Goal: Check status: Check status

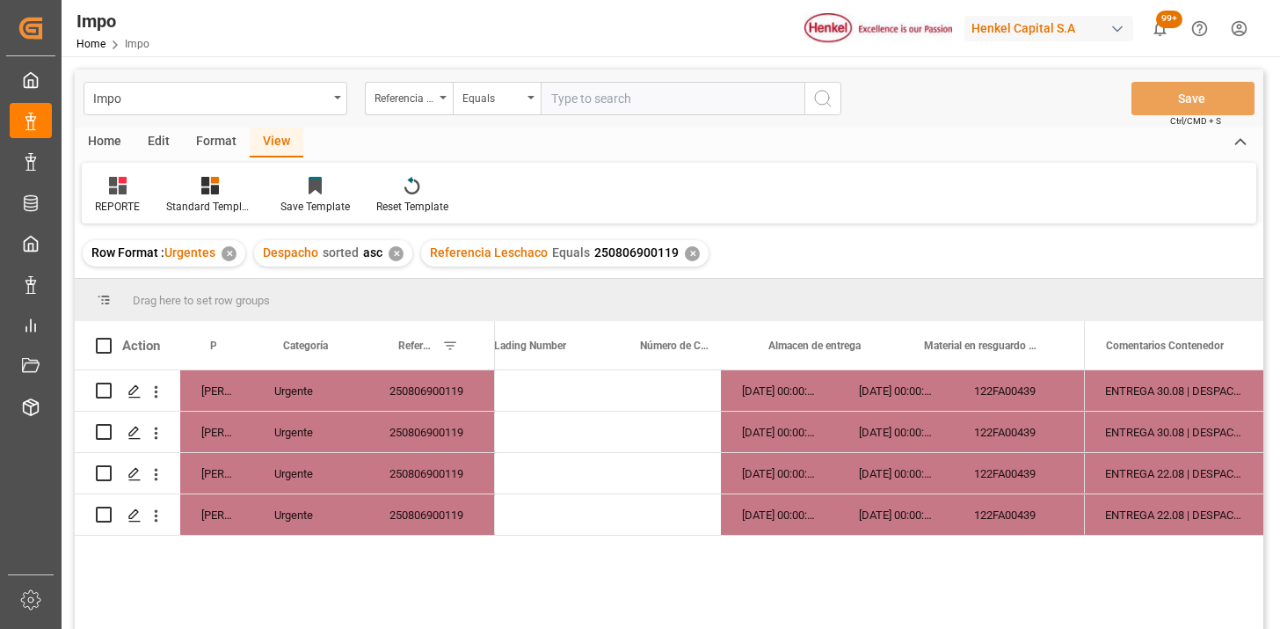
click at [627, 97] on input "text" at bounding box center [673, 98] width 264 height 33
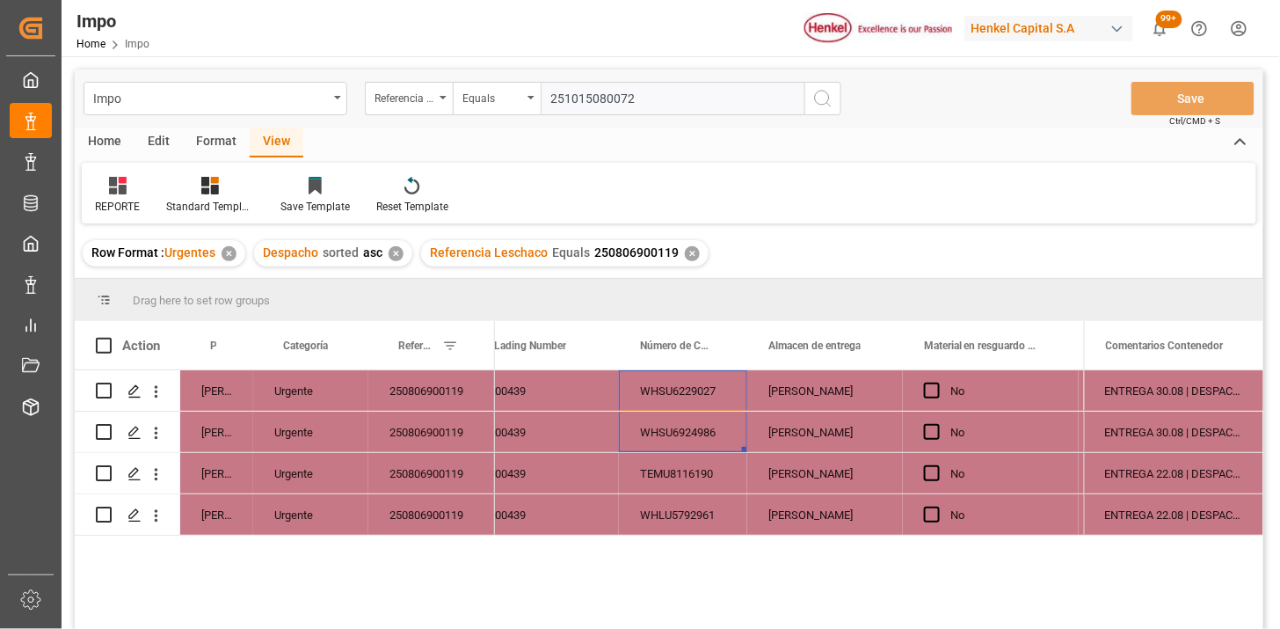
type input "251015080072"
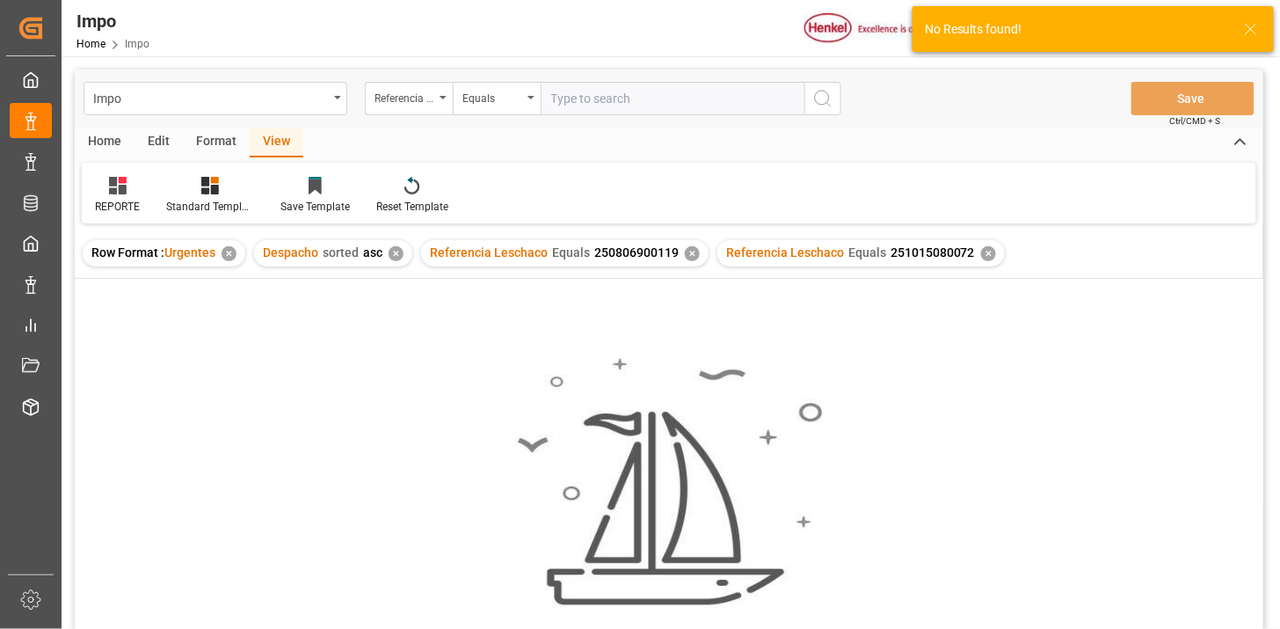
click at [688, 253] on div "✕" at bounding box center [692, 253] width 15 height 15
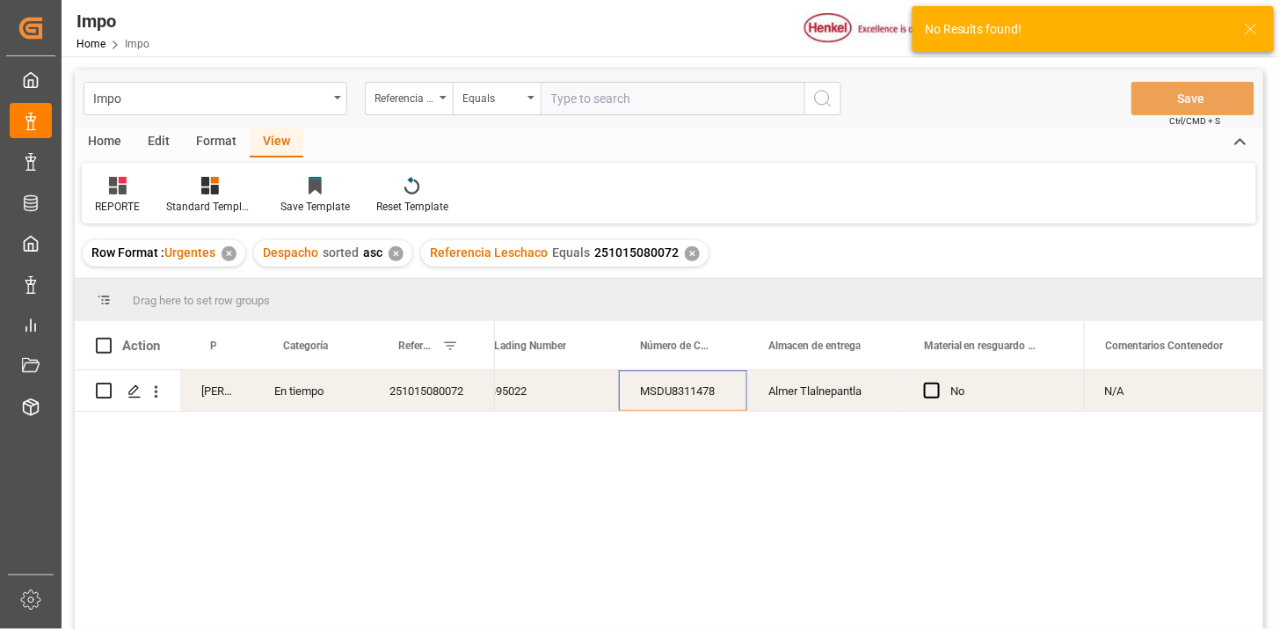
click at [394, 255] on div "✕" at bounding box center [396, 253] width 15 height 15
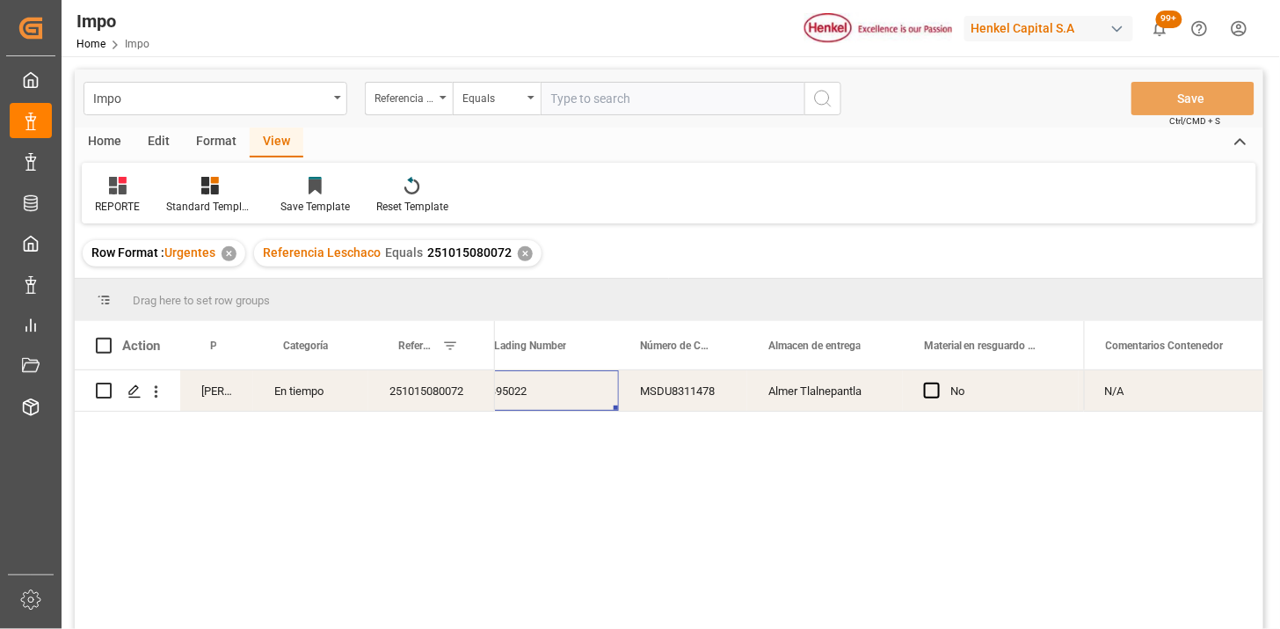
click at [538, 403] on div "HAMB95022" at bounding box center [531, 390] width 176 height 40
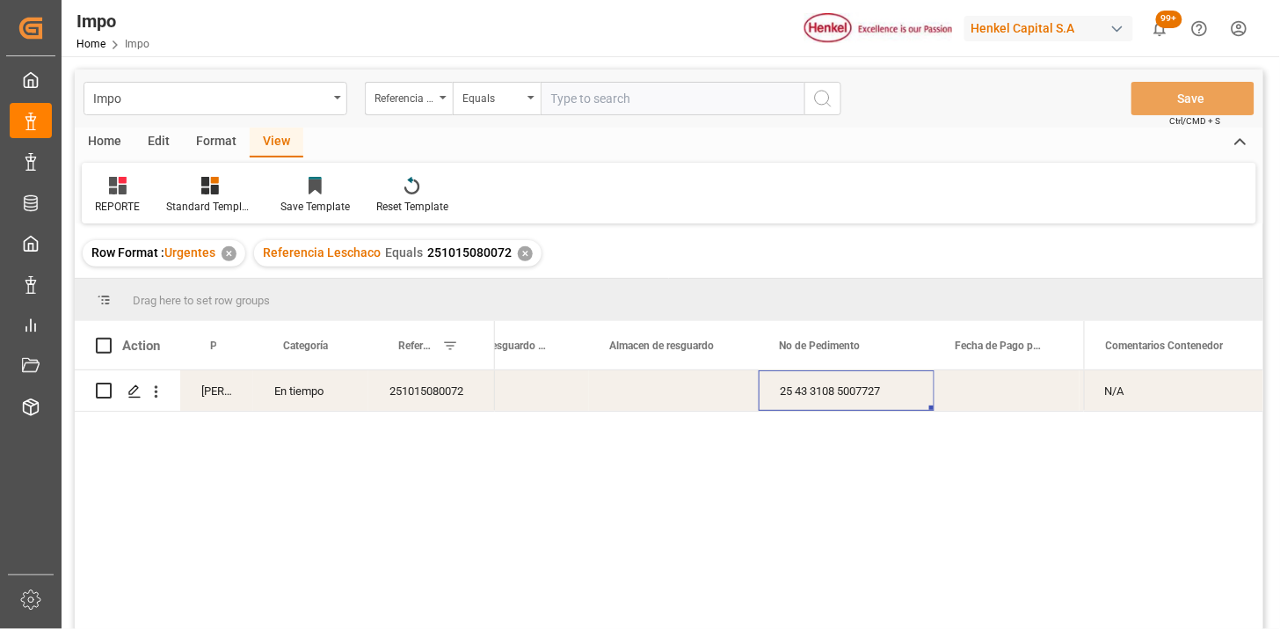
click at [620, 108] on input "text" at bounding box center [673, 98] width 264 height 33
paste input "251006900149"
type input "251006900149"
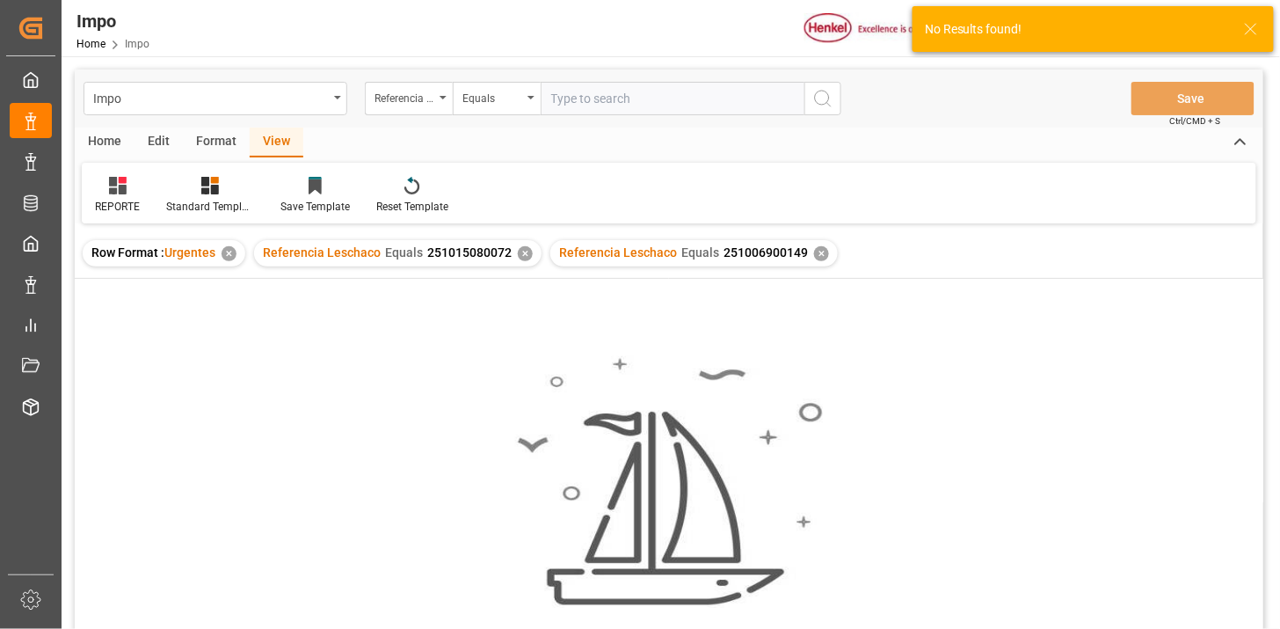
click at [526, 255] on div "✕" at bounding box center [525, 253] width 15 height 15
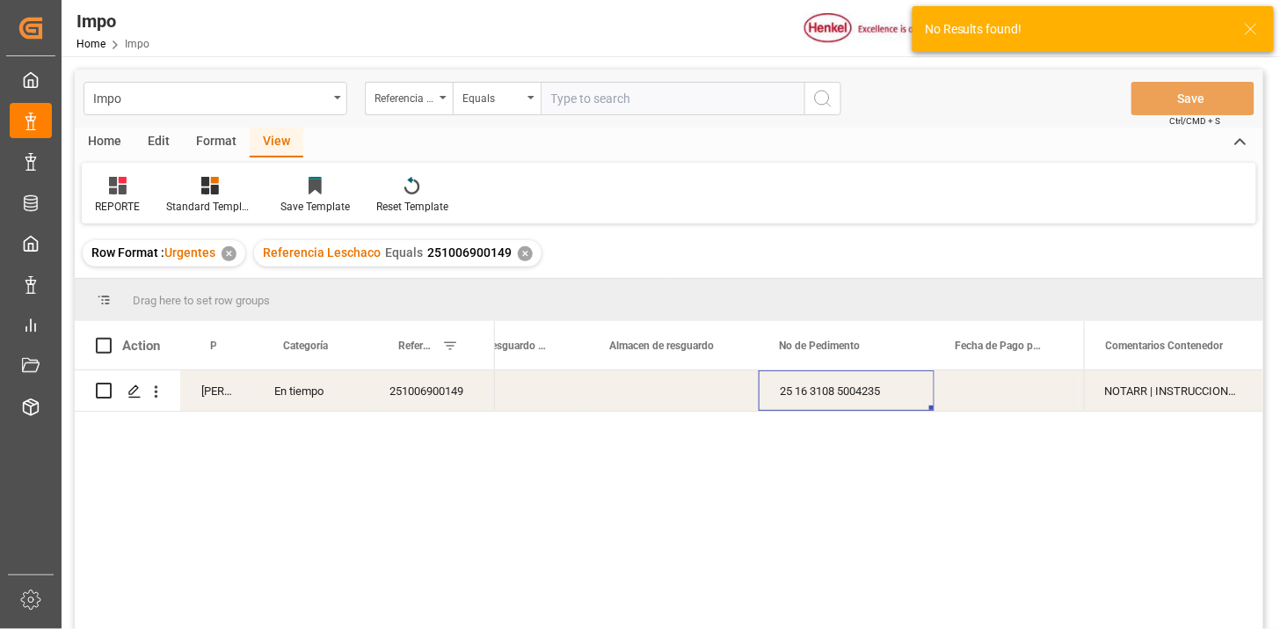
click at [454, 406] on div "251006900149" at bounding box center [431, 390] width 127 height 40
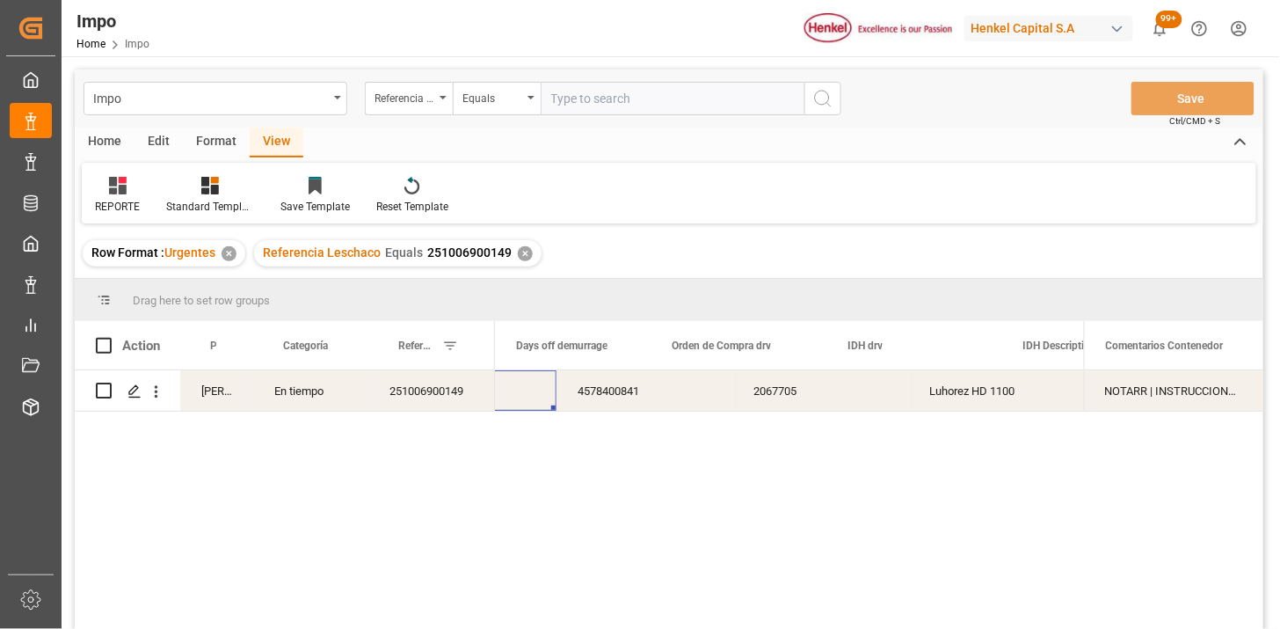
scroll to position [0, 4400]
click at [519, 251] on div "✕" at bounding box center [525, 253] width 15 height 15
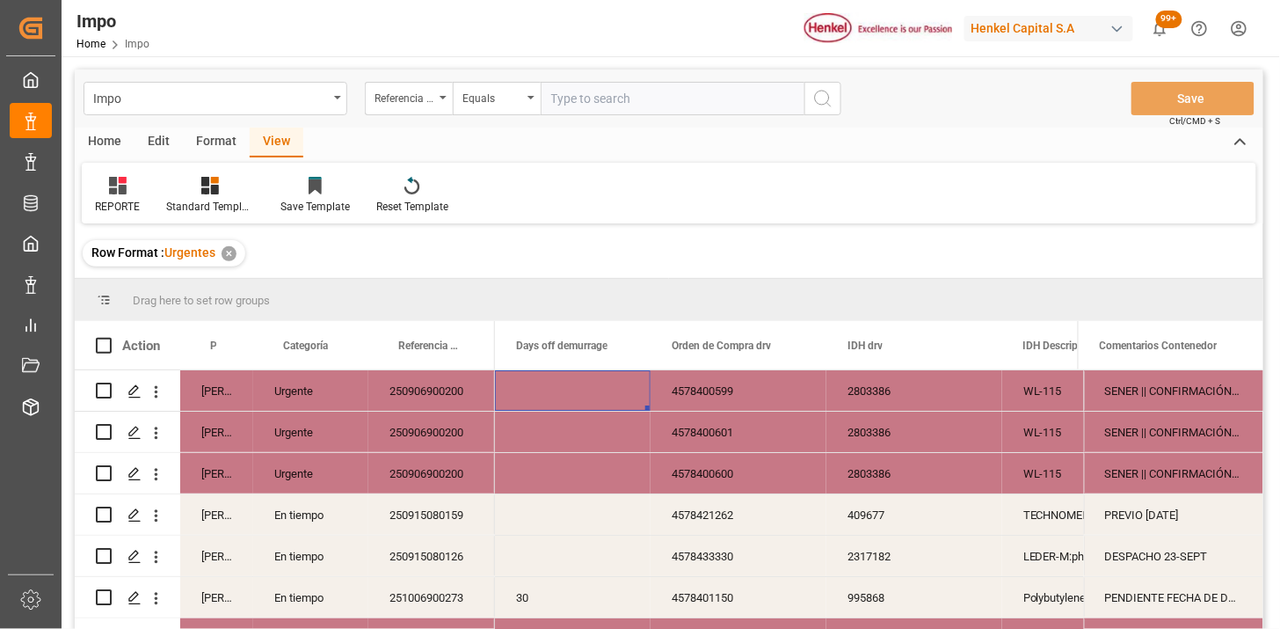
click at [324, 393] on div "Urgente" at bounding box center [310, 390] width 115 height 40
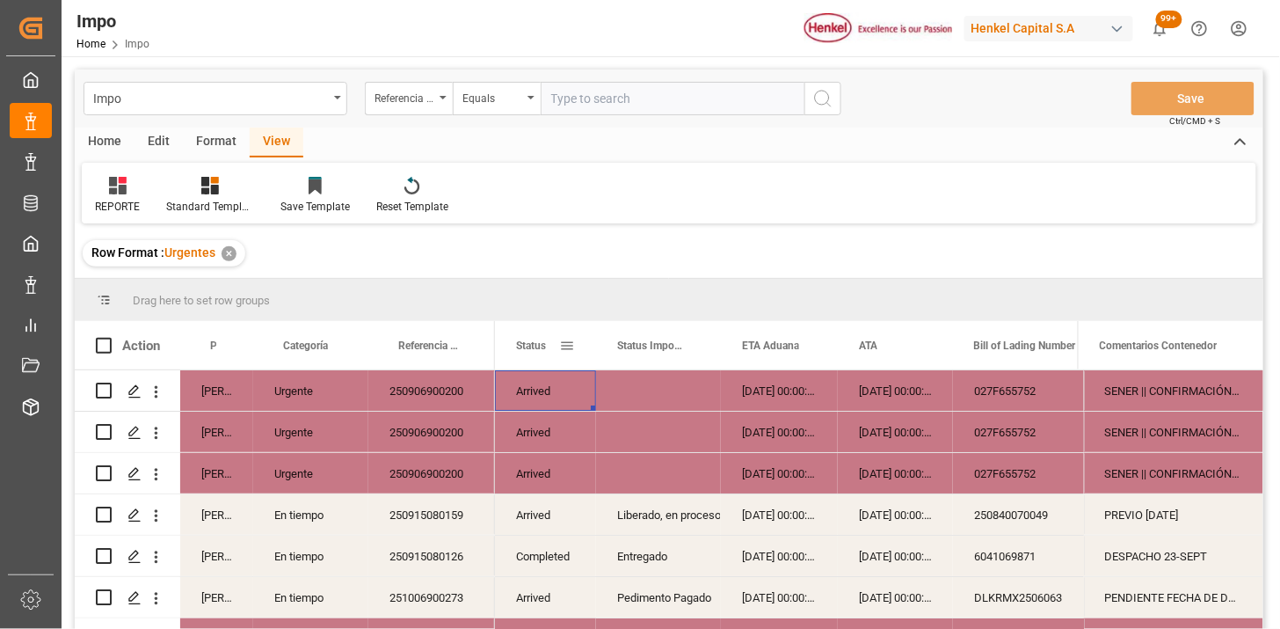
click at [567, 348] on span at bounding box center [567, 346] width 16 height 16
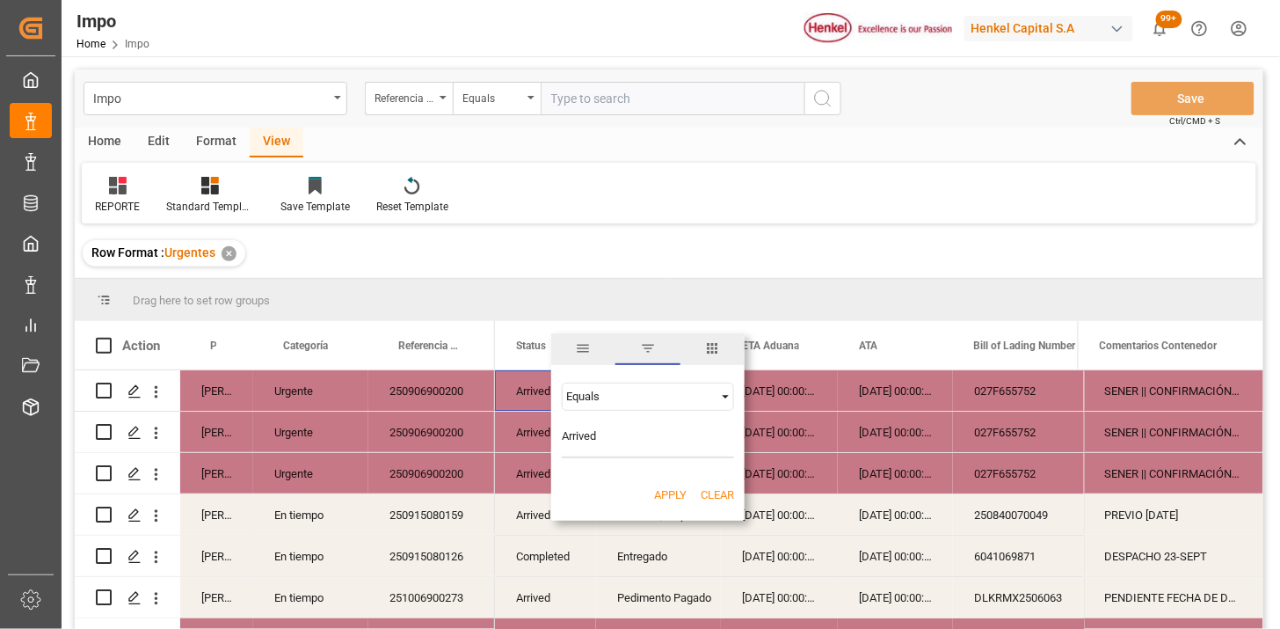
type input "Arrived"
click at [674, 493] on button "Apply" at bounding box center [670, 495] width 33 height 18
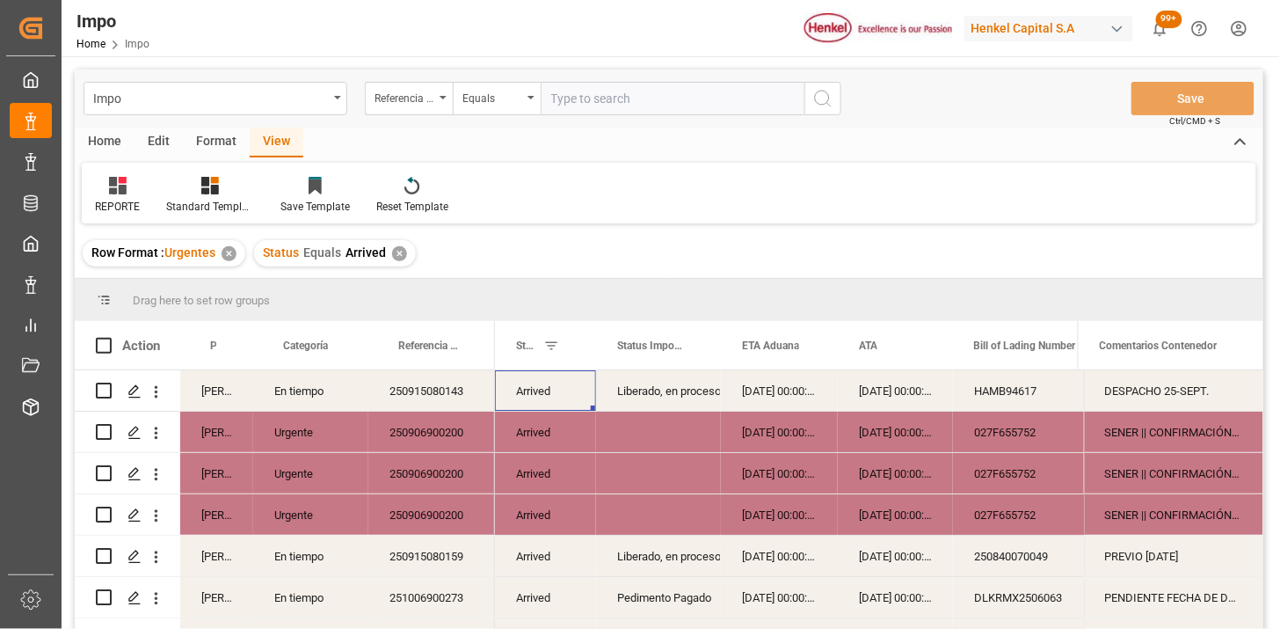
click at [212, 431] on div "Martha Gonzalez" at bounding box center [216, 432] width 73 height 40
click at [229, 346] on span at bounding box center [224, 346] width 16 height 16
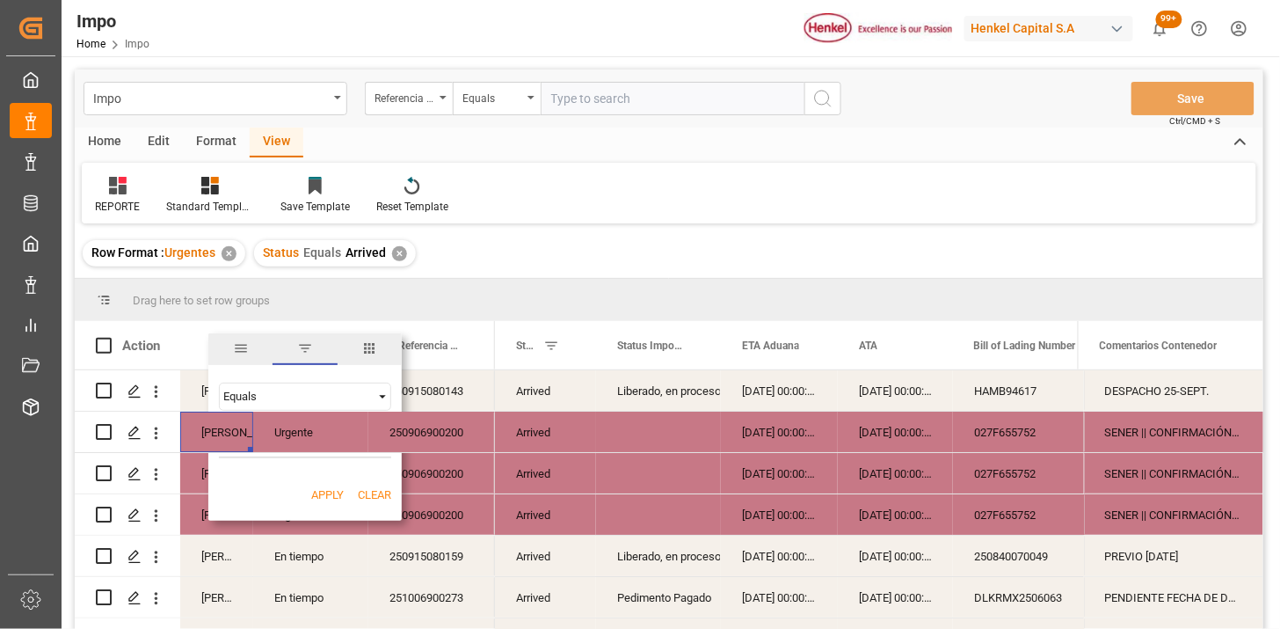
type input "Martha Gonzalez"
click at [317, 489] on button "Apply" at bounding box center [327, 495] width 33 height 18
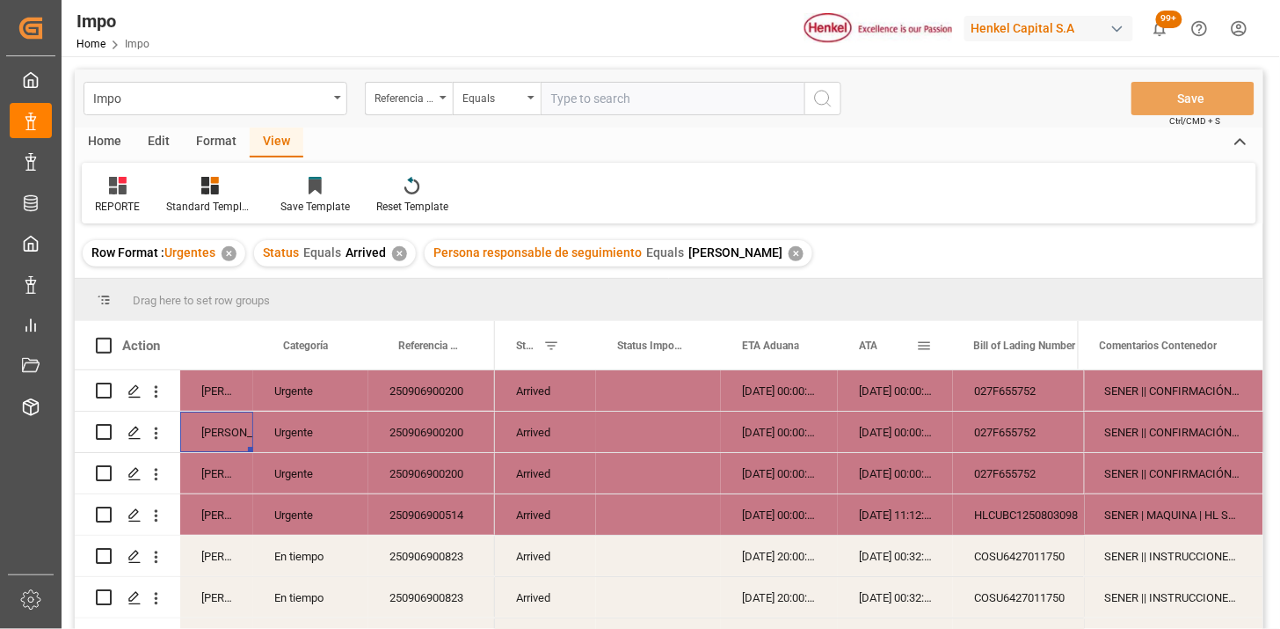
click at [871, 341] on span "ATA" at bounding box center [868, 345] width 18 height 12
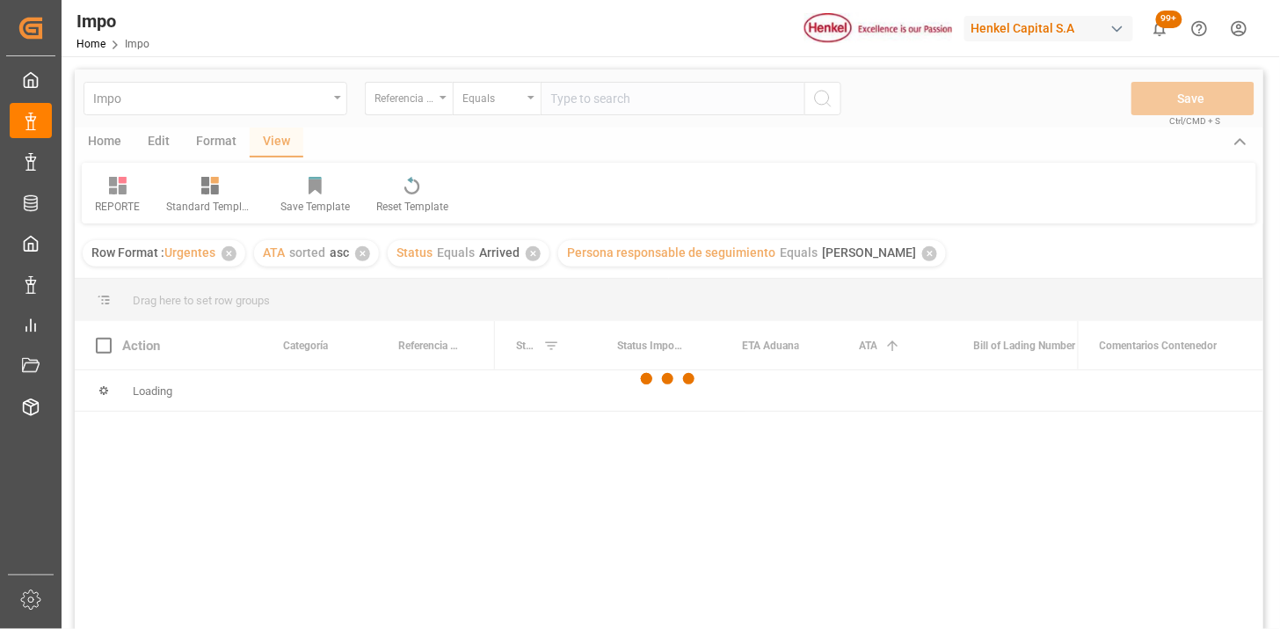
scroll to position [98, 0]
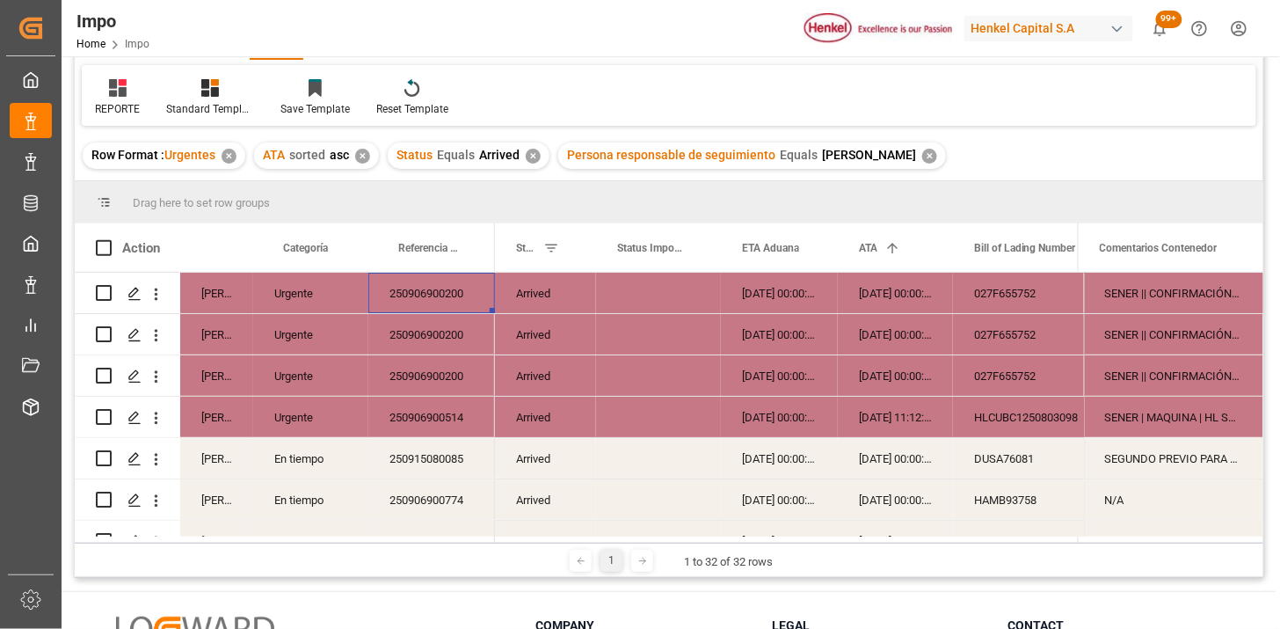
click at [436, 293] on div "250906900200" at bounding box center [431, 293] width 127 height 40
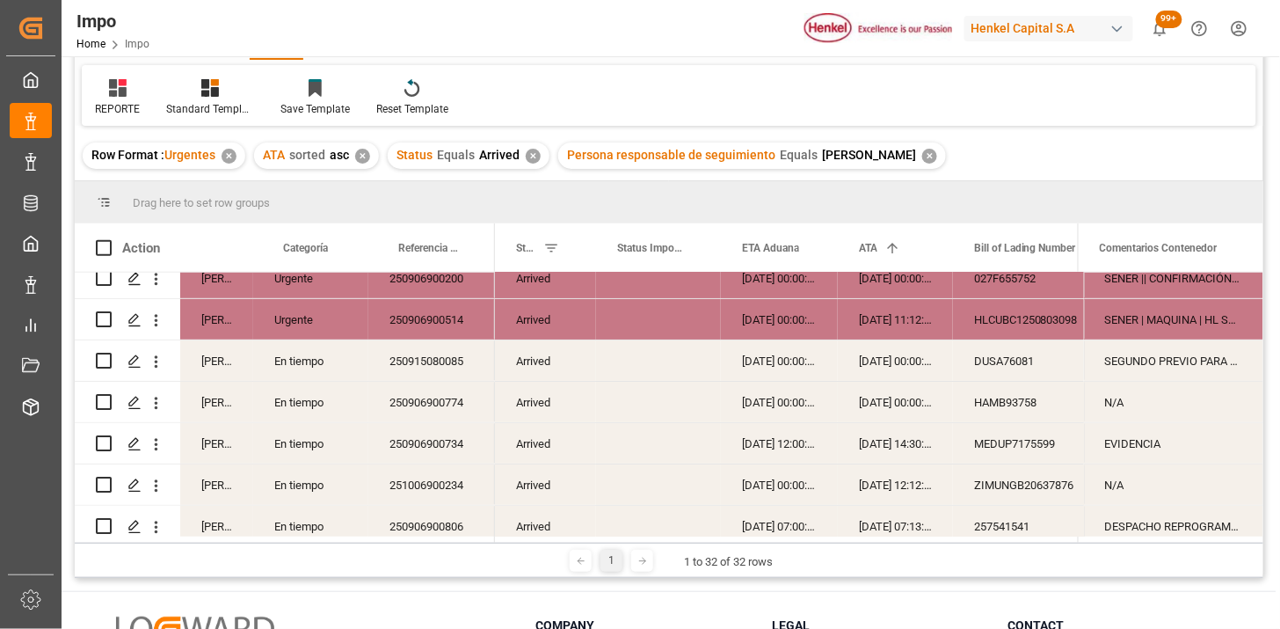
click at [442, 317] on div "250906900514" at bounding box center [431, 319] width 127 height 40
click at [443, 357] on div "250915080085" at bounding box center [431, 360] width 127 height 40
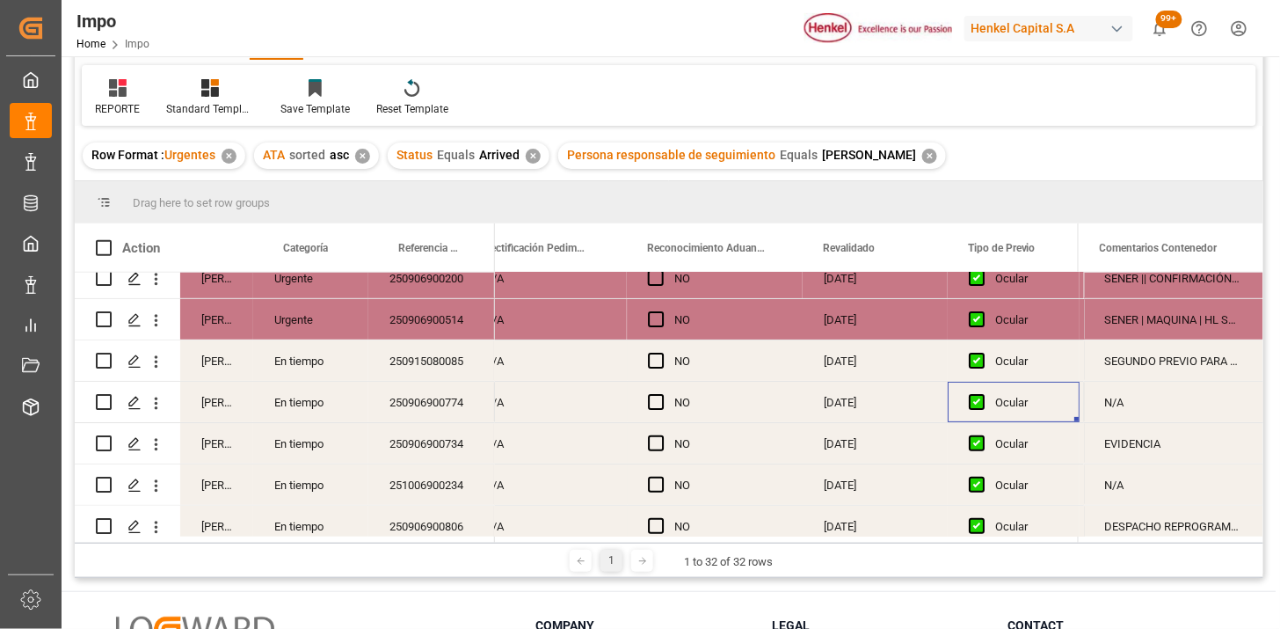
scroll to position [0, 1762]
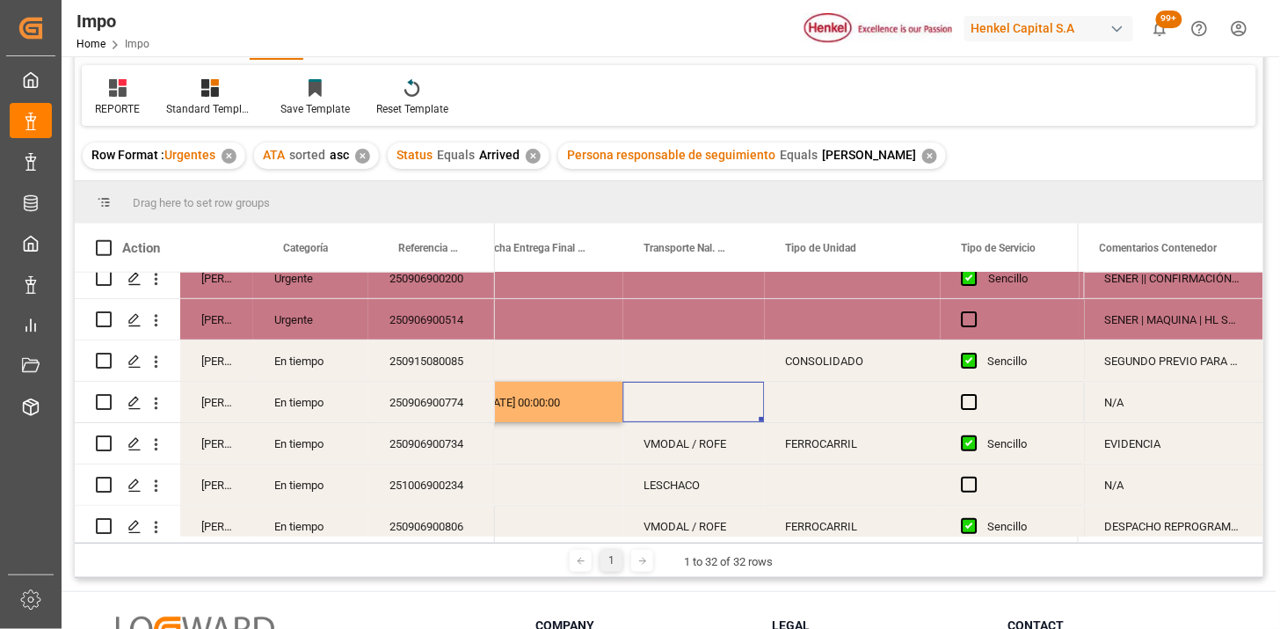
click at [700, 405] on div "Press SPACE to select this row." at bounding box center [694, 402] width 142 height 40
click at [700, 405] on input "Press SPACE to select this row." at bounding box center [694, 412] width 113 height 33
type input "TRAILER"
click at [715, 396] on div "TRAILER" at bounding box center [694, 402] width 142 height 40
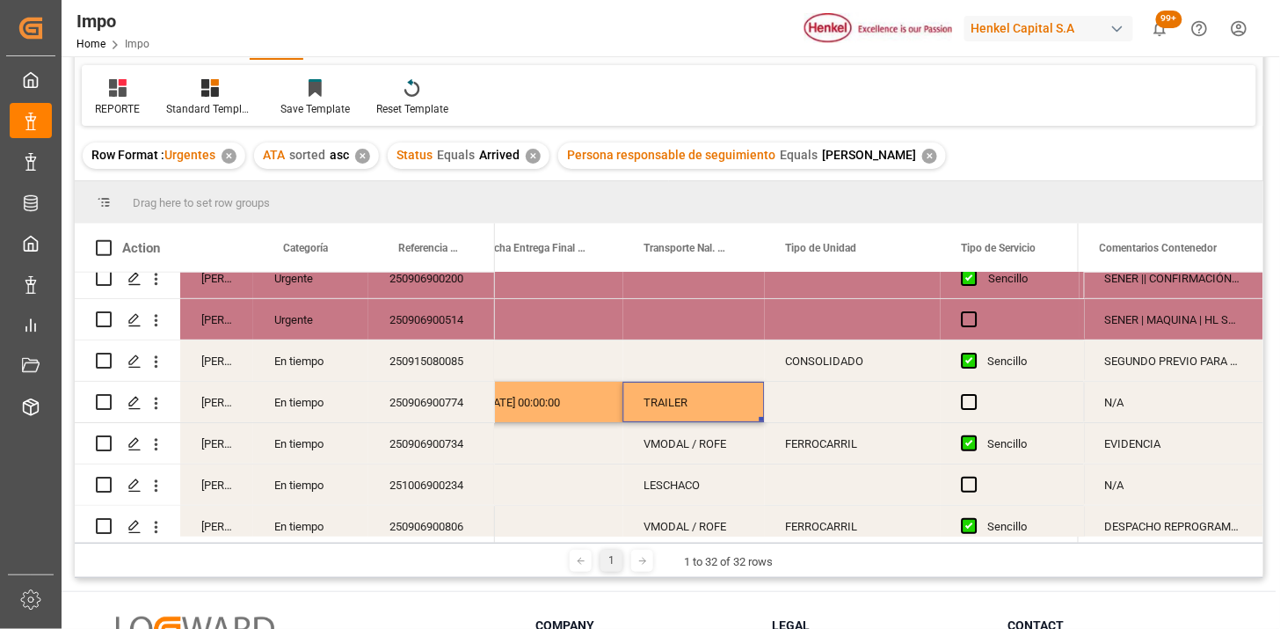
click at [715, 396] on div "TRAILER" at bounding box center [694, 402] width 142 height 40
click at [715, 396] on input "TRAILER" at bounding box center [694, 412] width 113 height 33
type input "DON TRUCKING"
click at [812, 397] on div "Press SPACE to select this row." at bounding box center [853, 402] width 176 height 40
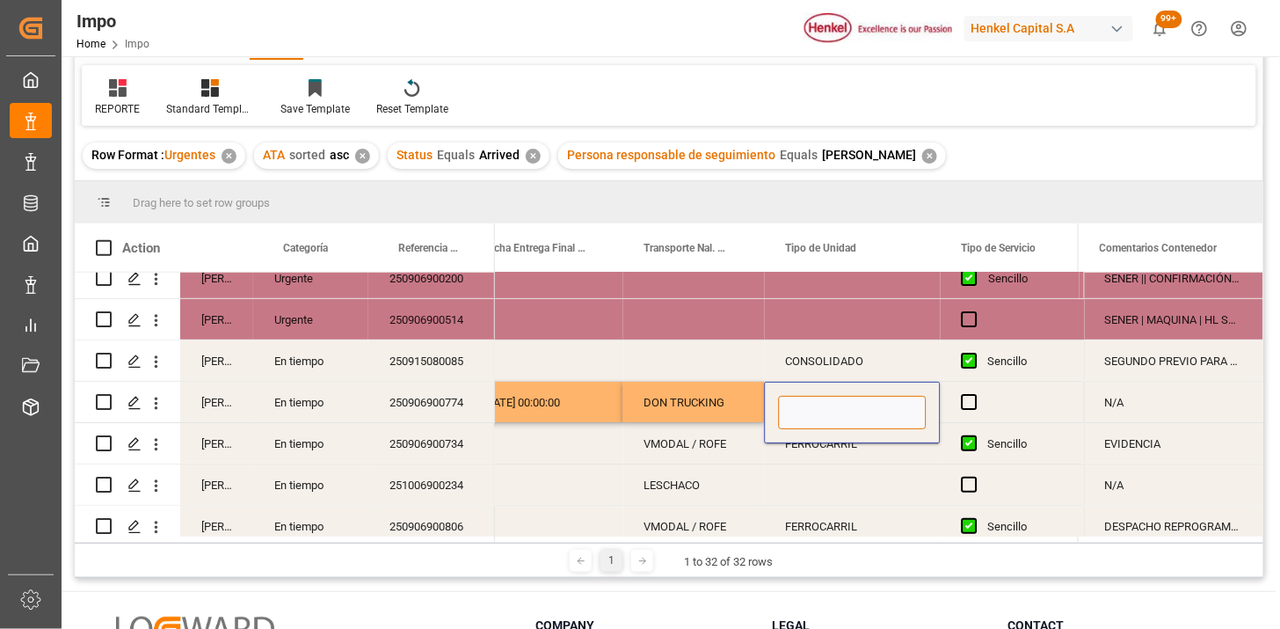
click at [815, 402] on input "Press SPACE to select this row." at bounding box center [853, 412] width 148 height 33
type input "TRAILER"
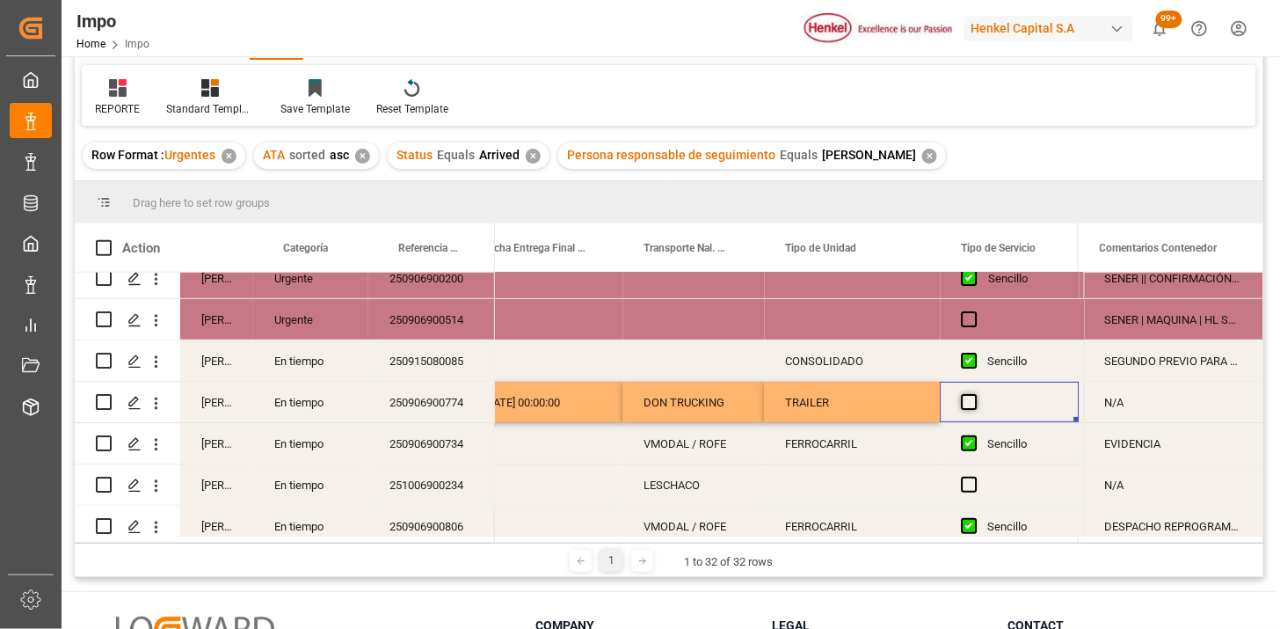
click at [967, 400] on span "Press SPACE to select this row." at bounding box center [970, 402] width 16 height 16
click at [975, 394] on input "Press SPACE to select this row." at bounding box center [975, 394] width 0 height 0
click at [967, 400] on span "Press SPACE to select this row." at bounding box center [970, 402] width 16 height 16
click at [975, 394] on input "Press SPACE to select this row." at bounding box center [975, 394] width 0 height 0
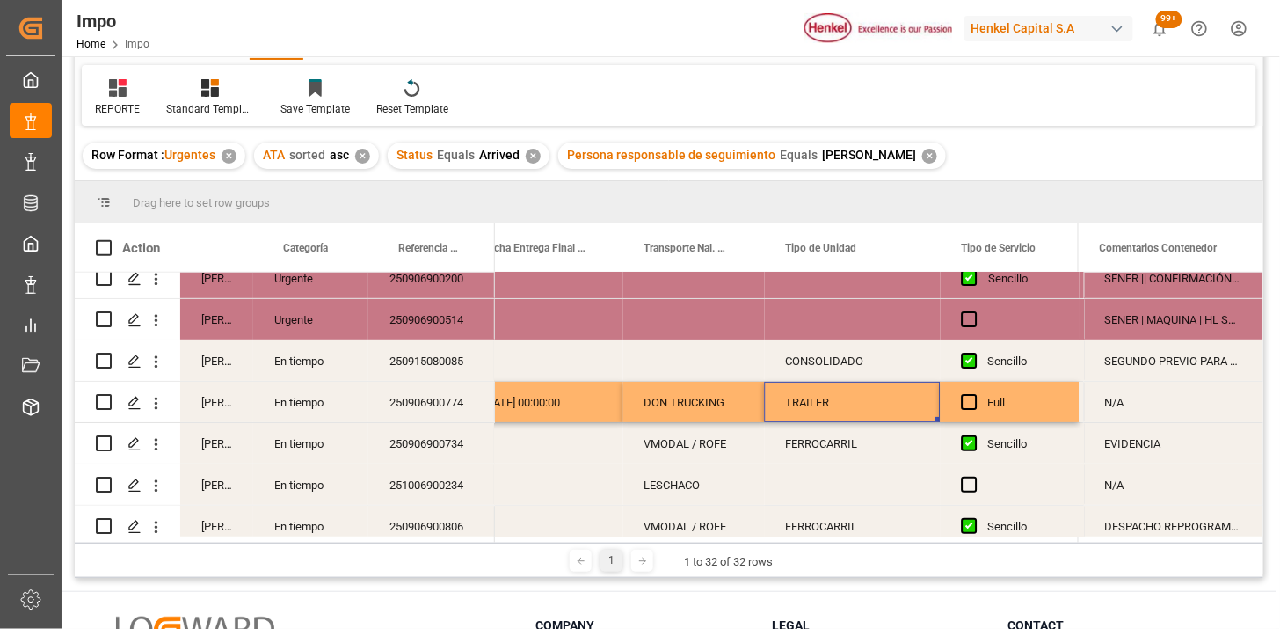
click at [883, 406] on div "TRAILER" at bounding box center [853, 402] width 176 height 40
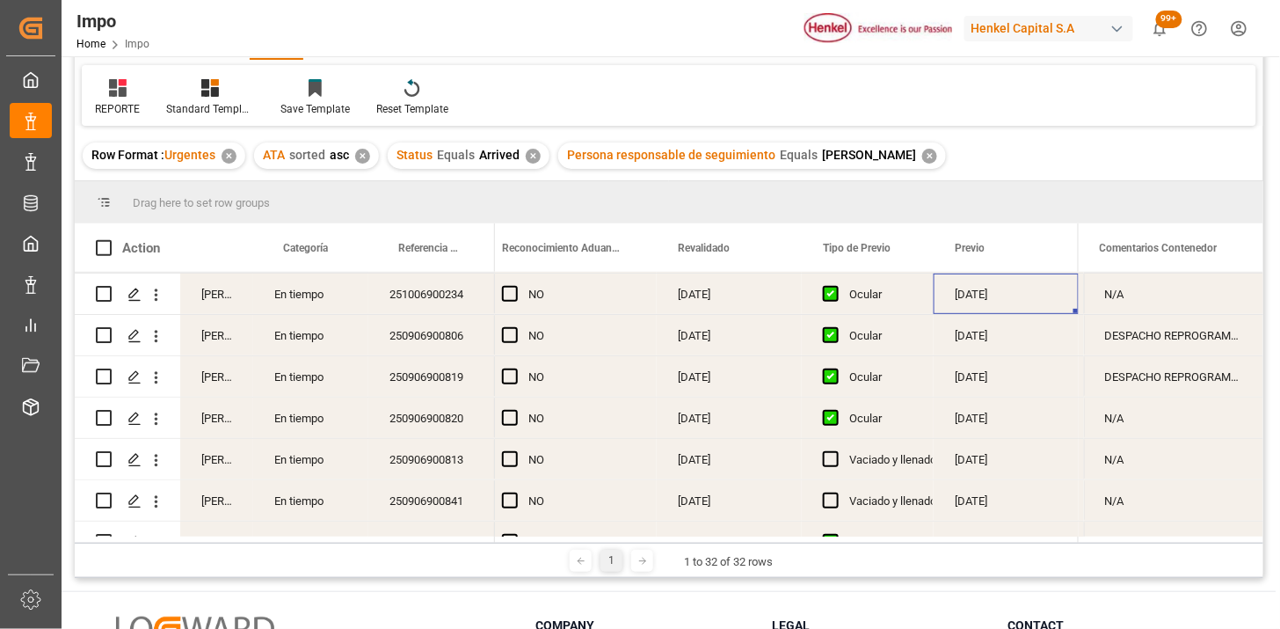
scroll to position [0, 1938]
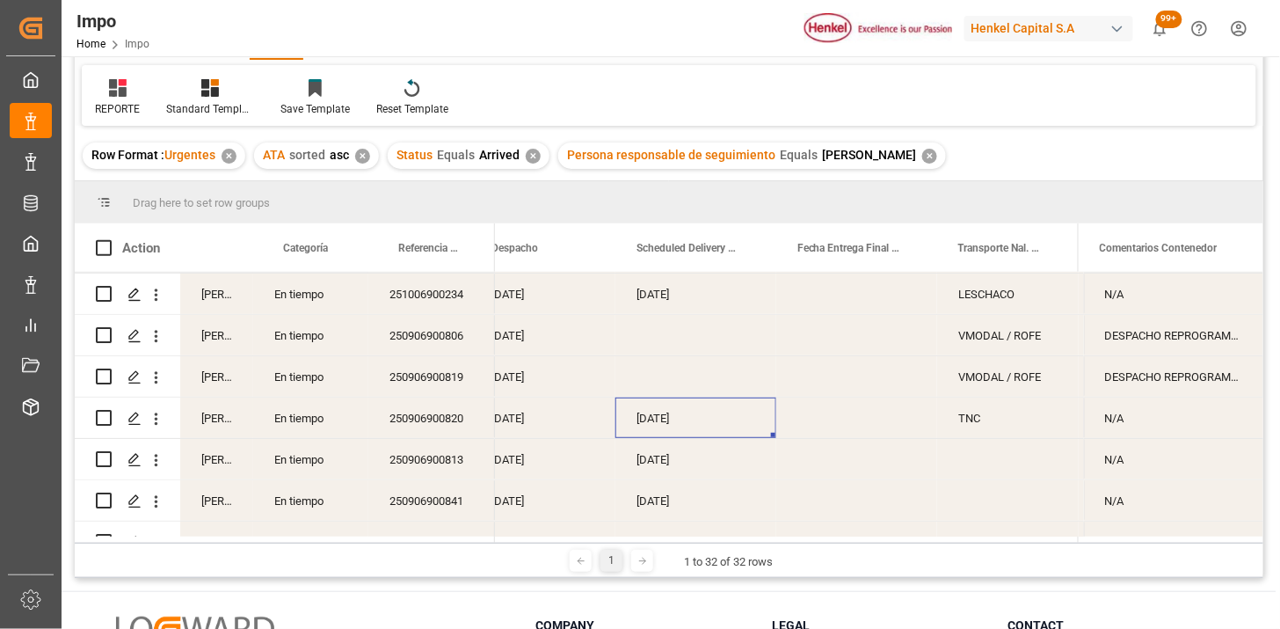
click at [660, 423] on div "[DATE]" at bounding box center [696, 417] width 161 height 40
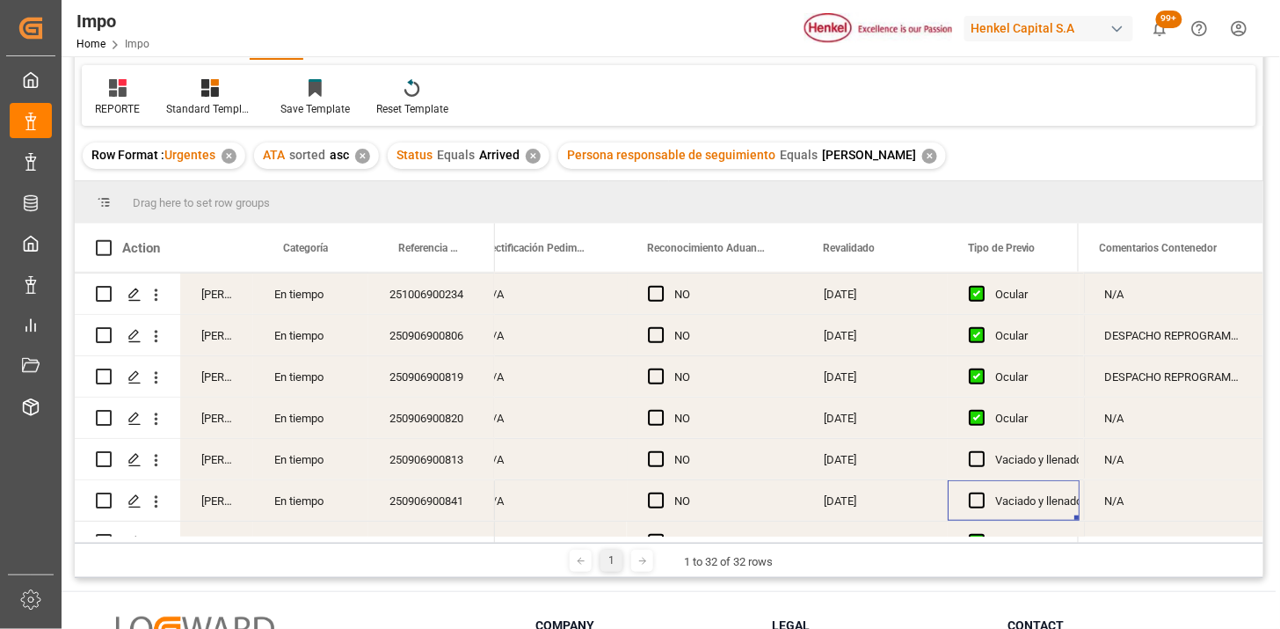
click at [656, 508] on div "Press SPACE to select this row." at bounding box center [661, 501] width 26 height 40
click at [664, 501] on div "Press SPACE to select this row." at bounding box center [661, 501] width 26 height 40
click at [652, 504] on span "Press SPACE to select this row." at bounding box center [656, 500] width 16 height 16
click at [661, 492] on input "Press SPACE to select this row." at bounding box center [661, 492] width 0 height 0
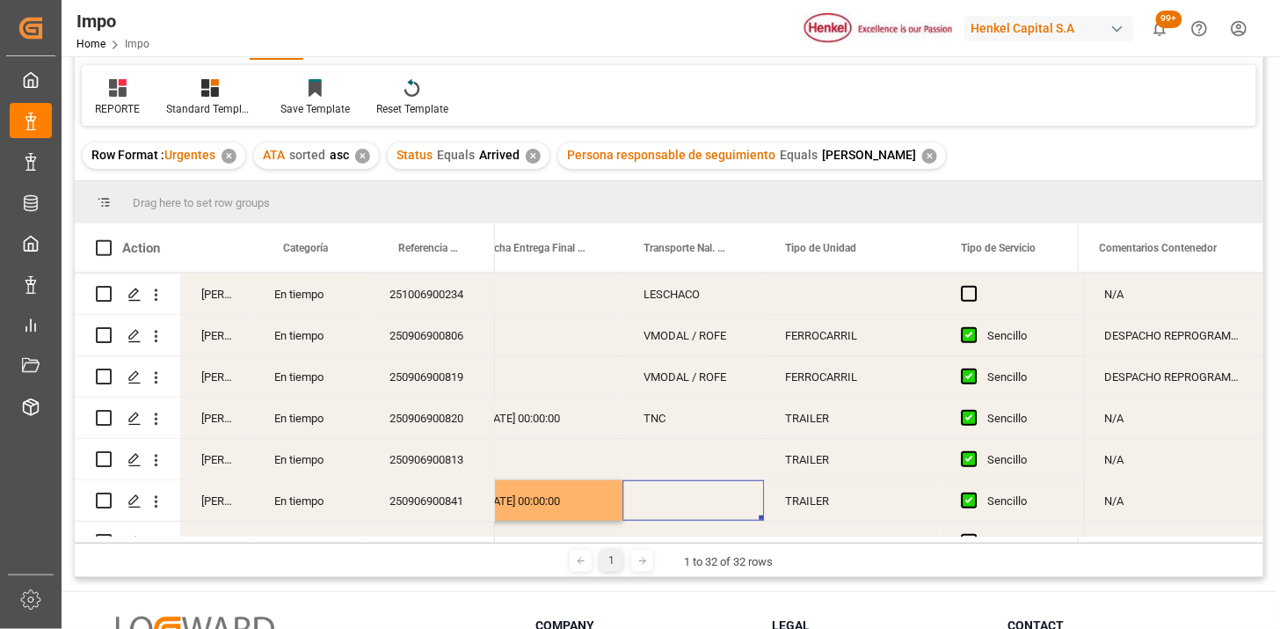
click at [652, 504] on div "Press SPACE to select this row." at bounding box center [694, 500] width 142 height 40
click at [652, 504] on input "Press SPACE to select this row." at bounding box center [694, 510] width 113 height 33
type input "DON TRUCKING"
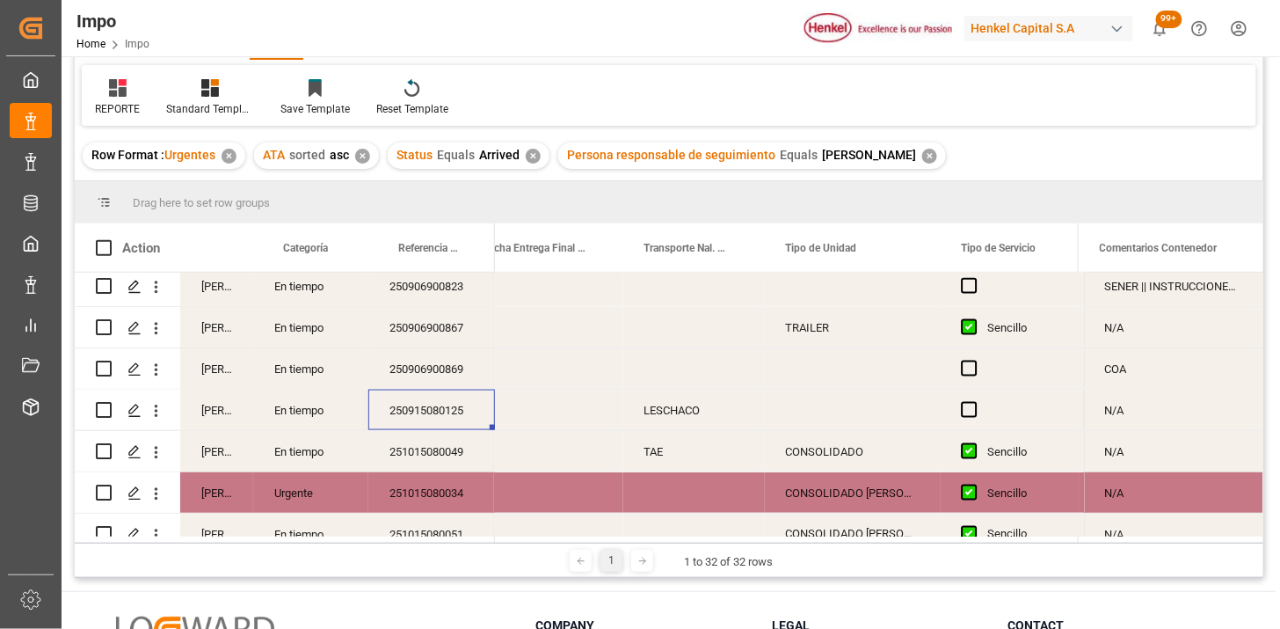
click at [448, 406] on div "250915080125" at bounding box center [431, 410] width 127 height 40
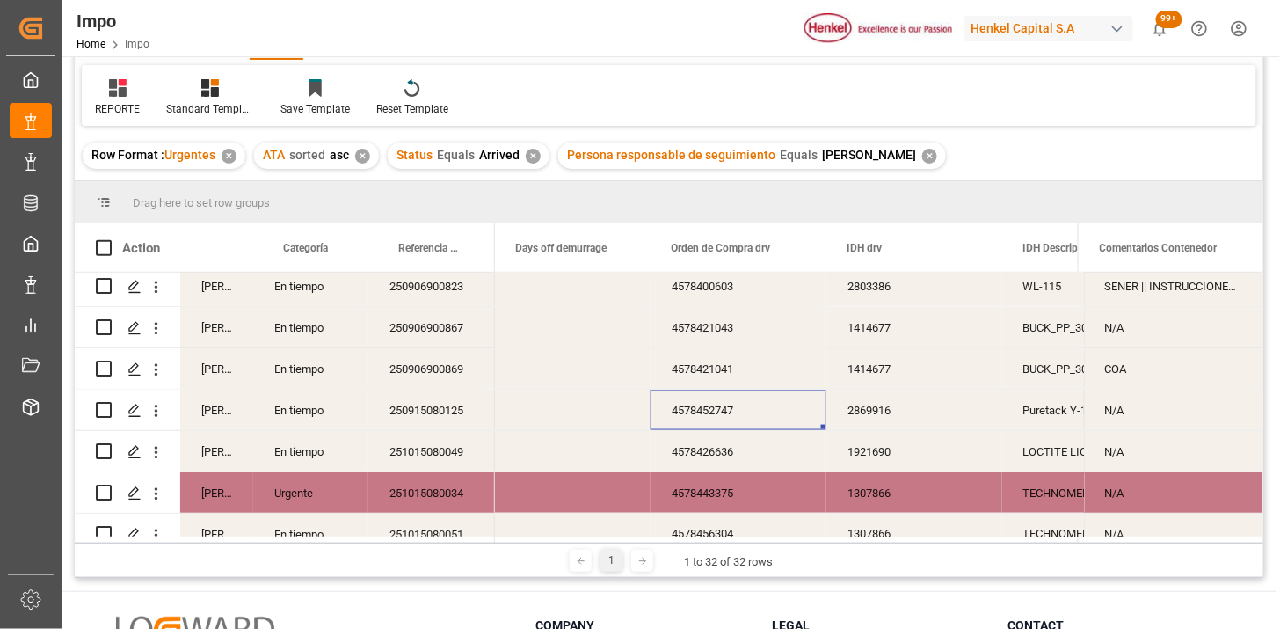
scroll to position [807, 0]
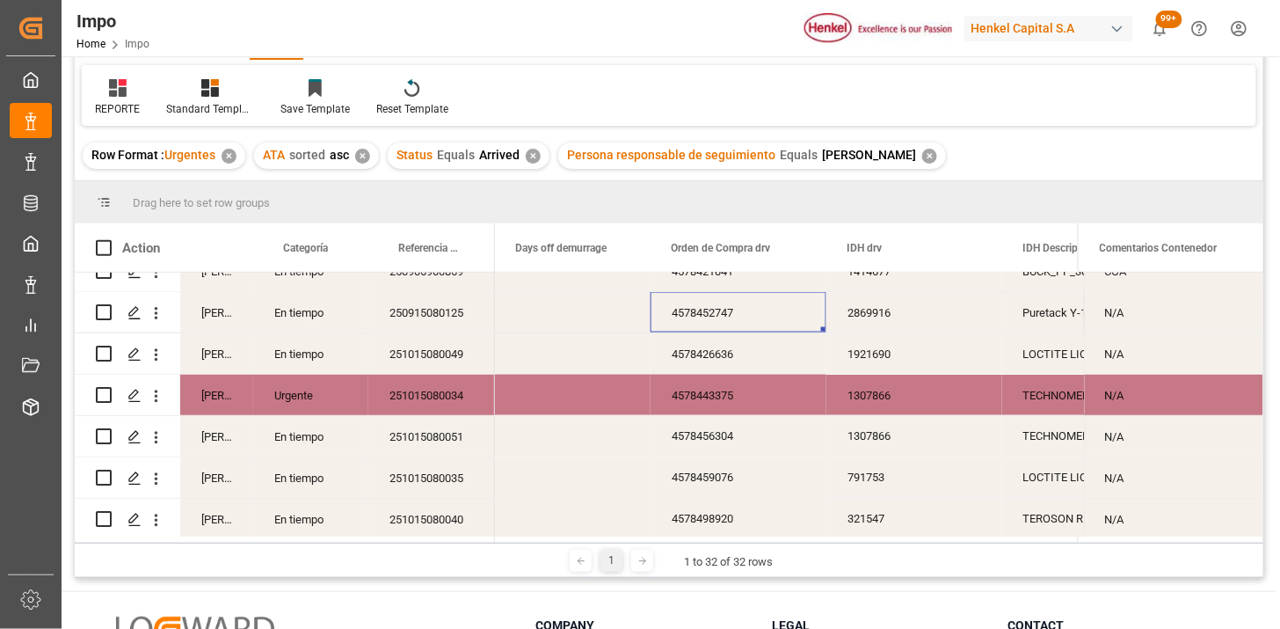
click at [778, 326] on div "4578452747" at bounding box center [739, 312] width 176 height 40
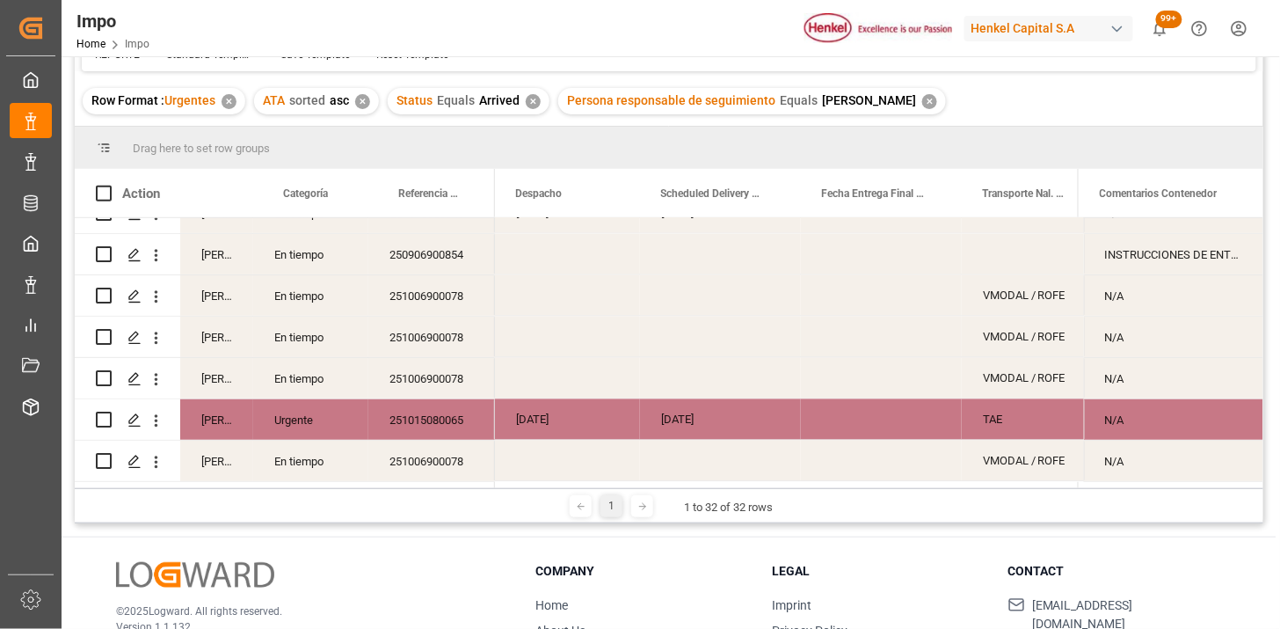
scroll to position [195, 0]
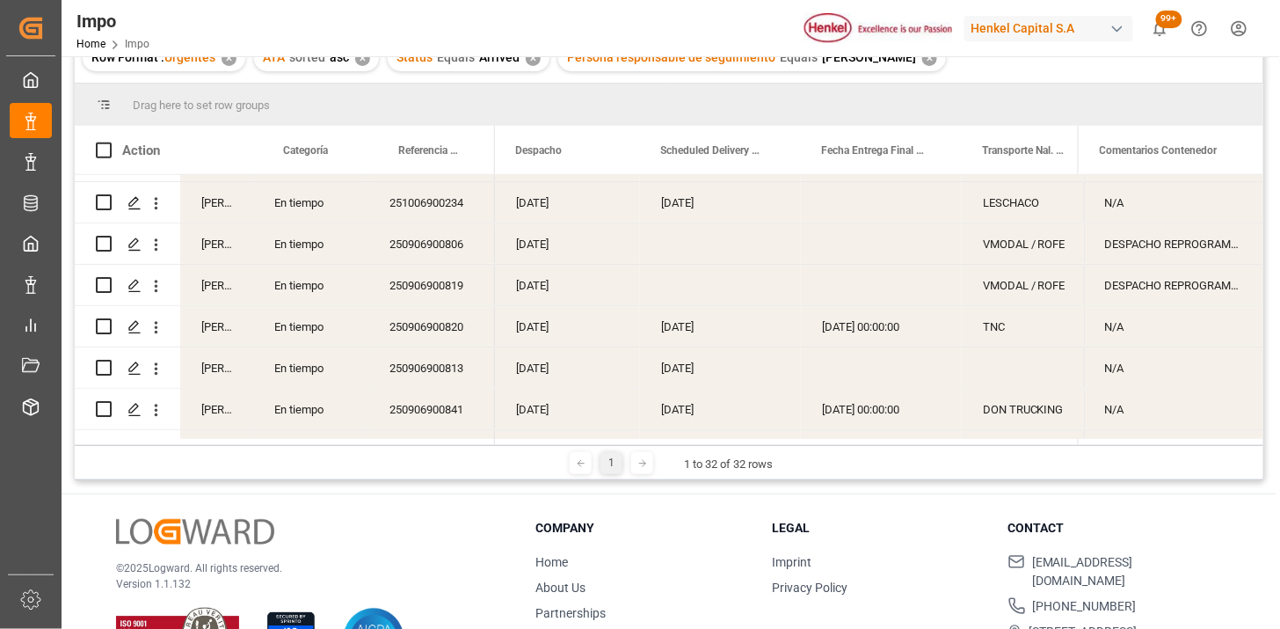
click at [462, 323] on div "250906900820" at bounding box center [431, 326] width 127 height 40
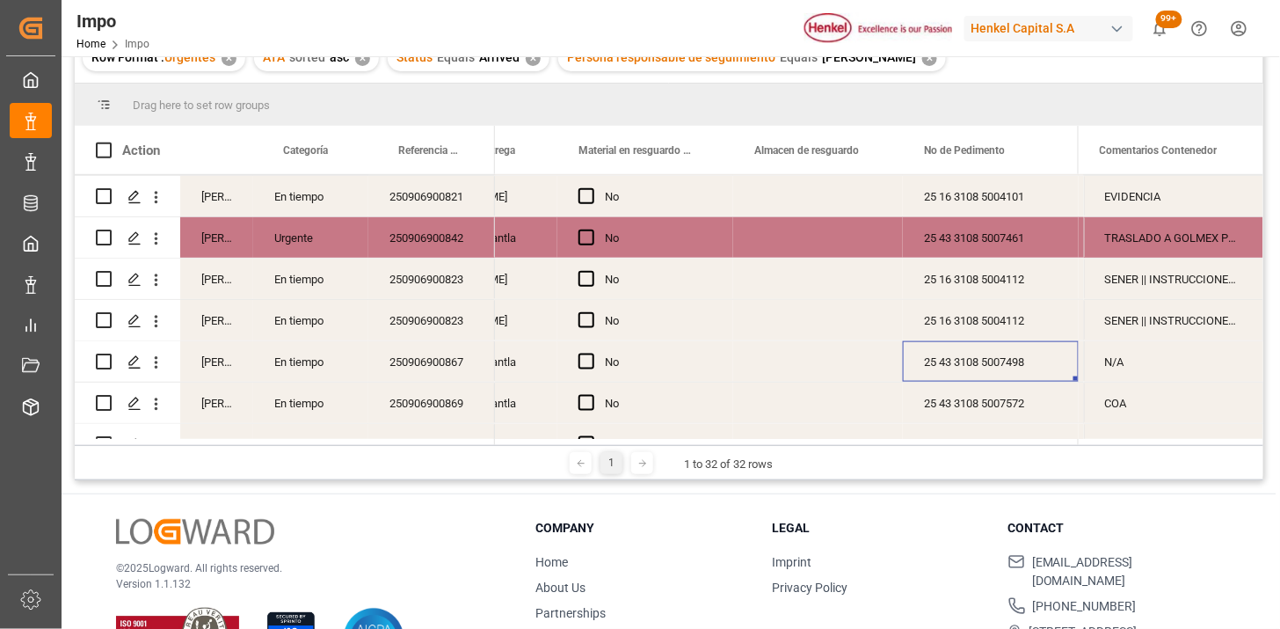
scroll to position [0, 1000]
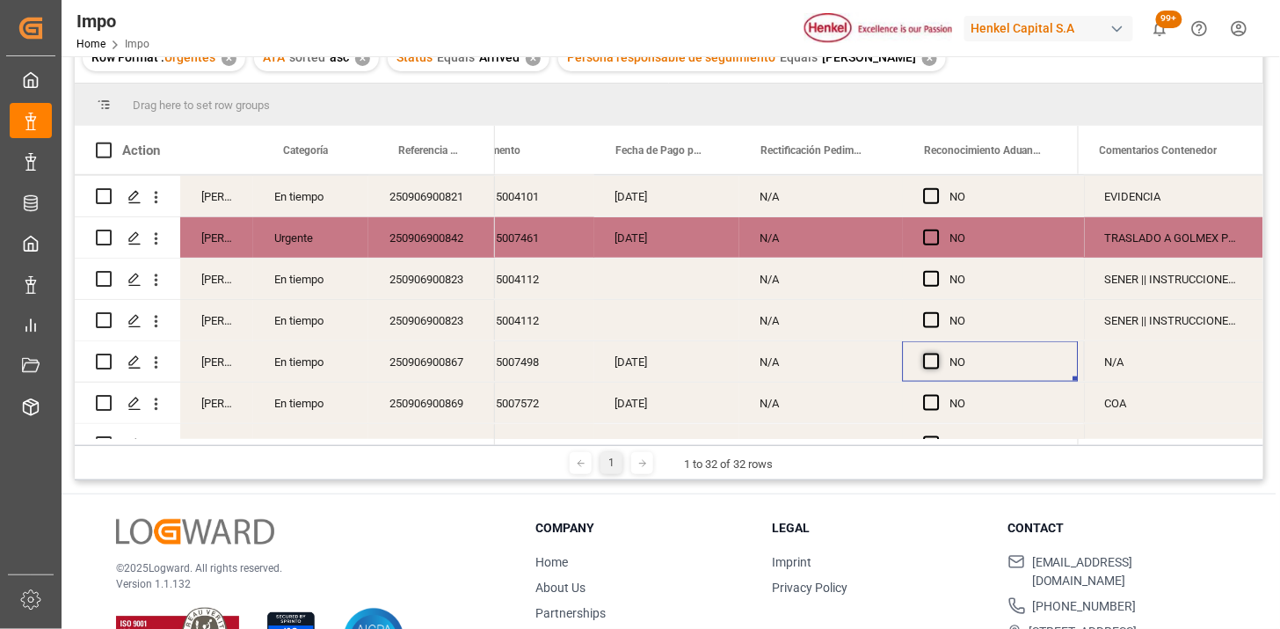
click at [932, 366] on span "Press SPACE to select this row." at bounding box center [932, 362] width 16 height 16
click at [937, 354] on input "Press SPACE to select this row." at bounding box center [937, 354] width 0 height 0
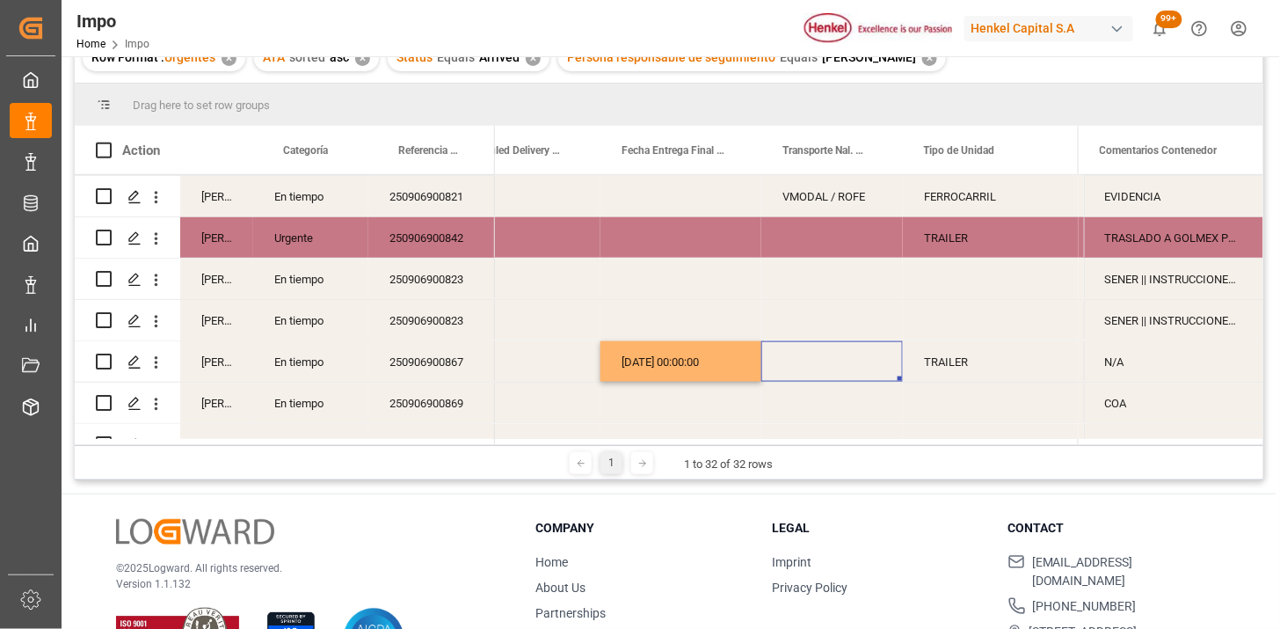
click at [848, 355] on div "Press SPACE to select this row." at bounding box center [833, 361] width 142 height 40
click at [848, 355] on input "Press SPACE to select this row." at bounding box center [832, 371] width 113 height 33
type input "DON TRUCKING"
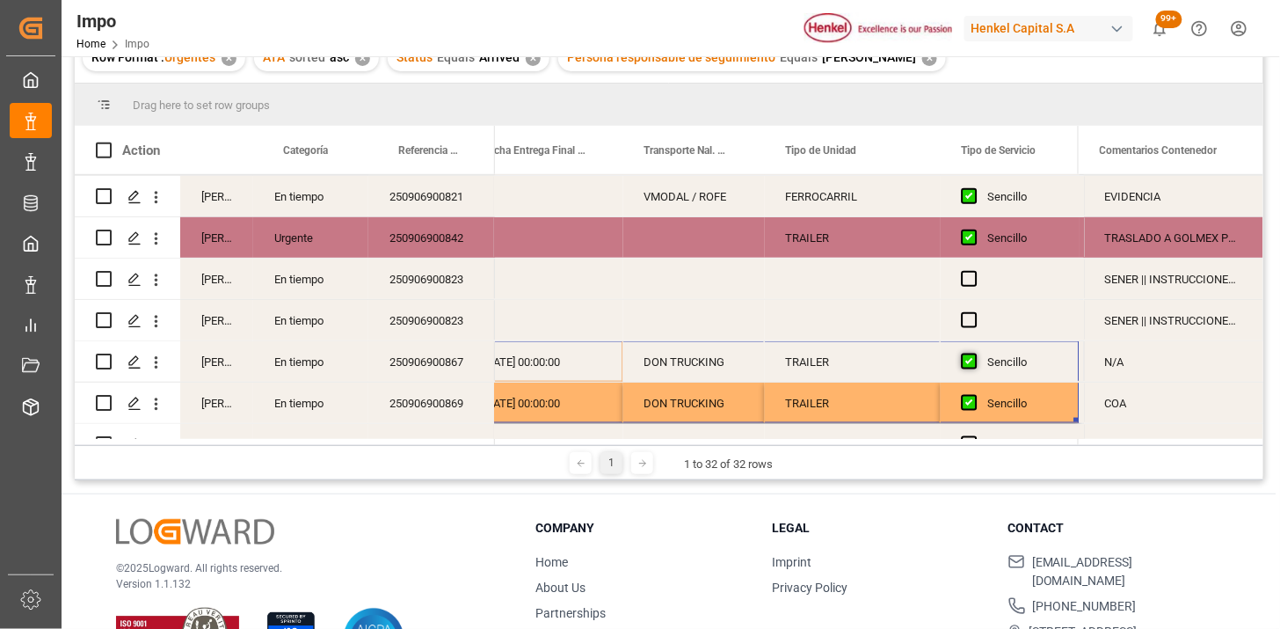
click at [969, 366] on span "Press SPACE to select this row." at bounding box center [970, 362] width 16 height 16
click at [975, 354] on input "Press SPACE to select this row." at bounding box center [975, 354] width 0 height 0
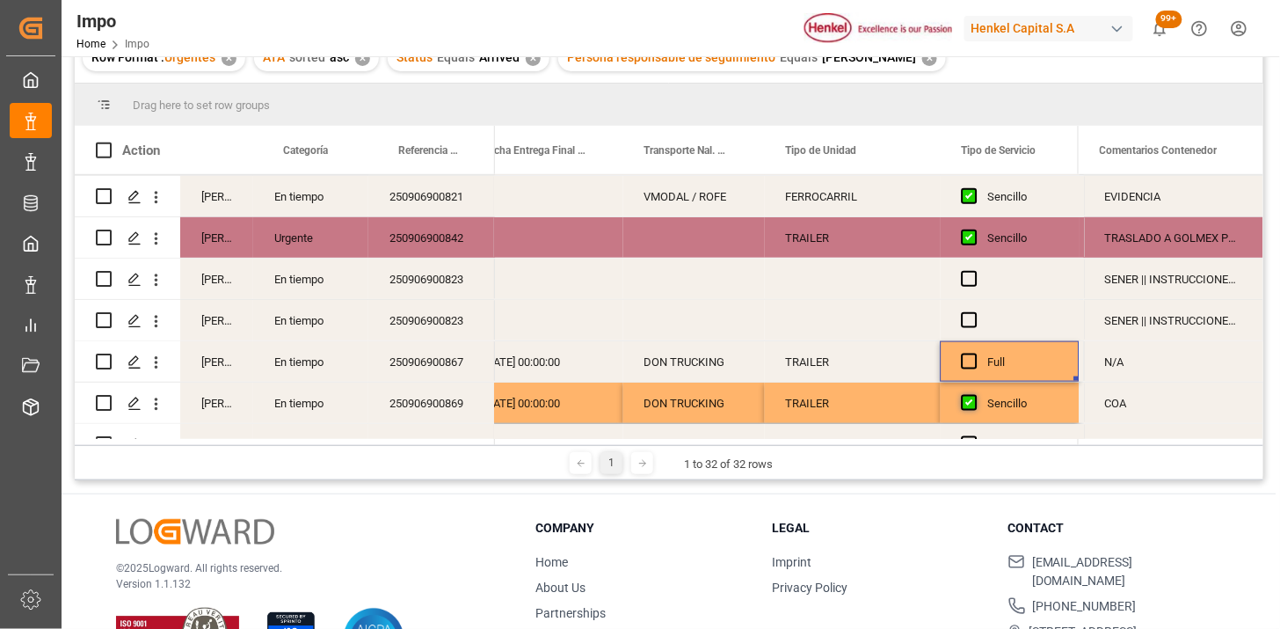
click at [963, 402] on span "Press SPACE to select this row." at bounding box center [970, 403] width 16 height 16
click at [975, 395] on input "Press SPACE to select this row." at bounding box center [975, 395] width 0 height 0
click at [1146, 370] on div "N/A" at bounding box center [1173, 361] width 179 height 40
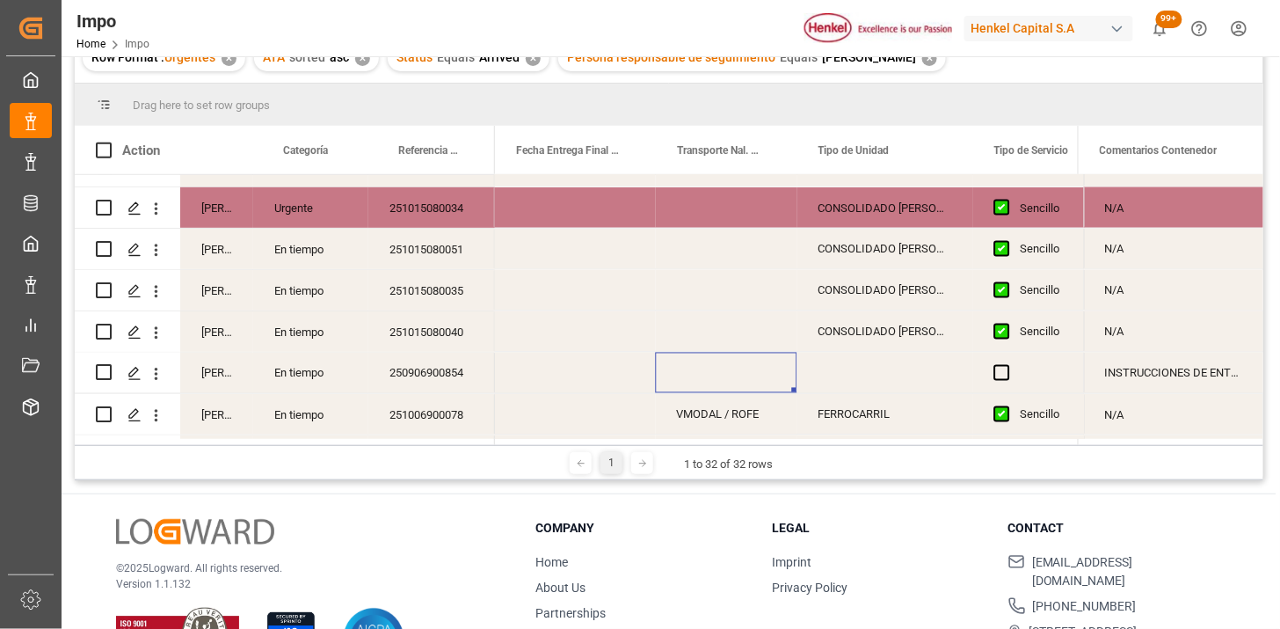
click at [701, 383] on div "Press SPACE to select this row." at bounding box center [727, 373] width 142 height 40
click at [711, 375] on input "Press SPACE to select this row." at bounding box center [726, 383] width 113 height 33
type input "LESCHACO"
click at [1147, 335] on div "N/A" at bounding box center [1173, 331] width 179 height 40
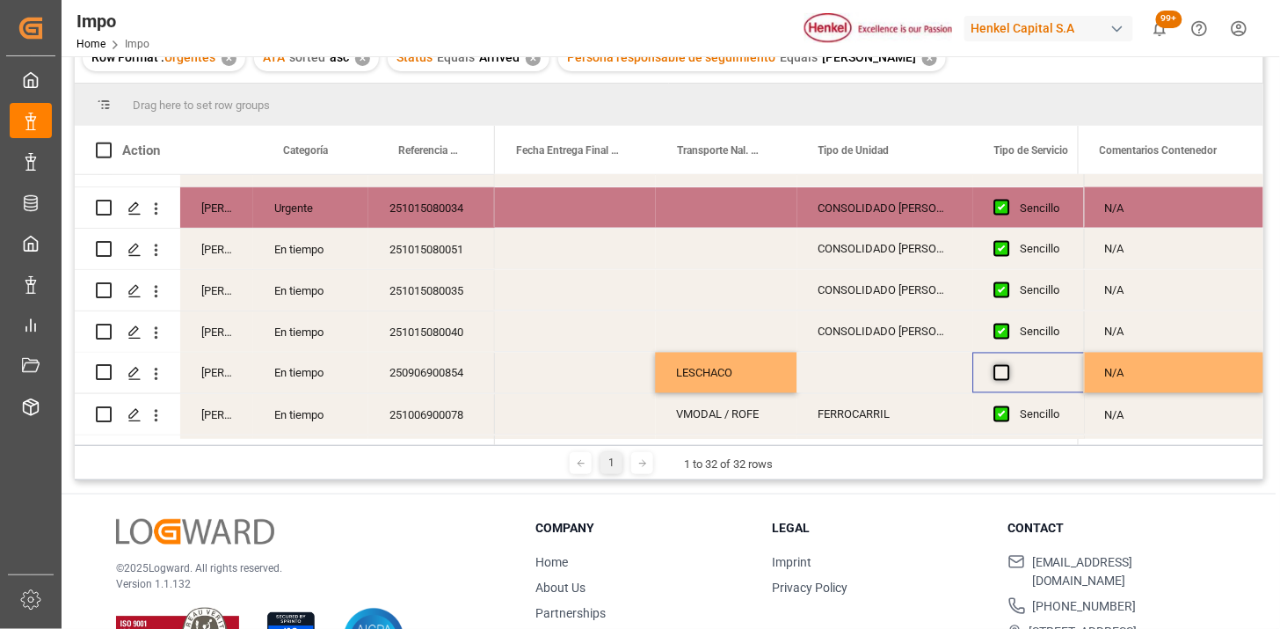
click at [1001, 371] on span "Press SPACE to select this row." at bounding box center [1003, 373] width 16 height 16
click at [1008, 365] on input "Press SPACE to select this row." at bounding box center [1008, 365] width 0 height 0
click at [876, 373] on div "Press SPACE to select this row." at bounding box center [886, 373] width 176 height 40
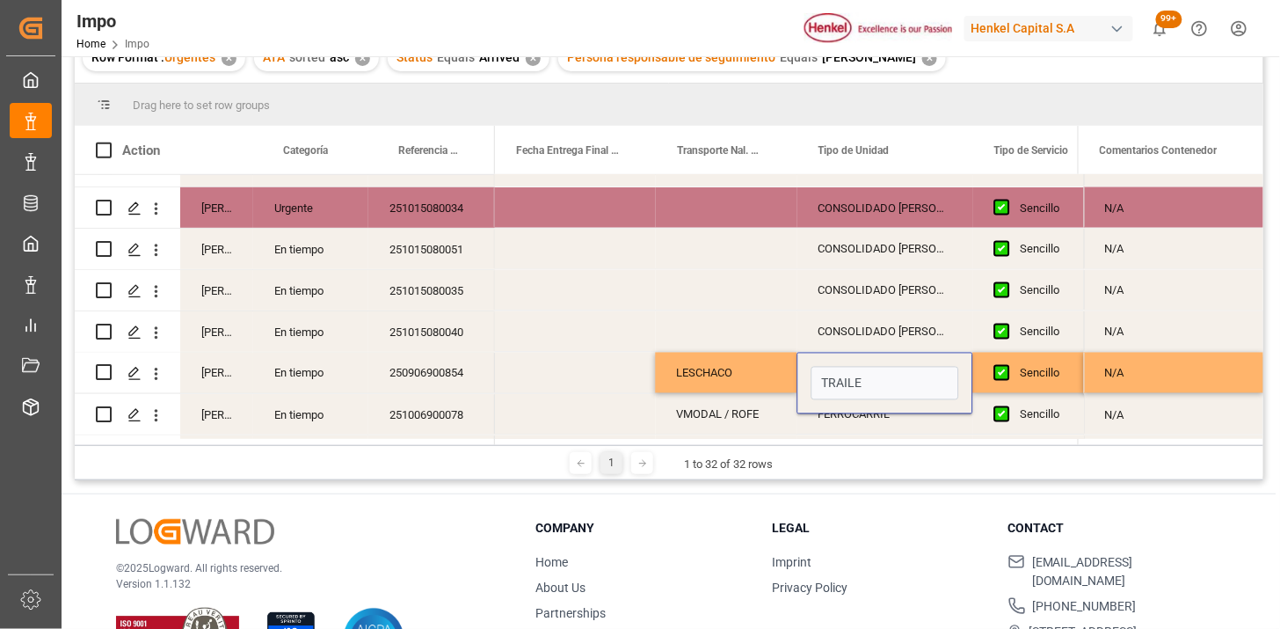
type input "TRAILER"
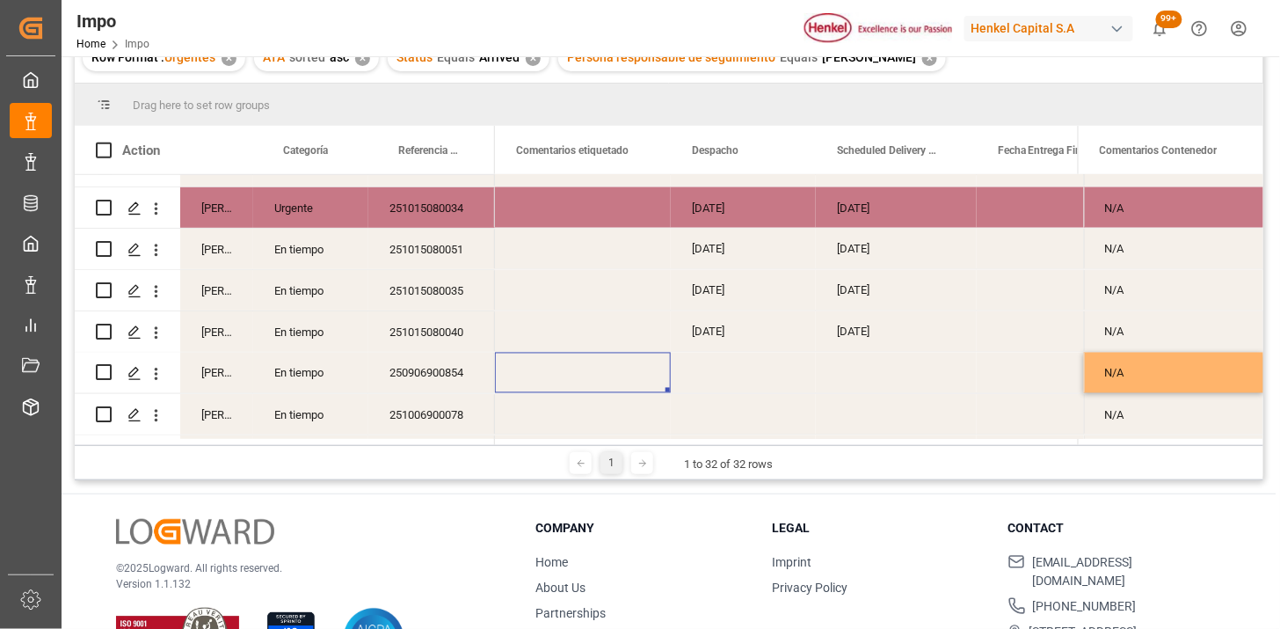
scroll to position [0, 2521]
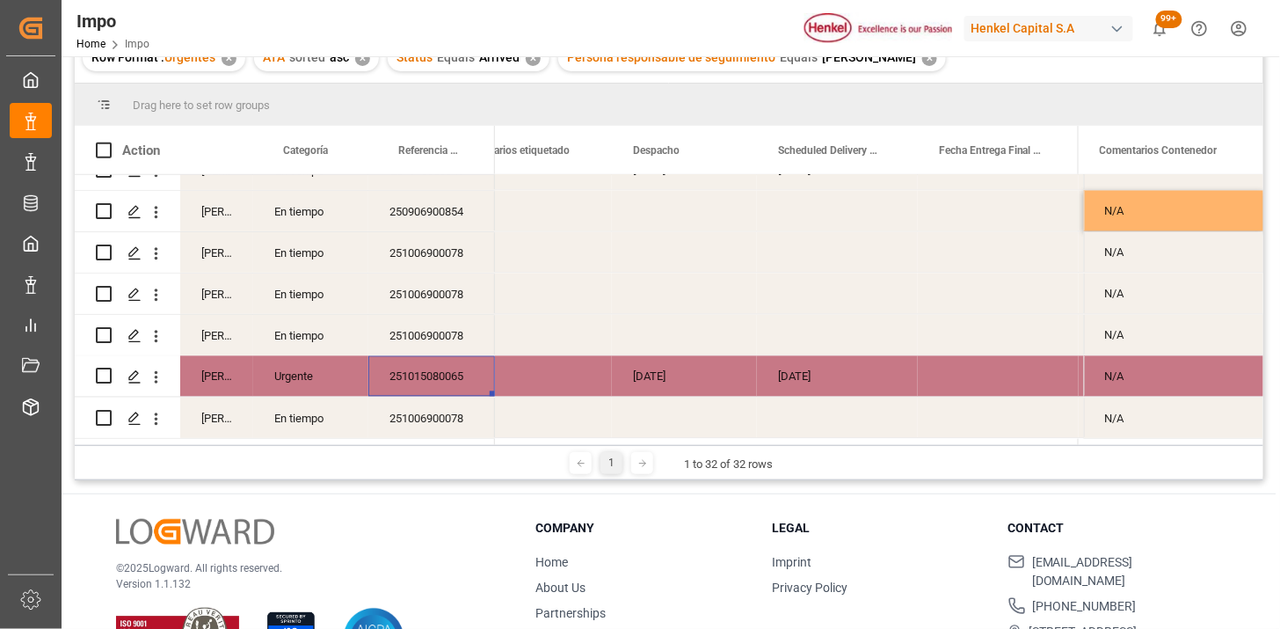
click at [835, 381] on div "30-09-2025" at bounding box center [837, 376] width 161 height 40
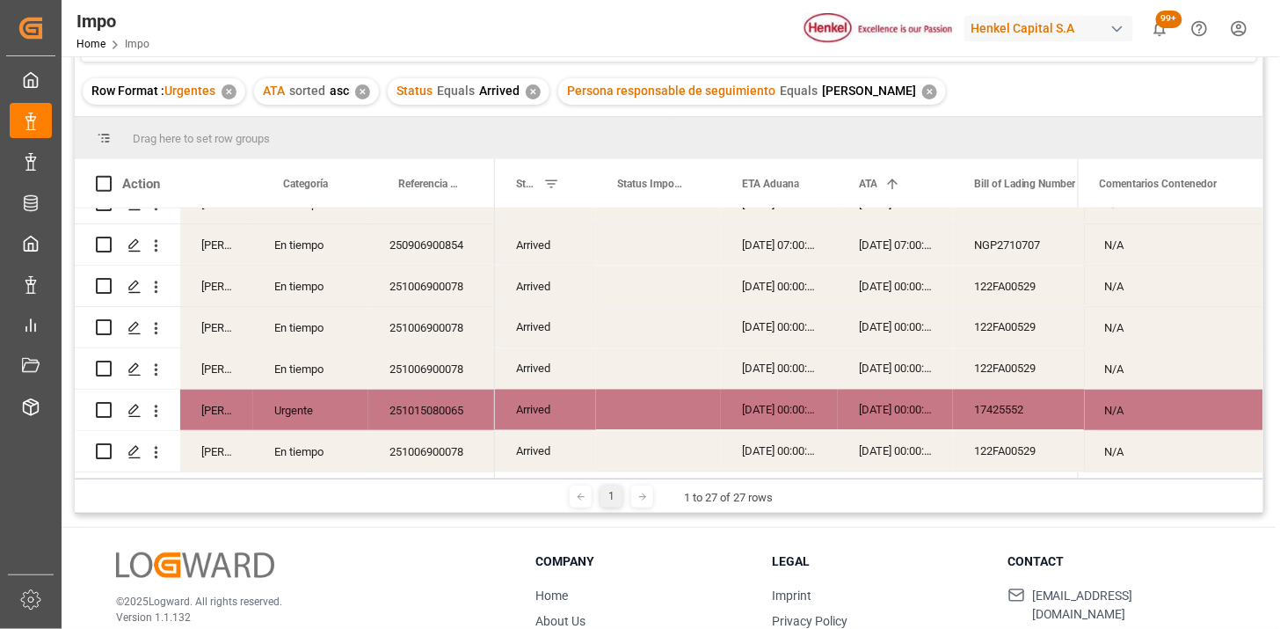
click at [528, 90] on div "✕" at bounding box center [533, 91] width 15 height 15
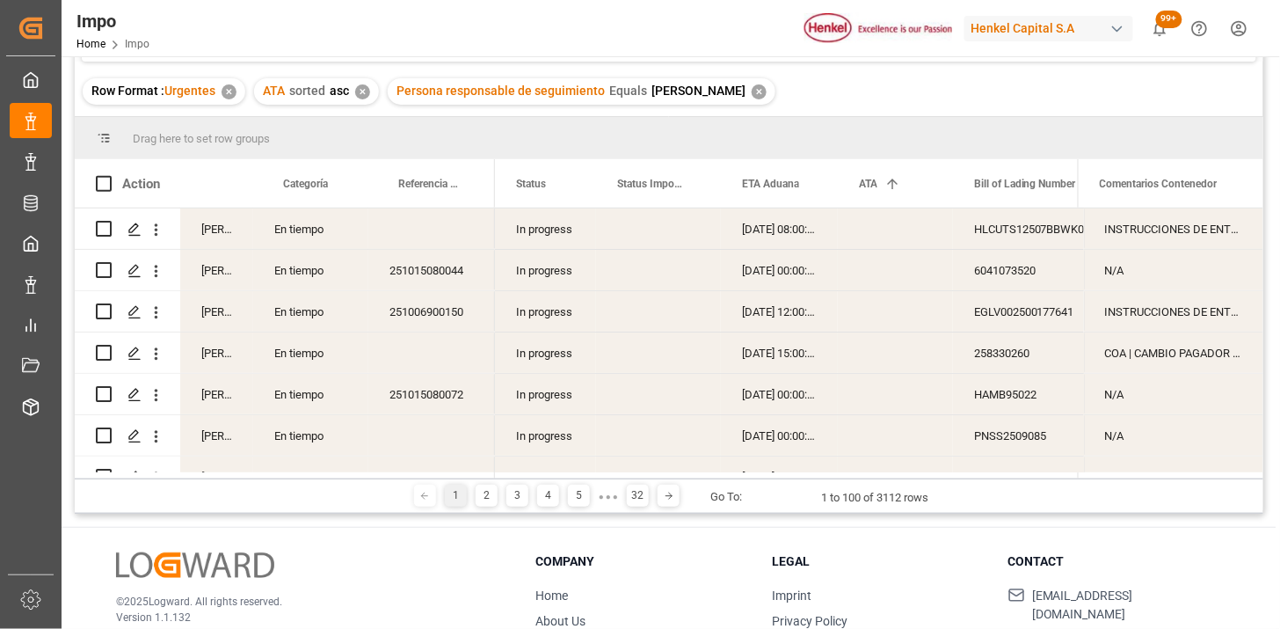
click at [537, 235] on div "In progress" at bounding box center [545, 228] width 101 height 40
click at [566, 189] on span at bounding box center [567, 184] width 16 height 16
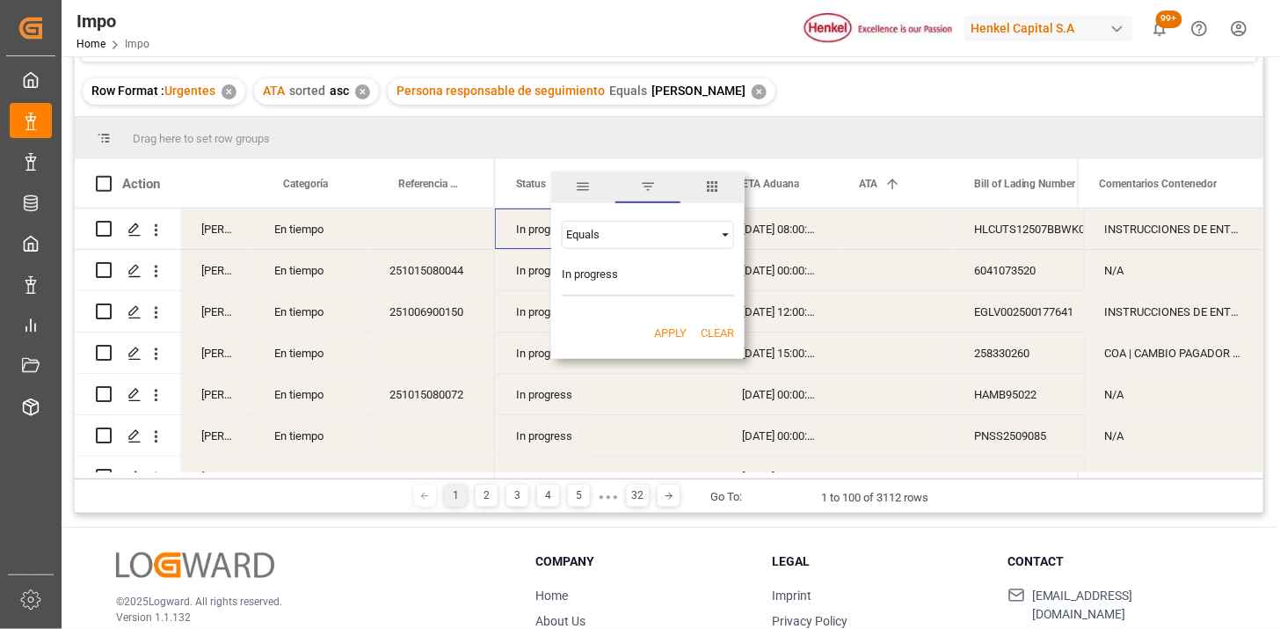
type input "In progress"
click at [678, 328] on button "Apply" at bounding box center [670, 333] width 33 height 18
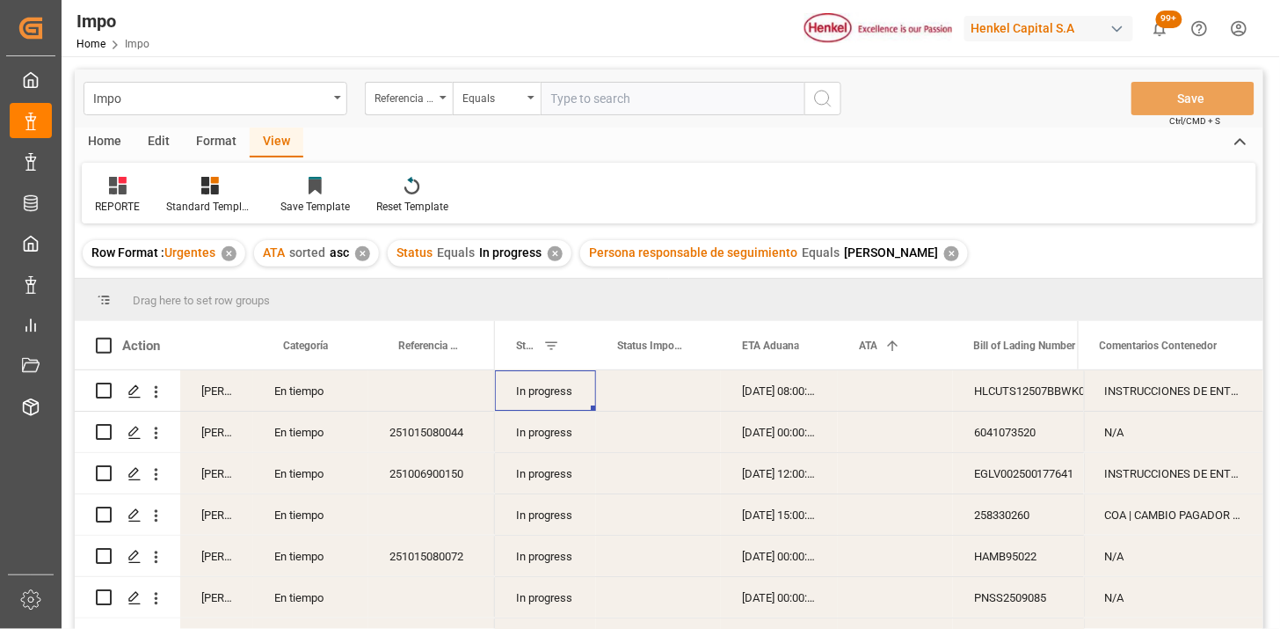
drag, startPoint x: 116, startPoint y: 189, endPoint x: 125, endPoint y: 215, distance: 27.8
click at [114, 190] on icon at bounding box center [118, 186] width 18 height 18
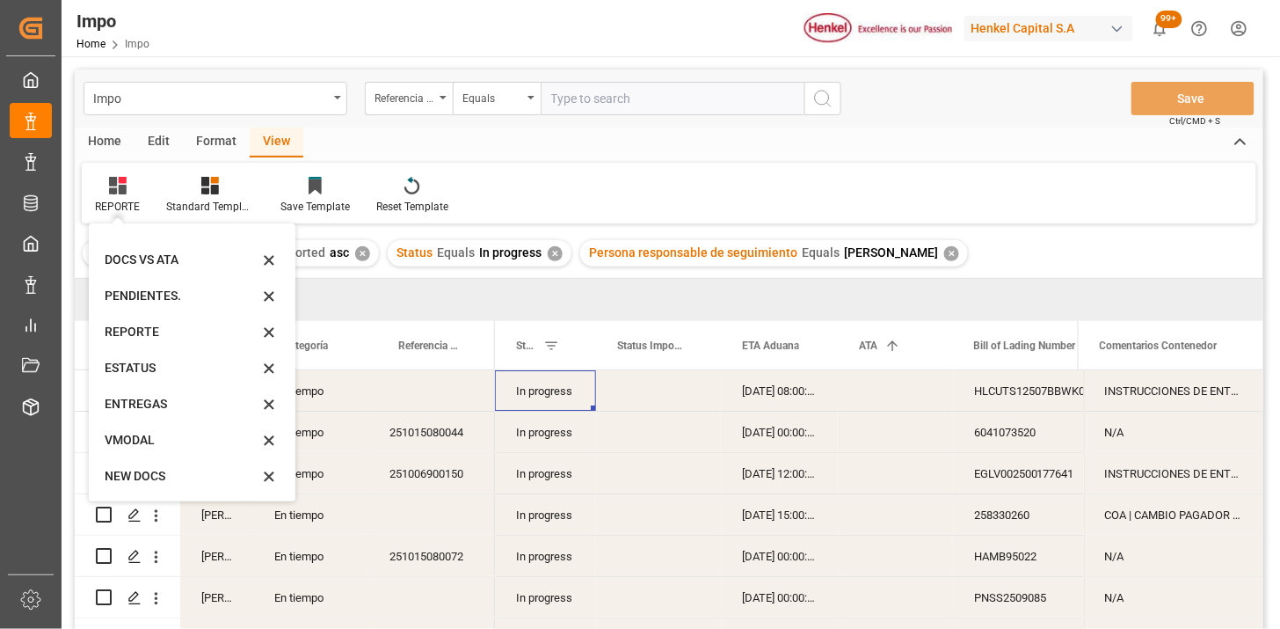
click at [153, 366] on div "ESTATUS" at bounding box center [182, 368] width 154 height 18
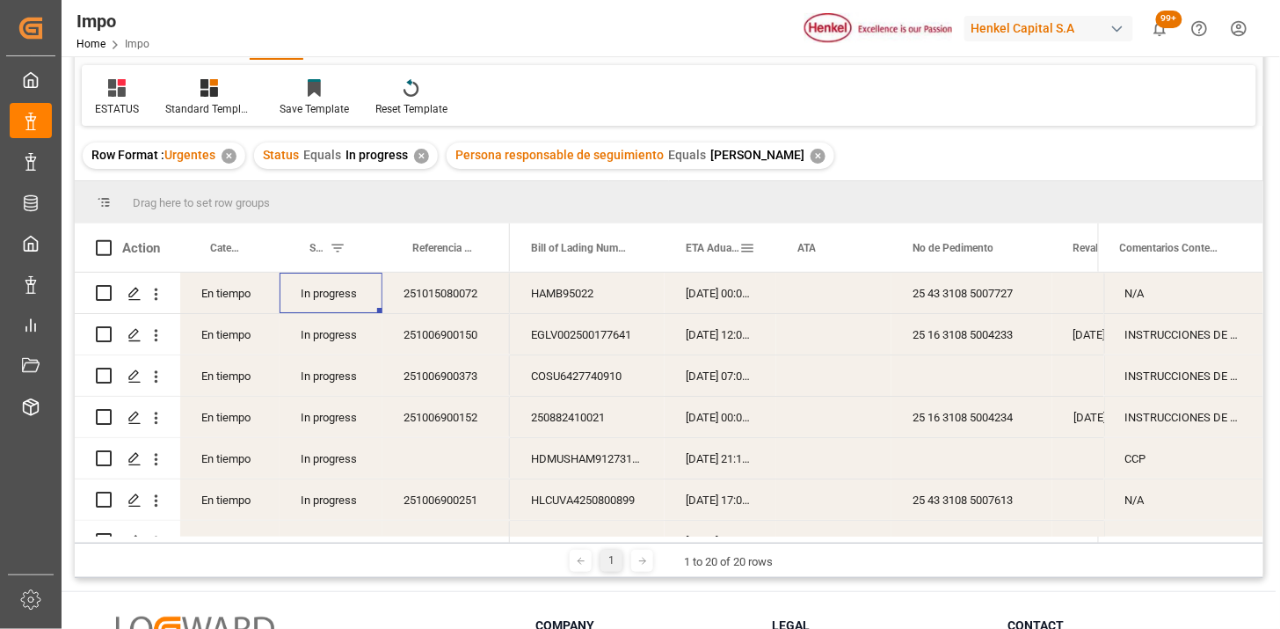
click at [705, 256] on div "ETA Aduana" at bounding box center [713, 247] width 54 height 48
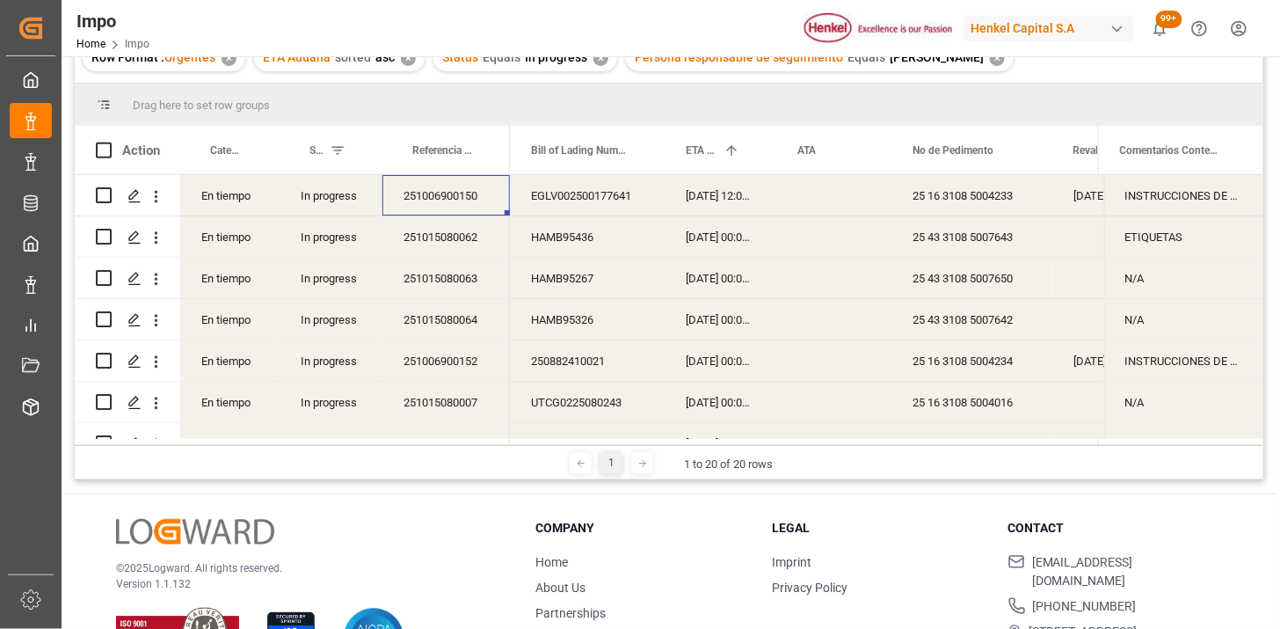
click at [441, 195] on div "251006900150" at bounding box center [447, 195] width 128 height 40
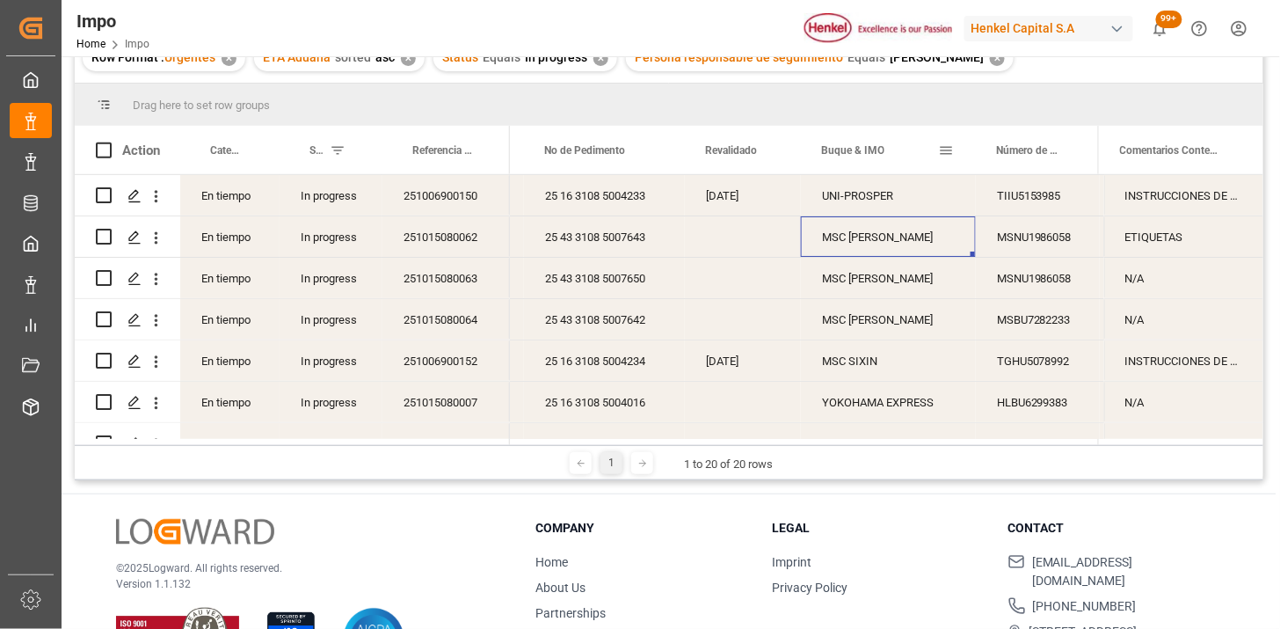
click at [943, 152] on span at bounding box center [946, 150] width 16 height 16
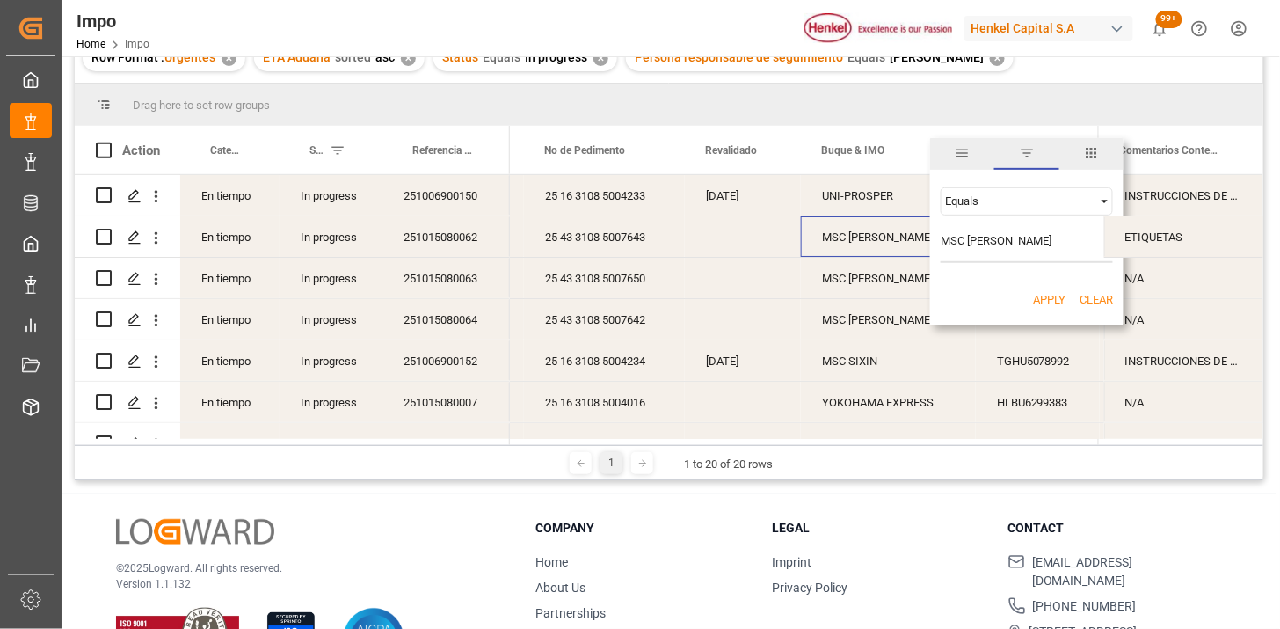
type input "MSC PILAR VI"
click at [1051, 297] on button "Apply" at bounding box center [1049, 300] width 33 height 18
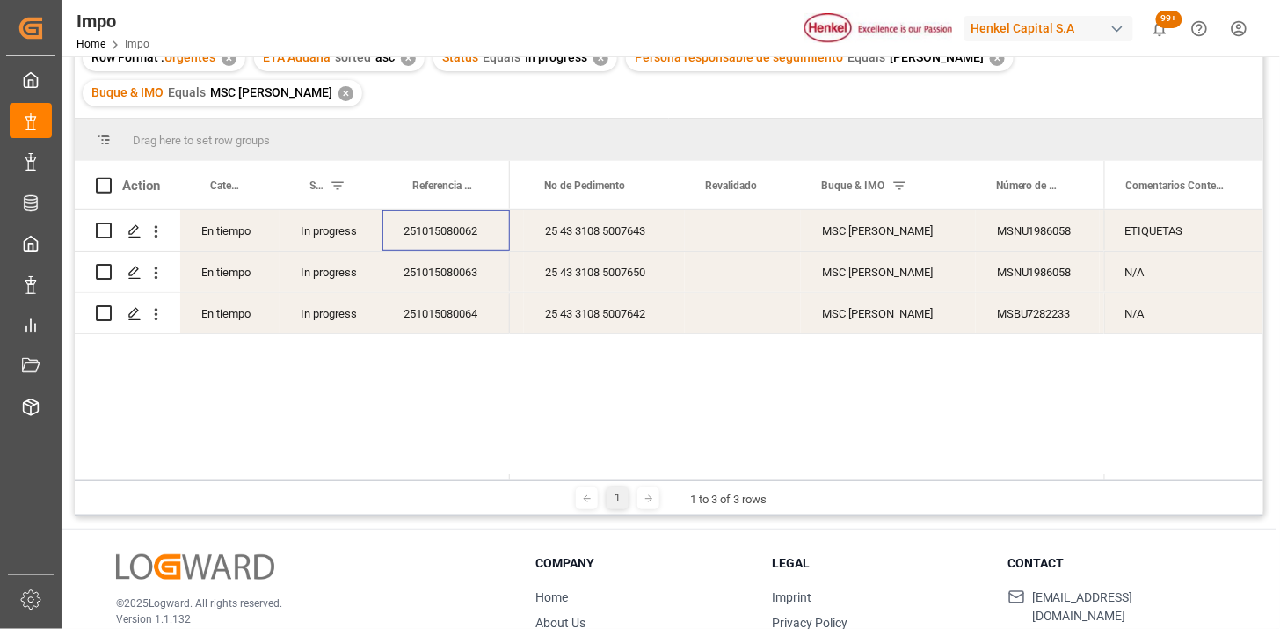
click at [444, 210] on div "251015080062" at bounding box center [447, 230] width 128 height 40
click at [919, 211] on div "MSC PILAR VI" at bounding box center [888, 230] width 175 height 40
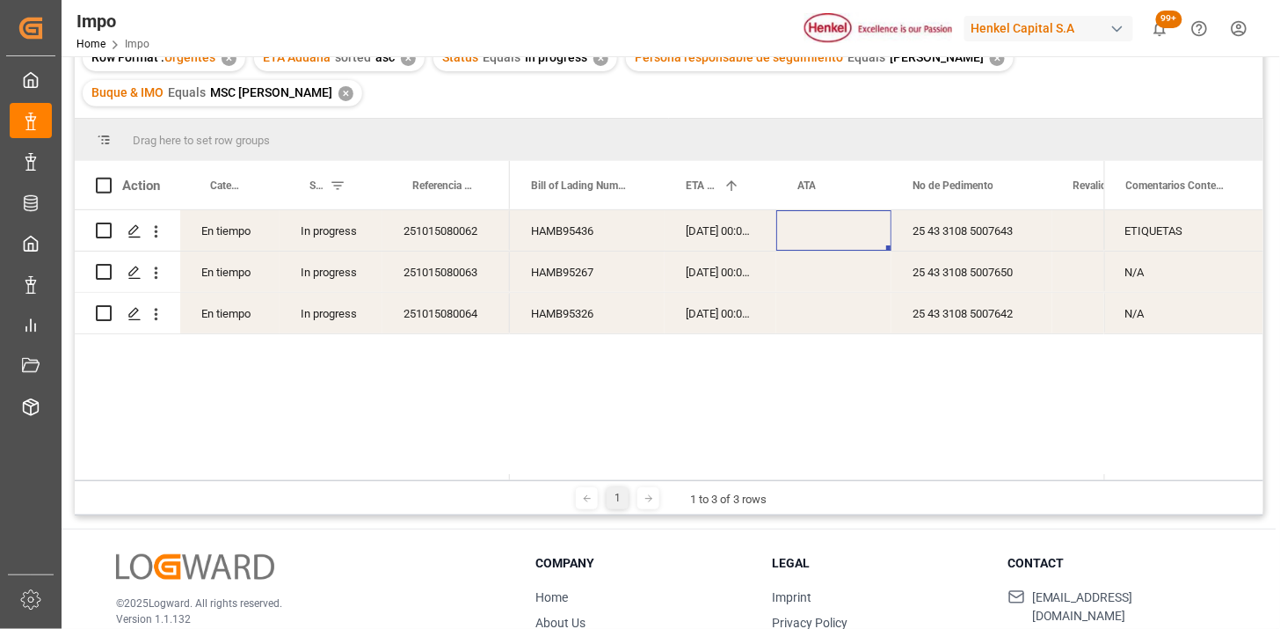
click at [833, 210] on div "Press SPACE to select this row." at bounding box center [833, 230] width 115 height 40
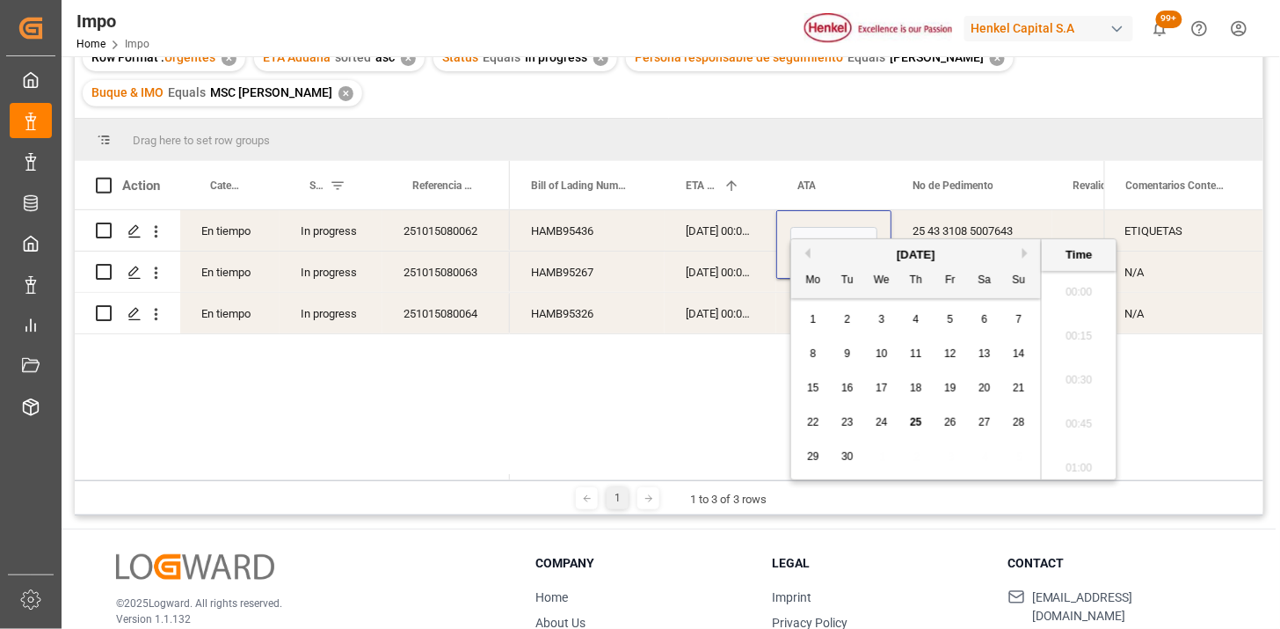
scroll to position [2995, 0]
click at [833, 227] on input "Press SPACE to select this row." at bounding box center [834, 243] width 87 height 33
type input "24-09-2025 00:00"
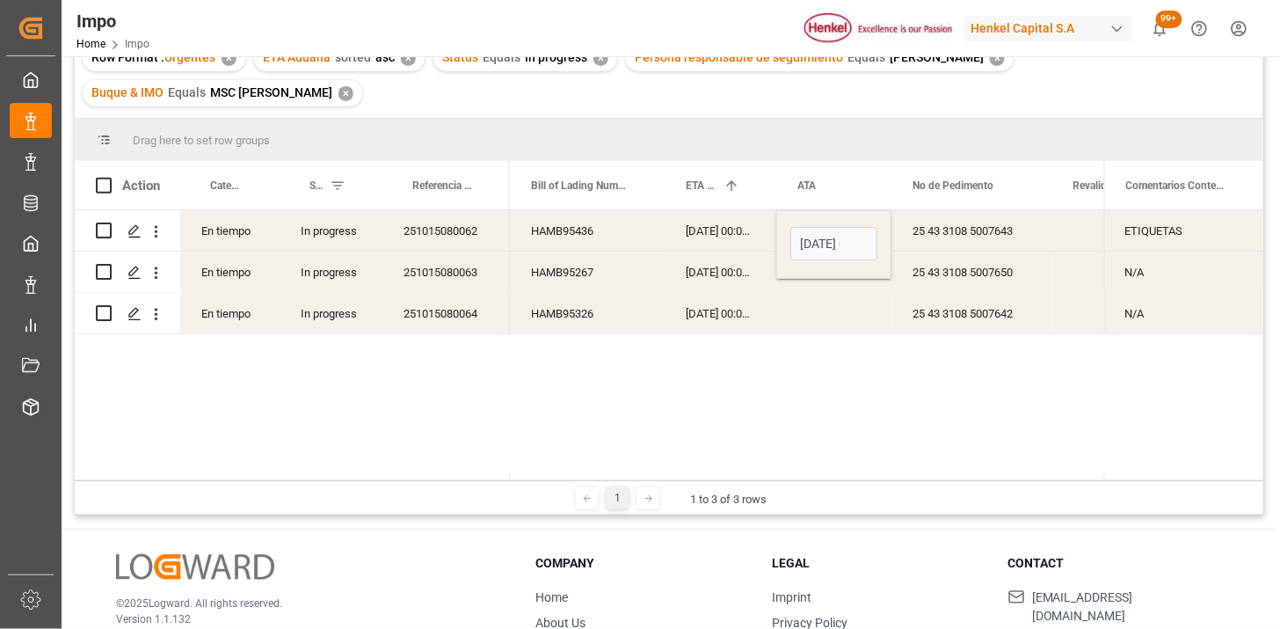
click at [735, 210] on div "25-09-2025 00:00:00" at bounding box center [721, 230] width 112 height 40
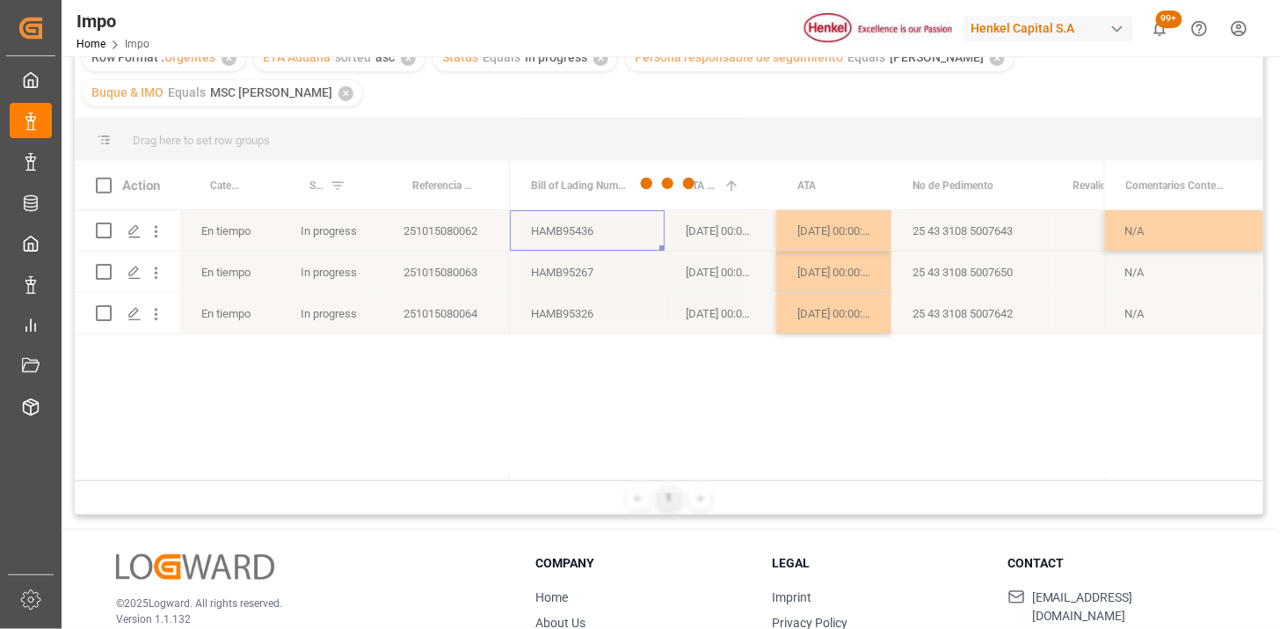
scroll to position [98, 0]
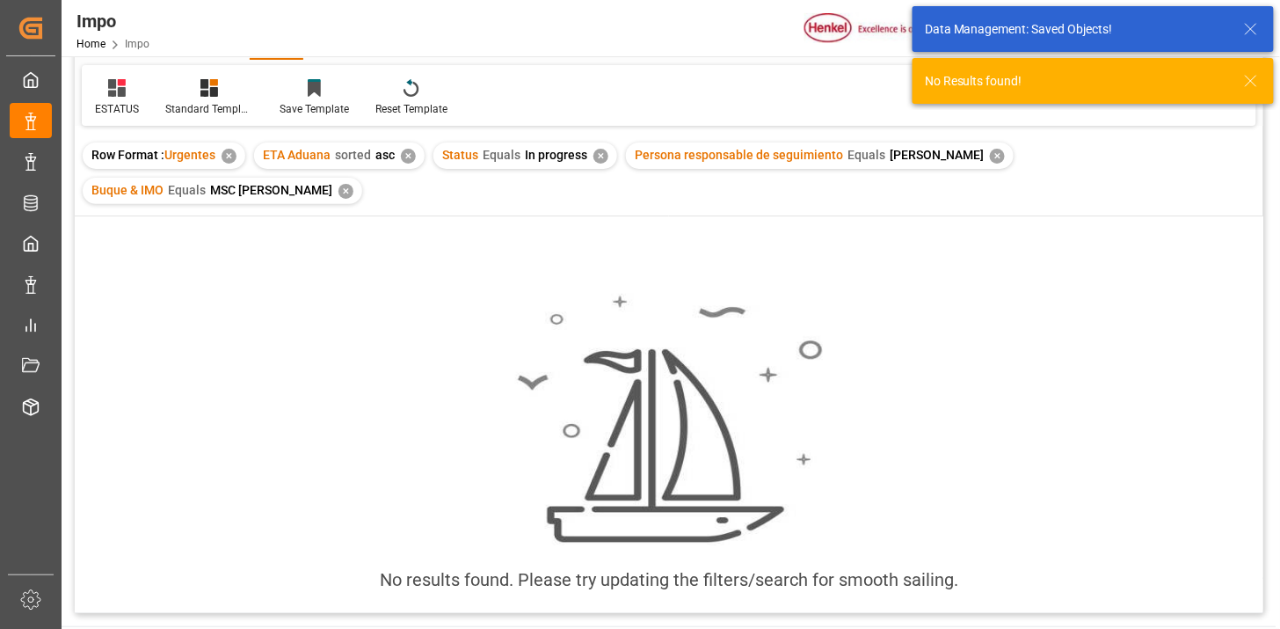
click at [354, 184] on div "✕" at bounding box center [346, 191] width 15 height 15
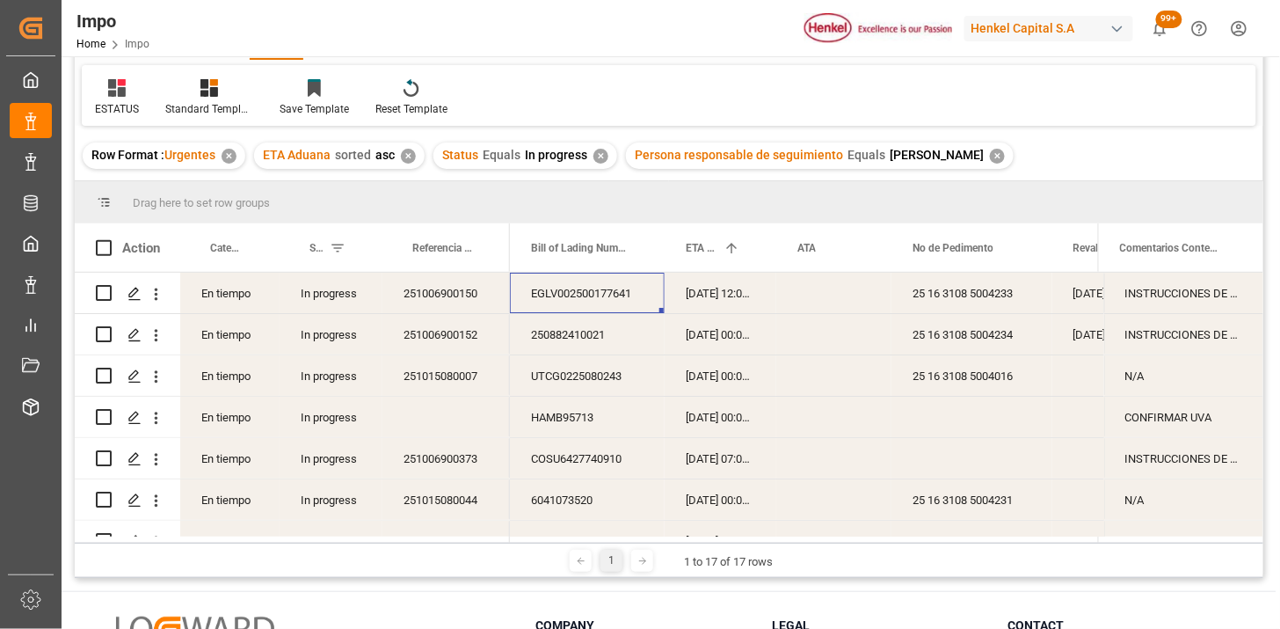
click at [925, 350] on div "25 16 3108 5004234" at bounding box center [972, 334] width 161 height 40
click at [460, 420] on div "Press SPACE to select this row." at bounding box center [447, 417] width 128 height 40
click at [460, 419] on div "Press SPACE to select this row." at bounding box center [447, 417] width 128 height 40
click at [460, 419] on input "Press SPACE to select this row." at bounding box center [446, 427] width 99 height 33
paste input "251006900376"
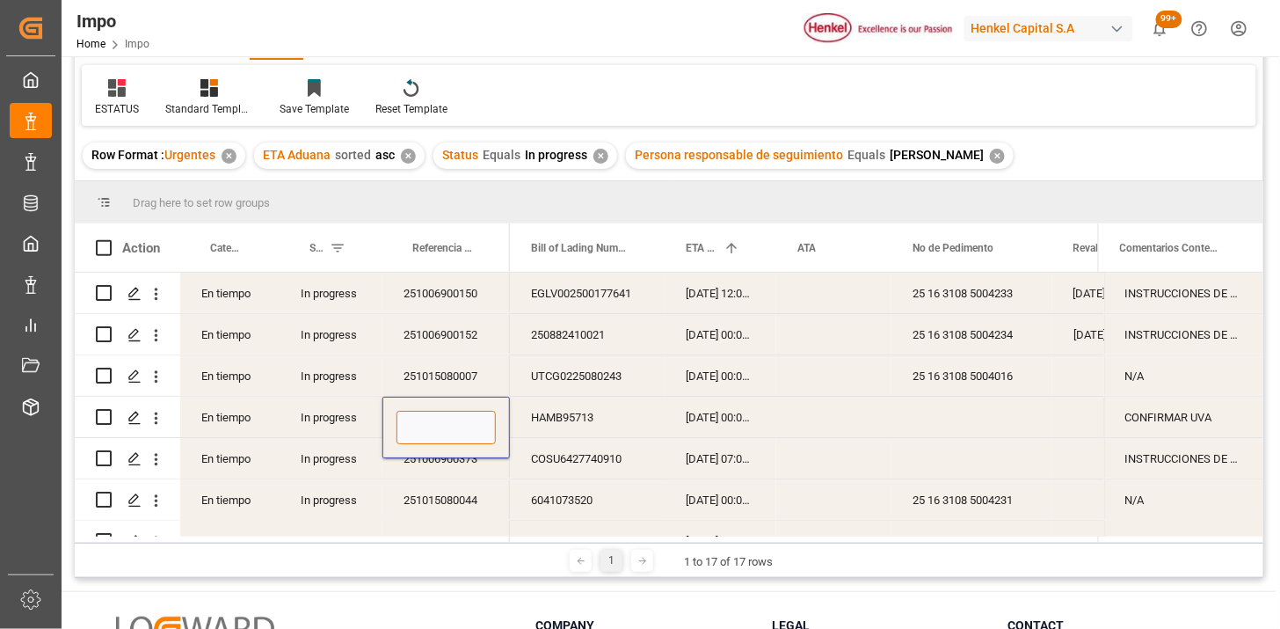
type input "251006900376"
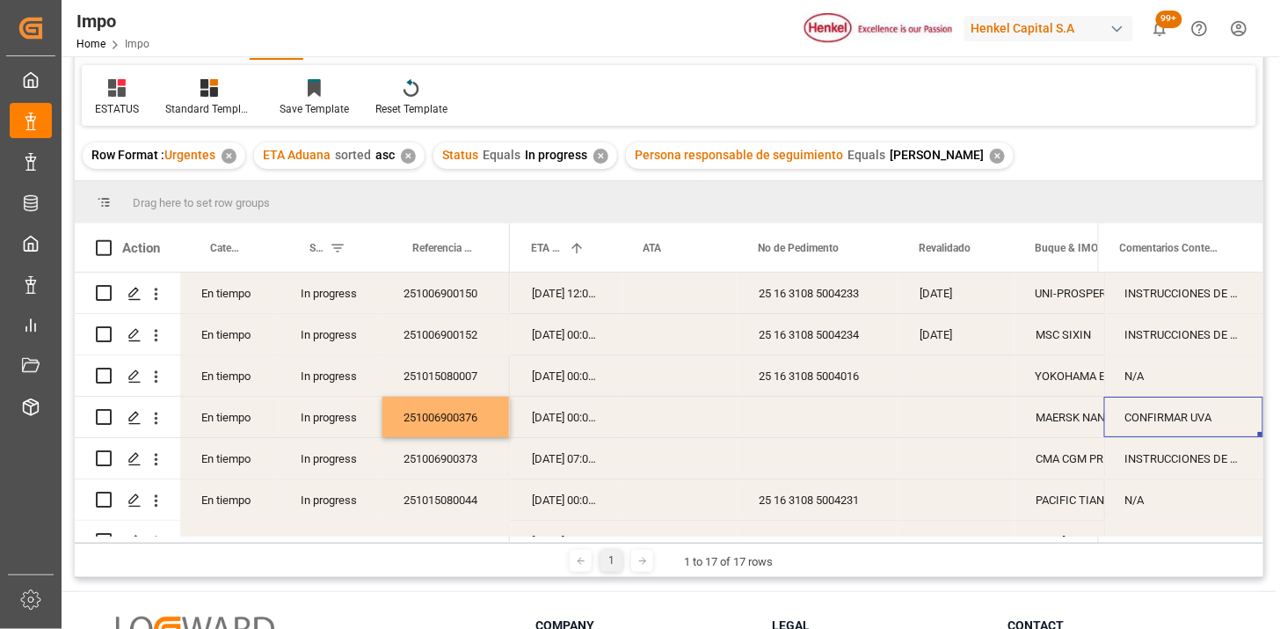
scroll to position [0, 761]
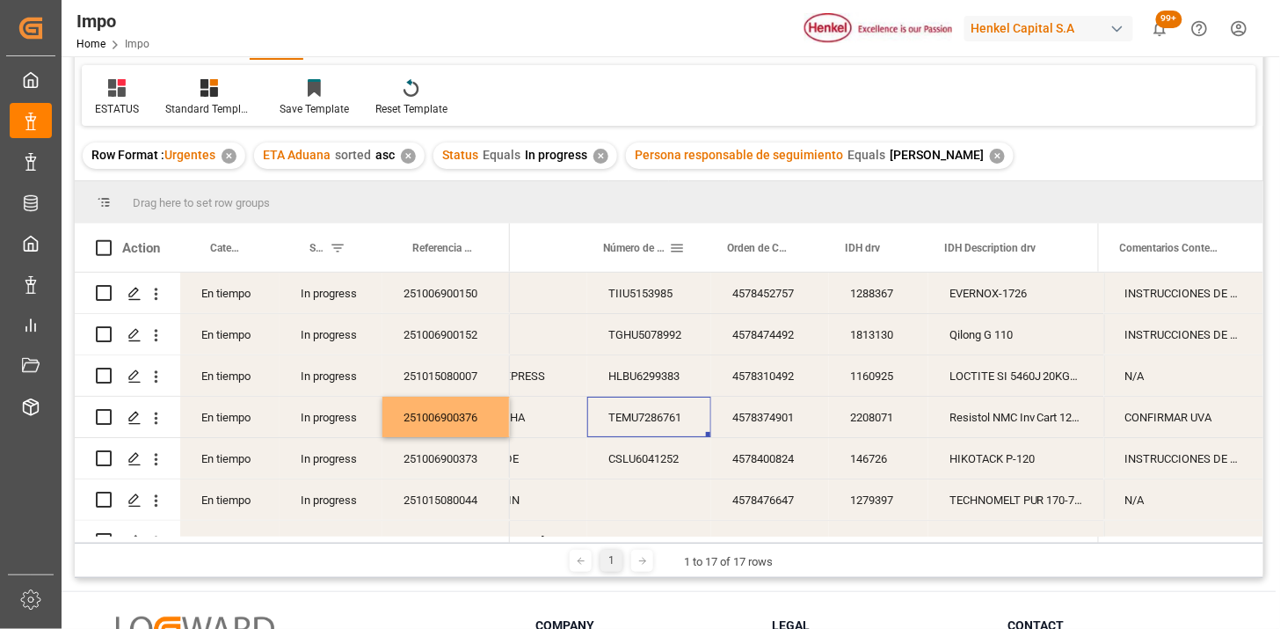
click at [677, 248] on span at bounding box center [677, 248] width 16 height 16
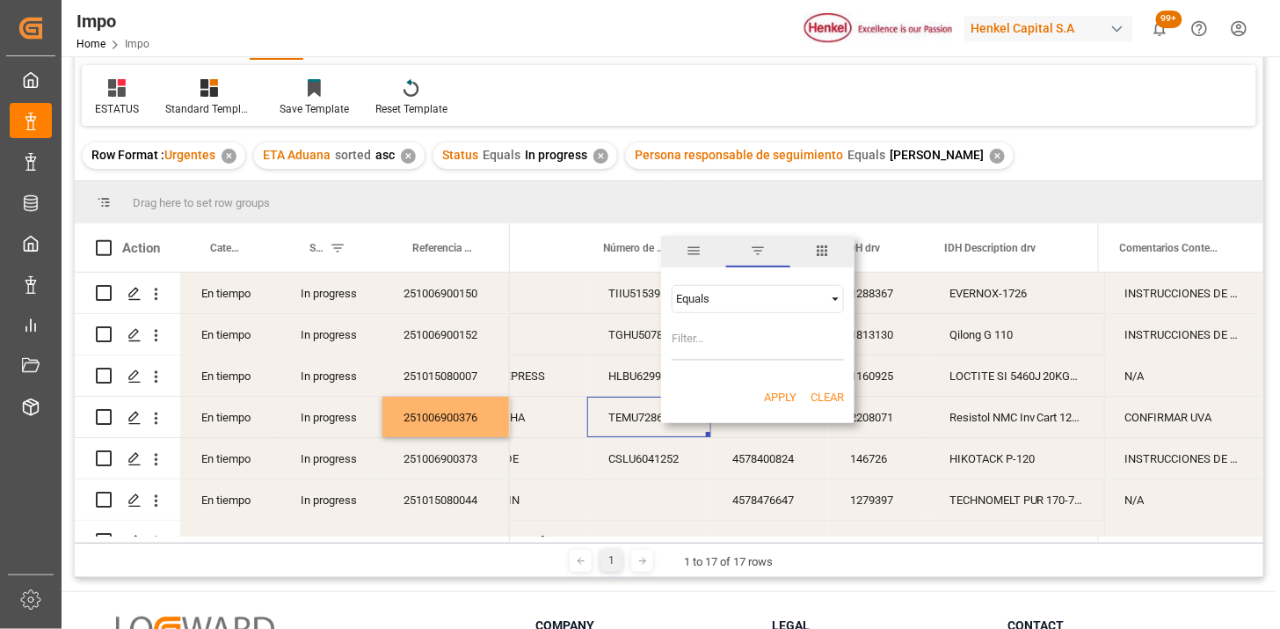
click at [816, 253] on span "columns" at bounding box center [823, 251] width 16 height 16
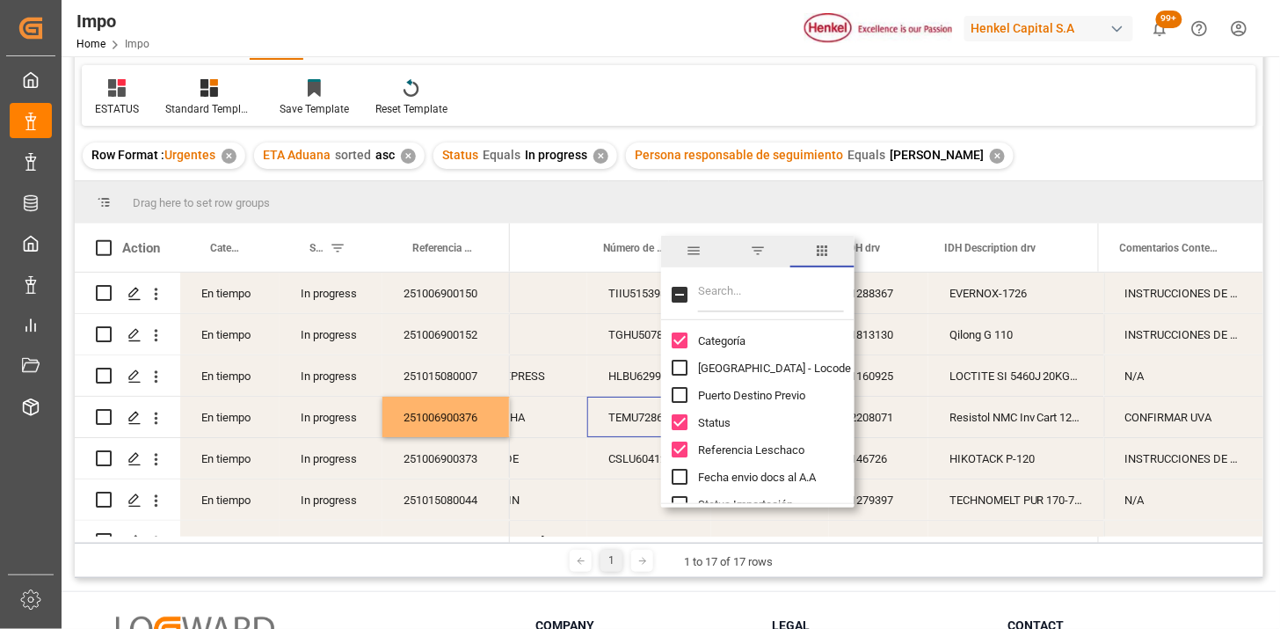
click at [742, 291] on input "Filter Columns Input" at bounding box center [771, 294] width 146 height 35
type input "imo"
click at [709, 367] on span "IMO" at bounding box center [708, 367] width 21 height 13
checkbox input "true"
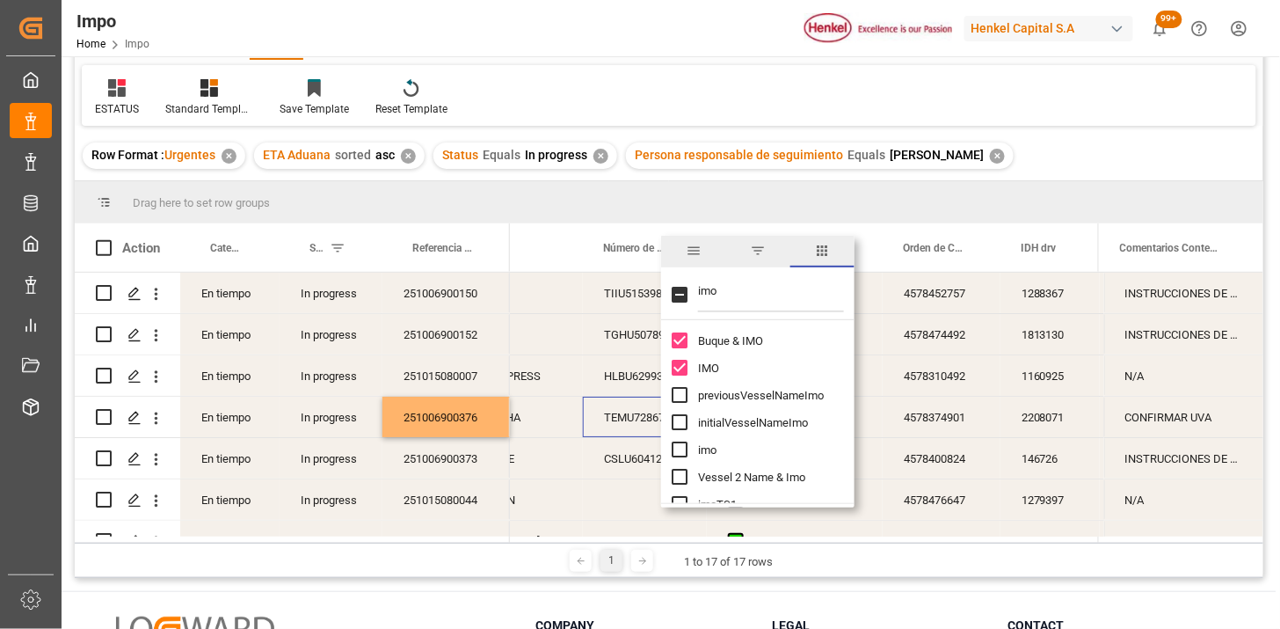
click at [617, 417] on div "TEMU7286761" at bounding box center [645, 417] width 124 height 40
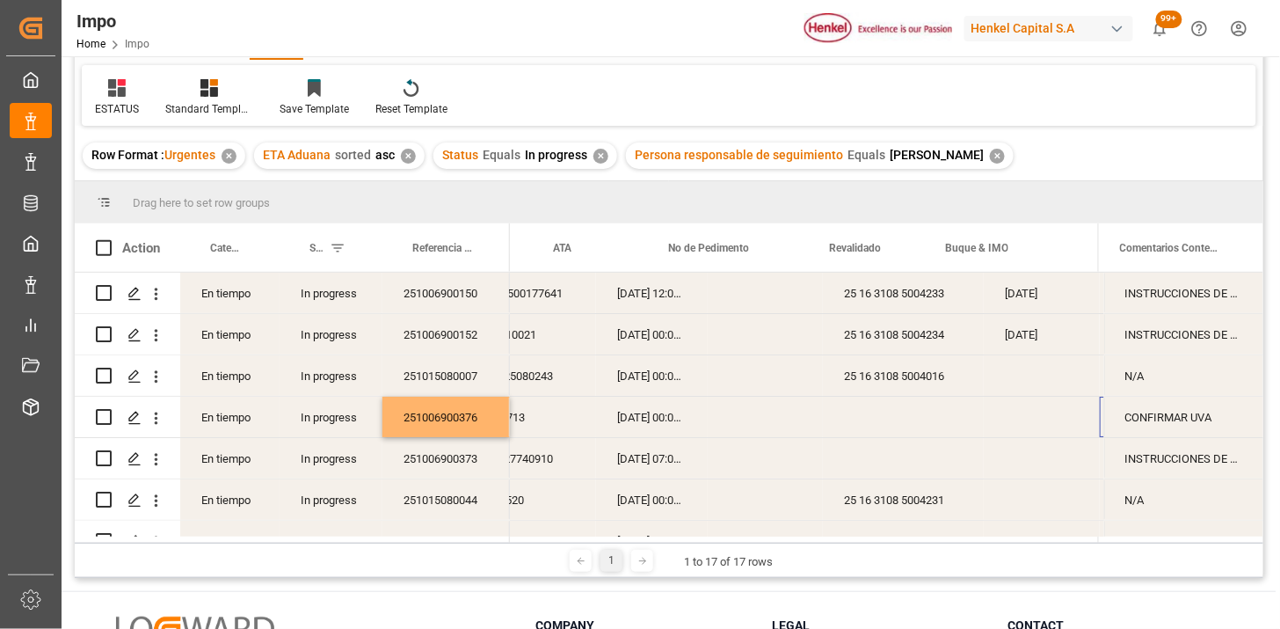
scroll to position [0, 244]
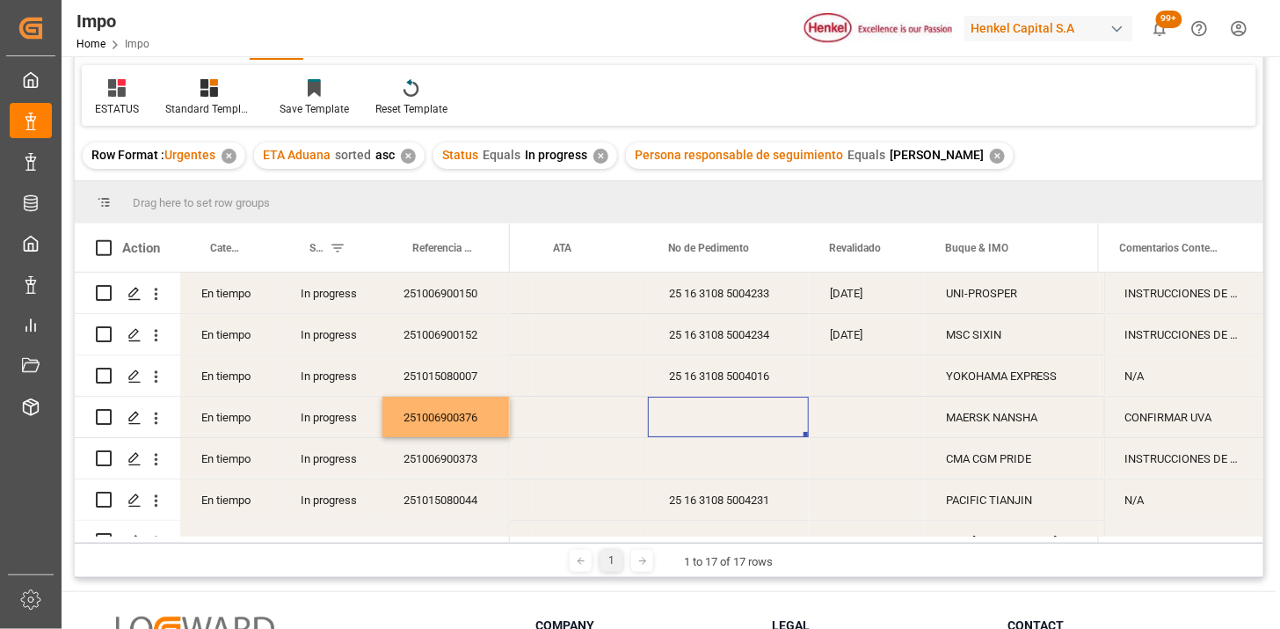
click at [1136, 420] on div "CONFIRMAR UVA" at bounding box center [1183, 417] width 159 height 40
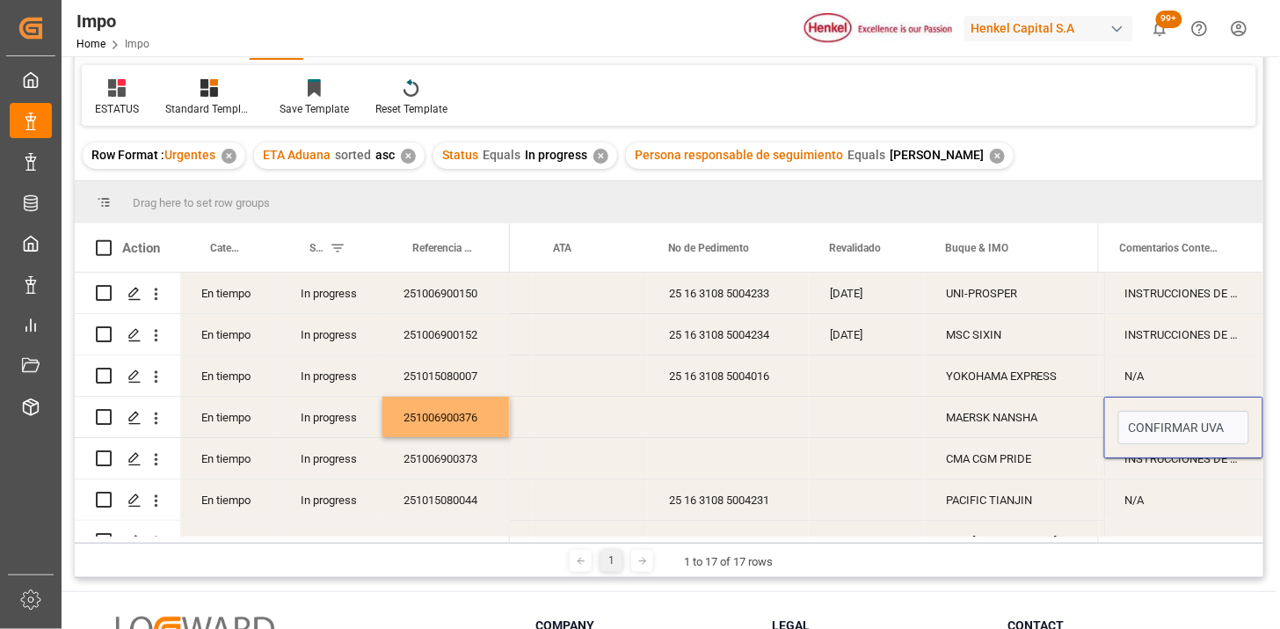
click at [1136, 420] on input "CONFIRMAR UVA" at bounding box center [1184, 427] width 131 height 33
type input "ETIQUETAS"
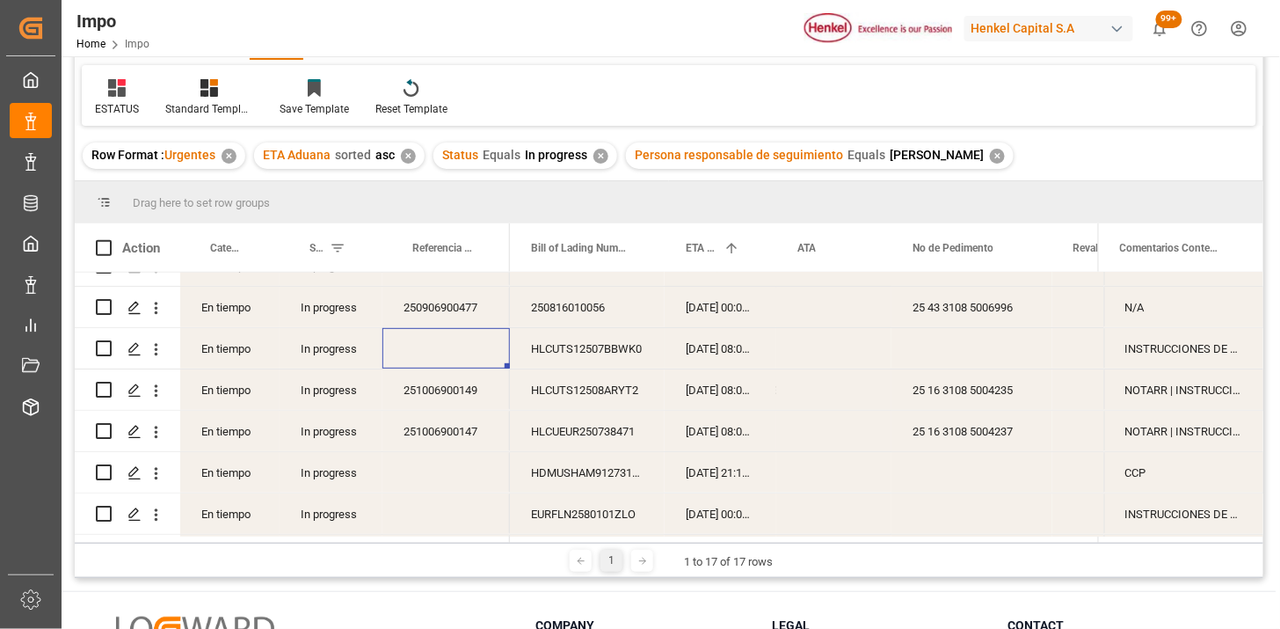
scroll to position [308, 0]
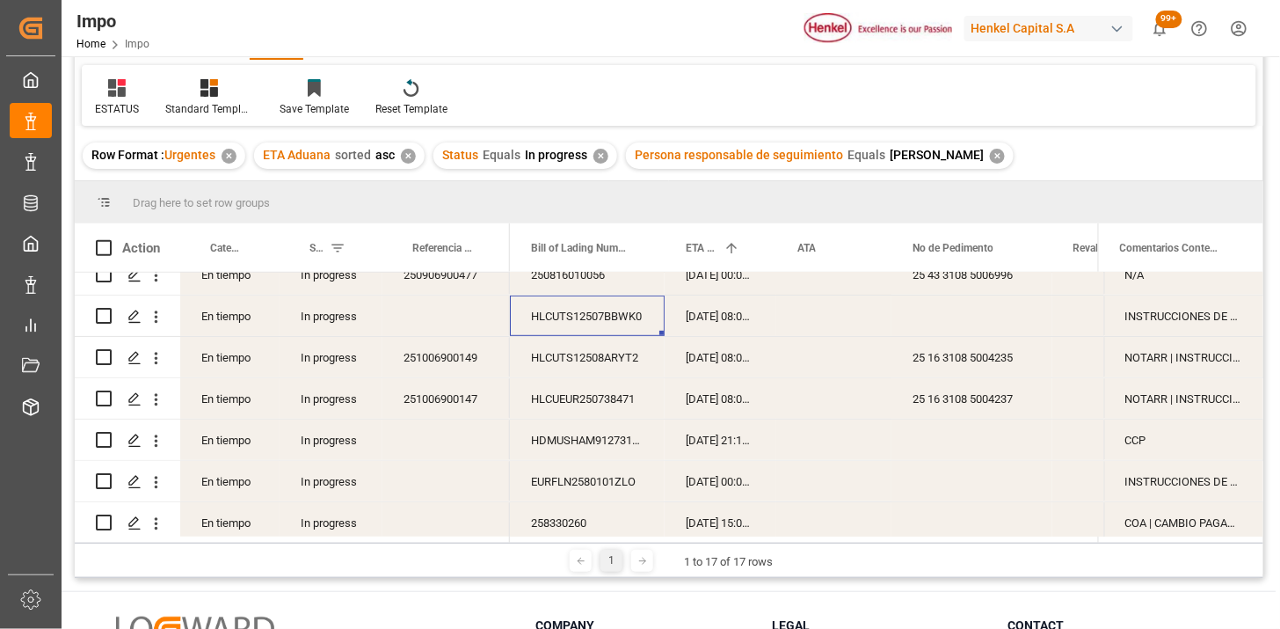
click at [623, 326] on div "HLCUTS12507BBWK0" at bounding box center [587, 315] width 155 height 40
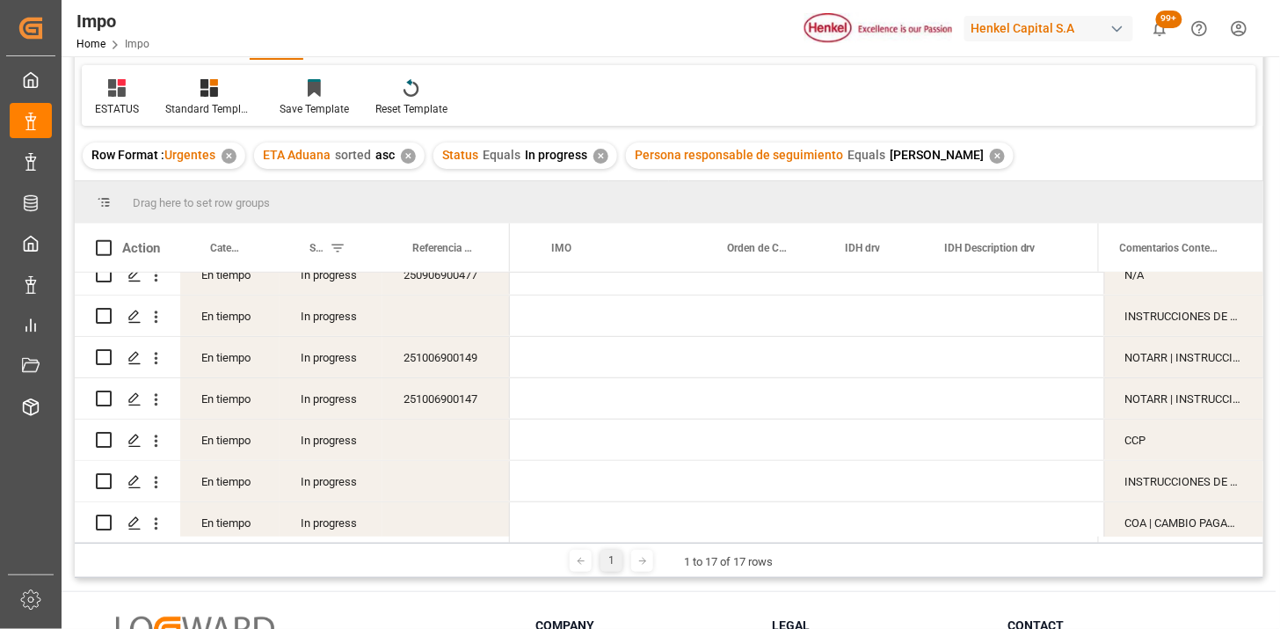
scroll to position [0, 937]
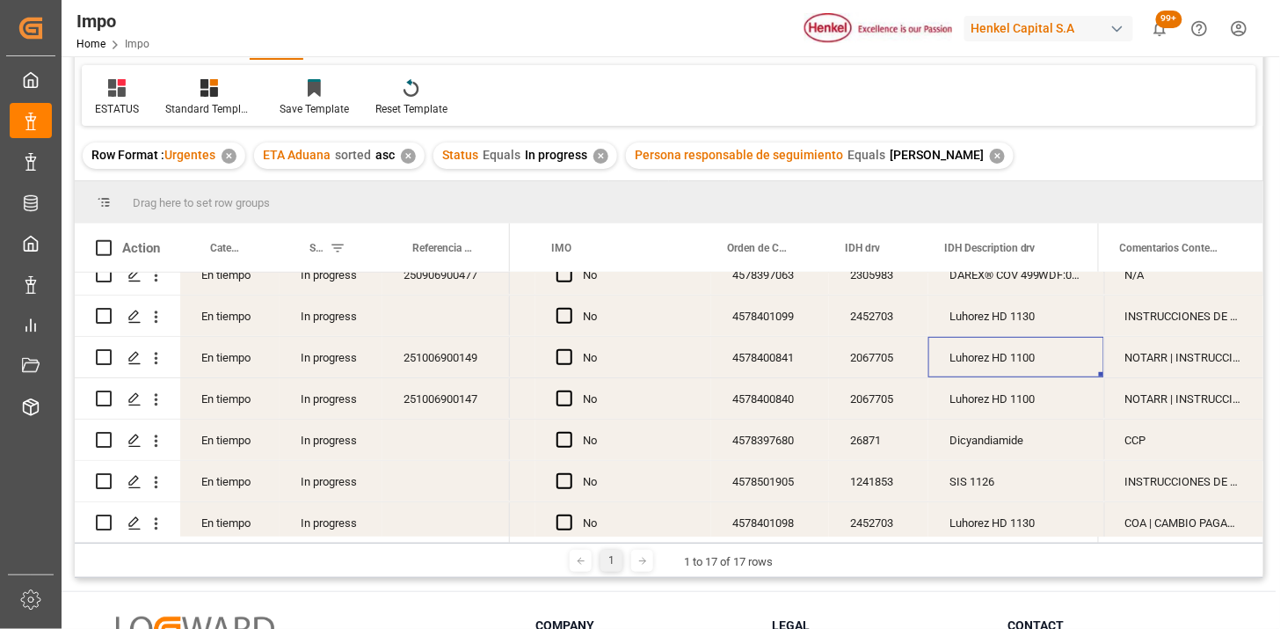
click at [1139, 361] on div "NOTARR | INSTRUCCIONES DE ENTREGA" at bounding box center [1183, 357] width 159 height 40
click at [1140, 361] on div "NOTARR | INSTRUCCIONES DE ENTREGA" at bounding box center [1183, 357] width 159 height 40
drag, startPoint x: 1179, startPoint y: 369, endPoint x: 1087, endPoint y: 372, distance: 92.4
click at [1087, 372] on div "En tiempo In progress 251006900150 En tiempo In progress 251006900152 En tiempo…" at bounding box center [669, 405] width 1189 height 264
type input "INSTRUCCIONES DE ENTREGA"
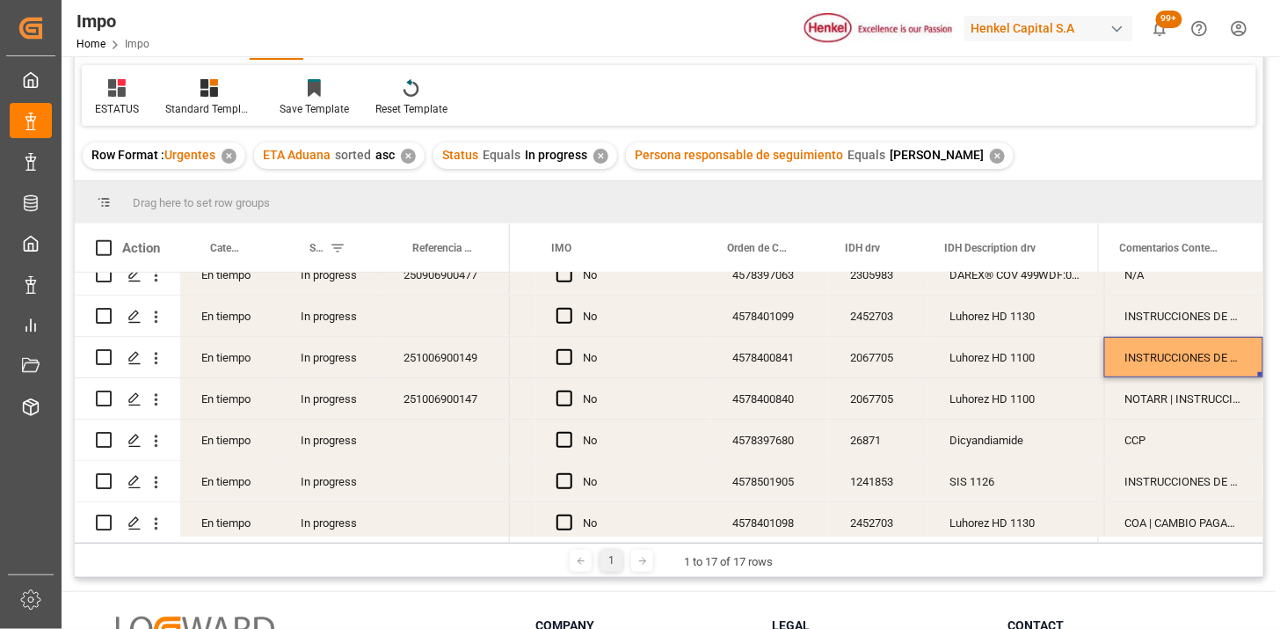
click at [1161, 357] on div "INSTRUCCIONES DE ENTREGA" at bounding box center [1183, 357] width 159 height 40
click at [1181, 365] on div "INSTRUCCIONES DE ENTREGA" at bounding box center [1183, 357] width 159 height 40
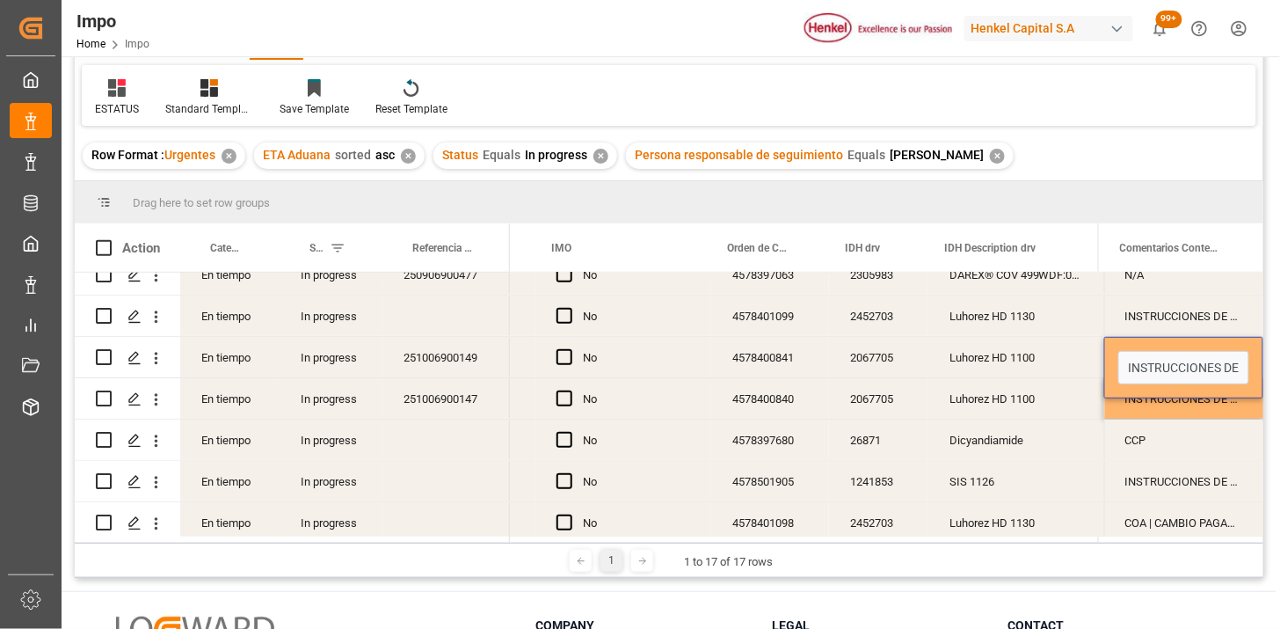
click at [1181, 365] on input "INSTRUCCIONES DE ENTREGA" at bounding box center [1184, 367] width 131 height 33
type input "N/A"
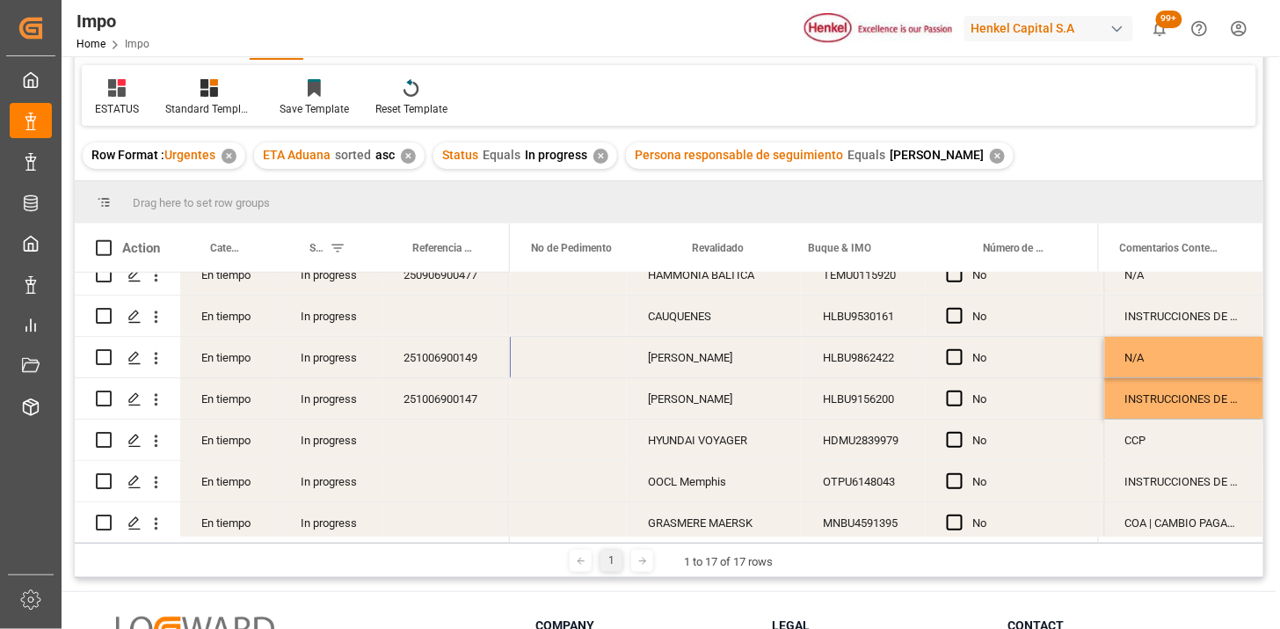
scroll to position [0, 382]
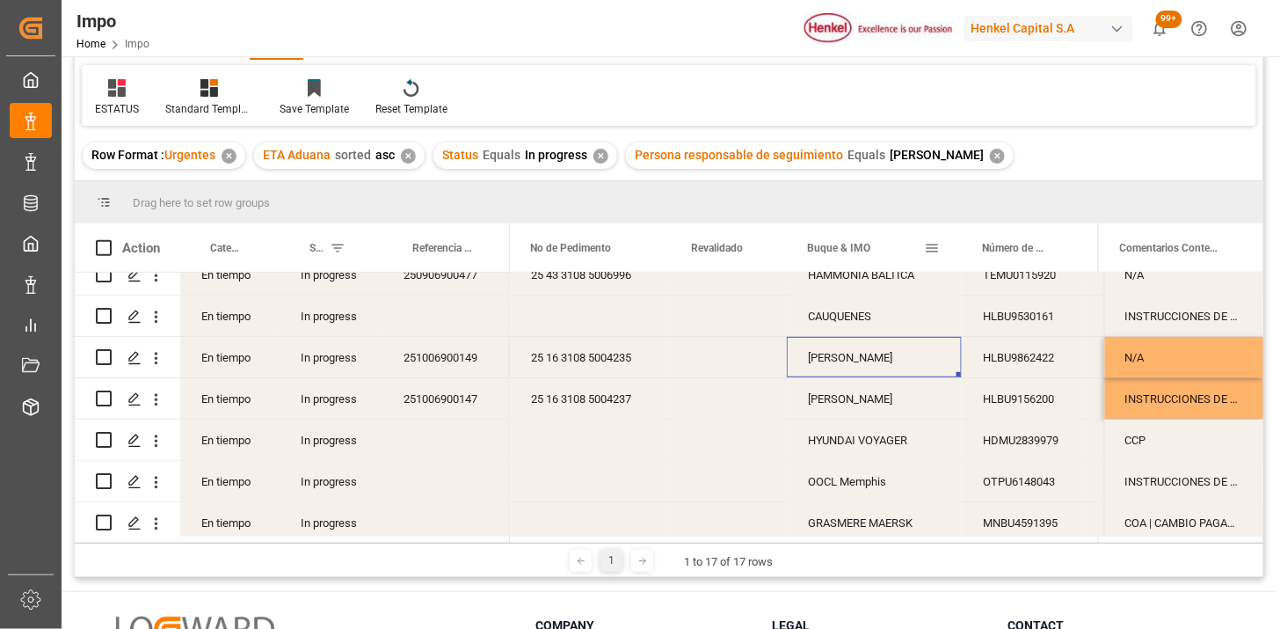
click at [933, 244] on span at bounding box center [933, 248] width 16 height 16
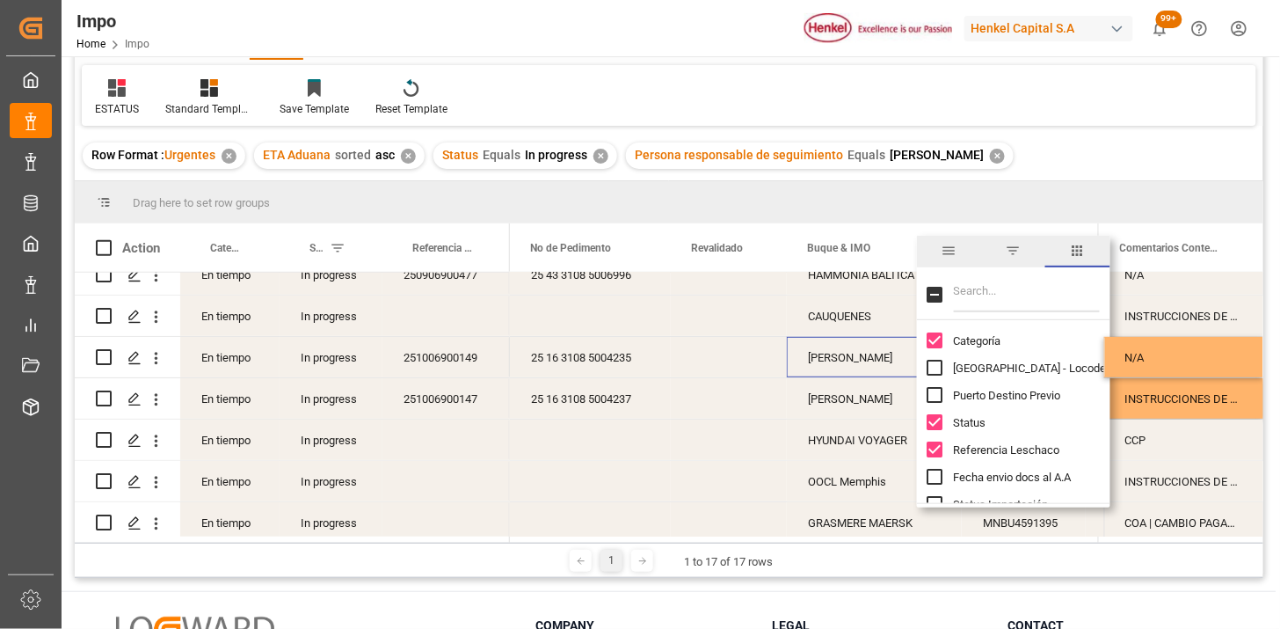
click at [1015, 286] on input "Filter Columns Input" at bounding box center [1027, 294] width 146 height 35
type input "trans"
click at [1011, 374] on span "Transporte Nal. (Nombre#Caja)" at bounding box center [1032, 367] width 156 height 13
checkbox input "false"
checkbox input "true"
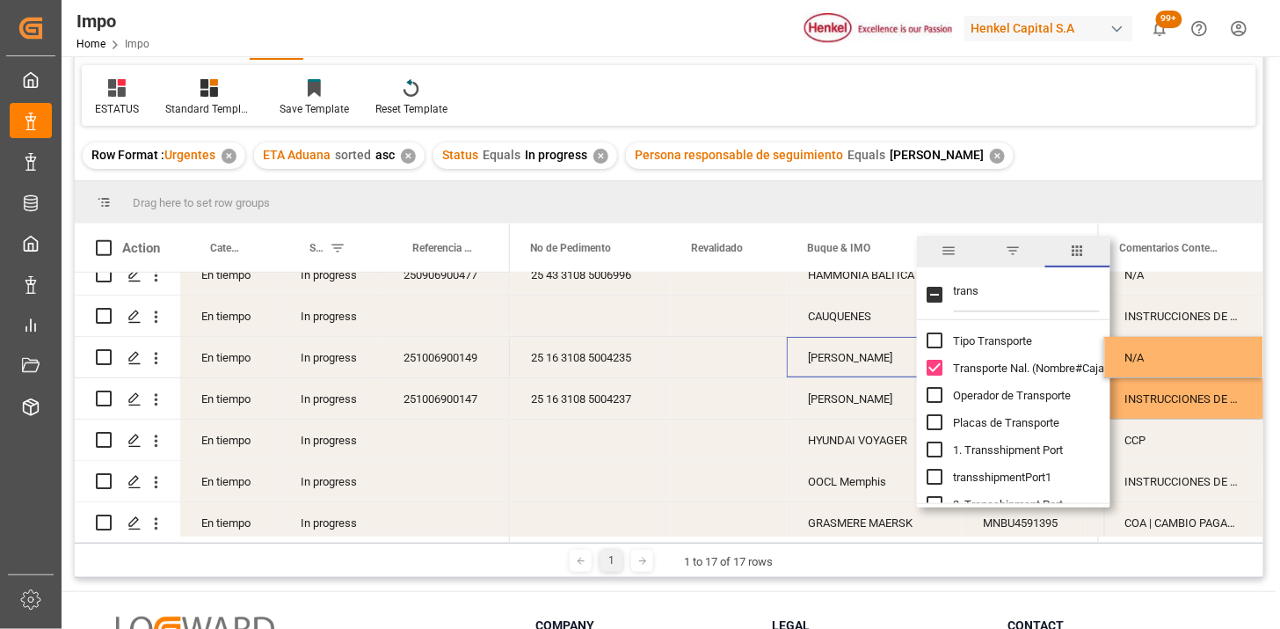
click at [837, 361] on div "KOSTAS K" at bounding box center [874, 357] width 175 height 40
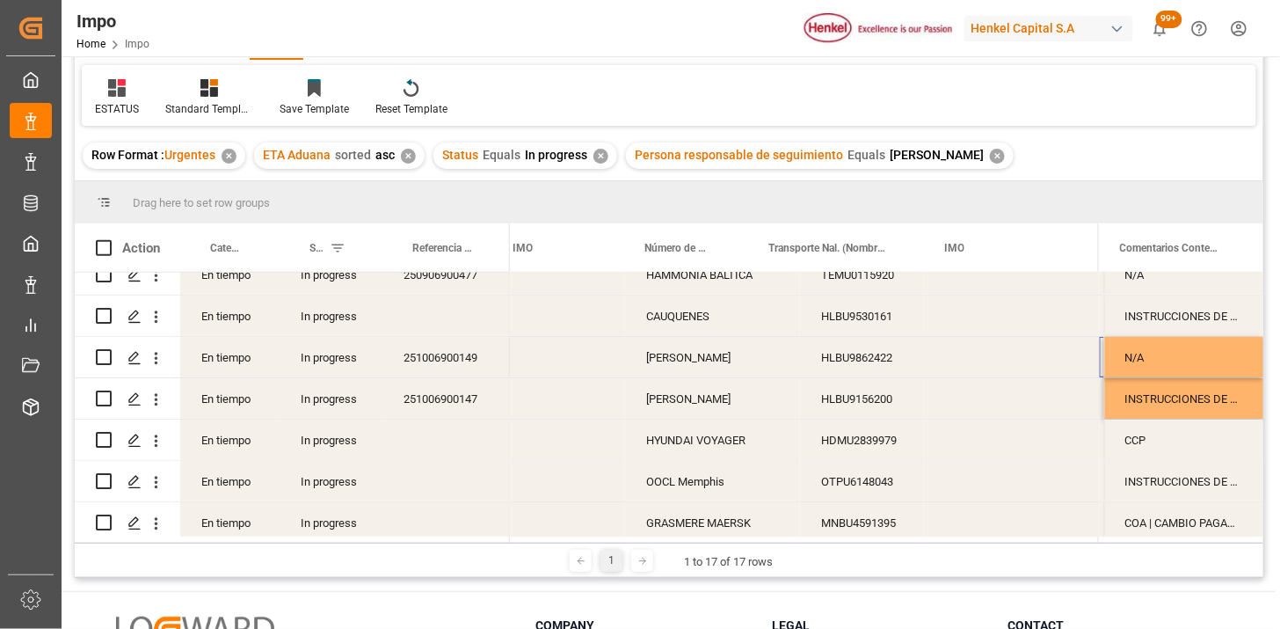
scroll to position [0, 719]
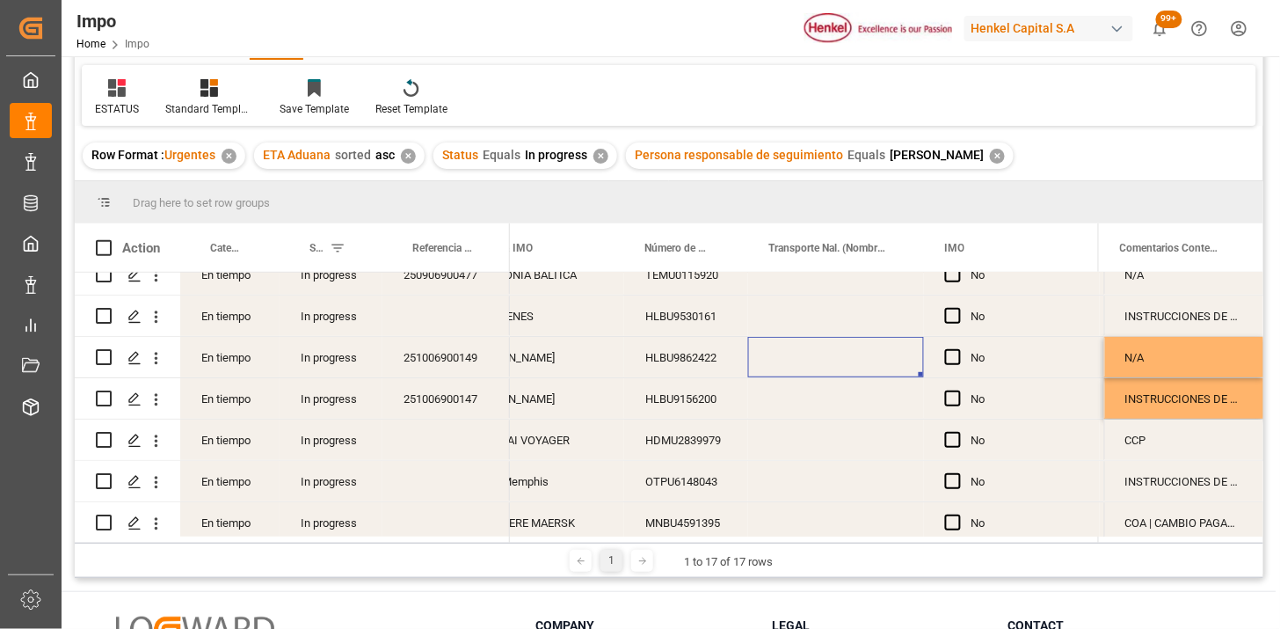
click at [837, 359] on div "Press SPACE to select this row." at bounding box center [836, 357] width 176 height 40
type input "LESCHACO"
click at [805, 362] on div "LESCHACO" at bounding box center [836, 357] width 176 height 40
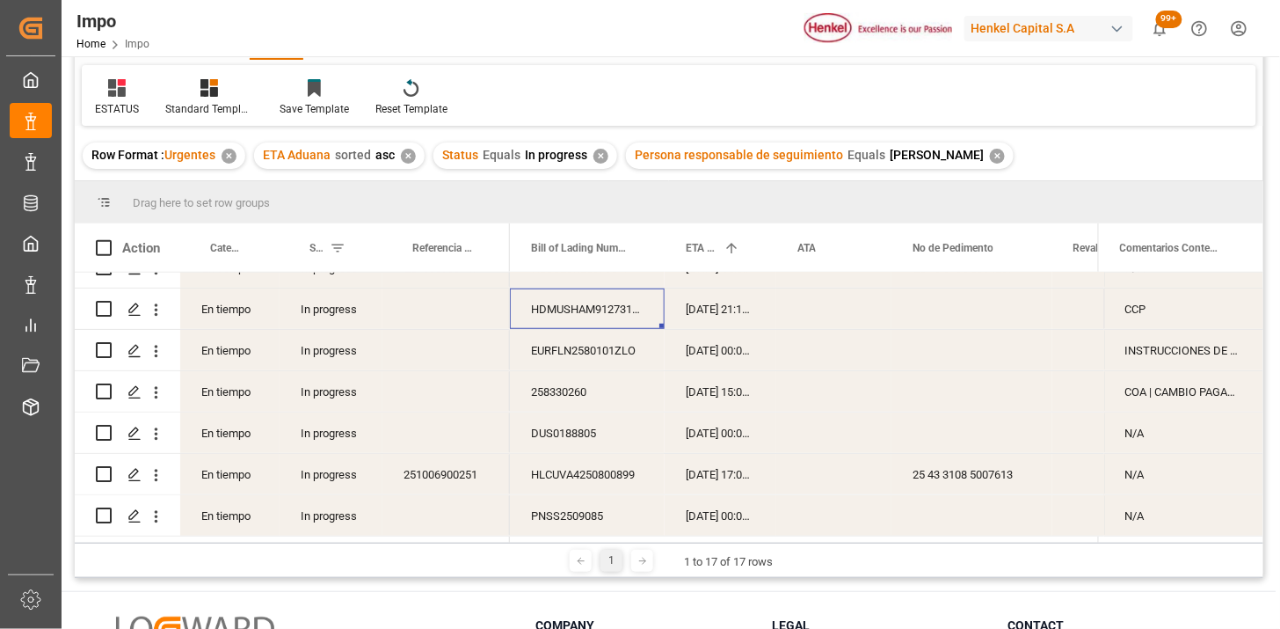
scroll to position [413, 0]
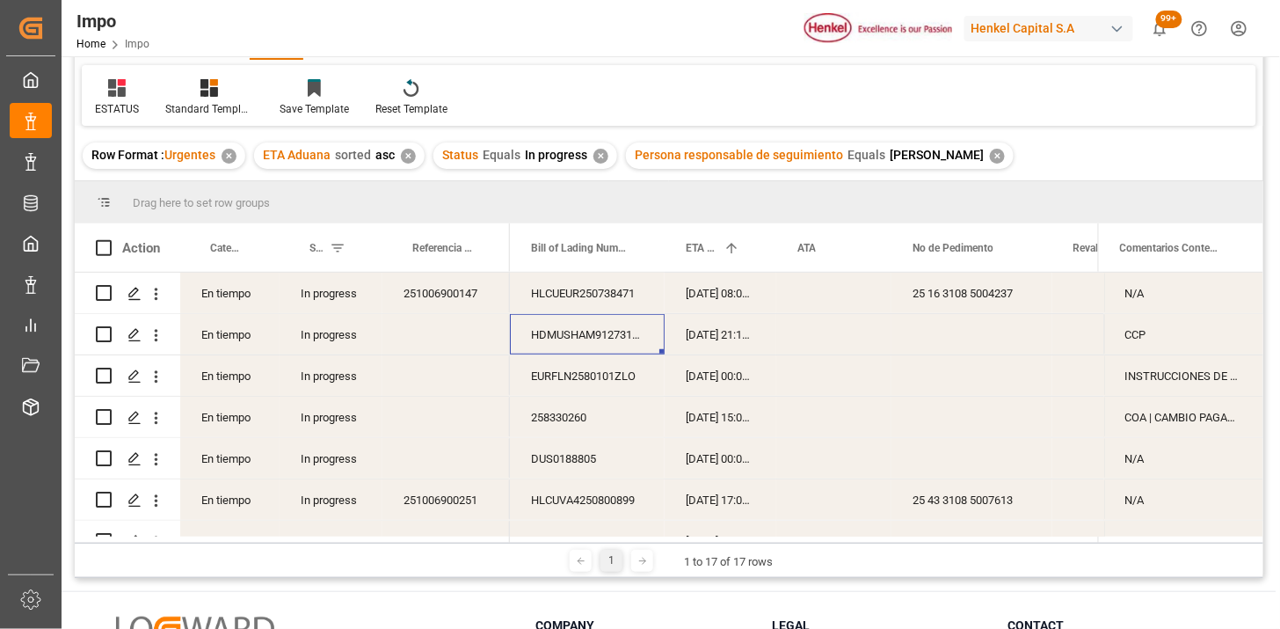
click at [563, 338] on div "HDMUSHAM91273100" at bounding box center [587, 334] width 155 height 40
click at [565, 339] on div "HDMUSHAM91273100" at bounding box center [587, 334] width 155 height 40
click at [599, 339] on div "HDMUSHAM91273100" at bounding box center [587, 334] width 155 height 40
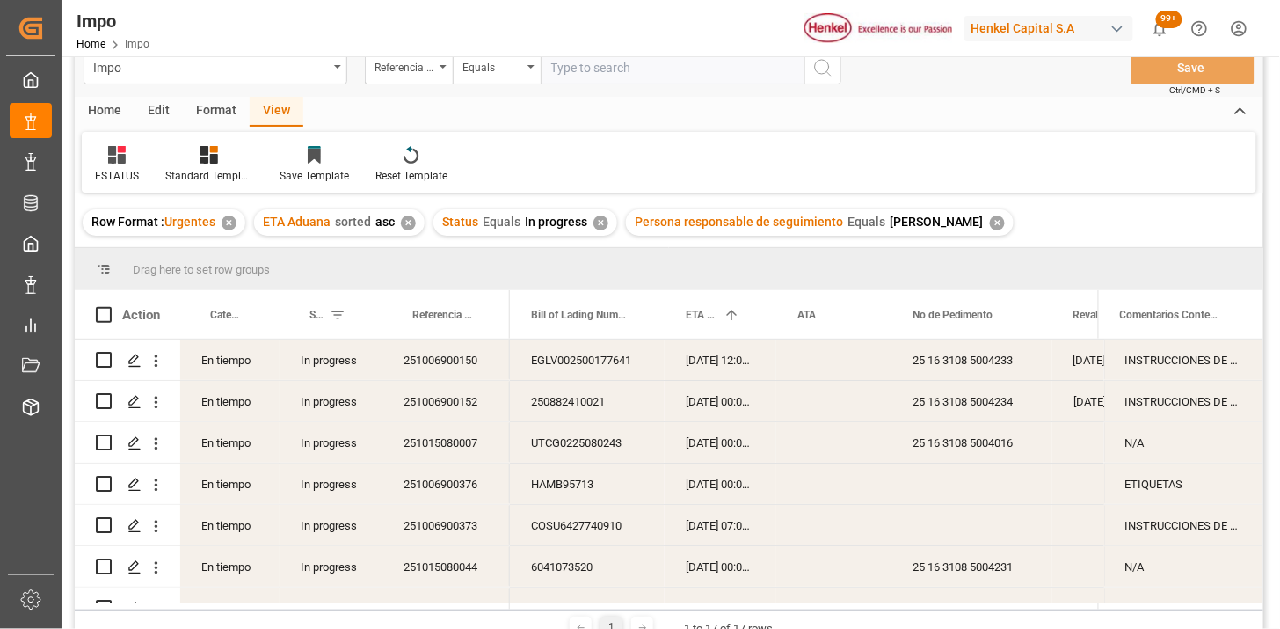
scroll to position [0, 0]
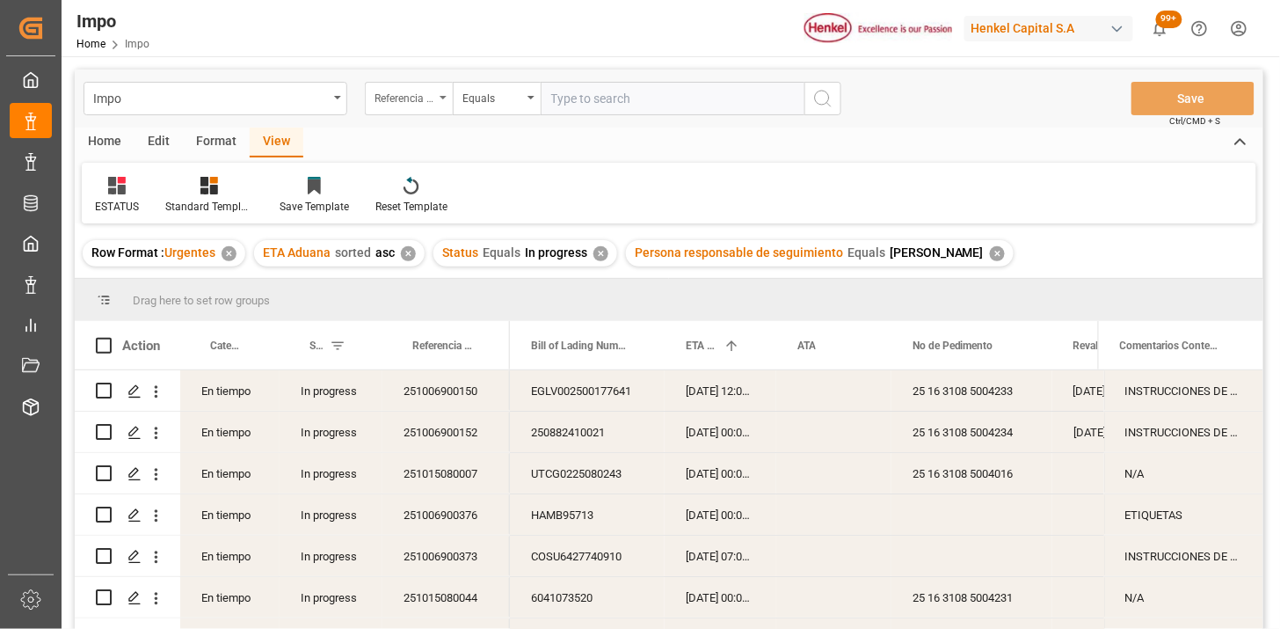
click at [447, 91] on div "Referencia Leschaco" at bounding box center [409, 98] width 88 height 33
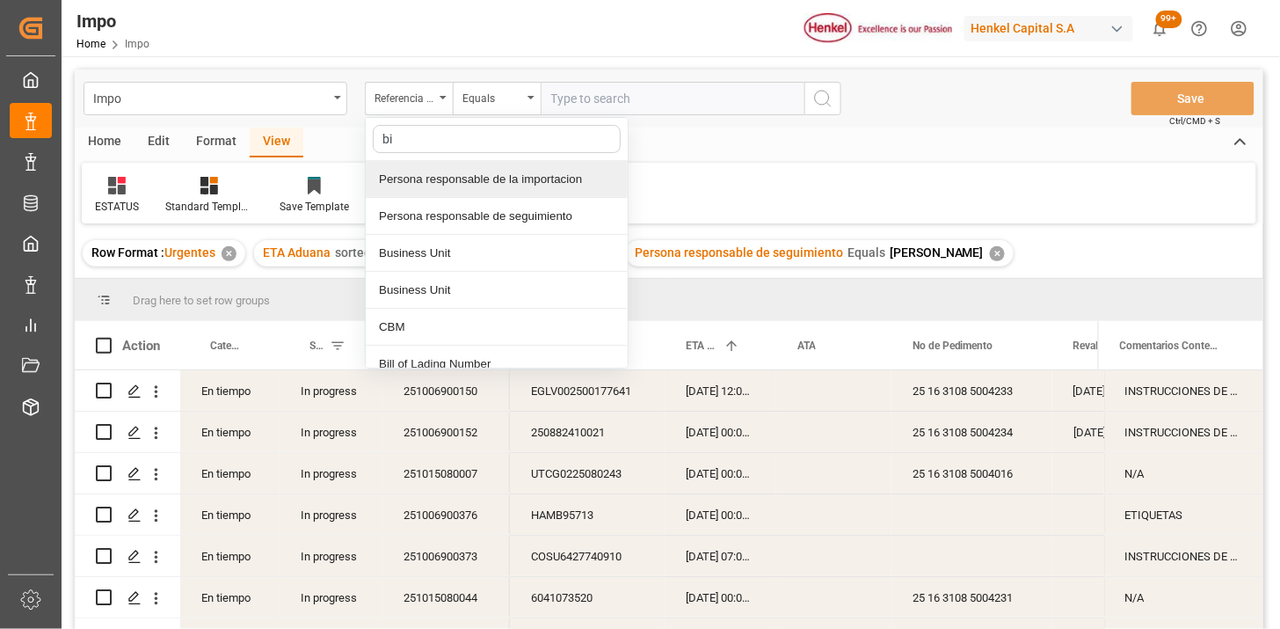
type input "bil"
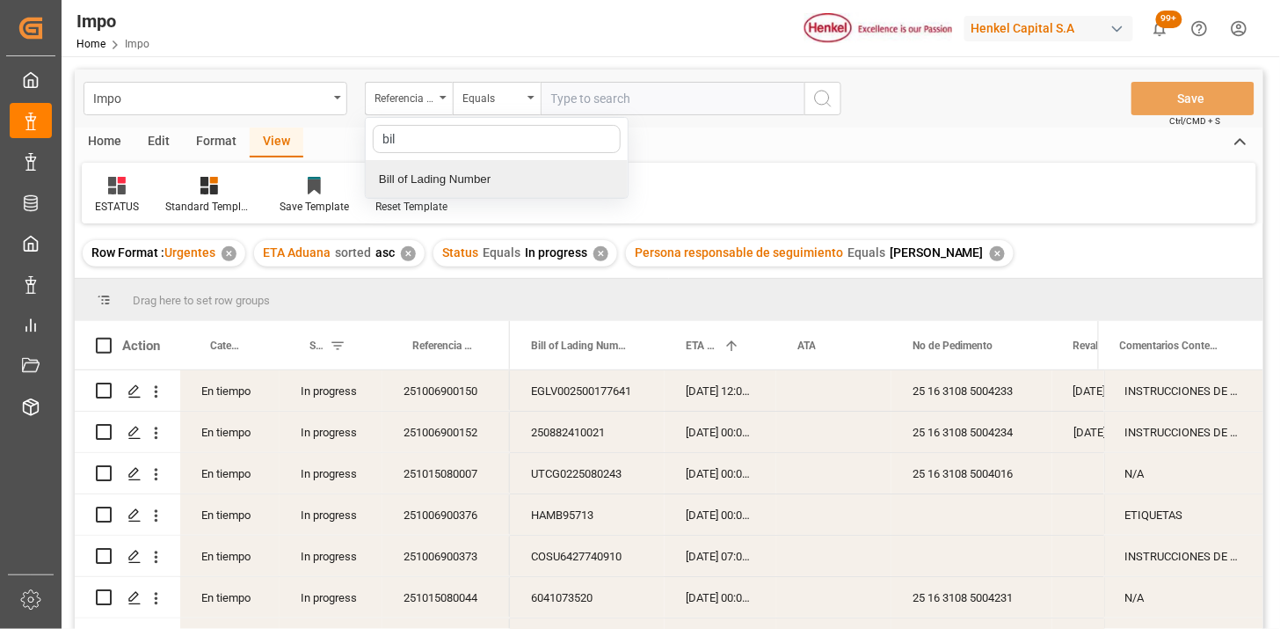
drag, startPoint x: 497, startPoint y: 181, endPoint x: 505, endPoint y: 173, distance: 11.2
click at [499, 179] on div "Bill of Lading Number" at bounding box center [497, 179] width 262 height 37
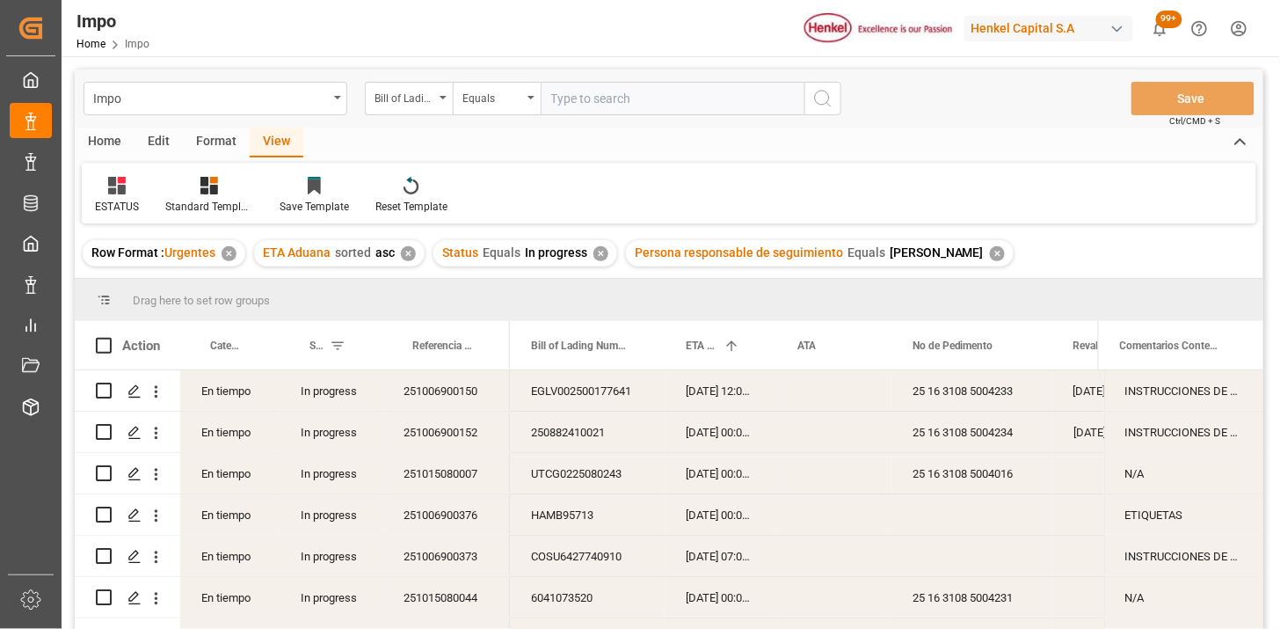
click at [584, 99] on input "text" at bounding box center [673, 98] width 264 height 33
paste input "HDMUSHAM91273100"
type input "HDMUSHAM91273100"
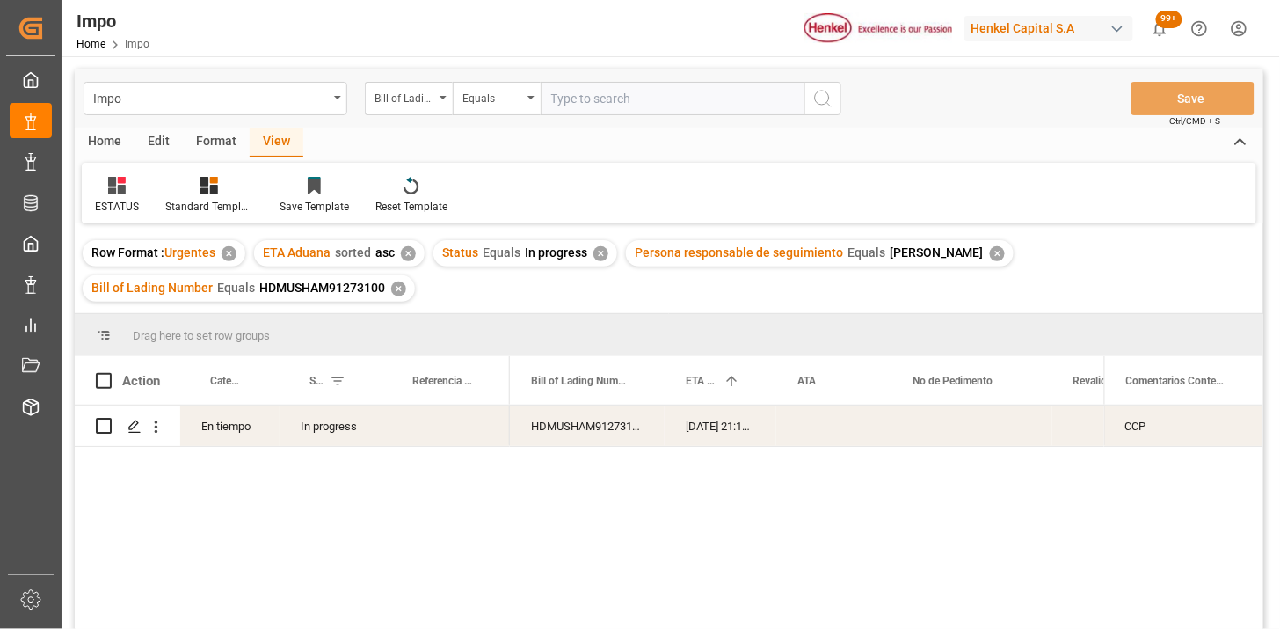
click at [410, 255] on div "✕" at bounding box center [408, 253] width 15 height 15
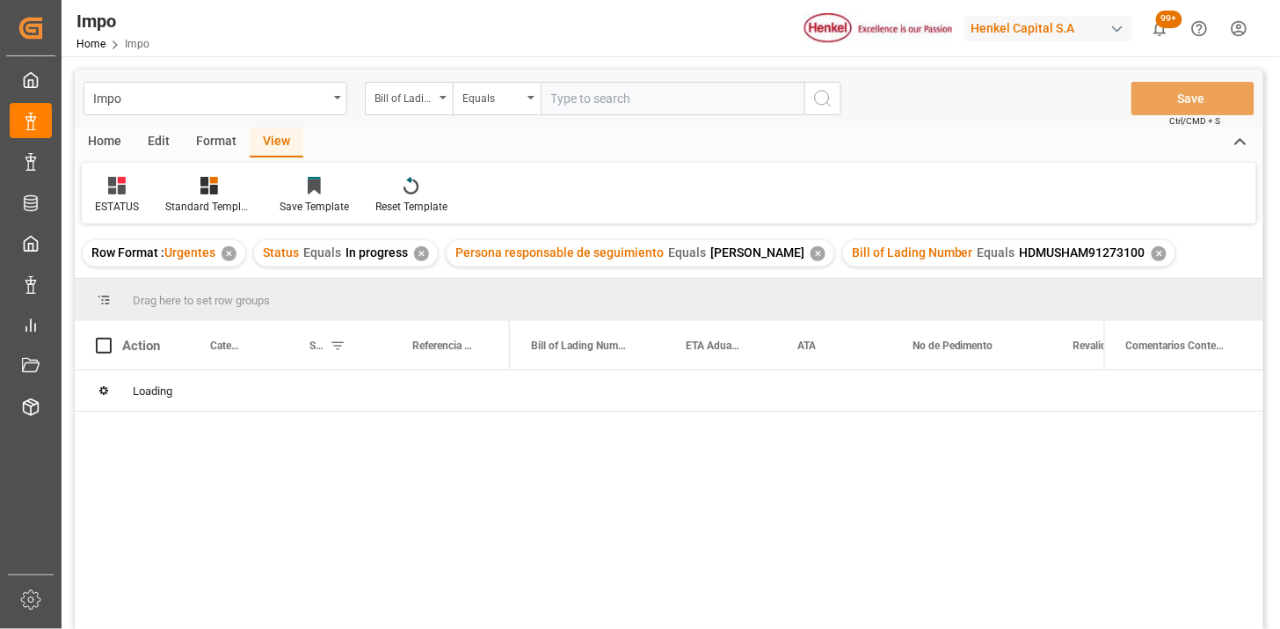
click at [419, 256] on div "✕" at bounding box center [421, 253] width 15 height 15
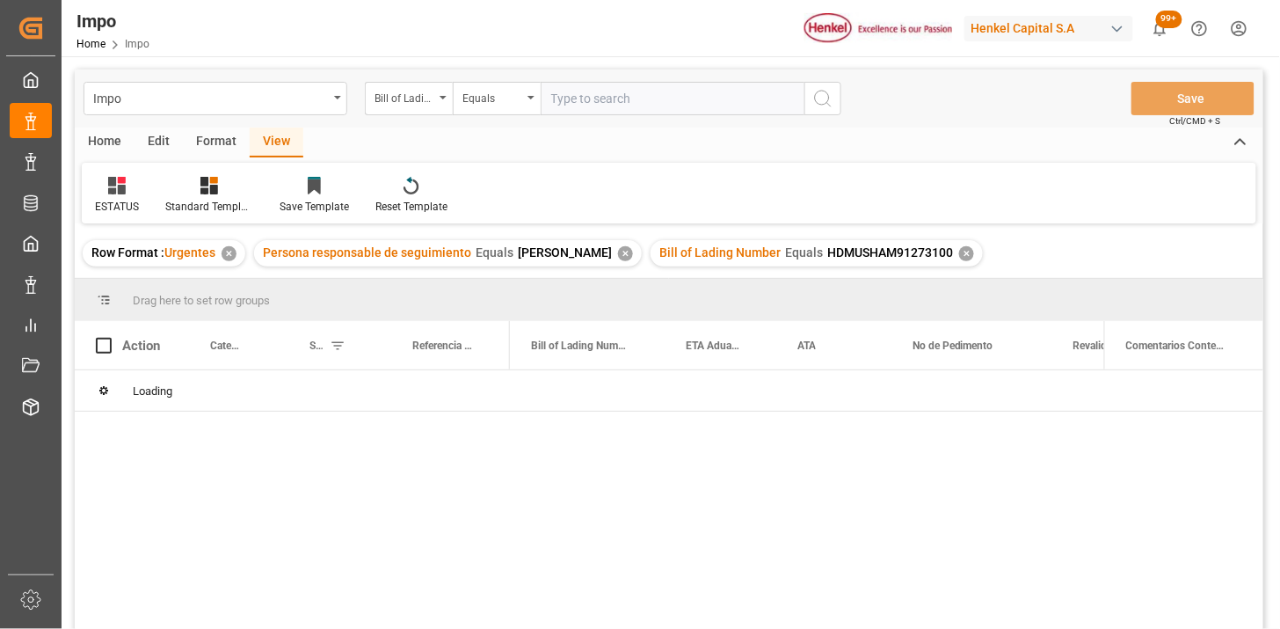
click at [618, 255] on div "✕" at bounding box center [625, 253] width 15 height 15
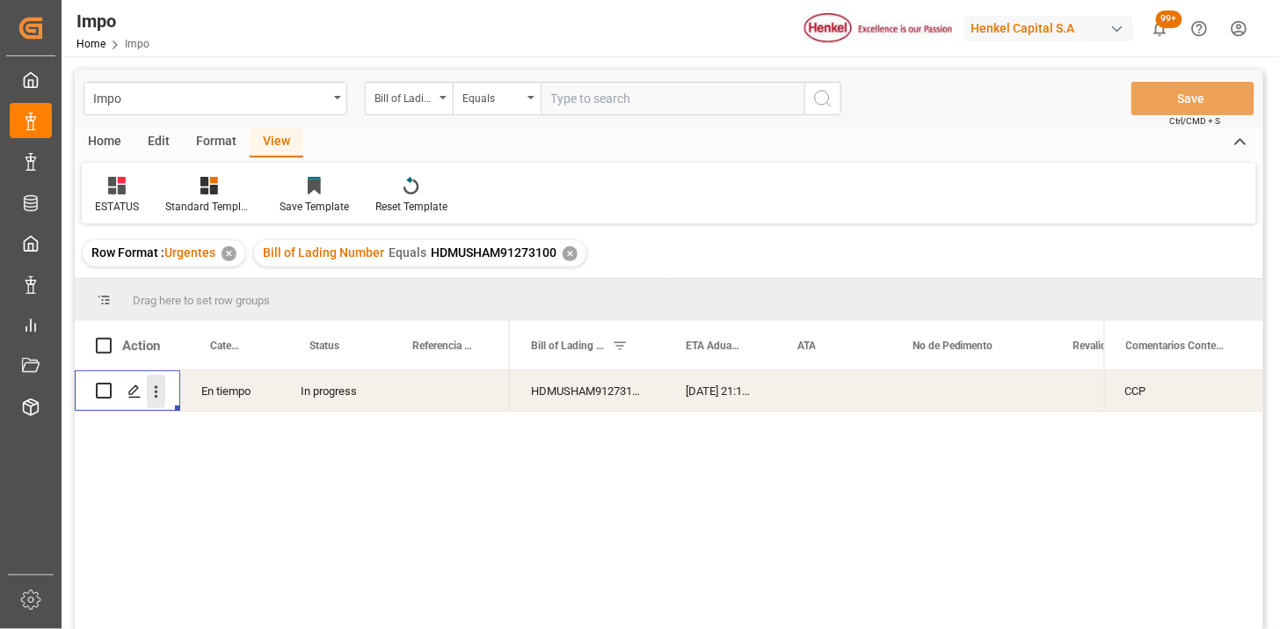
click at [153, 394] on icon "open menu" at bounding box center [156, 392] width 18 height 18
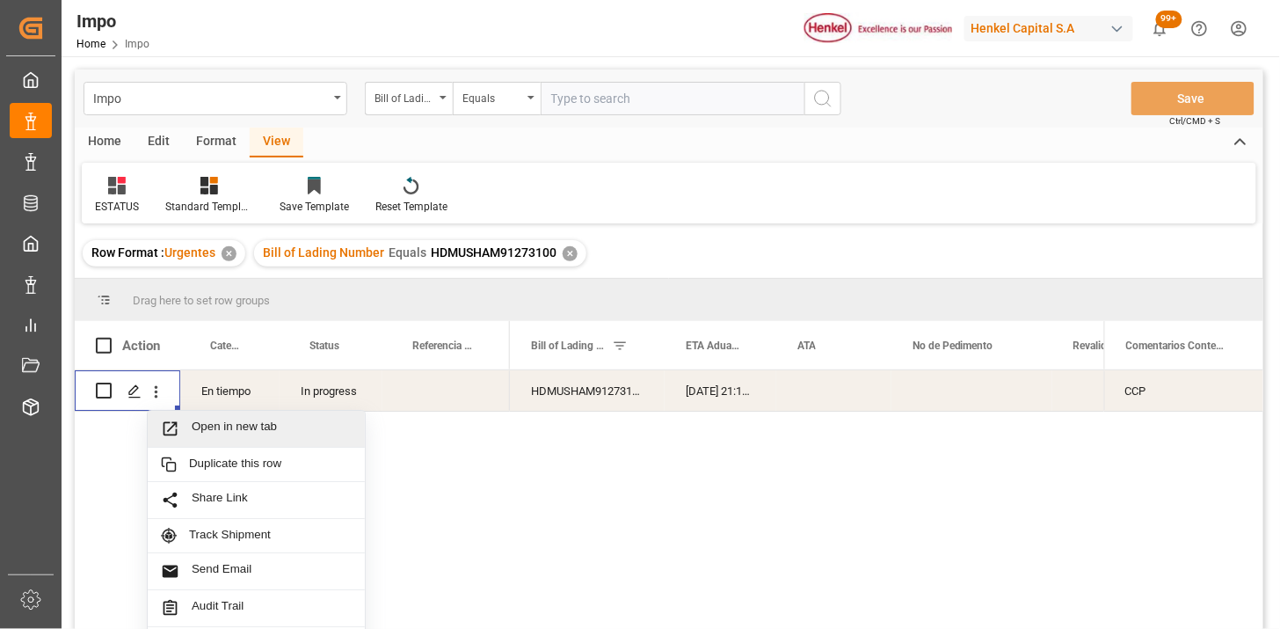
click at [221, 416] on div "Open in new tab" at bounding box center [256, 429] width 217 height 37
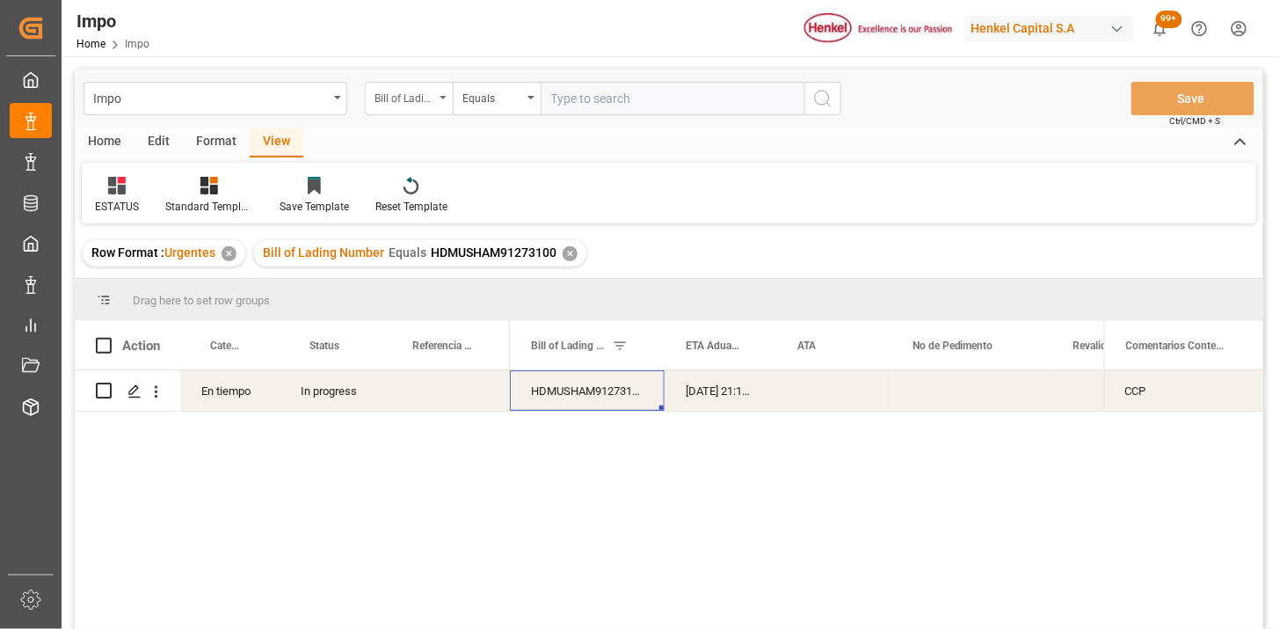
click at [426, 102] on div "Bill of Lading Number" at bounding box center [405, 96] width 60 height 20
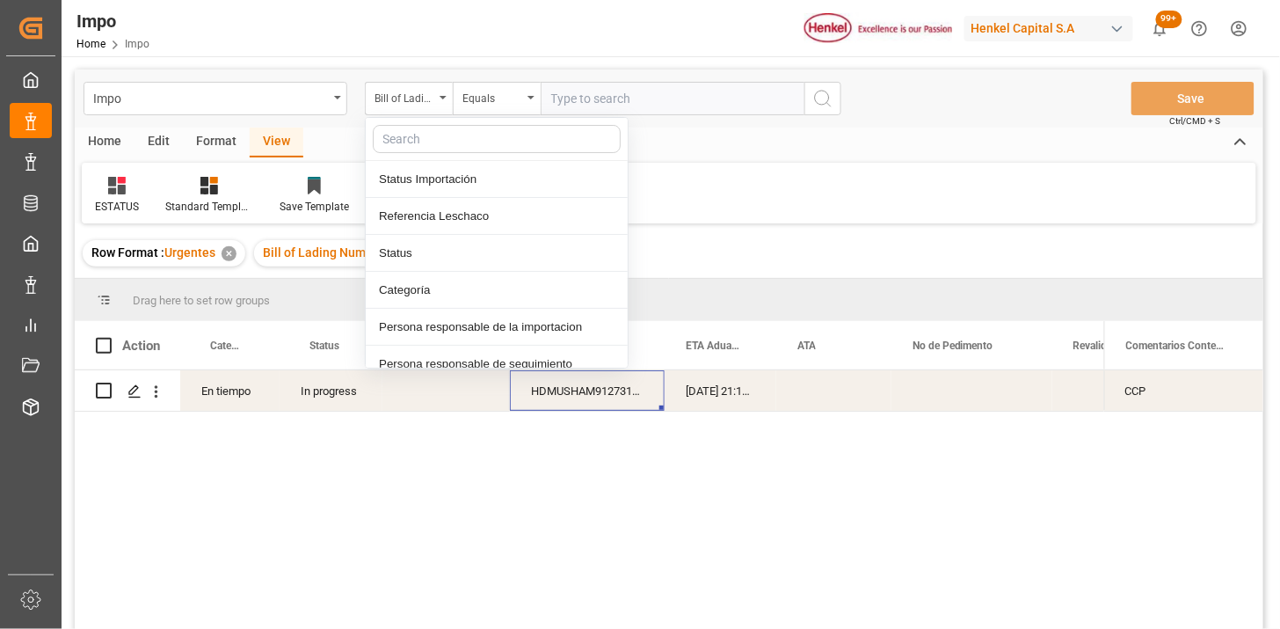
click at [689, 88] on input "text" at bounding box center [673, 98] width 264 height 33
paste input "DUS0188805"
type input "DUS0188805"
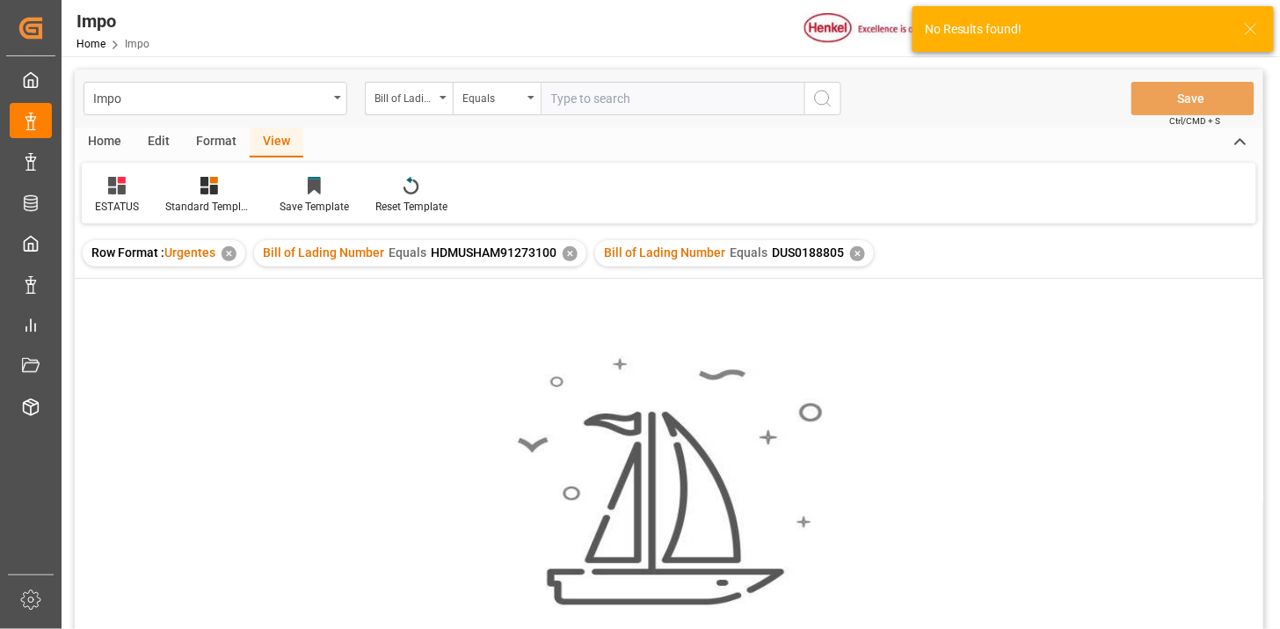
click at [566, 256] on div "✕" at bounding box center [570, 253] width 15 height 15
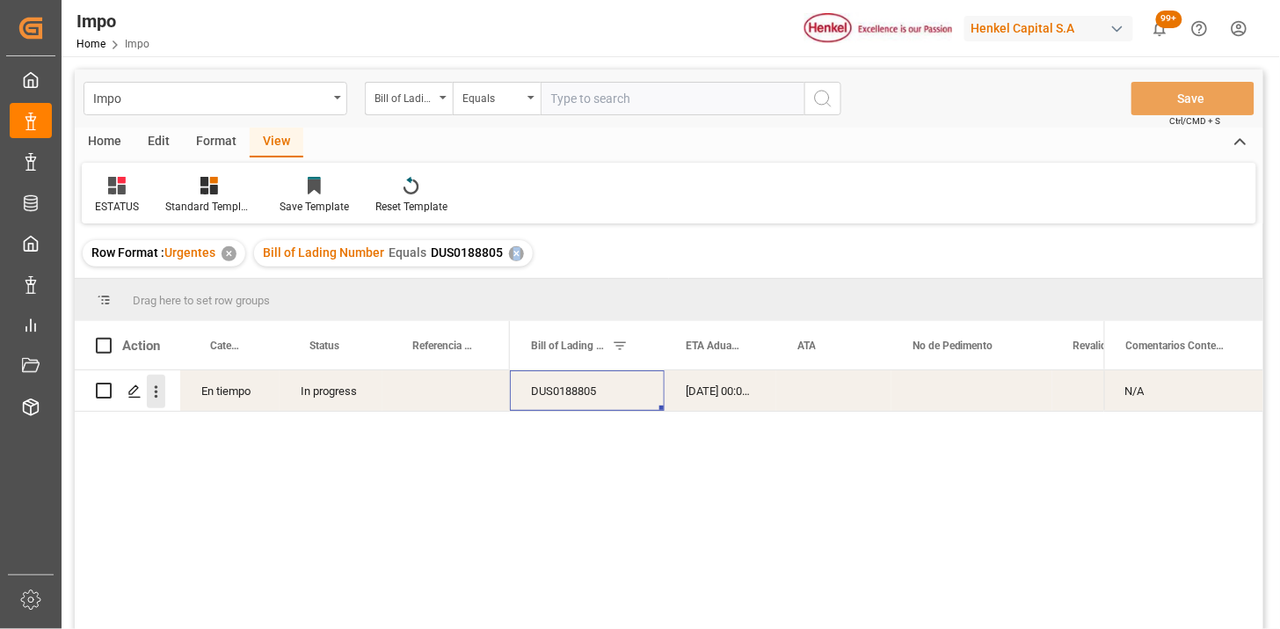
click at [163, 391] on icon "open menu" at bounding box center [156, 392] width 18 height 18
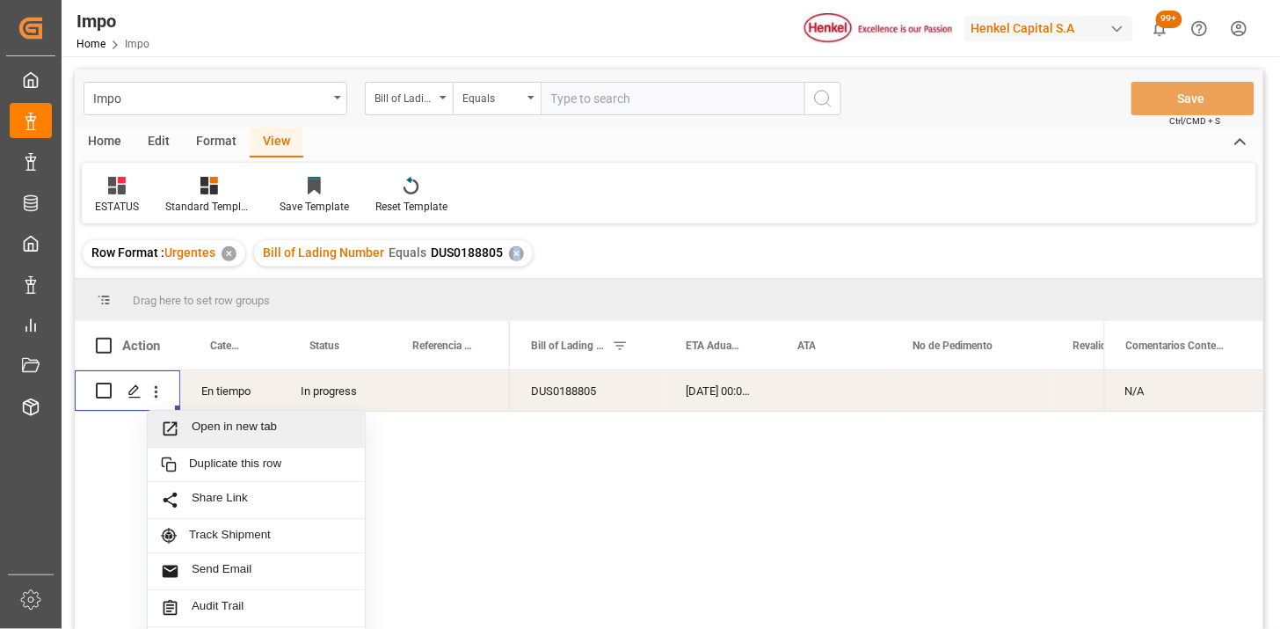
click at [211, 426] on span "Open in new tab" at bounding box center [272, 428] width 160 height 18
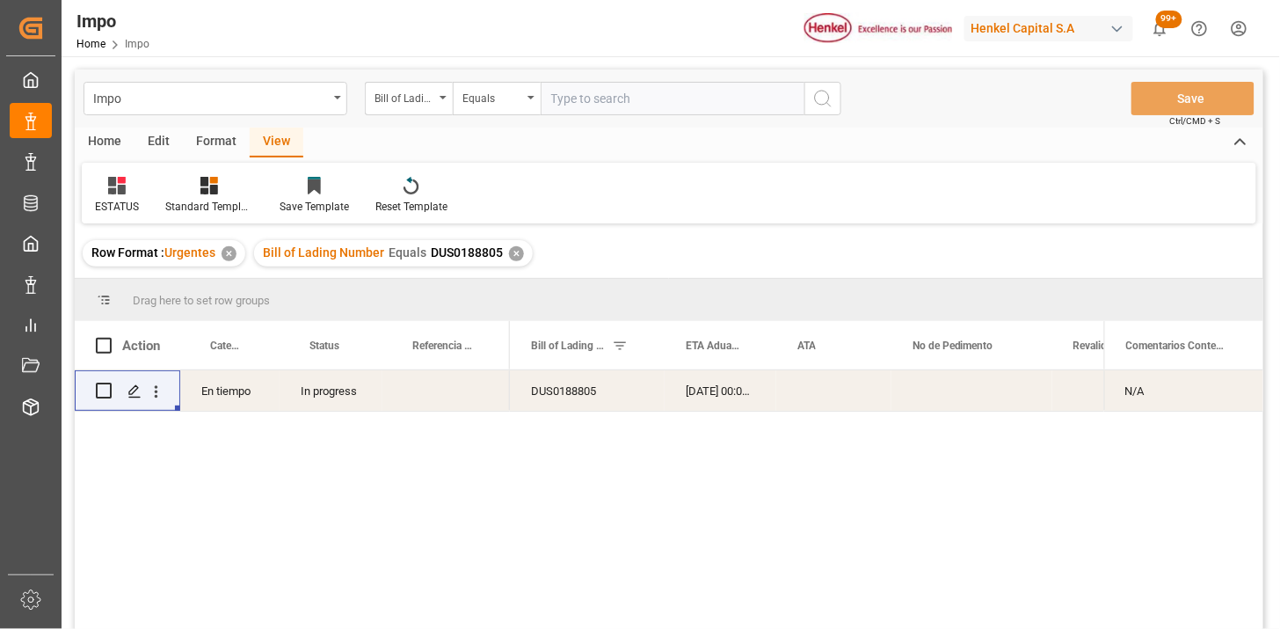
click at [605, 109] on input "text" at bounding box center [673, 98] width 264 height 33
paste input "PNSS2509085"
type input "PNSS2509085"
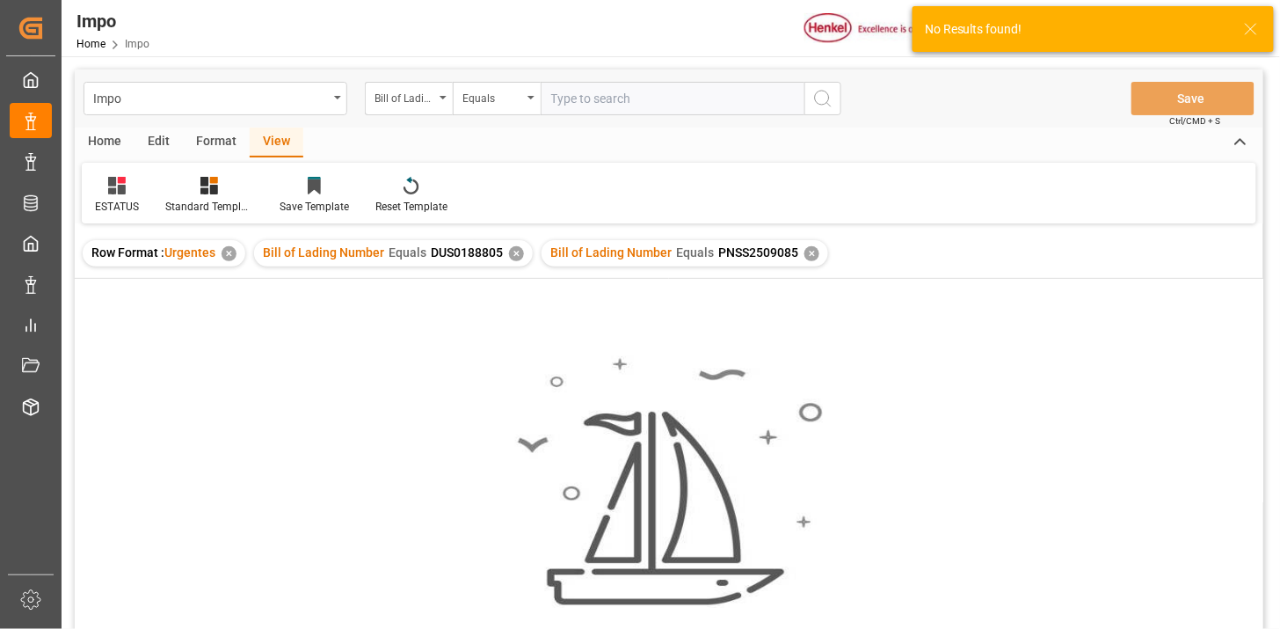
click at [680, 102] on input "text" at bounding box center [673, 98] width 264 height 33
type input "PNSS2509085"
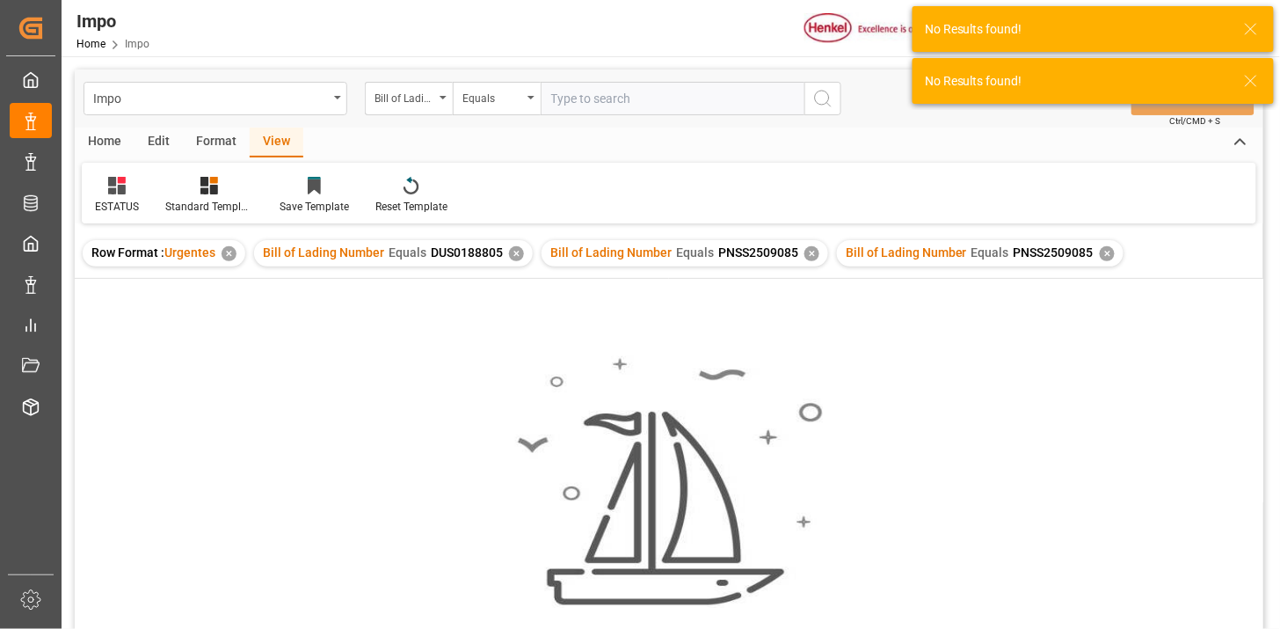
click at [521, 252] on div "✕" at bounding box center [516, 253] width 15 height 15
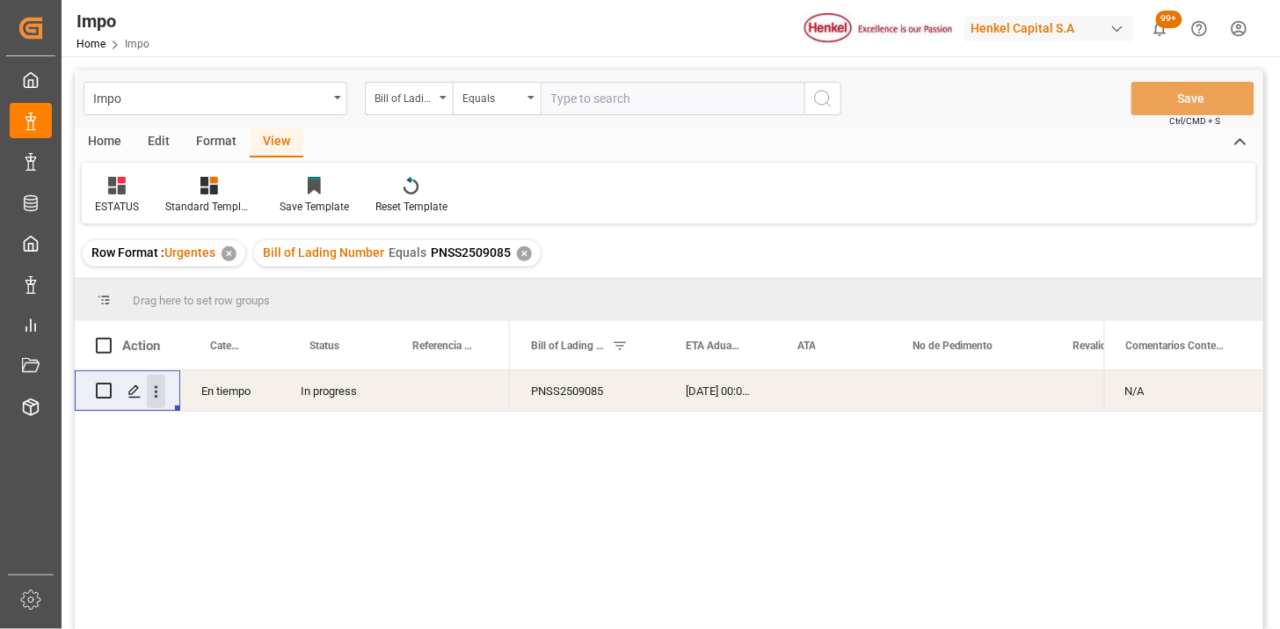
click at [149, 399] on icon "open menu" at bounding box center [156, 392] width 18 height 18
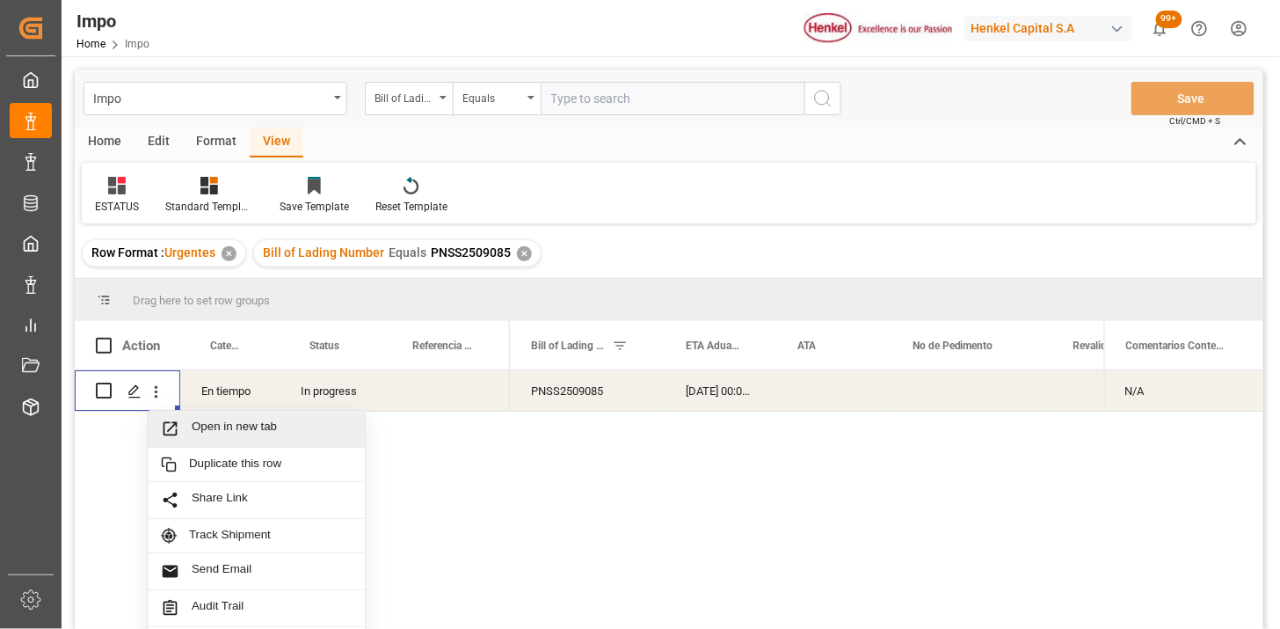
click at [187, 428] on span "Press SPACE to select this row." at bounding box center [176, 428] width 31 height 18
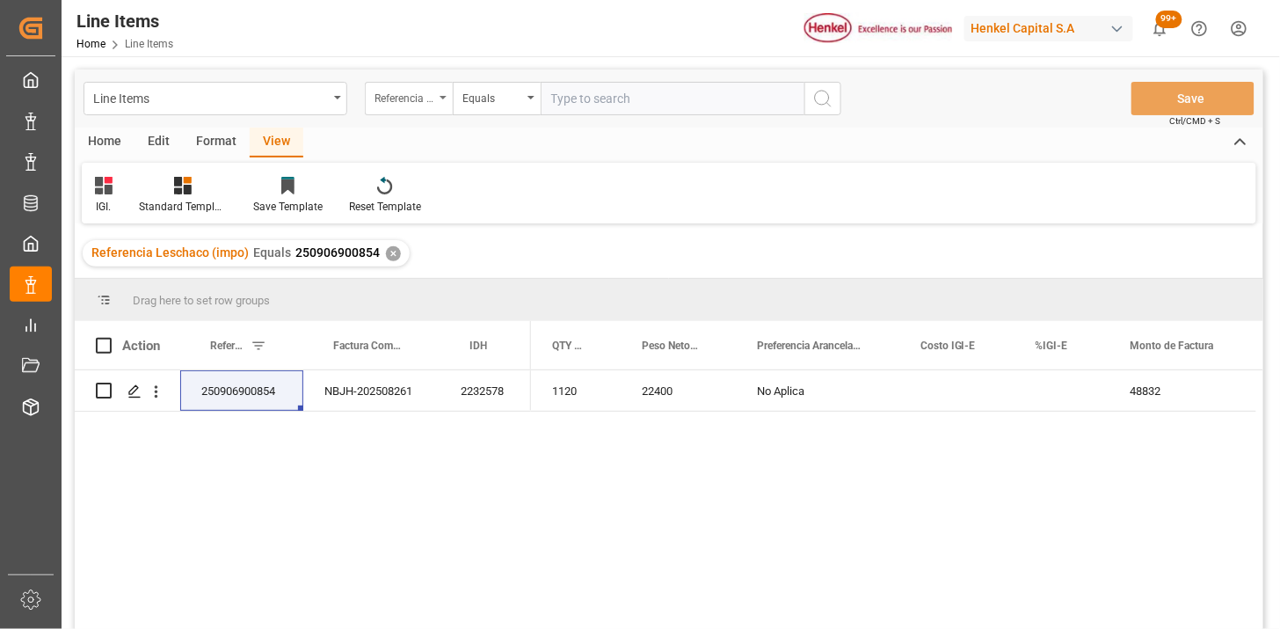
click at [416, 106] on div "Referencia Leschaco (impo)" at bounding box center [409, 98] width 88 height 33
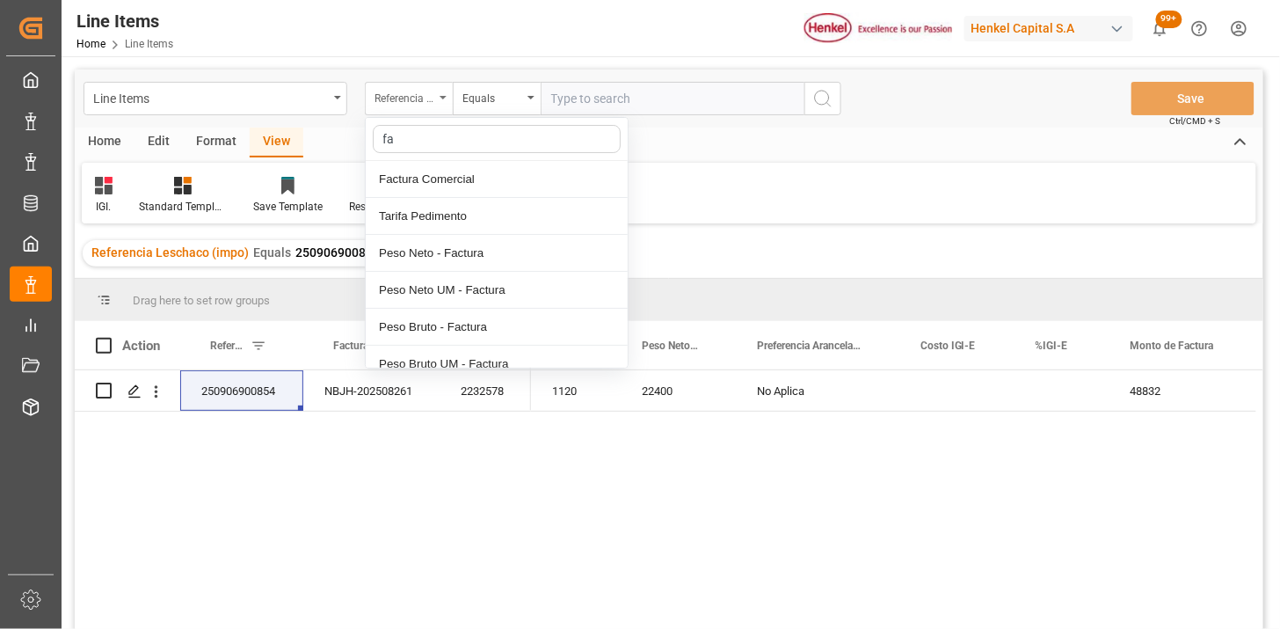
type input "fac"
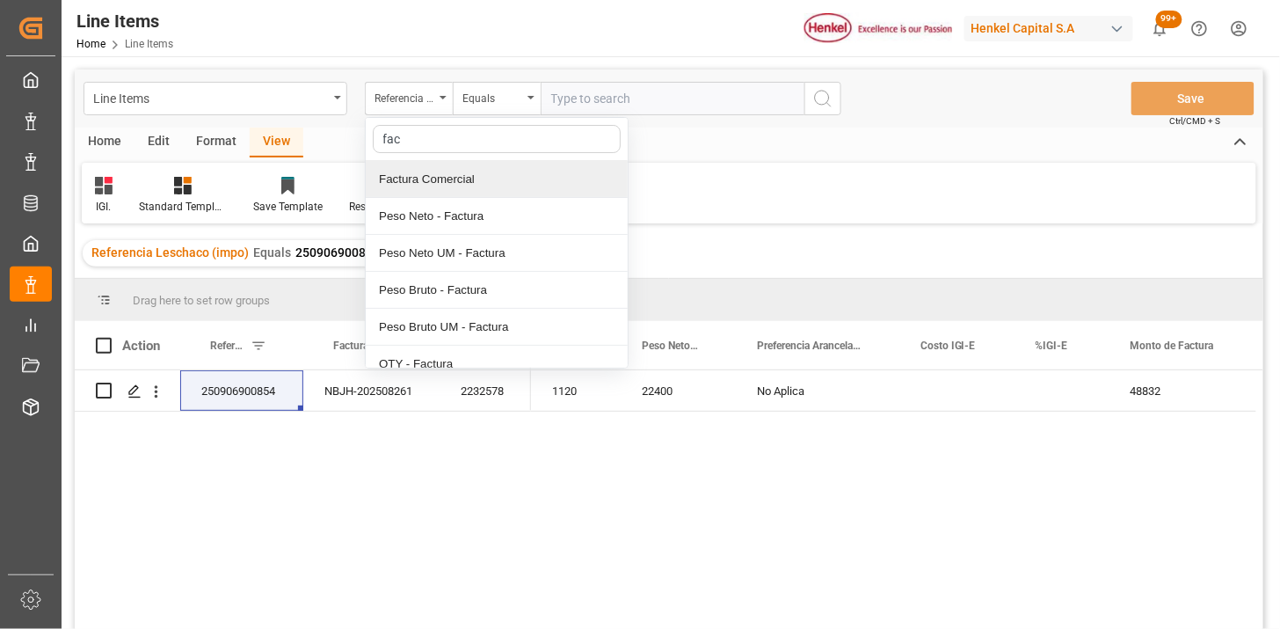
click at [460, 171] on div "Factura Comercial" at bounding box center [497, 179] width 262 height 37
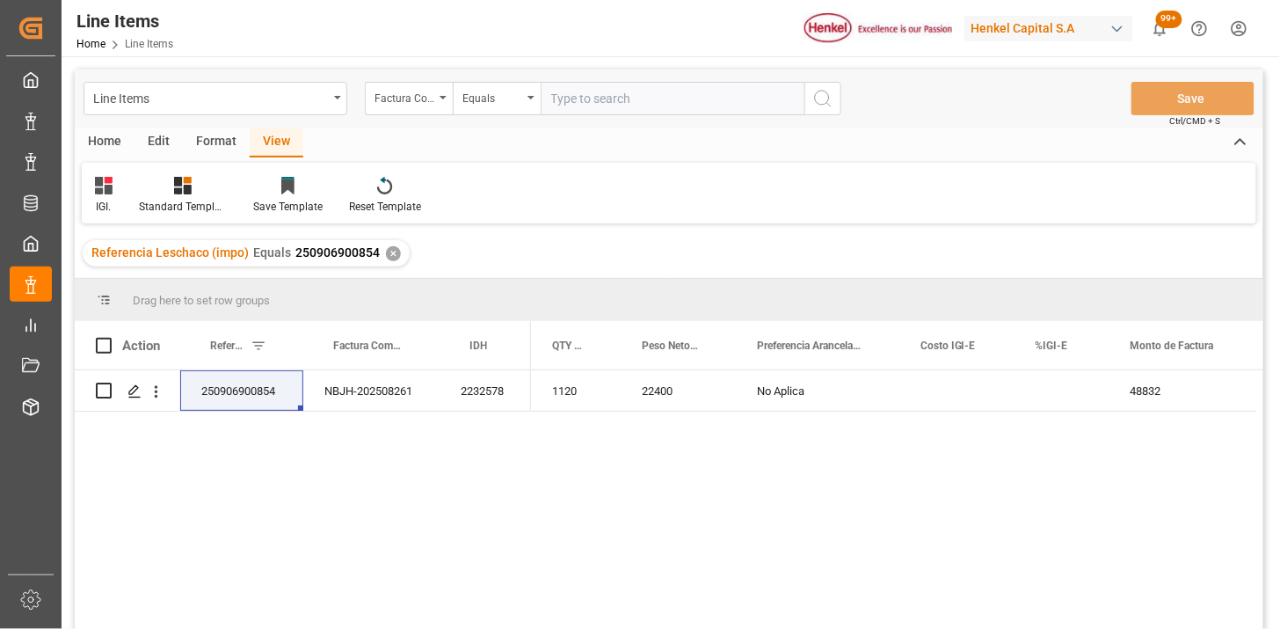
click at [587, 99] on input "text" at bounding box center [673, 98] width 264 height 33
click at [601, 108] on input "text" at bounding box center [673, 98] width 264 height 33
paste input "202509002DC"
type input "202509002DC"
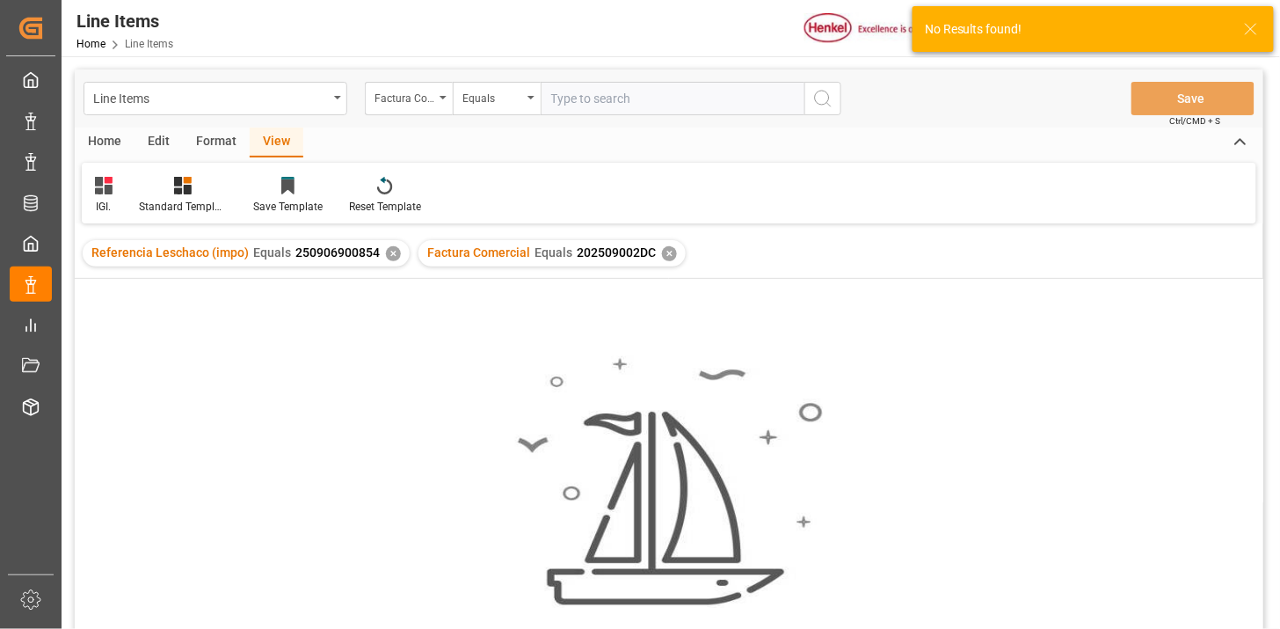
click at [390, 255] on div "✕" at bounding box center [393, 253] width 15 height 15
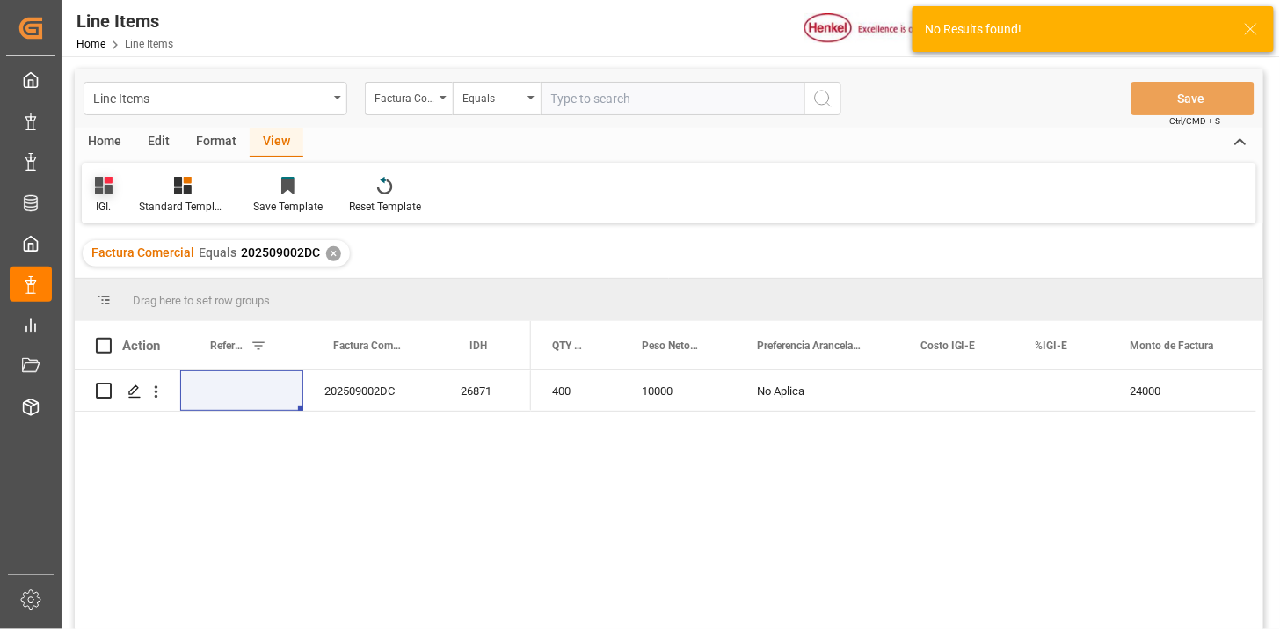
click at [104, 183] on icon at bounding box center [104, 186] width 18 height 18
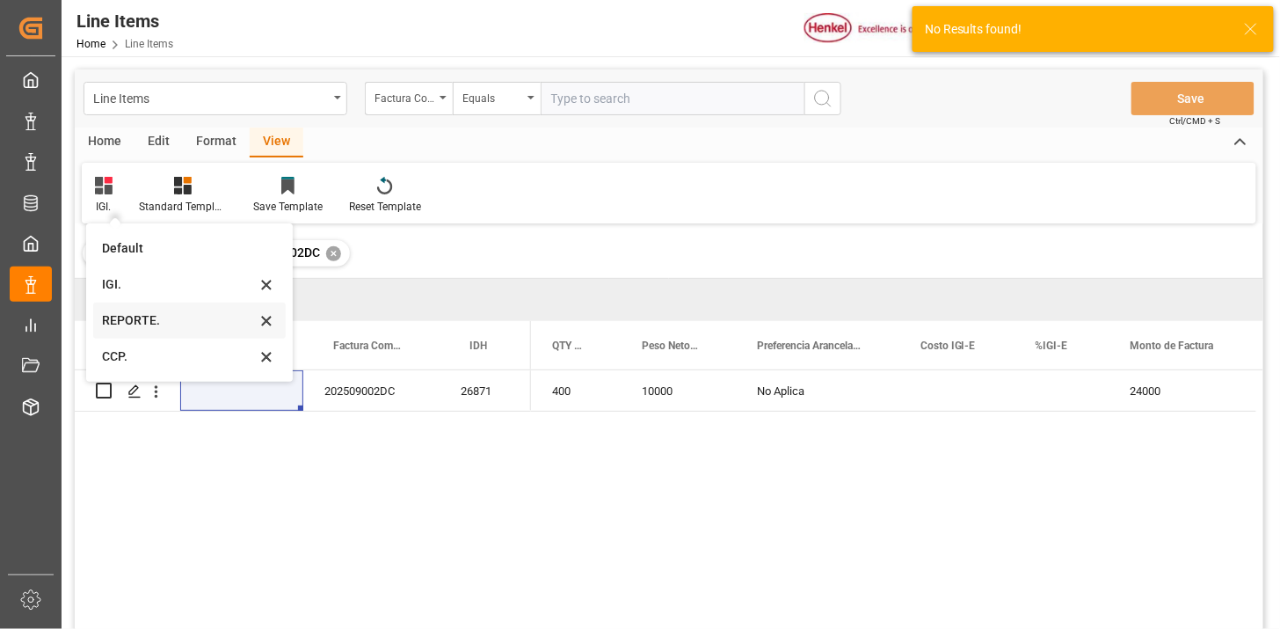
click at [145, 319] on div "REPORTE." at bounding box center [179, 320] width 154 height 18
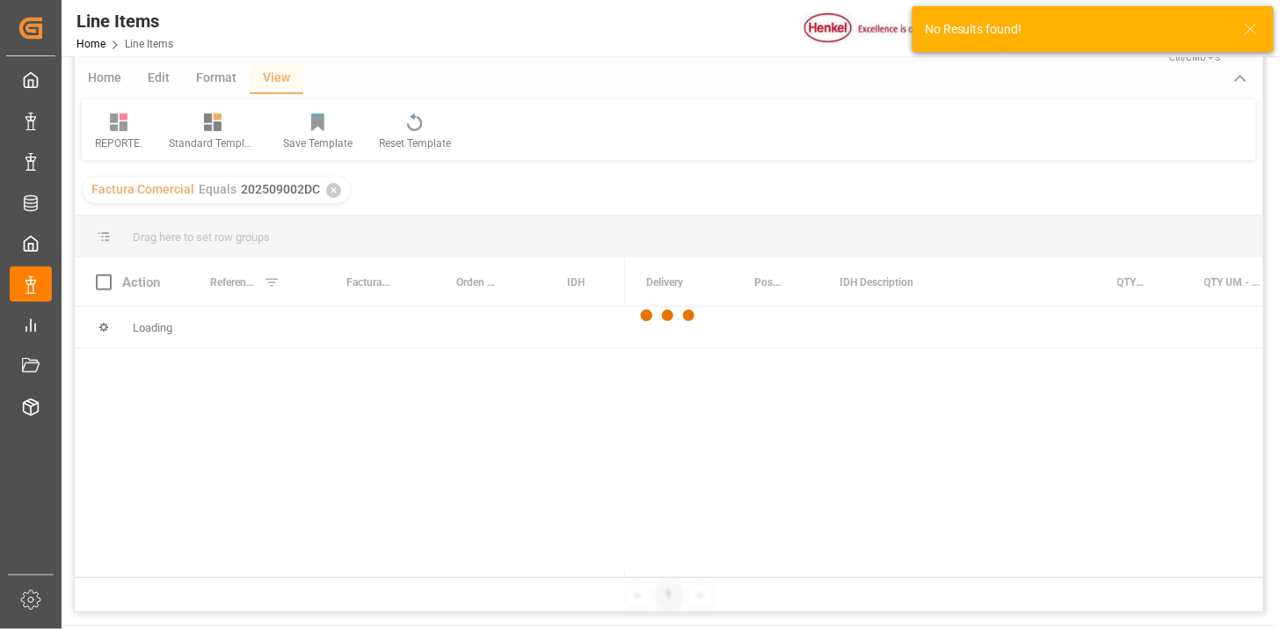
scroll to position [98, 0]
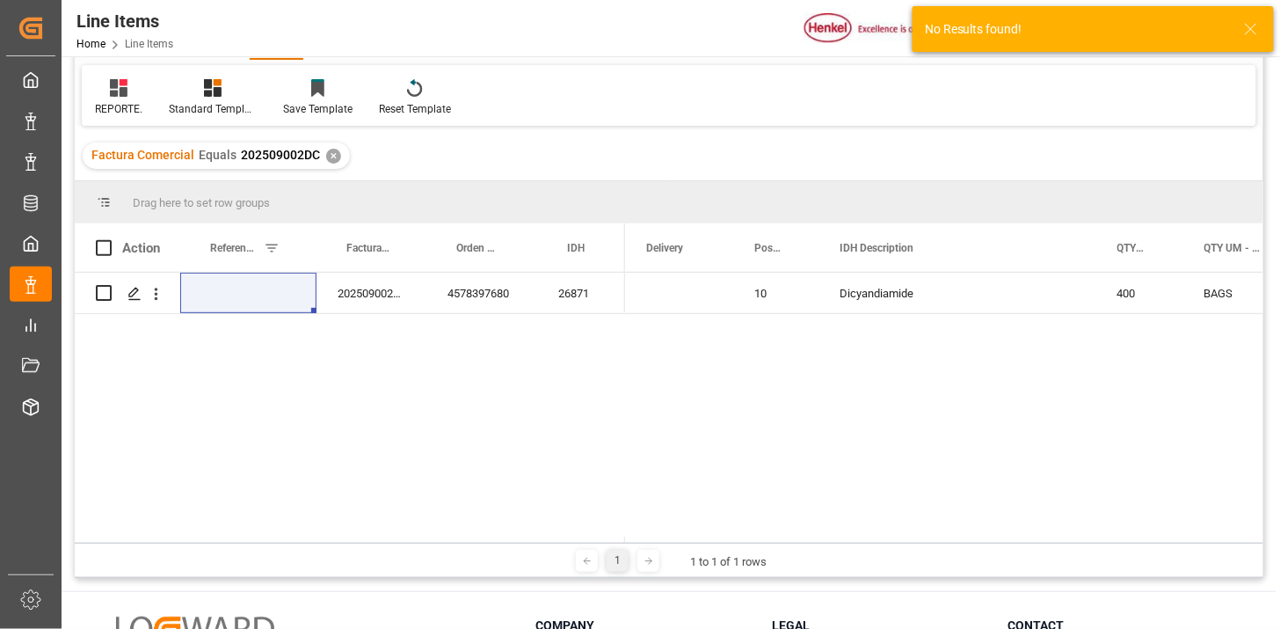
click at [388, 297] on div "202509002DC" at bounding box center [372, 293] width 110 height 40
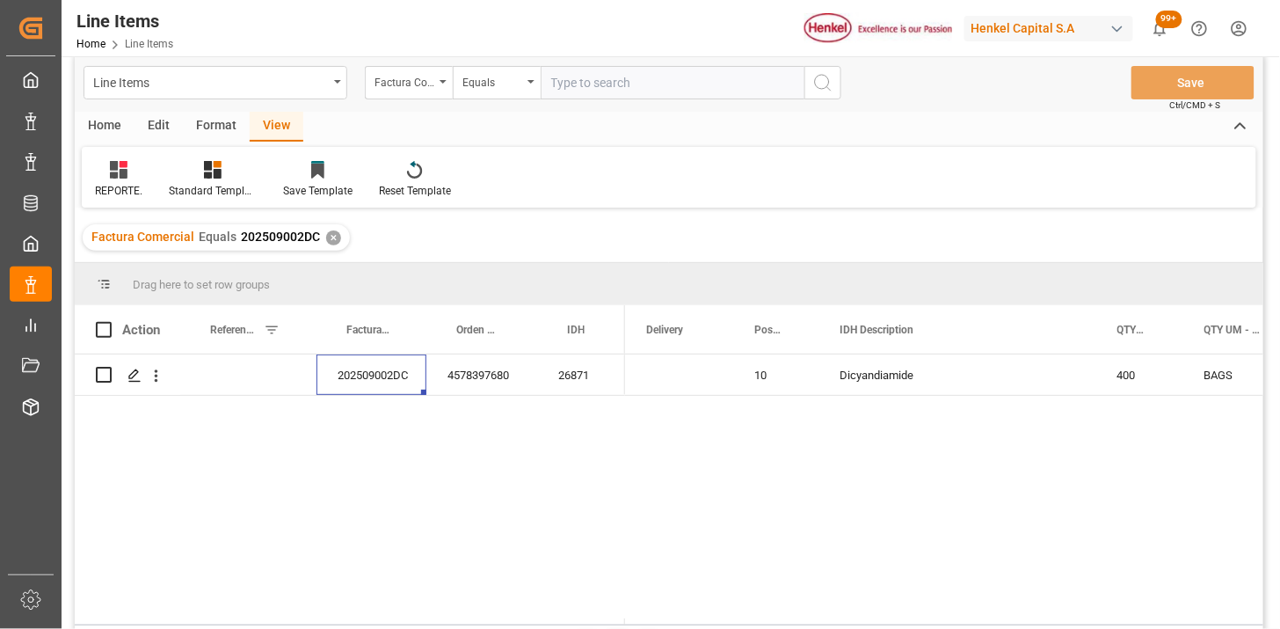
scroll to position [0, 0]
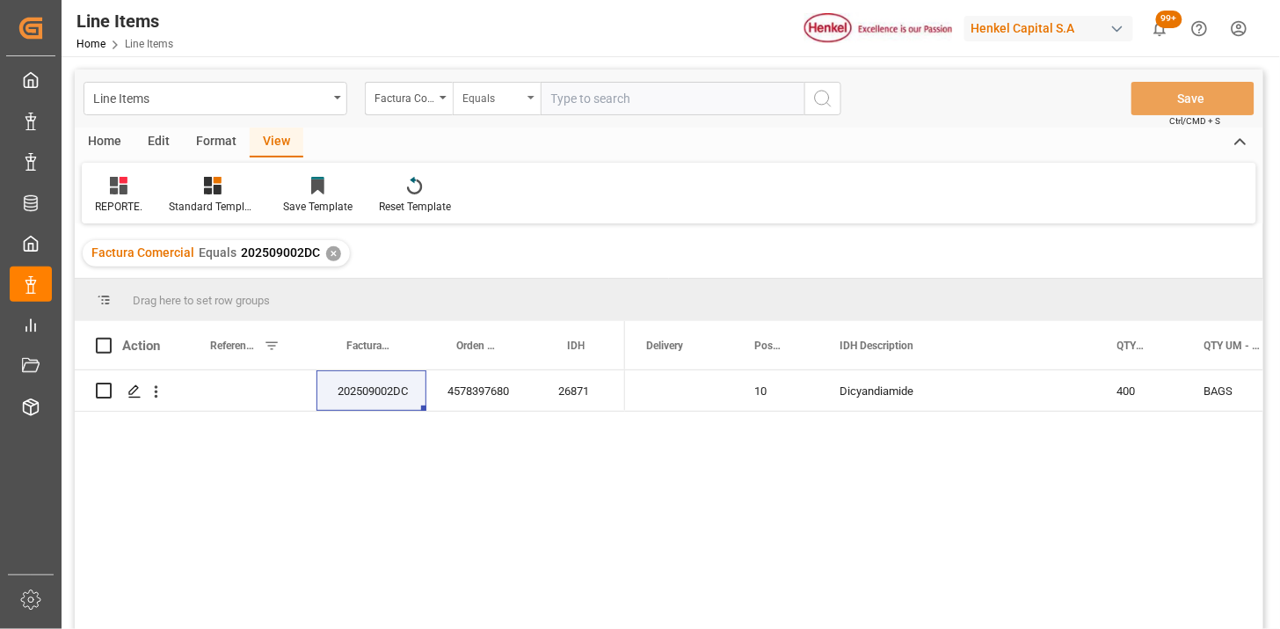
drag, startPoint x: 491, startPoint y: 98, endPoint x: 498, endPoint y: 111, distance: 14.2
click at [491, 99] on div "Equals" at bounding box center [493, 96] width 60 height 20
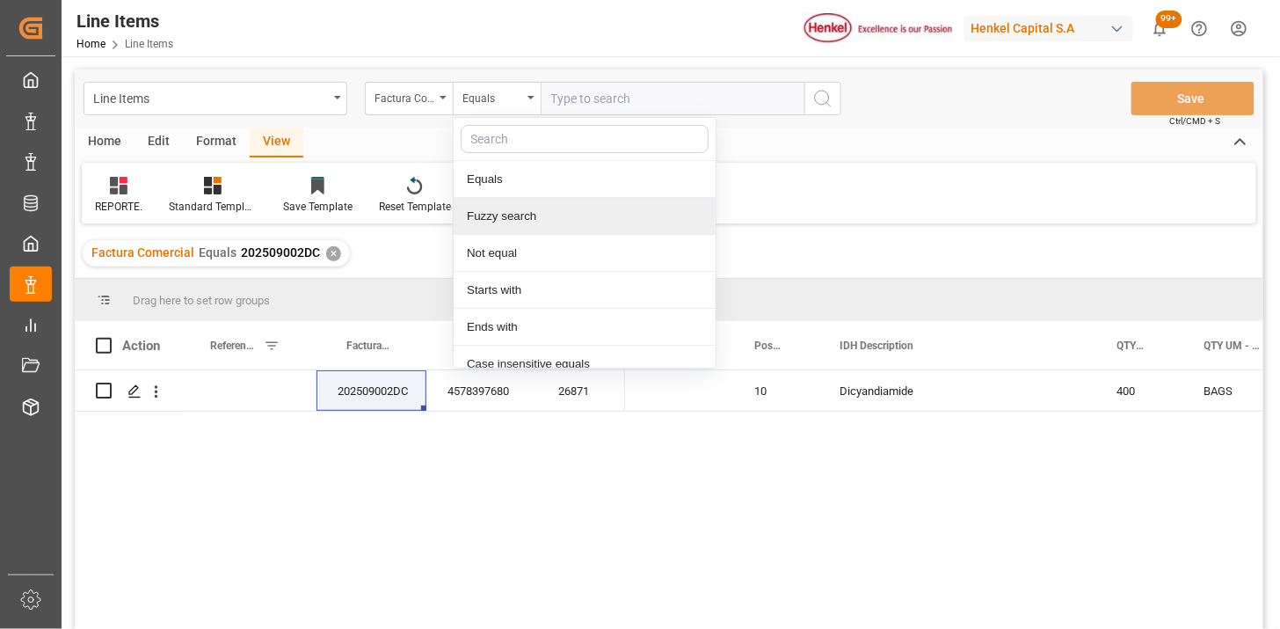
drag, startPoint x: 534, startPoint y: 207, endPoint x: 558, endPoint y: 141, distance: 70.1
click at [539, 194] on div "Equals Fuzzy search Not equal Starts with Ends with Case insensitive equals Not…" at bounding box center [585, 242] width 264 height 251
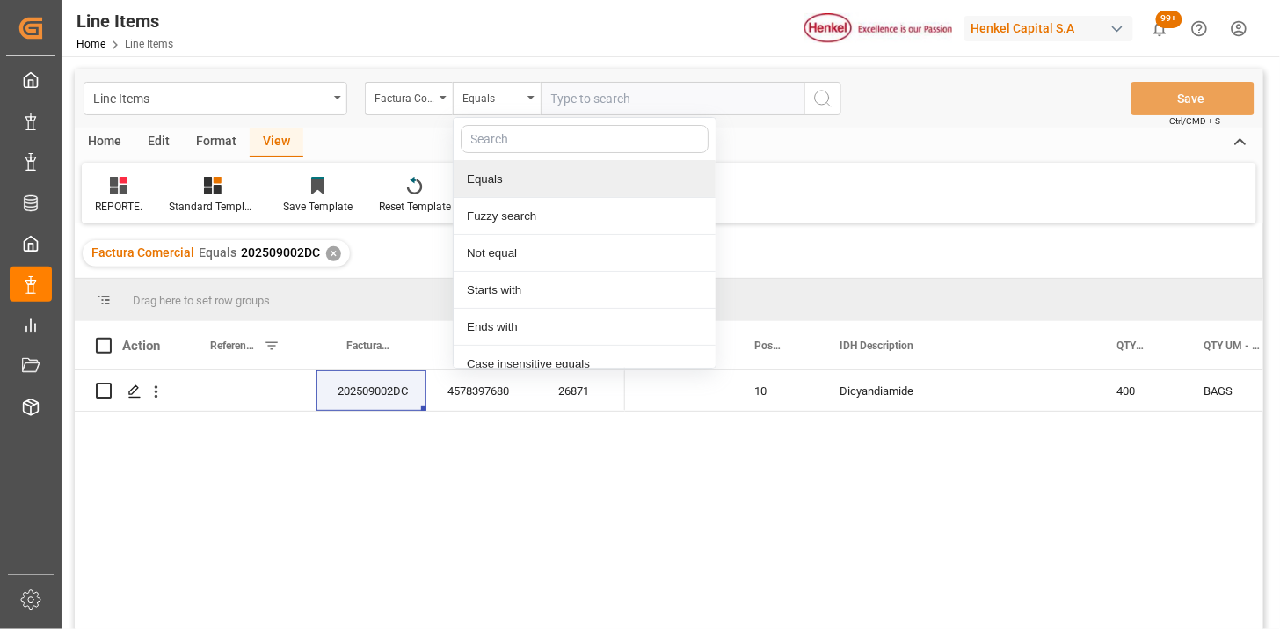
click at [580, 99] on input "text" at bounding box center [673, 98] width 264 height 33
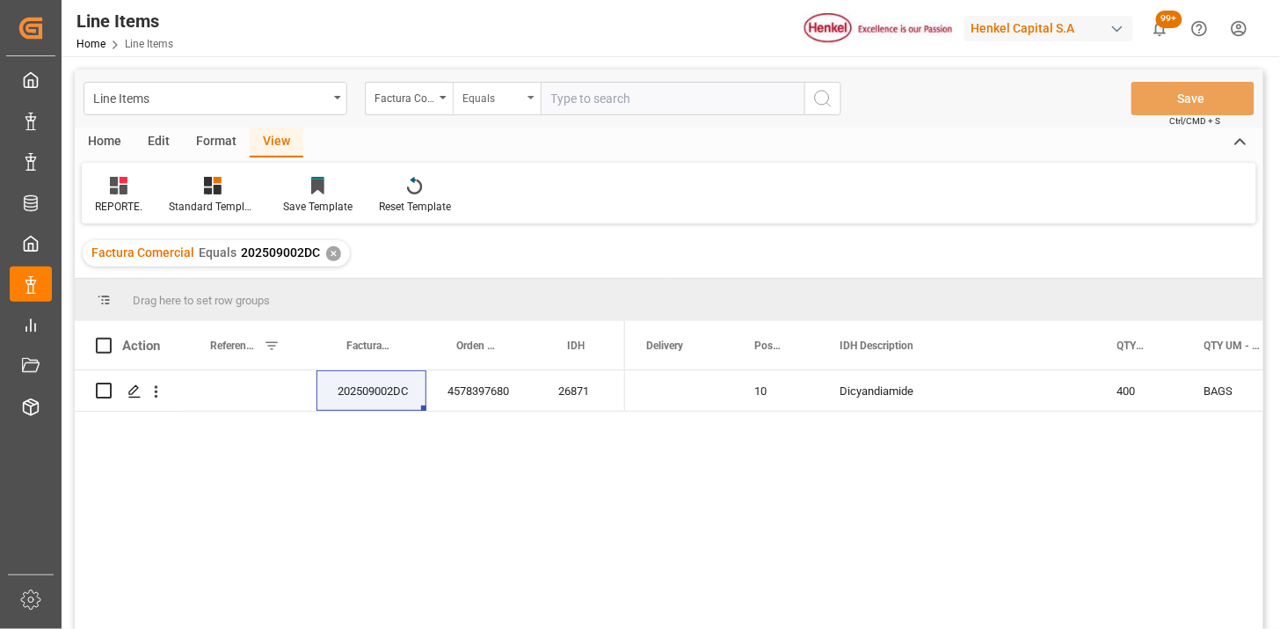
click at [508, 98] on div "Equals" at bounding box center [493, 96] width 60 height 20
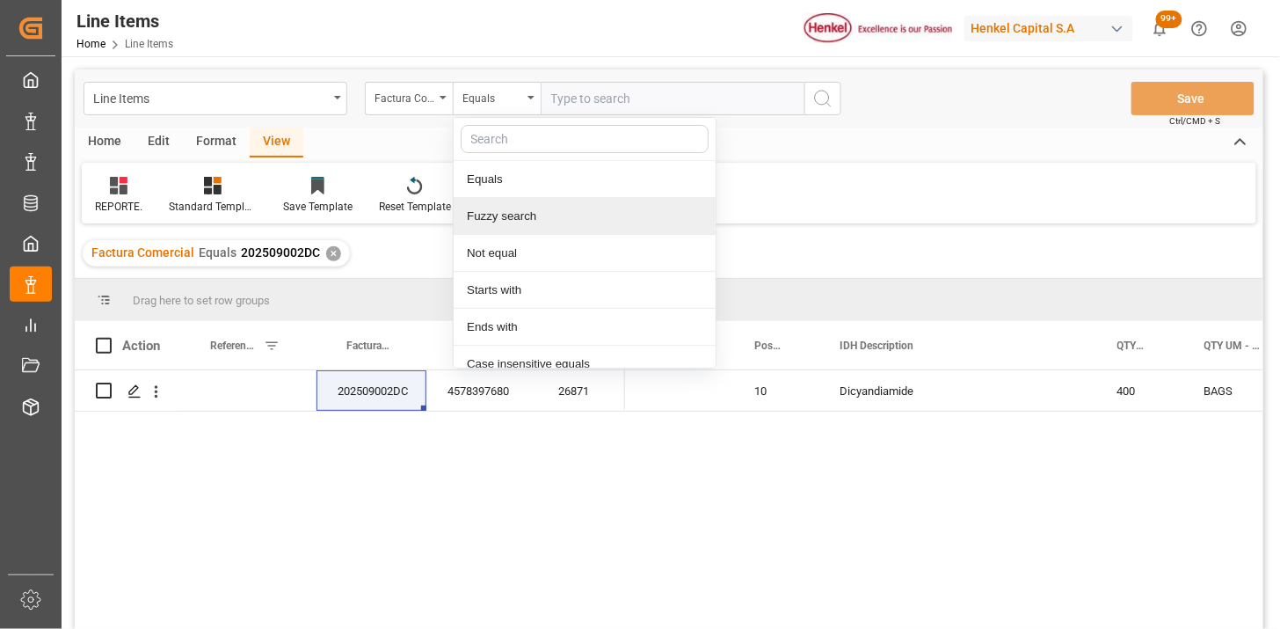
click at [551, 208] on div "Fuzzy search" at bounding box center [585, 216] width 262 height 37
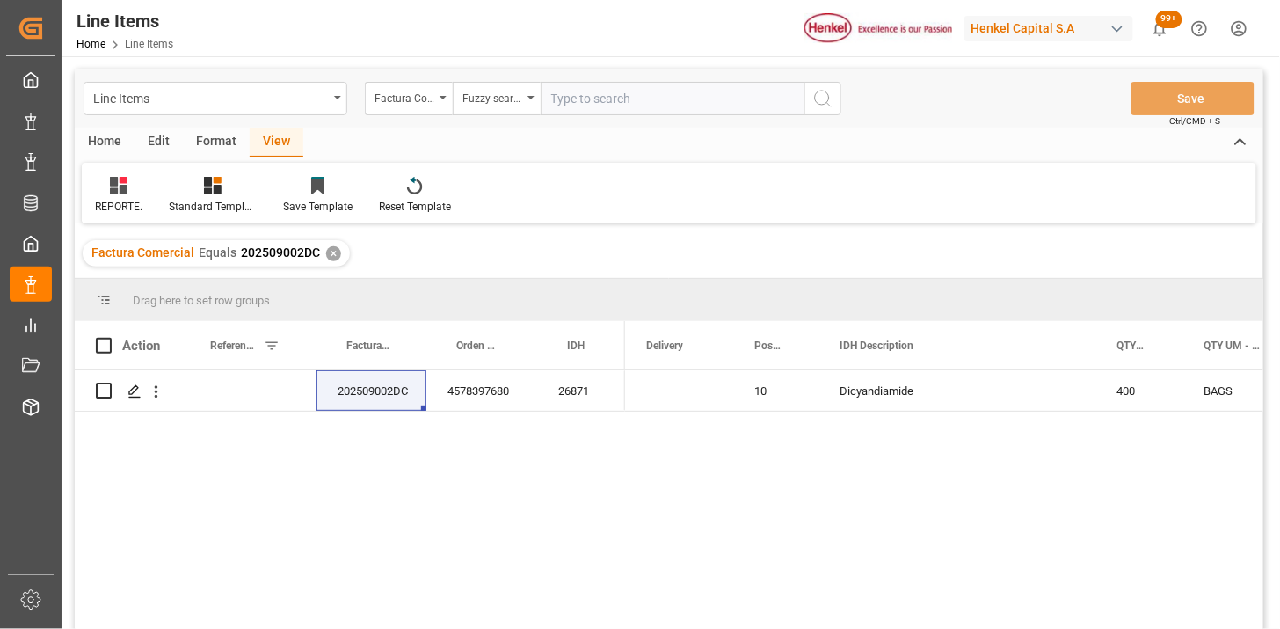
click at [602, 111] on input "text" at bounding box center [673, 98] width 264 height 33
paste input "196928908"
type input "196928908"
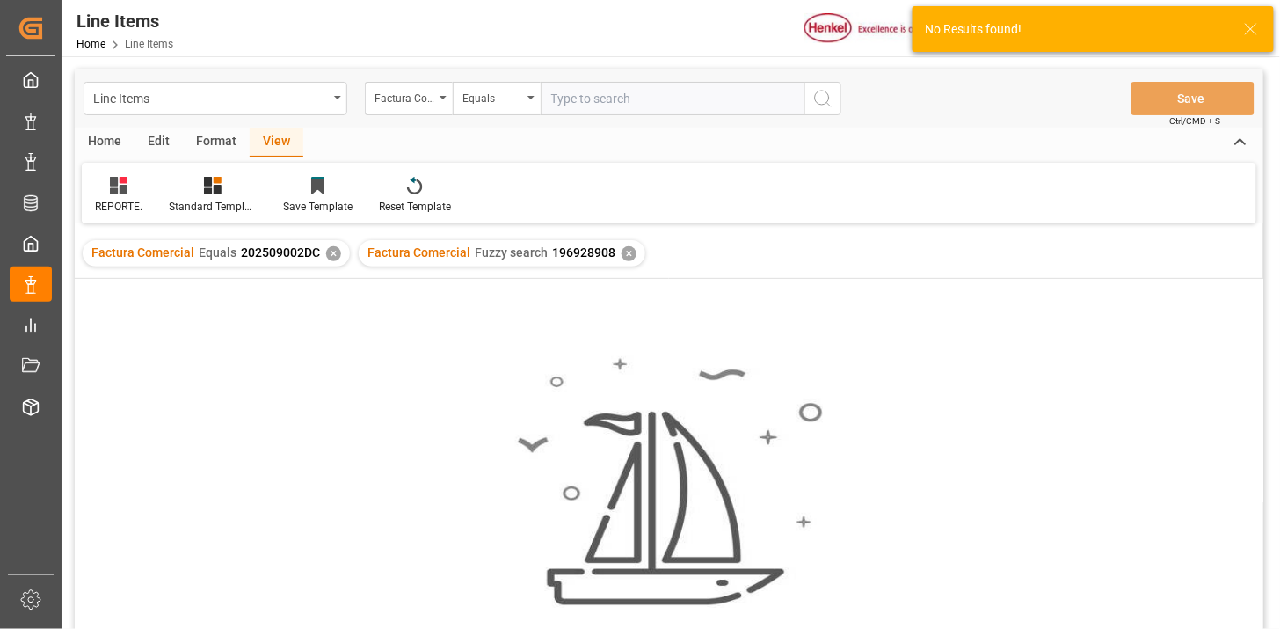
click at [327, 255] on div "✕" at bounding box center [333, 253] width 15 height 15
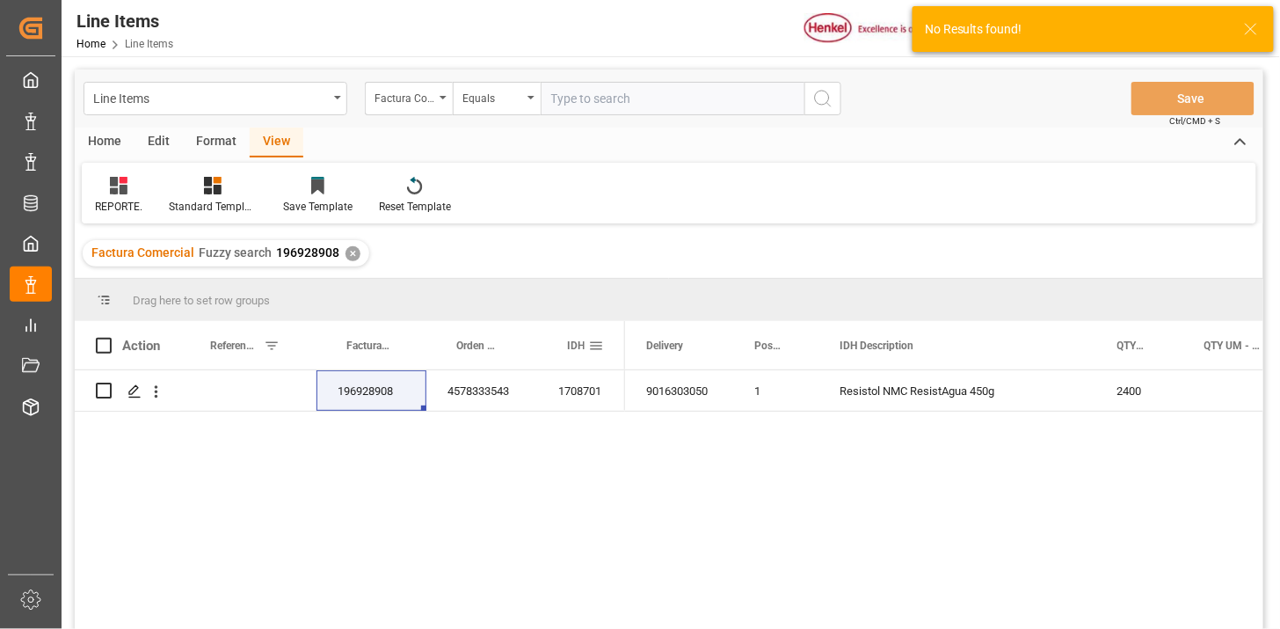
click at [600, 347] on span at bounding box center [596, 346] width 16 height 16
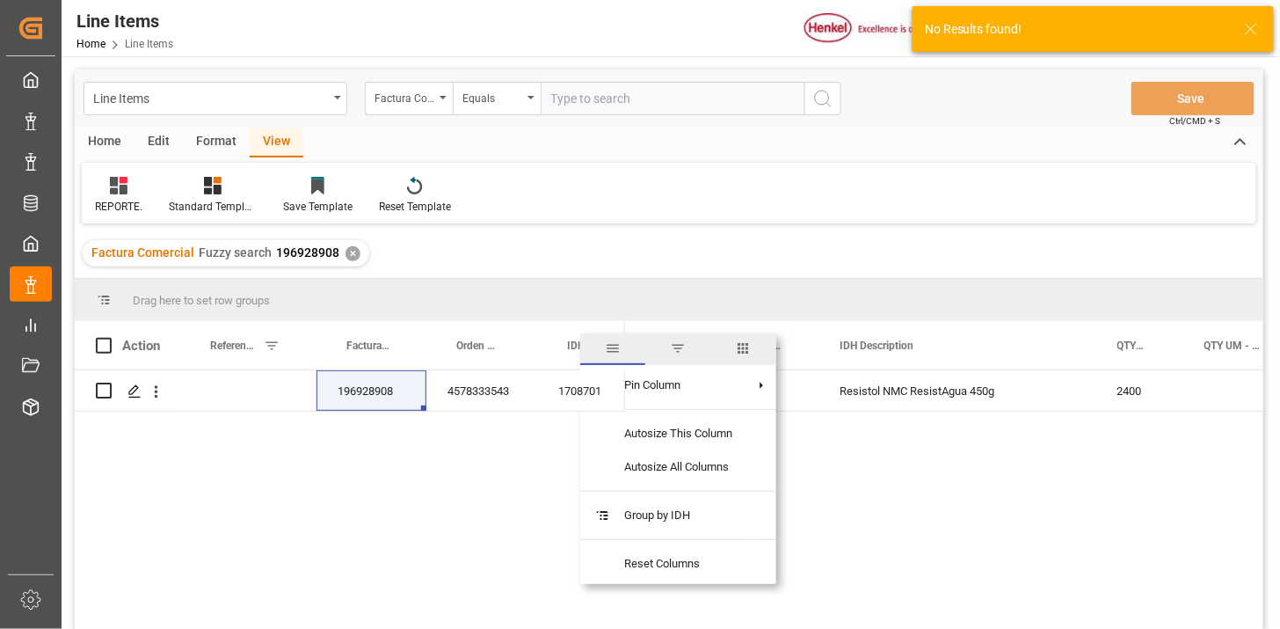
click at [740, 346] on span "columns" at bounding box center [744, 348] width 16 height 16
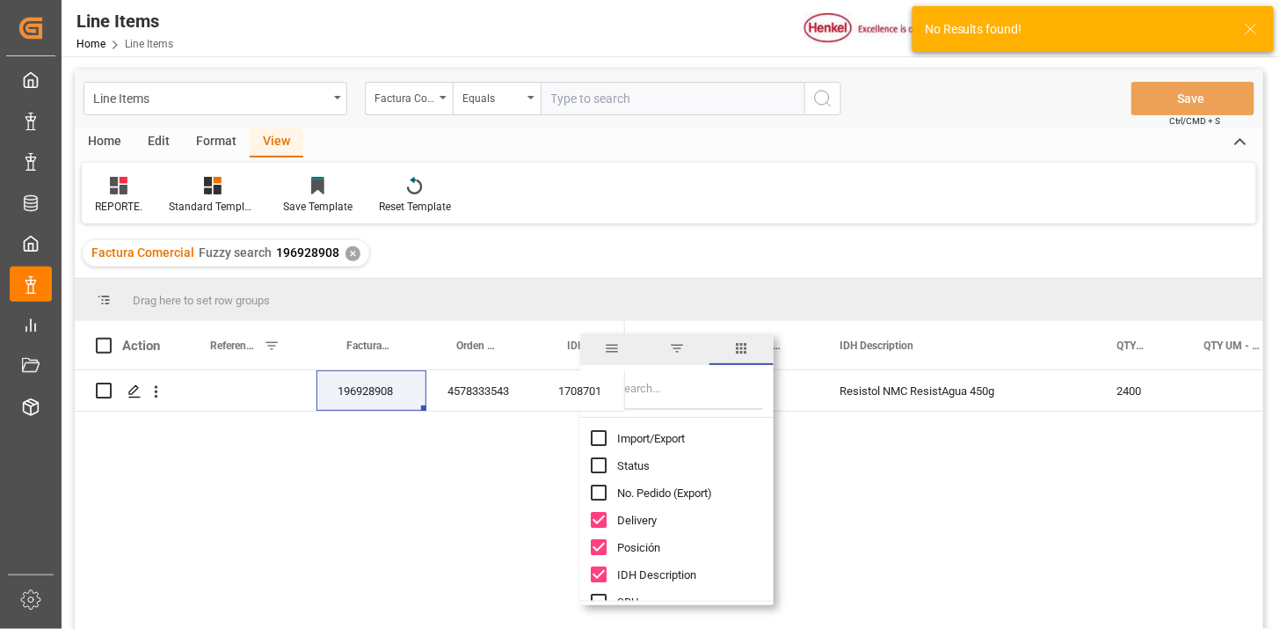
click at [669, 376] on input "Filter Columns Input" at bounding box center [690, 392] width 146 height 35
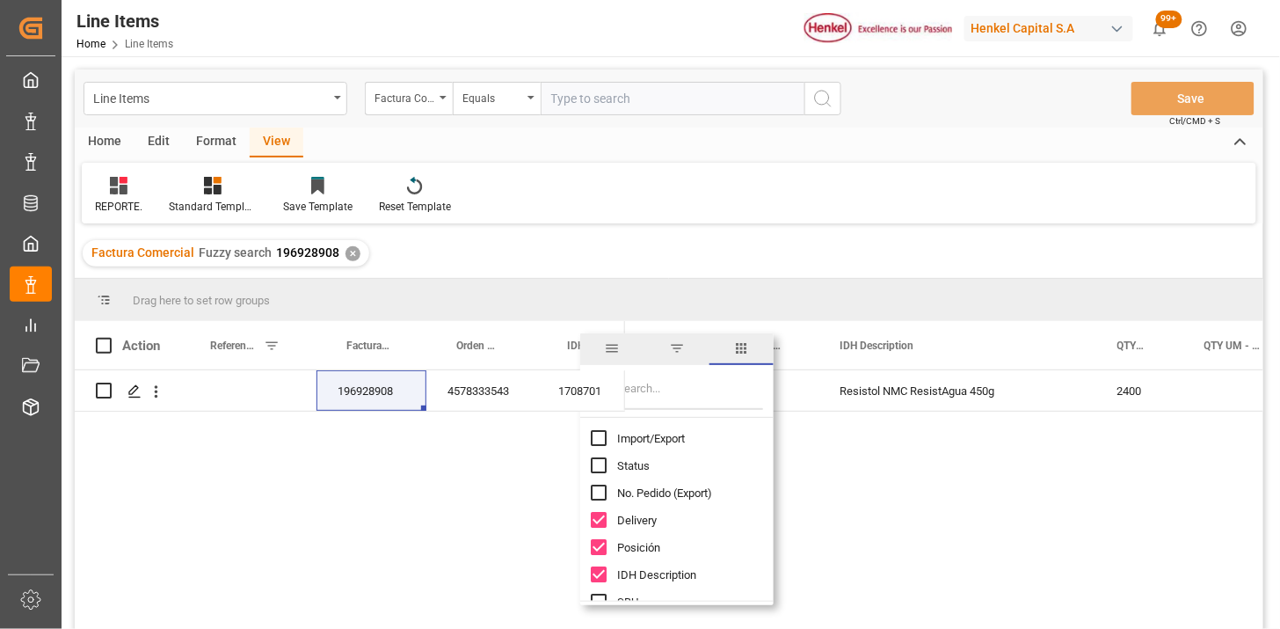
click at [640, 432] on span "Import/Export" at bounding box center [651, 438] width 68 height 13
checkbox input "true"
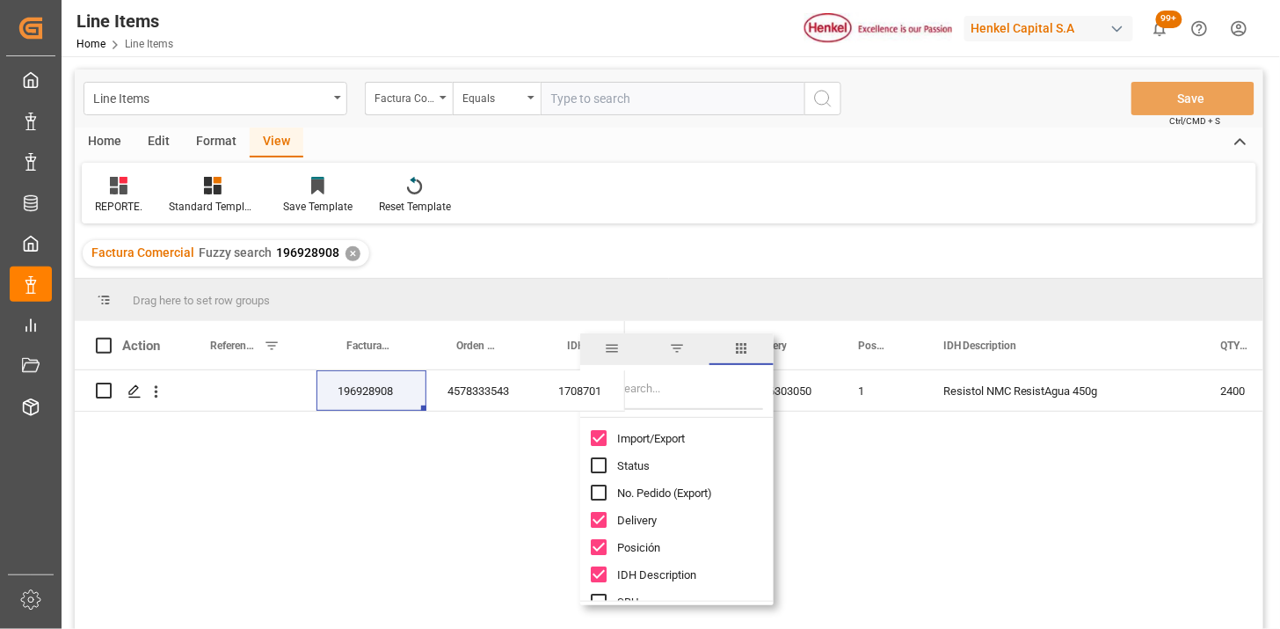
click at [658, 393] on input "Filter Columns Input" at bounding box center [690, 392] width 146 height 35
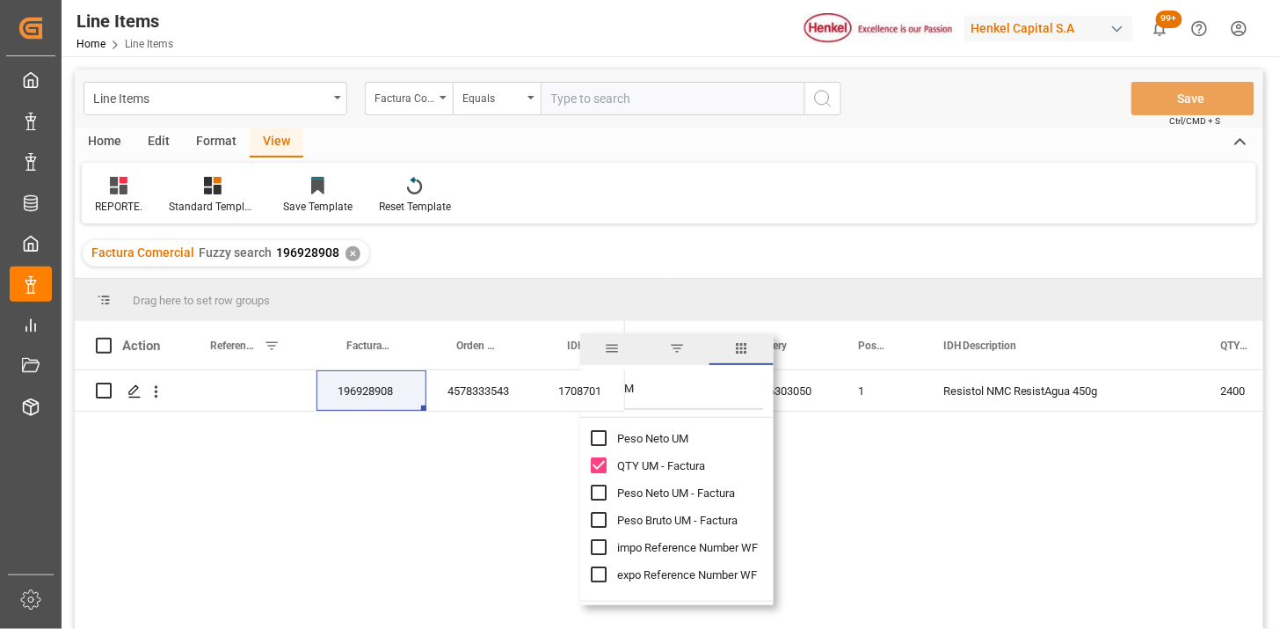
type input "UM"
click at [689, 490] on span "Peso Neto UM - Factura" at bounding box center [676, 492] width 118 height 13
checkbox input "true"
click at [687, 515] on span "Peso Bruto UM - Factura" at bounding box center [677, 520] width 120 height 13
checkbox input "true"
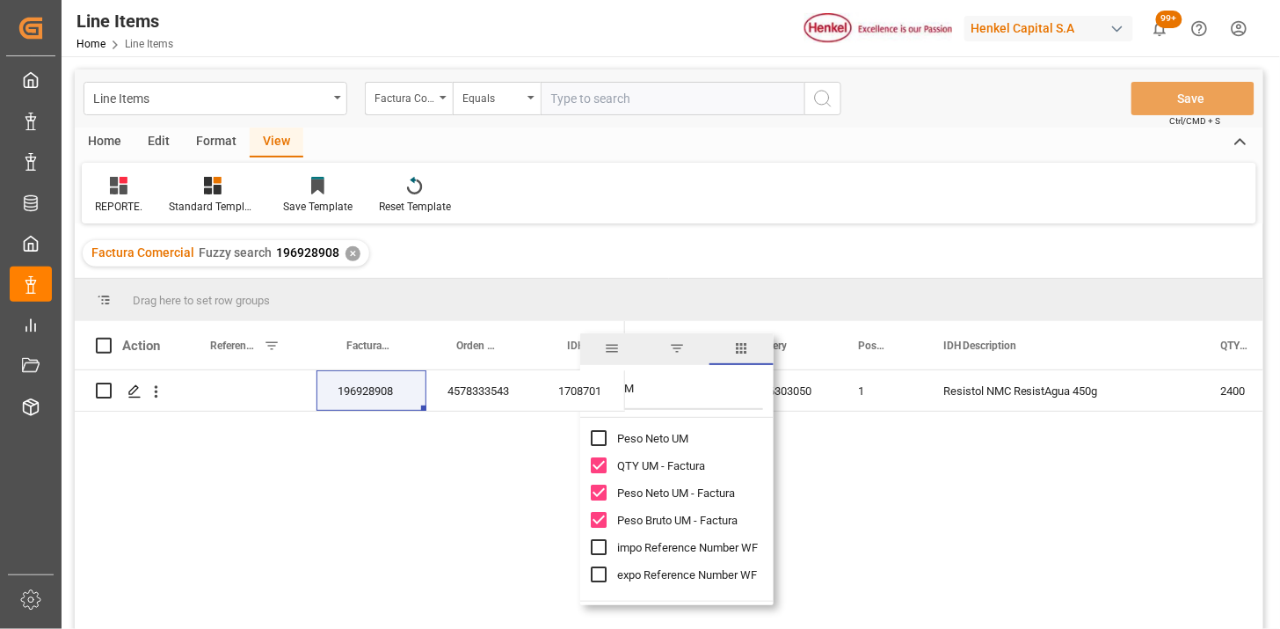
click at [376, 388] on div "196928908" at bounding box center [372, 390] width 110 height 40
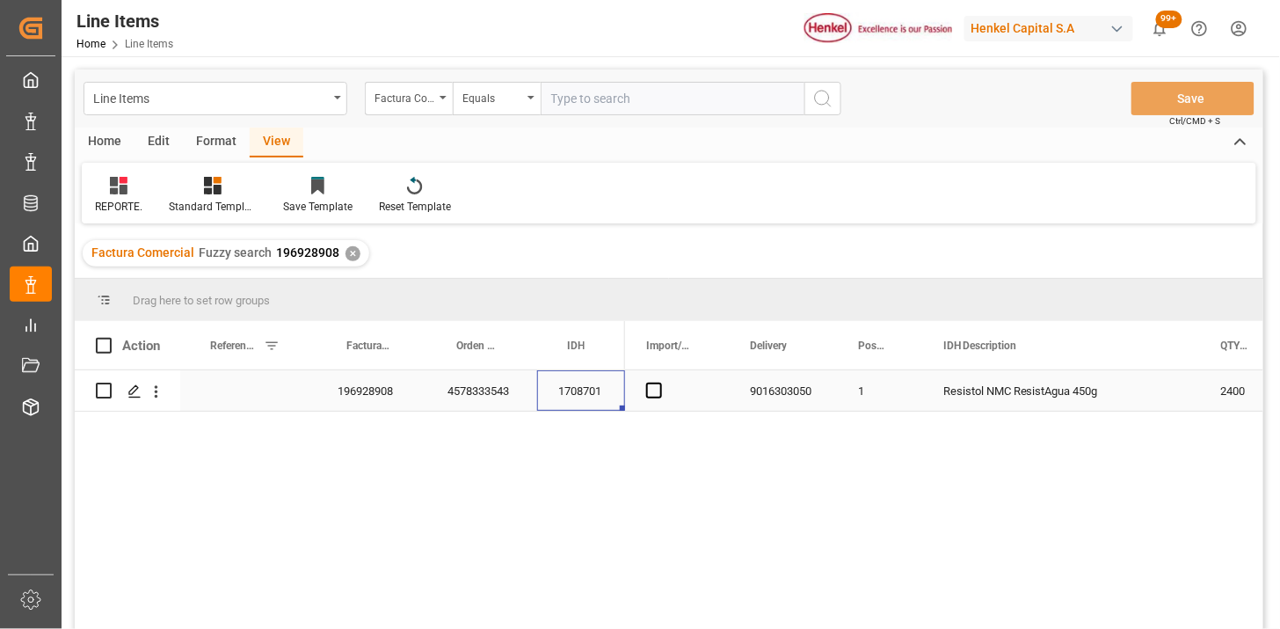
click at [600, 390] on div "1708701" at bounding box center [581, 390] width 88 height 40
click at [655, 387] on span "Press SPACE to select this row." at bounding box center [654, 391] width 16 height 16
click at [660, 383] on input "Press SPACE to select this row." at bounding box center [660, 383] width 0 height 0
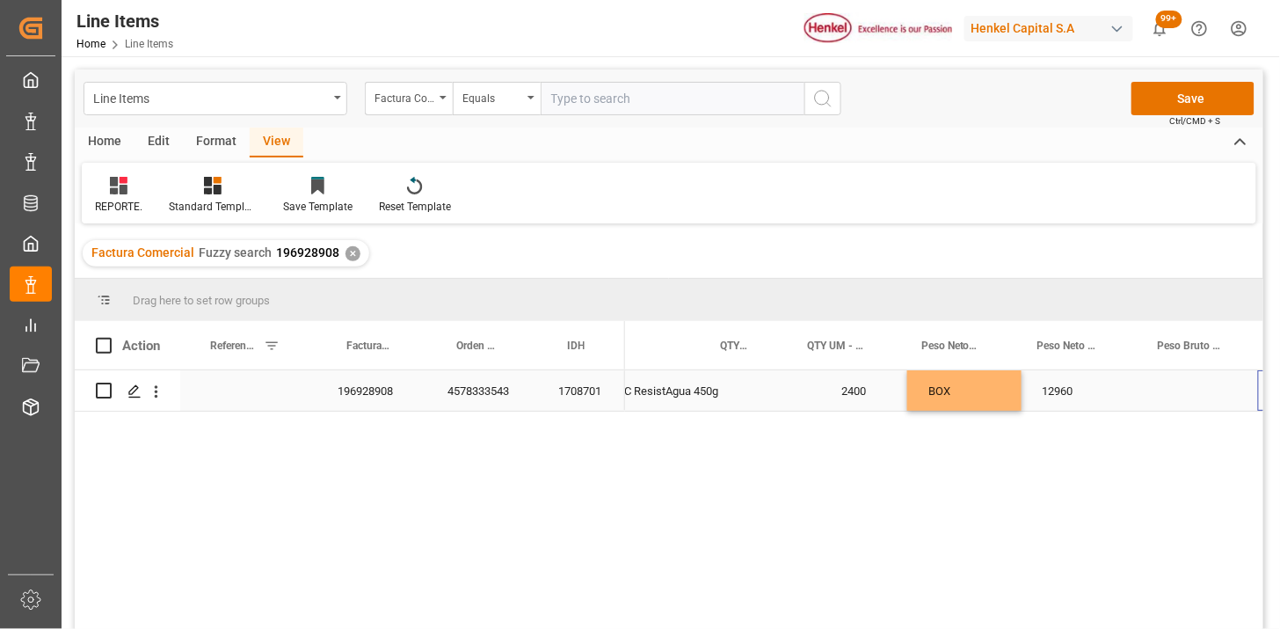
scroll to position [0, 501]
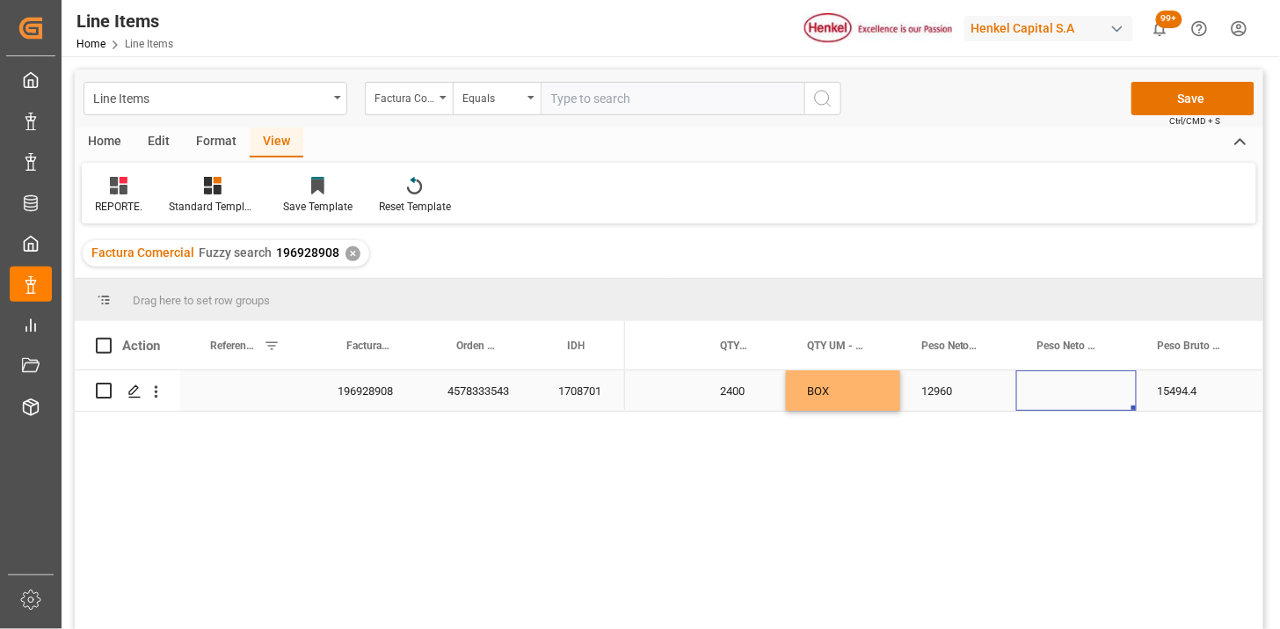
click at [1055, 390] on div "Press SPACE to select this row." at bounding box center [1077, 390] width 120 height 40
click at [1055, 390] on input "Press SPACE to select this row." at bounding box center [1077, 400] width 92 height 33
type input "KG"
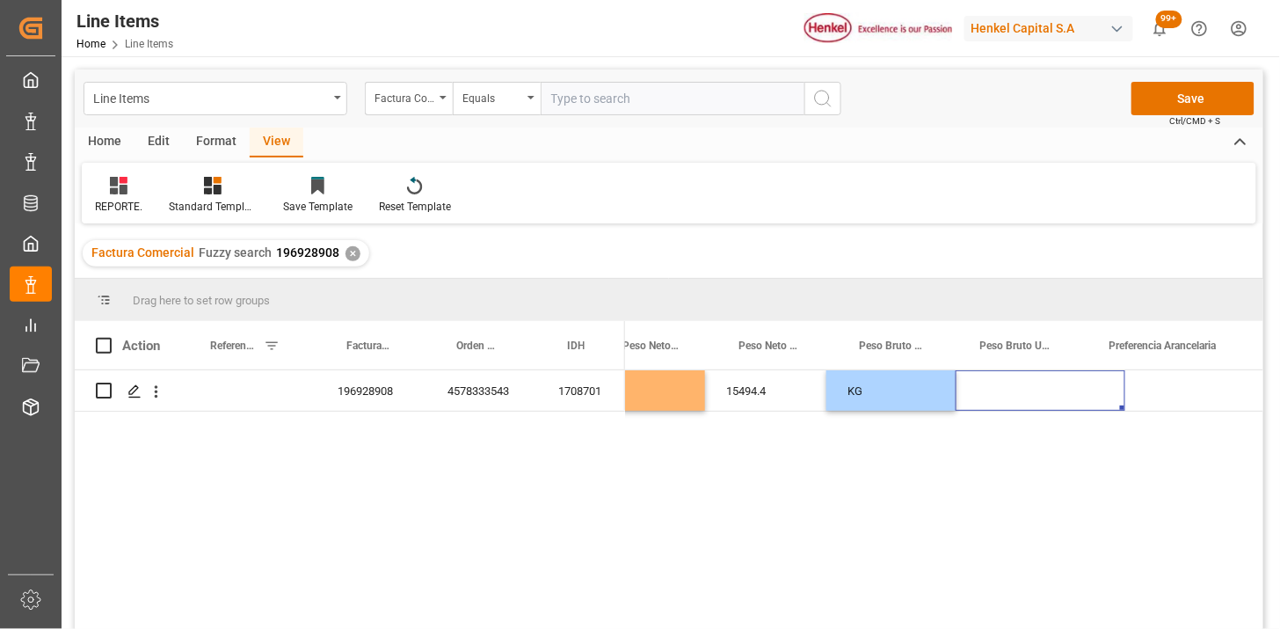
scroll to position [0, 933]
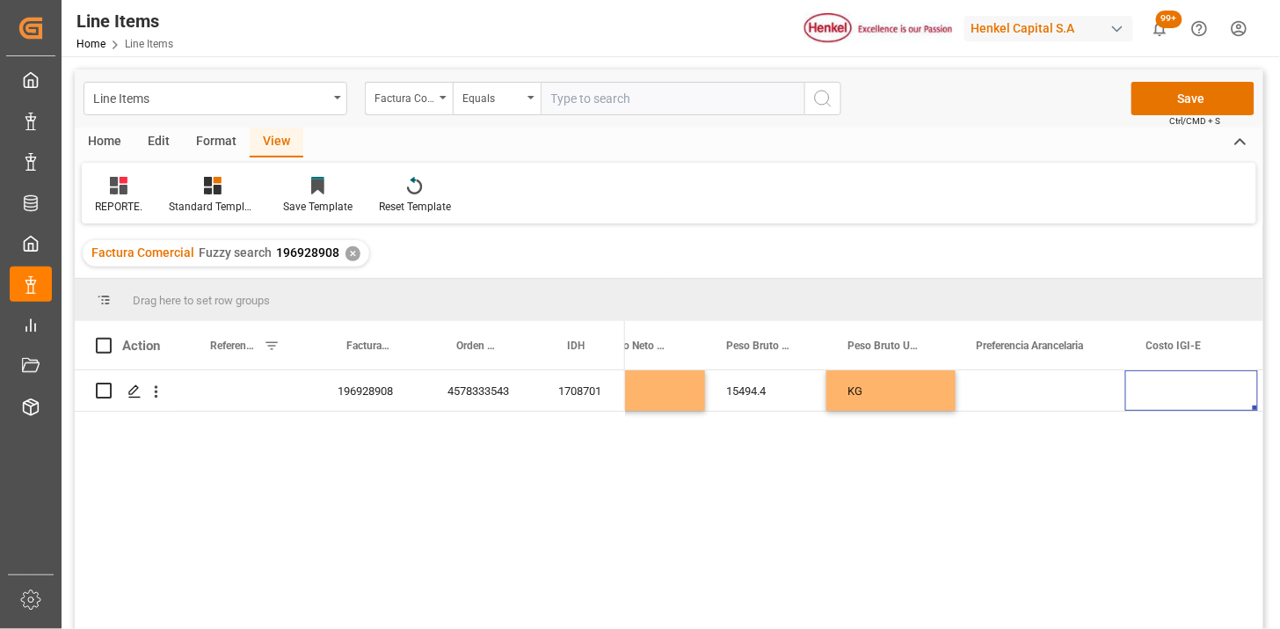
click at [1055, 390] on div "Press SPACE to select this row." at bounding box center [1041, 390] width 170 height 40
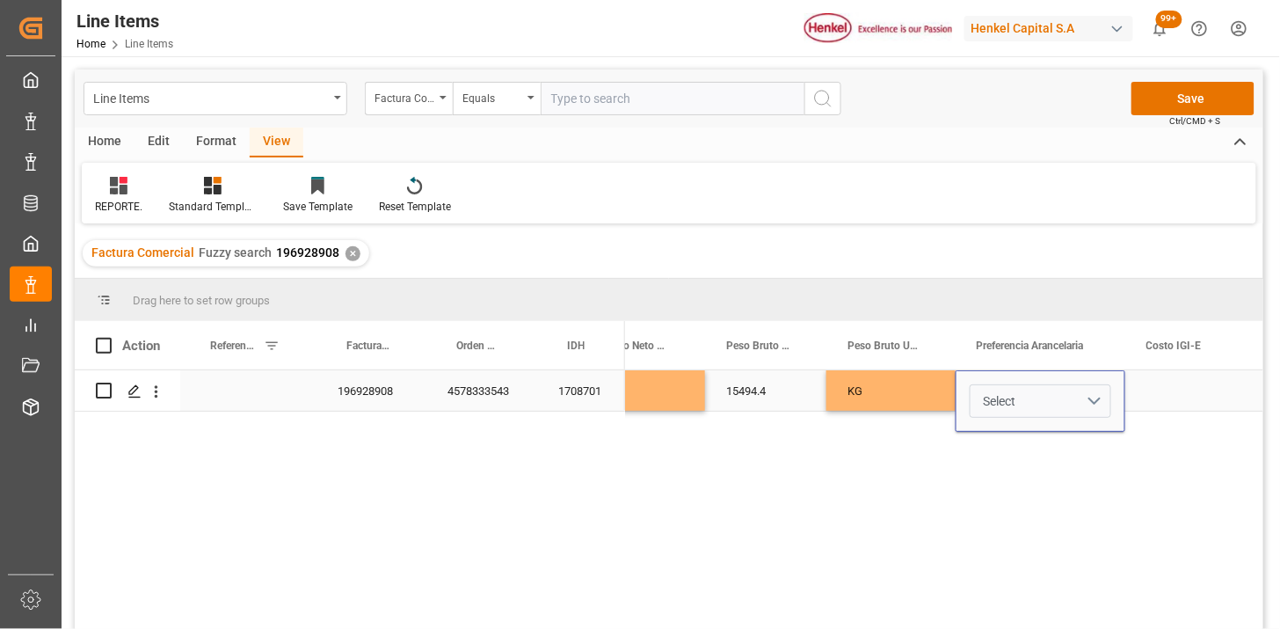
click at [1100, 398] on button "Select" at bounding box center [1041, 400] width 142 height 33
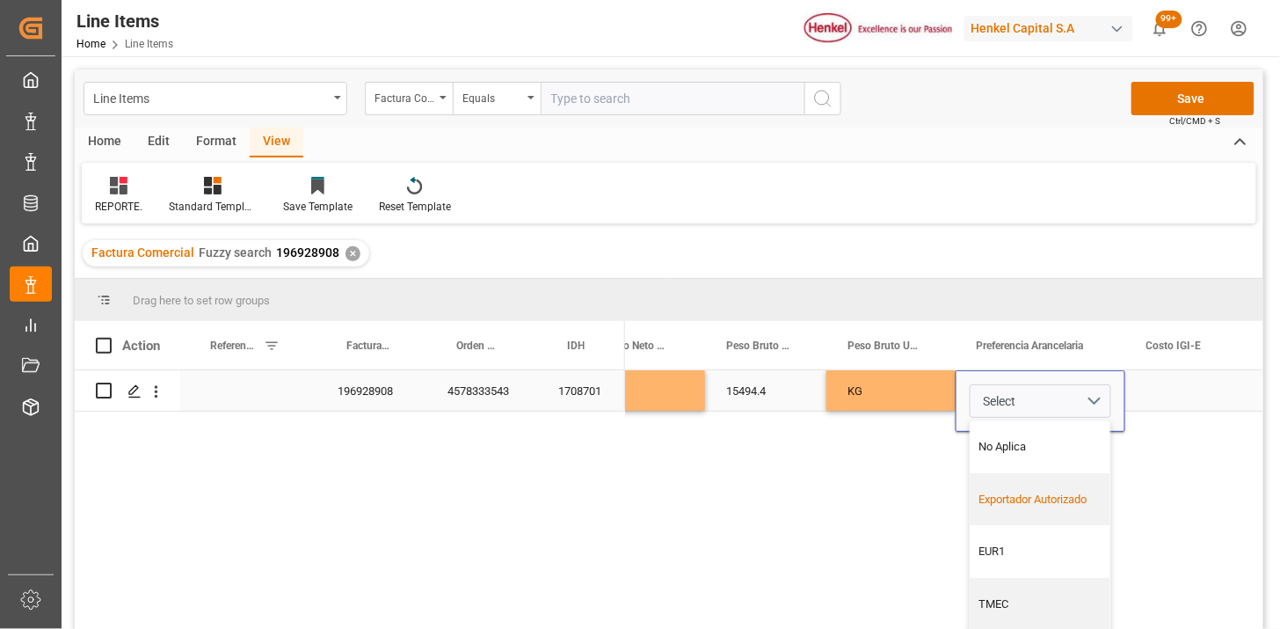
click at [1047, 506] on div "Exportador Autorizado" at bounding box center [1040, 500] width 121 height 18
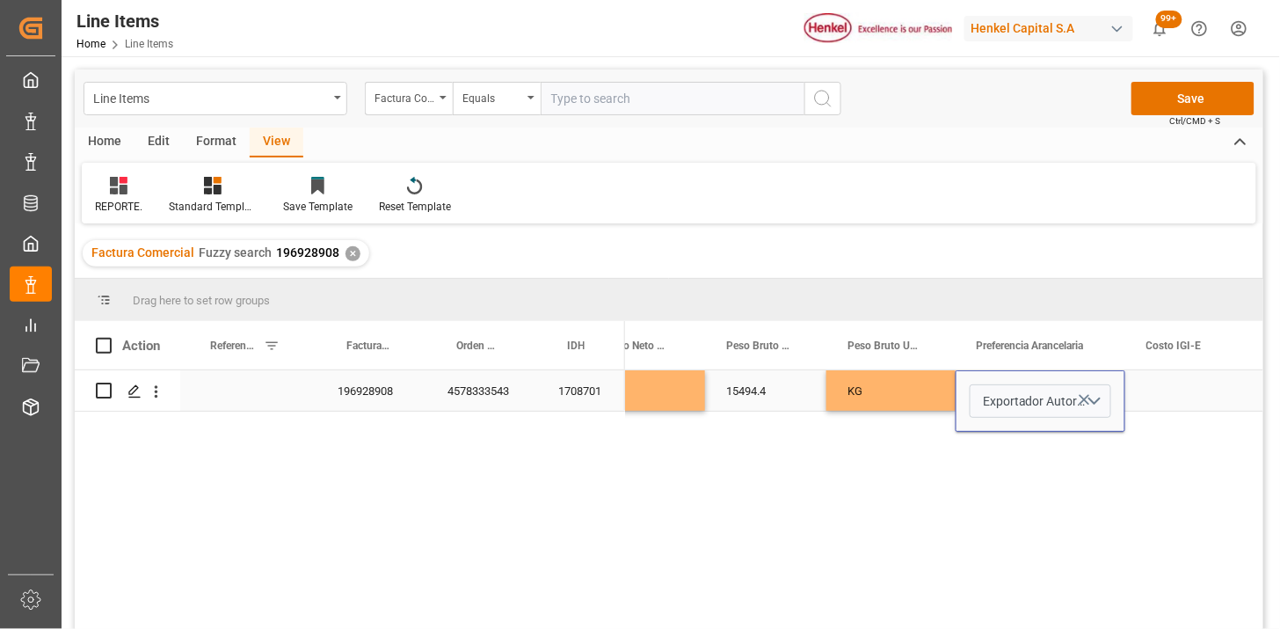
click at [927, 399] on div "KG" at bounding box center [891, 390] width 129 height 40
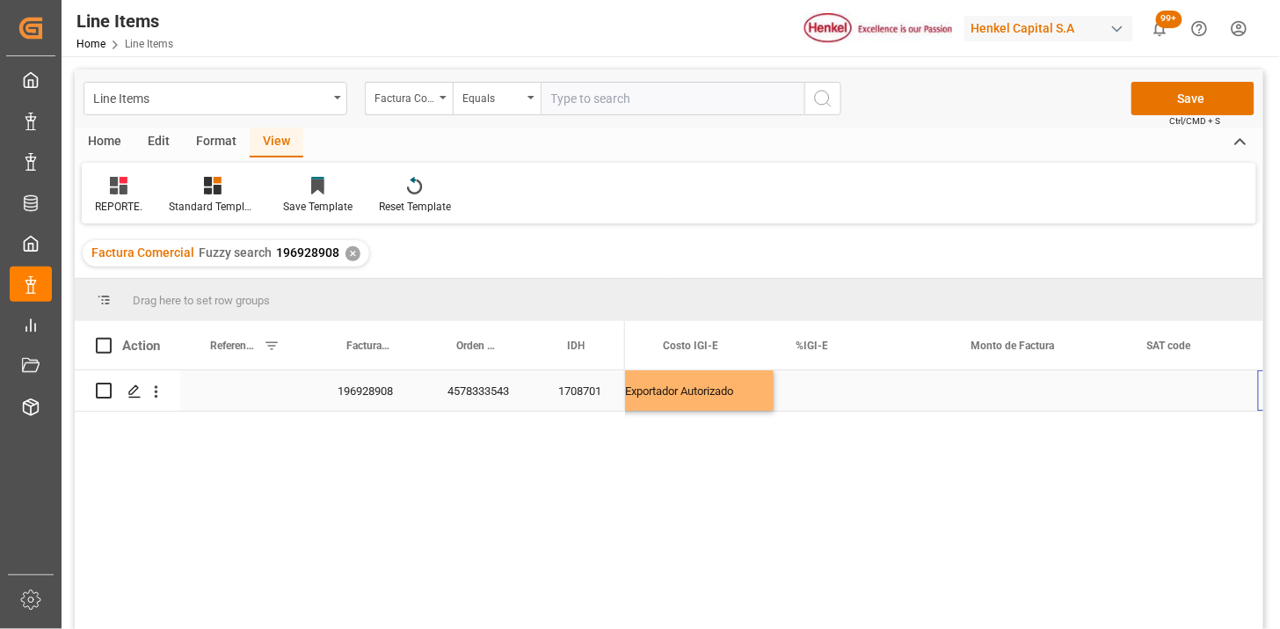
scroll to position [0, 1417]
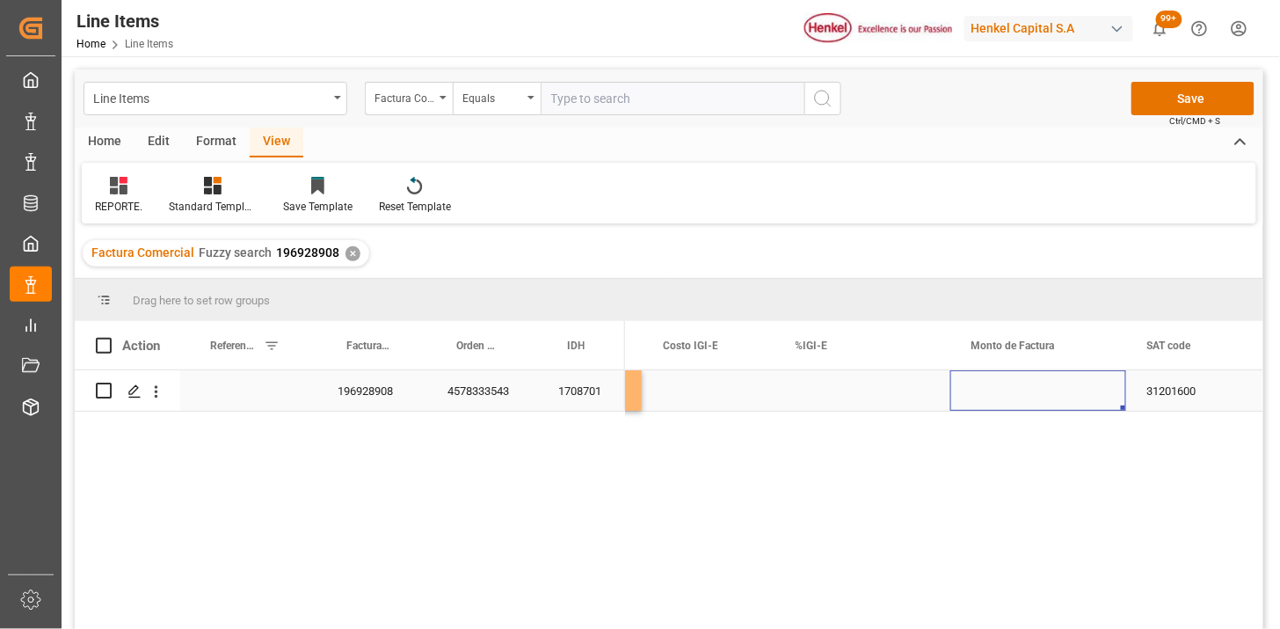
click at [1008, 390] on div "Press SPACE to select this row." at bounding box center [1039, 390] width 176 height 40
click at [1010, 389] on div "Press SPACE to select this row." at bounding box center [1039, 390] width 176 height 40
click at [1010, 389] on input "Press SPACE to select this row." at bounding box center [1039, 400] width 148 height 33
type input "64934.78"
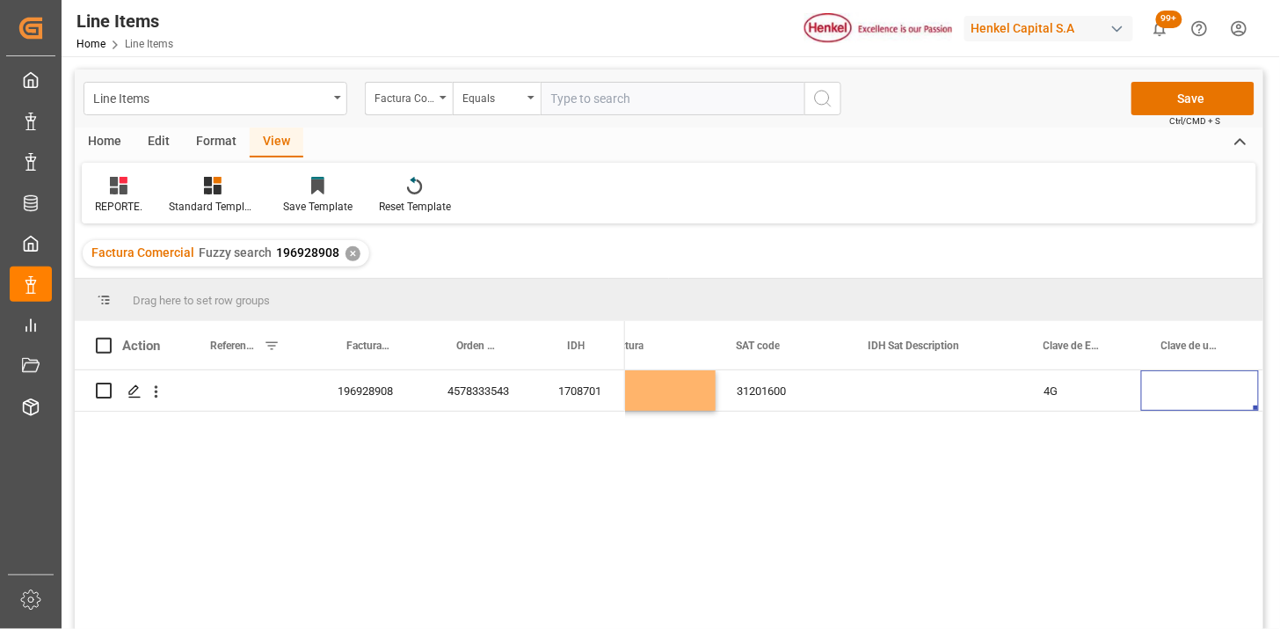
scroll to position [0, 2003]
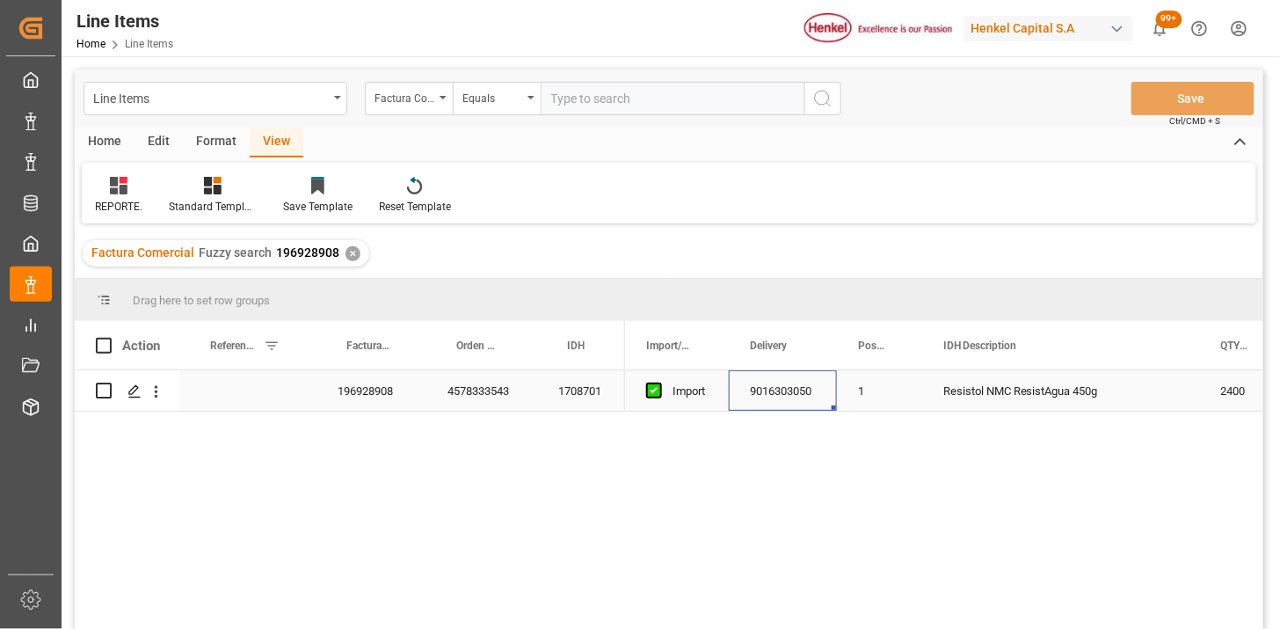
click at [568, 387] on div "1708701" at bounding box center [581, 390] width 88 height 40
click at [596, 98] on input "text" at bounding box center [673, 98] width 264 height 33
click at [514, 97] on div "Equals" at bounding box center [493, 96] width 60 height 20
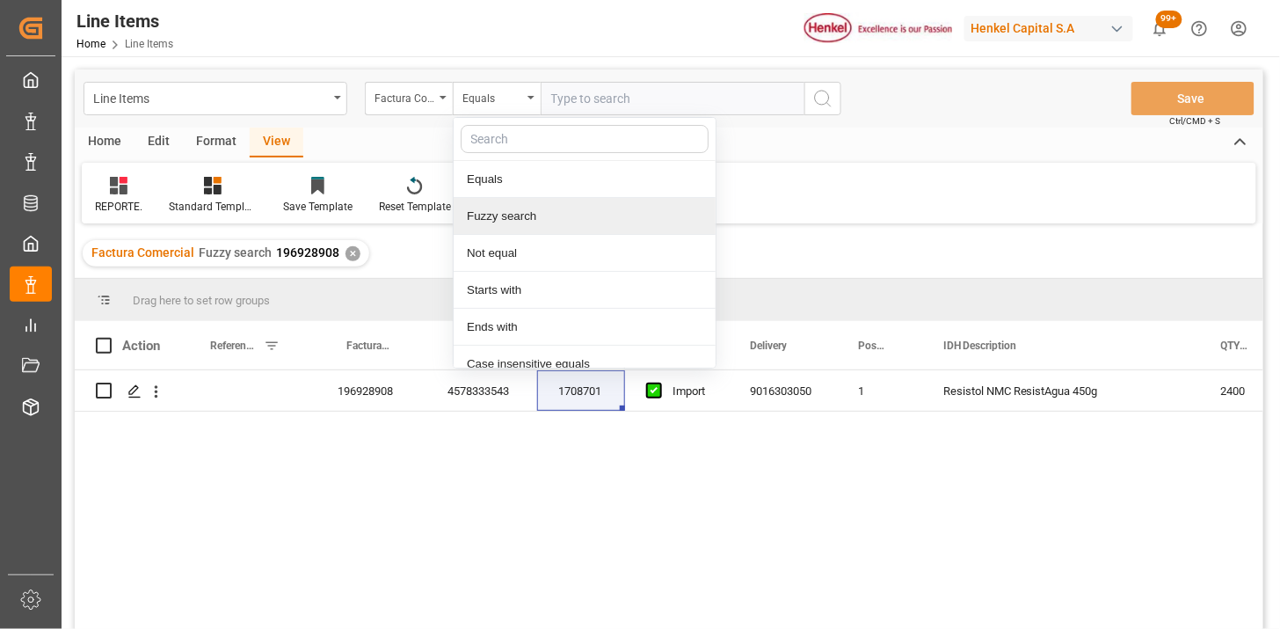
drag, startPoint x: 549, startPoint y: 211, endPoint x: 569, endPoint y: 160, distance: 54.9
click at [552, 208] on div "Fuzzy search" at bounding box center [585, 216] width 262 height 37
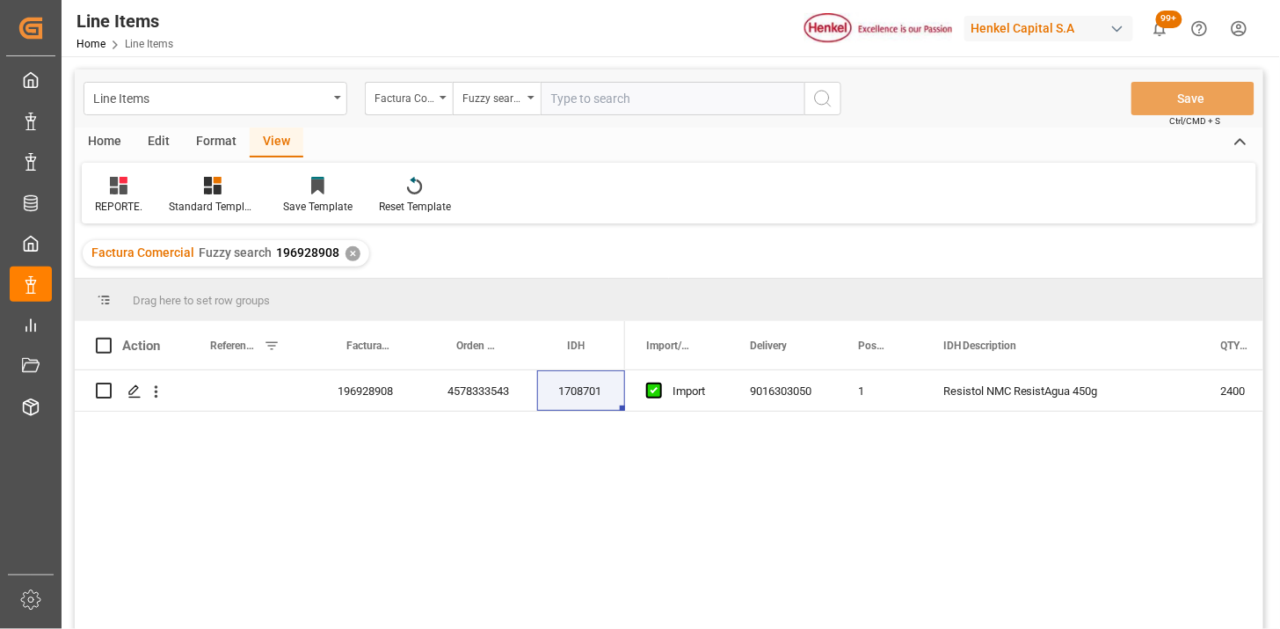
click at [586, 97] on input "text" at bounding box center [673, 98] width 264 height 33
paste input "415110340950"
type input "415110340950"
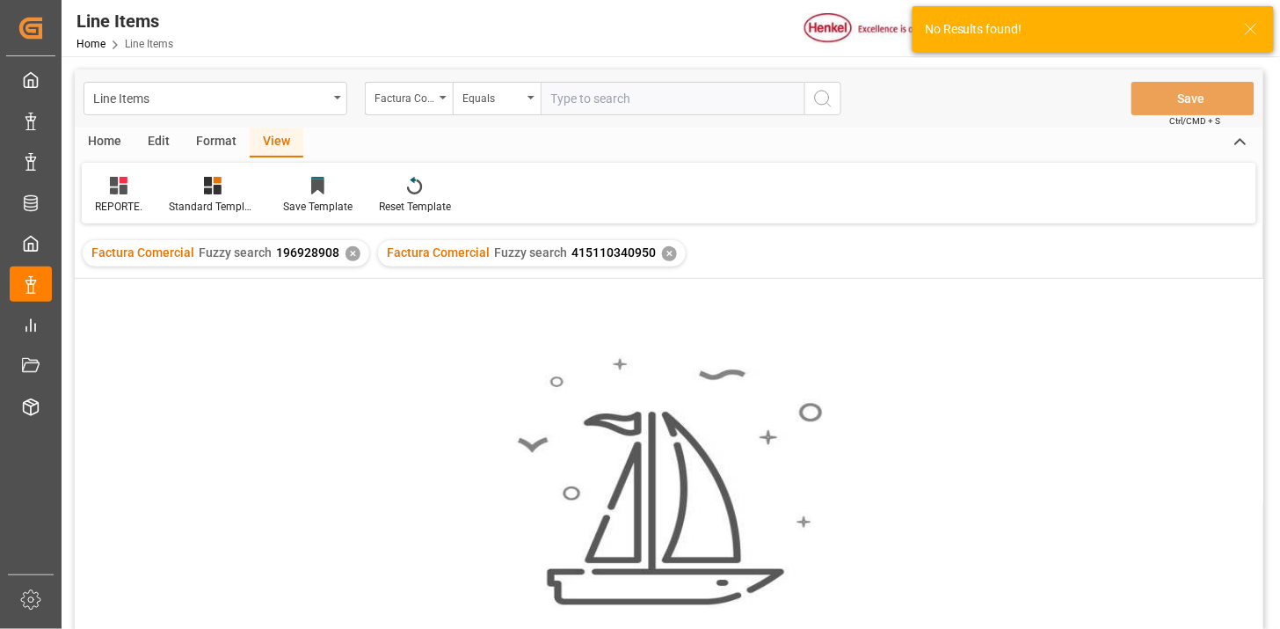
click at [347, 255] on div "✕" at bounding box center [353, 253] width 15 height 15
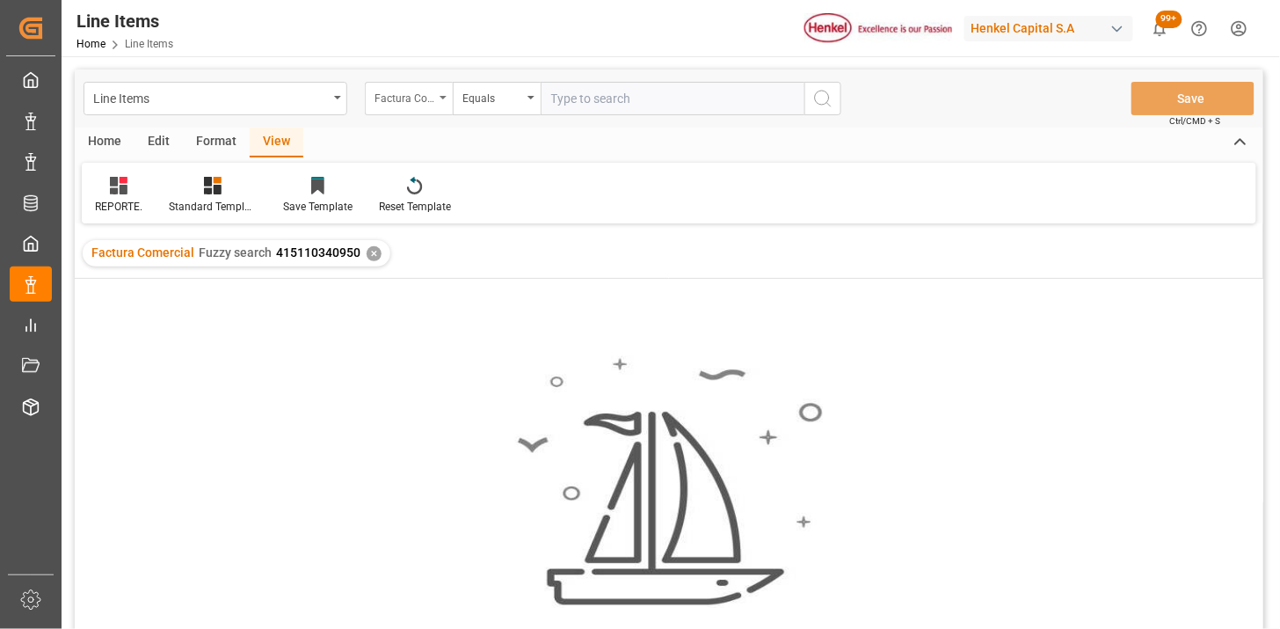
click at [425, 103] on div "Factura Comercial" at bounding box center [405, 96] width 60 height 20
type input "COMEN"
click at [616, 106] on input "text" at bounding box center [673, 98] width 264 height 33
paste input "PNSS2509085"
type input "PNSS2509085"
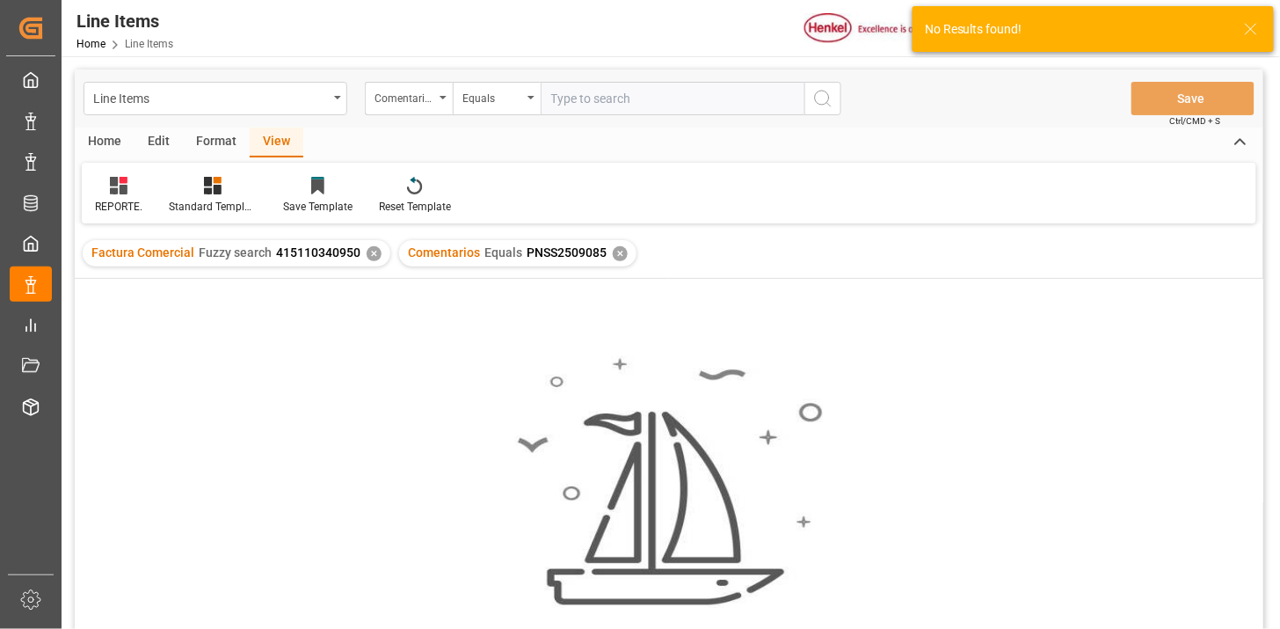
click at [368, 251] on div "✕" at bounding box center [374, 253] width 15 height 15
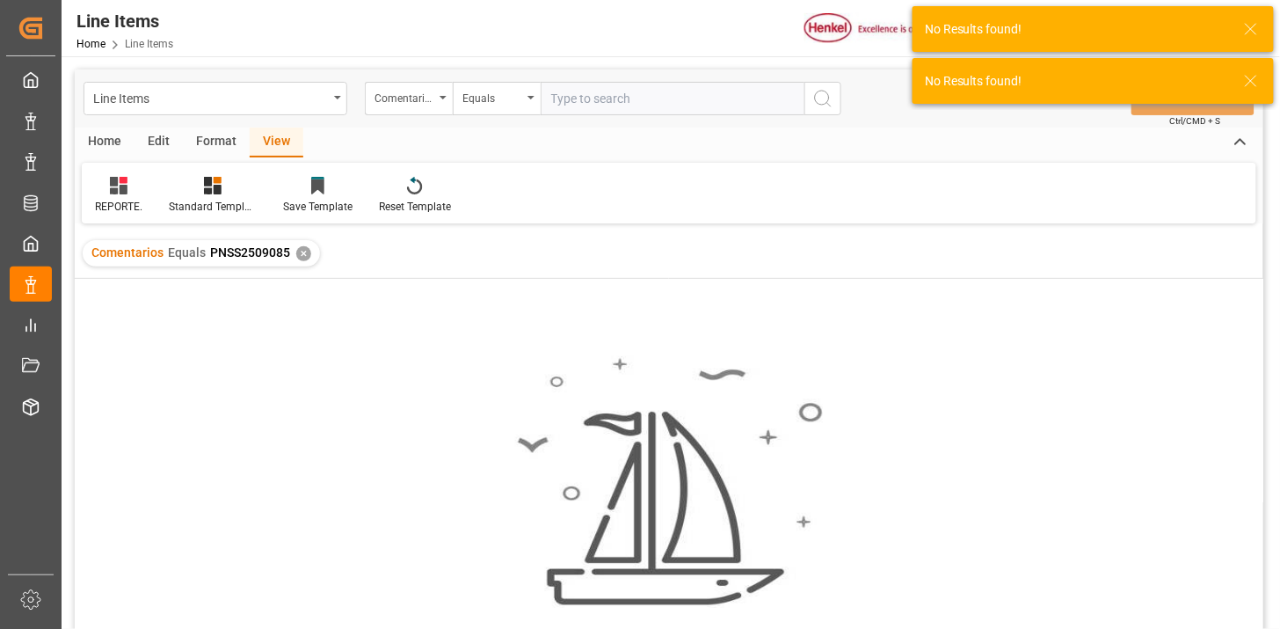
click at [303, 257] on div "✕" at bounding box center [303, 253] width 15 height 15
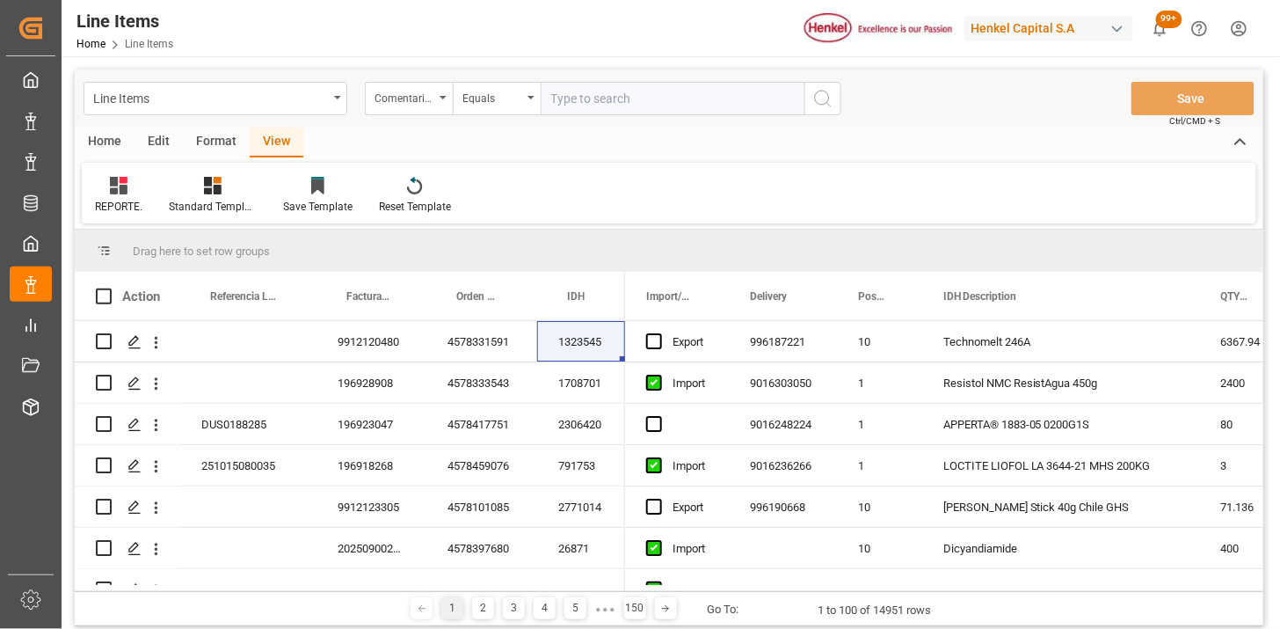
click at [112, 142] on div "Home" at bounding box center [105, 143] width 60 height 30
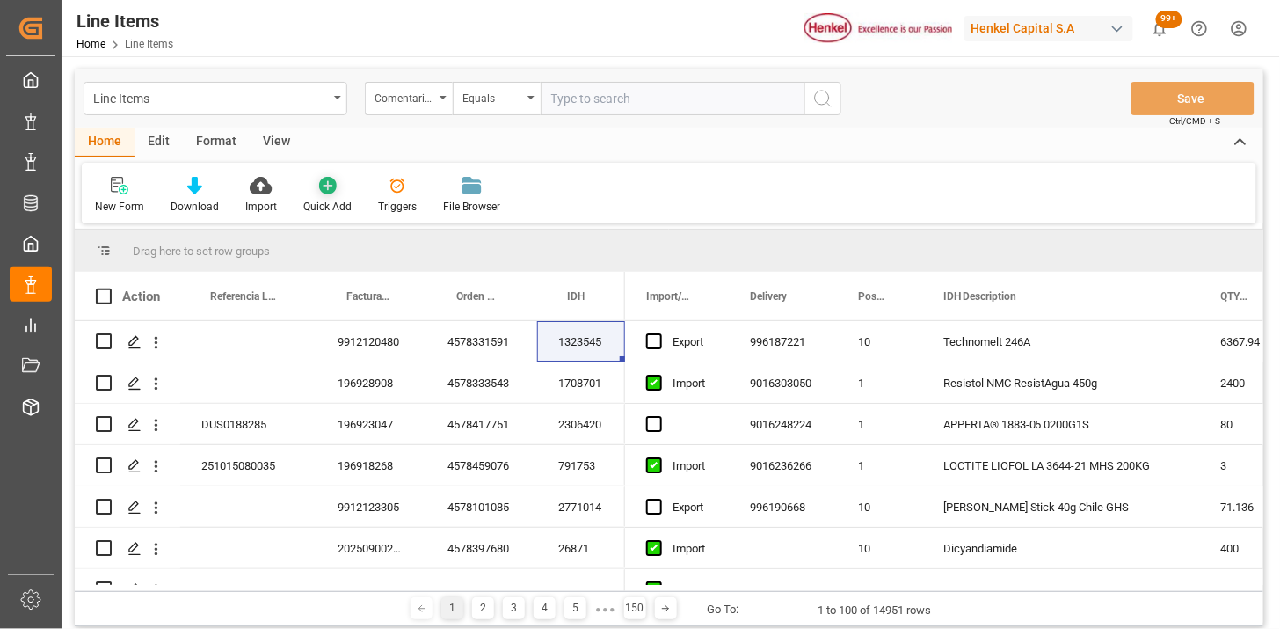
click at [323, 192] on icon at bounding box center [328, 186] width 18 height 18
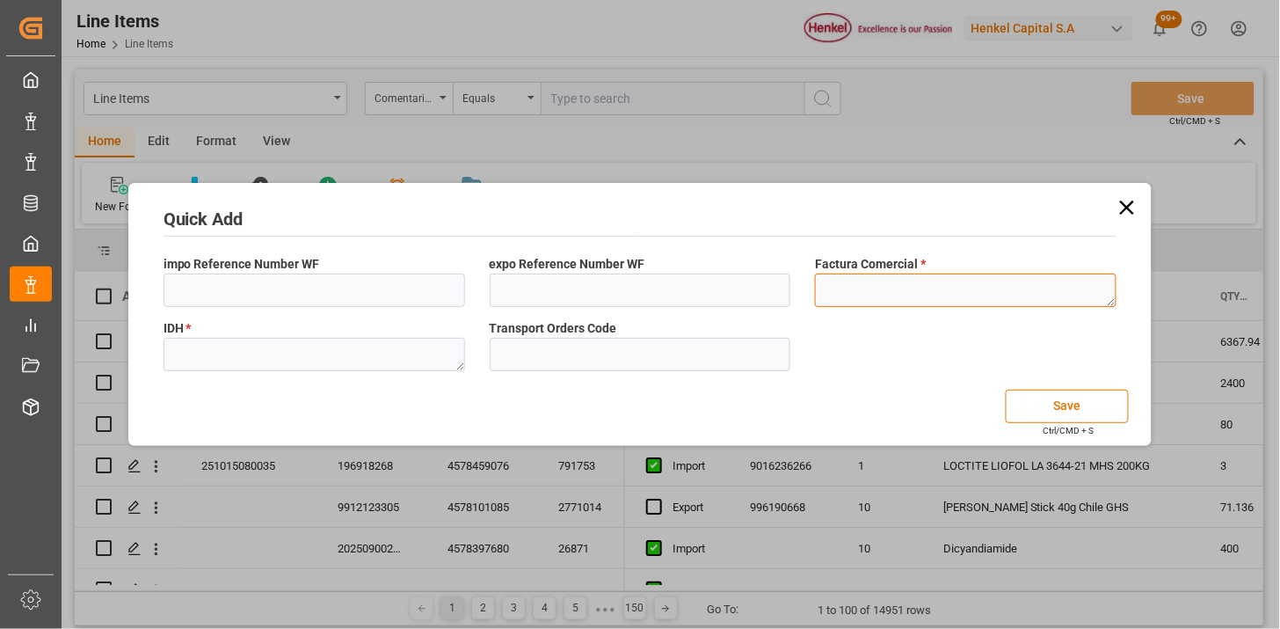
click at [855, 276] on textarea at bounding box center [966, 289] width 302 height 33
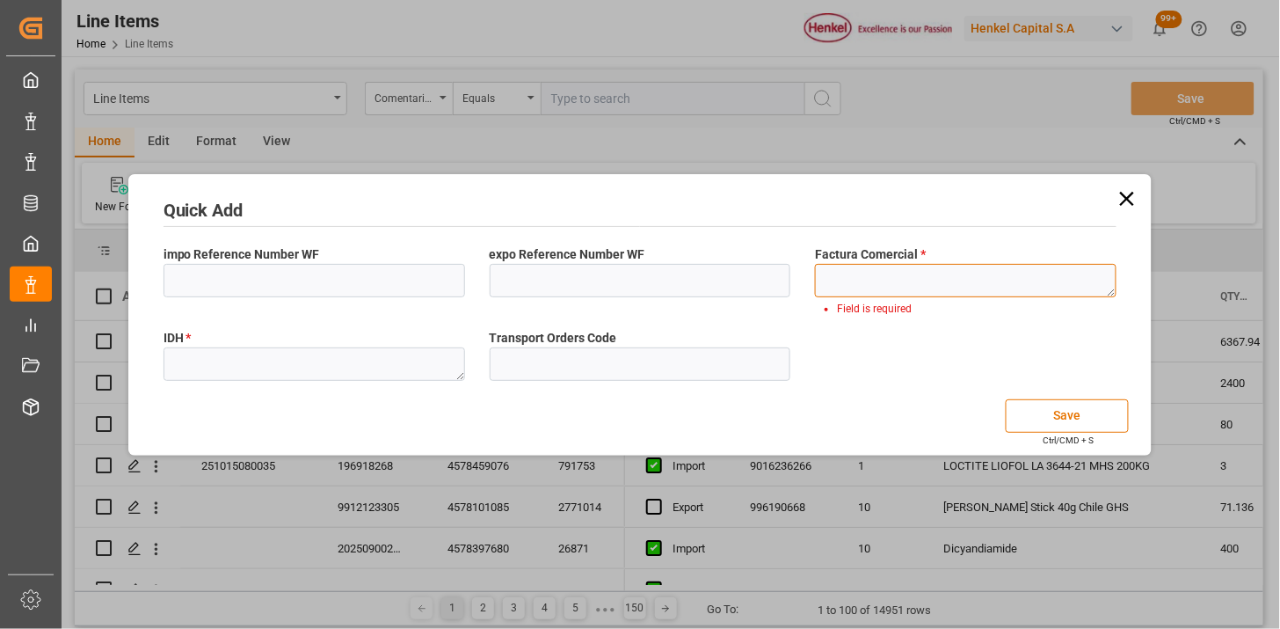
paste textarea "415110340950"
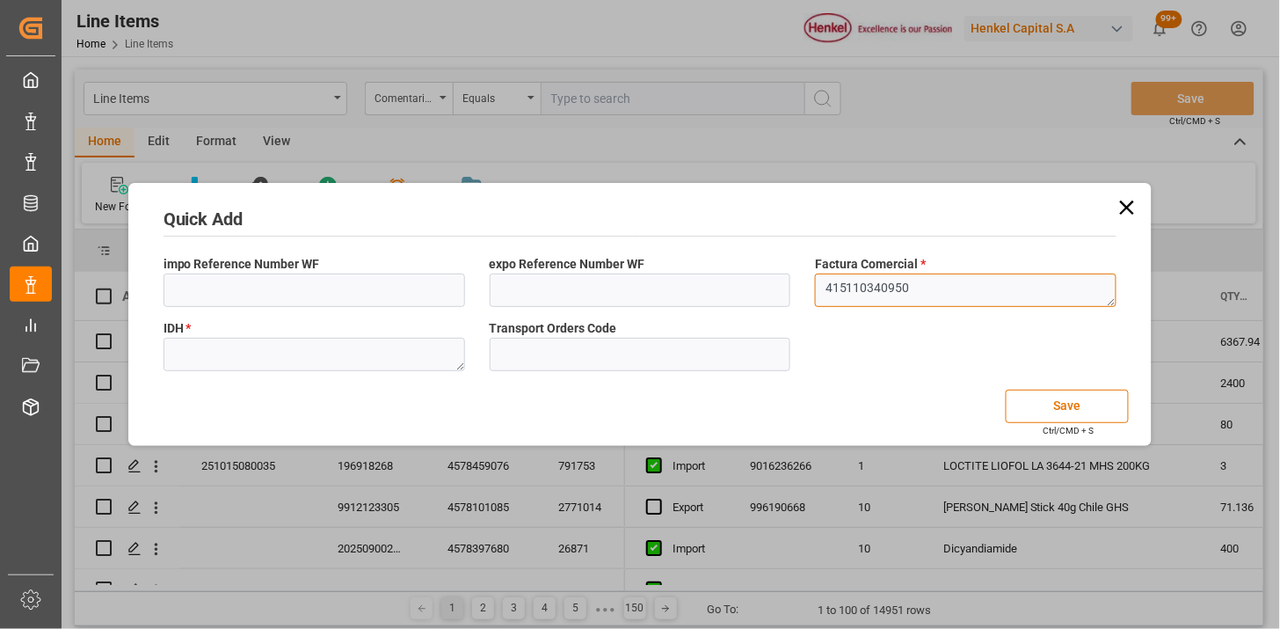
type textarea "415110340950"
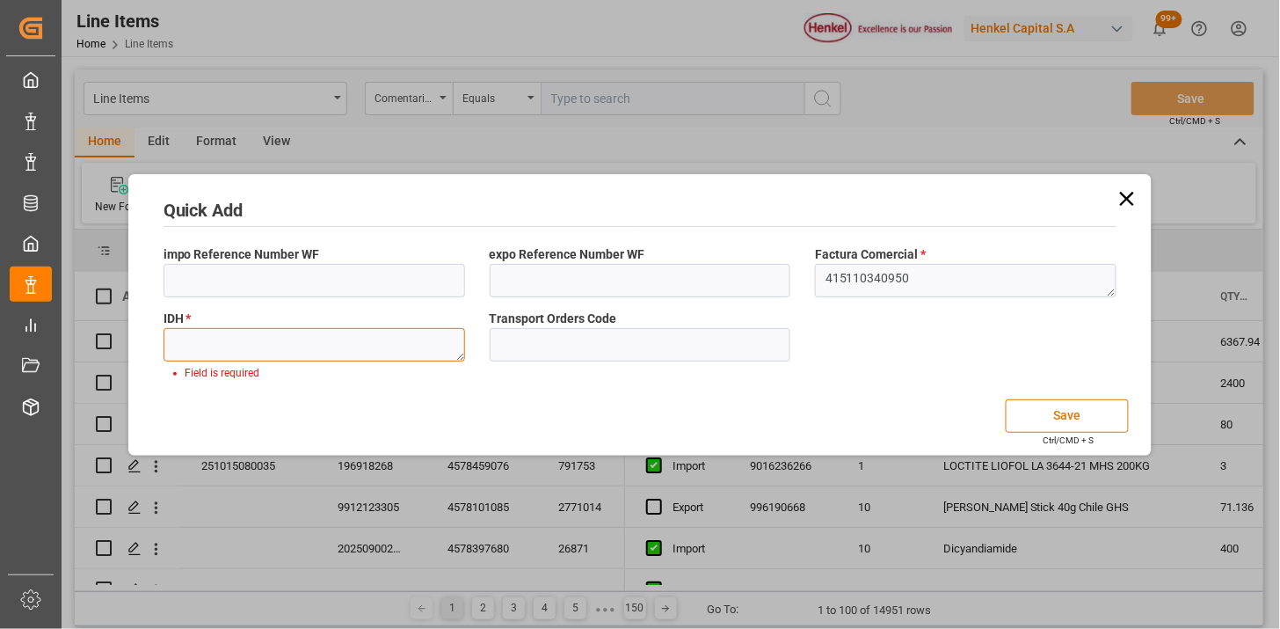
paste textarea "2325647"
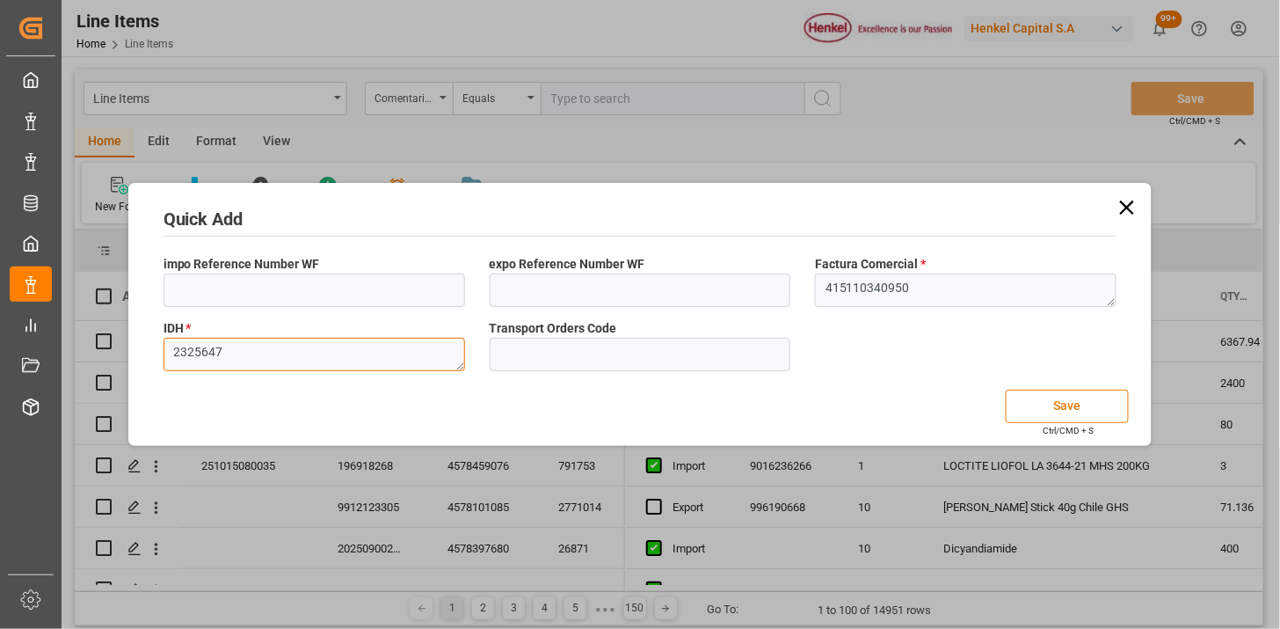
type textarea "2325647"
click at [1044, 405] on button "Save" at bounding box center [1067, 406] width 123 height 33
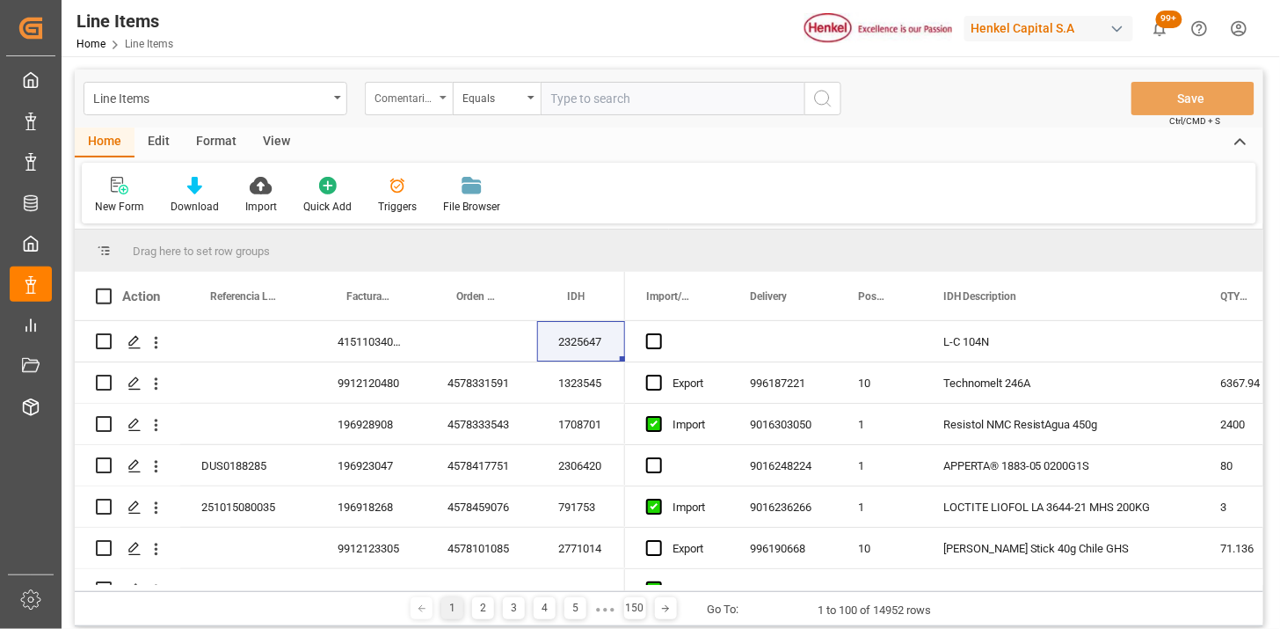
click at [419, 97] on div "Comentarios" at bounding box center [405, 96] width 60 height 20
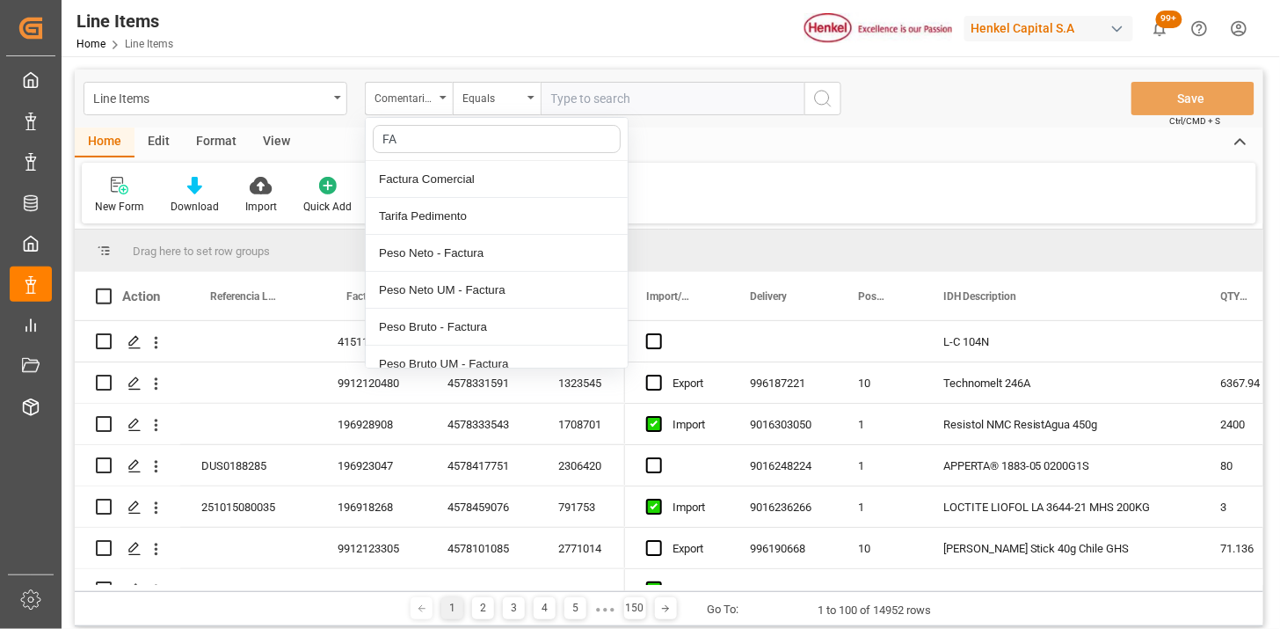
type input "FAC"
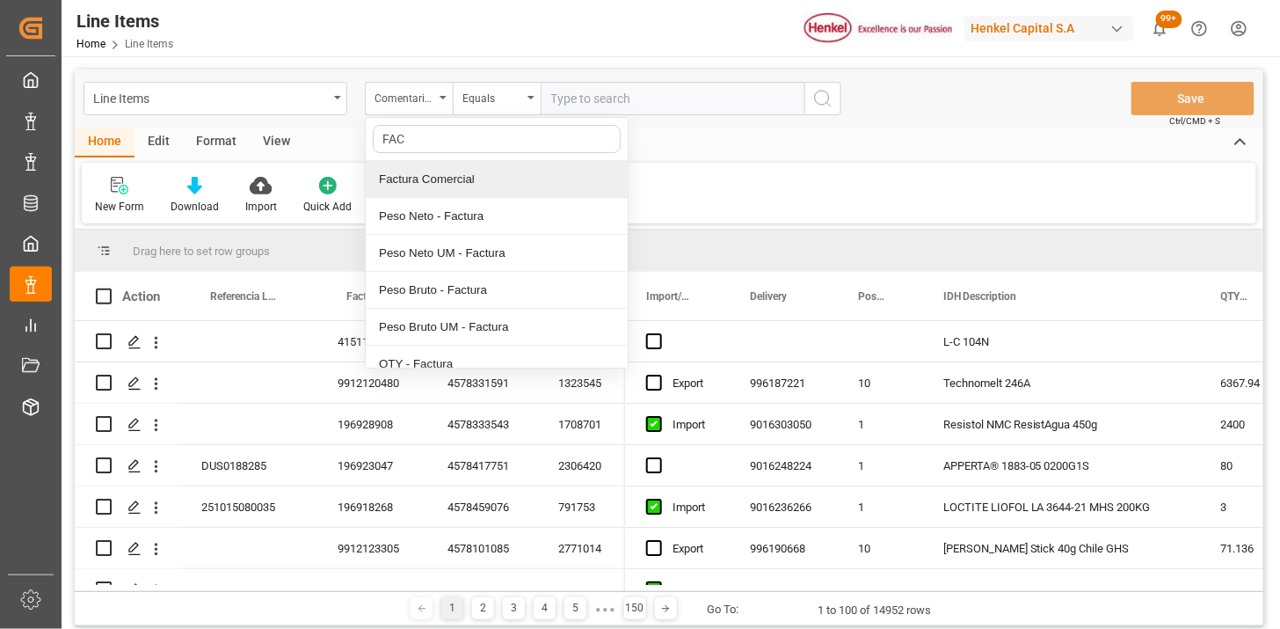
drag, startPoint x: 471, startPoint y: 186, endPoint x: 540, endPoint y: 156, distance: 75.2
click at [472, 186] on div "Factura Comercial" at bounding box center [497, 179] width 262 height 37
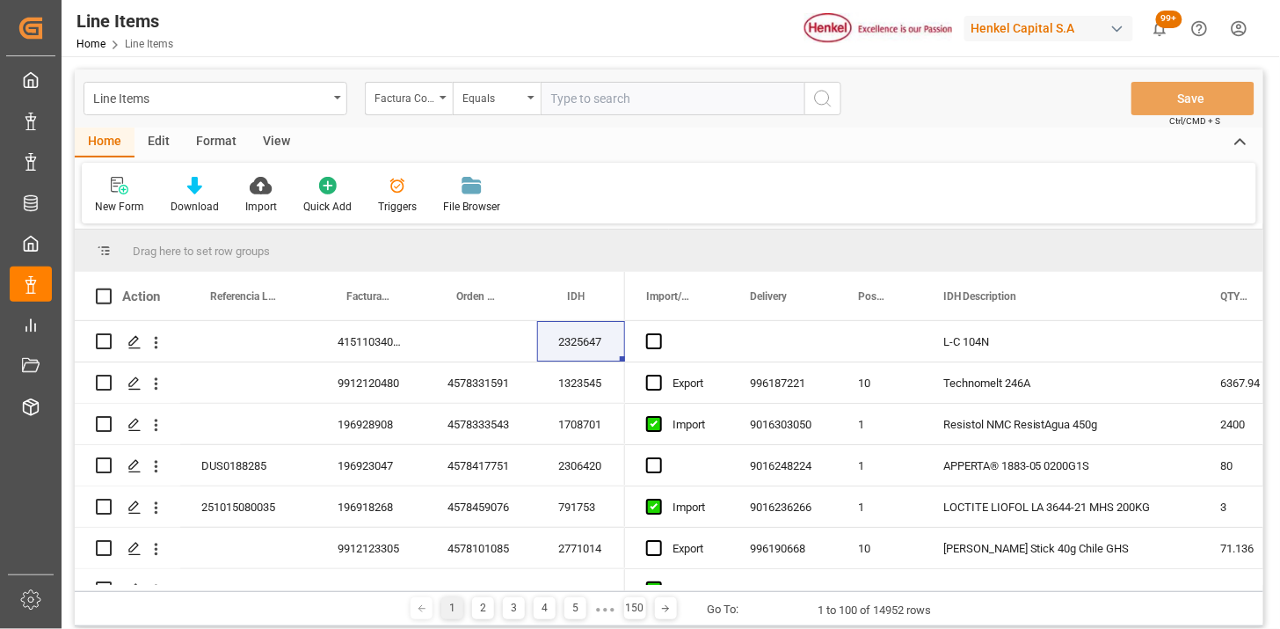
click at [586, 108] on input "text" at bounding box center [673, 98] width 264 height 33
paste input "415110340950"
type input "415110340950"
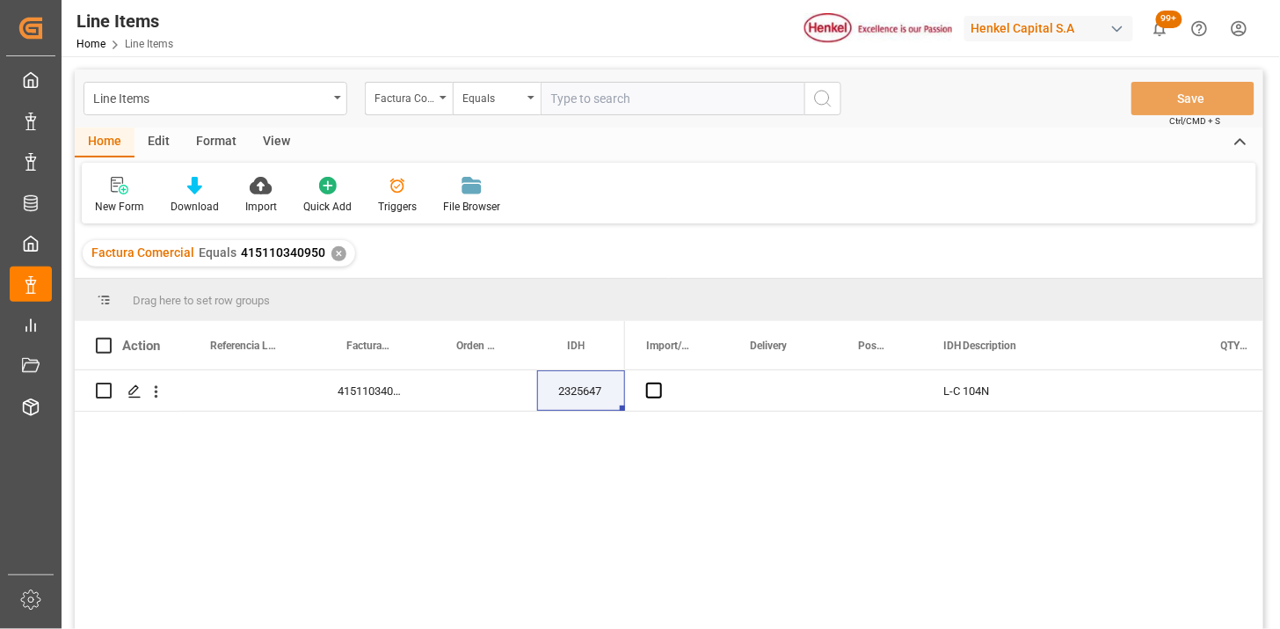
click at [280, 143] on div "View" at bounding box center [277, 143] width 54 height 30
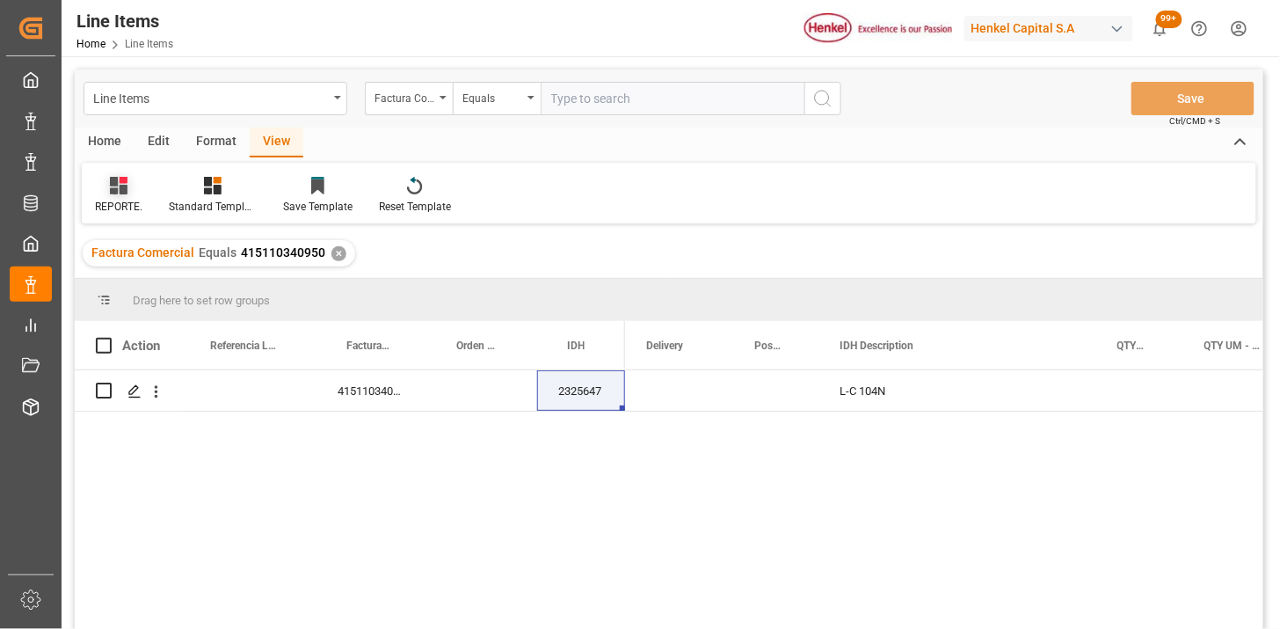
click at [103, 204] on div "REPORTE." at bounding box center [118, 207] width 47 height 16
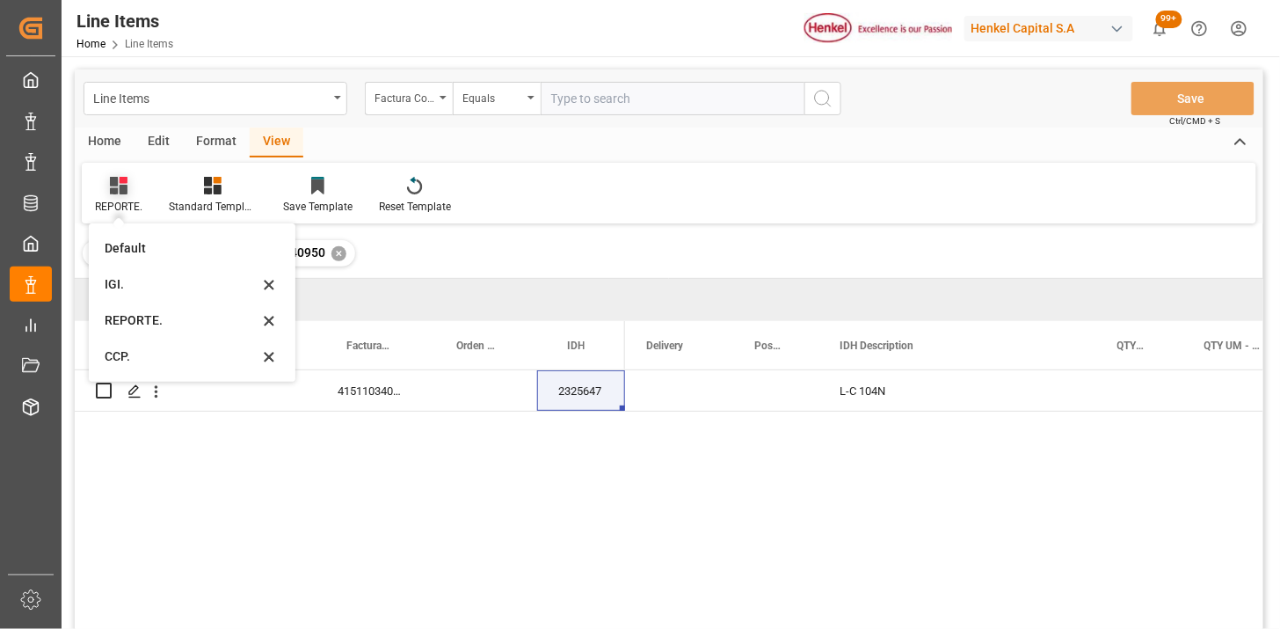
click at [121, 187] on icon at bounding box center [119, 186] width 18 height 18
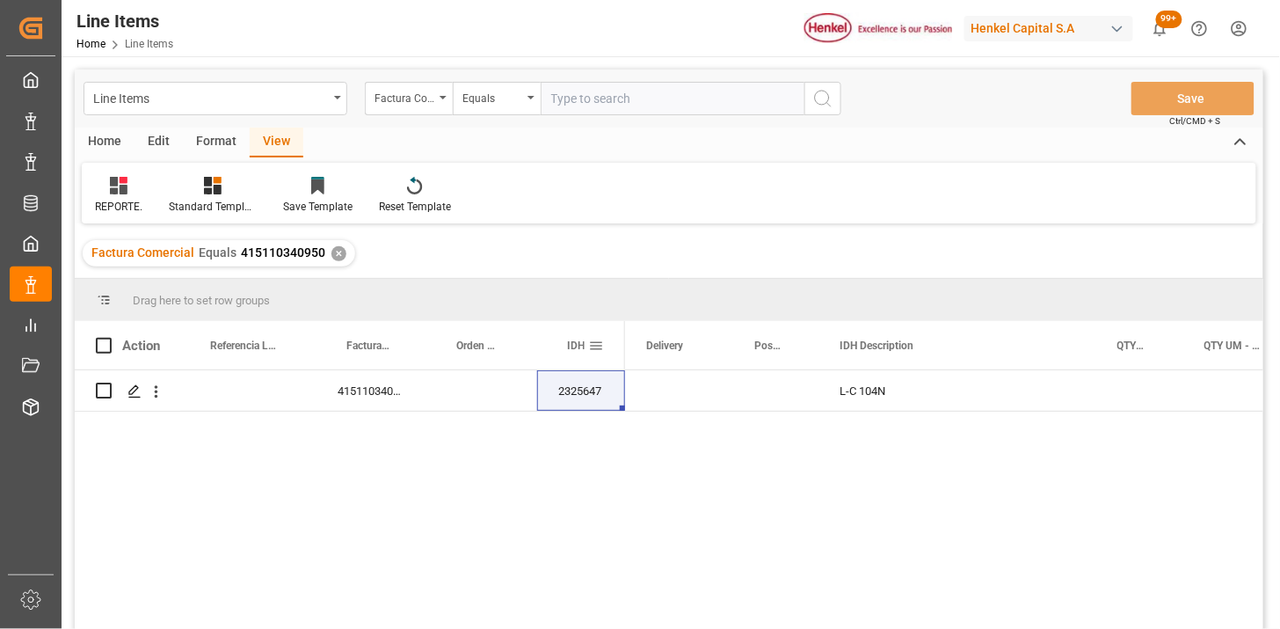
click at [598, 348] on span at bounding box center [596, 346] width 16 height 16
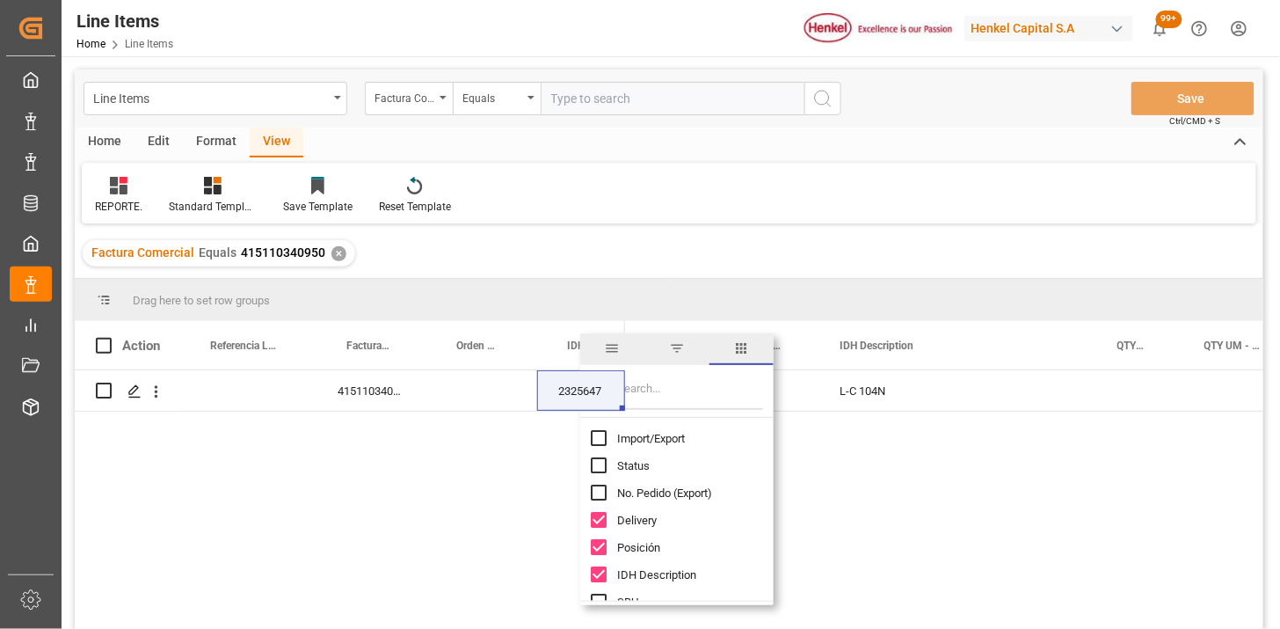
click at [700, 393] on input "Filter Columns Input" at bounding box center [690, 392] width 146 height 35
click at [652, 437] on span "Import/Export" at bounding box center [651, 438] width 68 height 13
checkbox input "true"
click at [663, 393] on input "Filter Columns Input" at bounding box center [690, 392] width 146 height 35
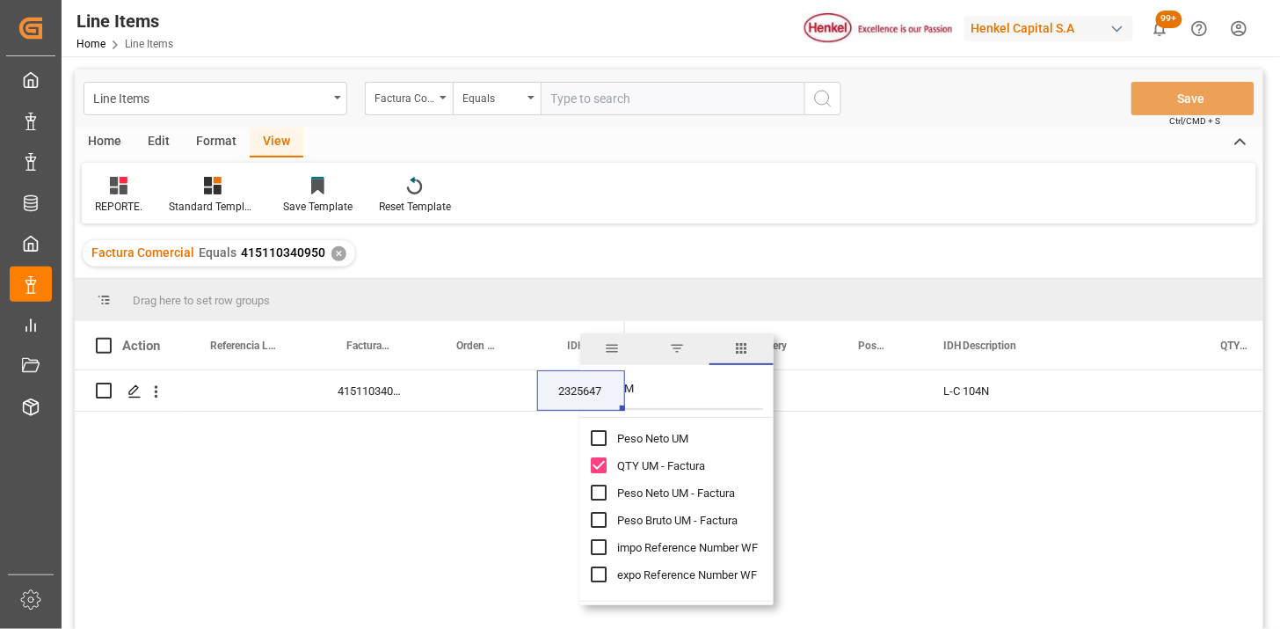
type input "UM"
click at [671, 491] on span "Peso Neto UM - Factura" at bounding box center [676, 492] width 118 height 13
checkbox input "true"
click at [665, 522] on span "Peso Bruto UM - Factura" at bounding box center [677, 520] width 120 height 13
checkbox input "true"
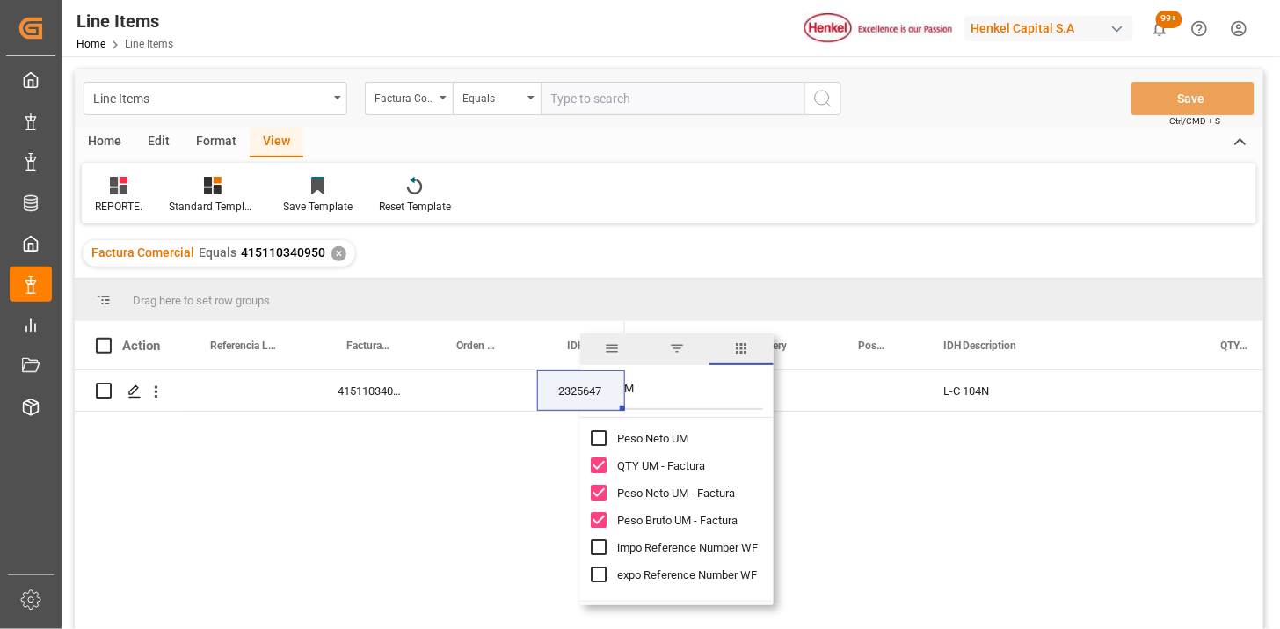
drag, startPoint x: 480, startPoint y: 502, endPoint x: 400, endPoint y: 468, distance: 87.1
click at [470, 499] on div "415110340950 2325647 L-C 104N" at bounding box center [669, 502] width 1189 height 264
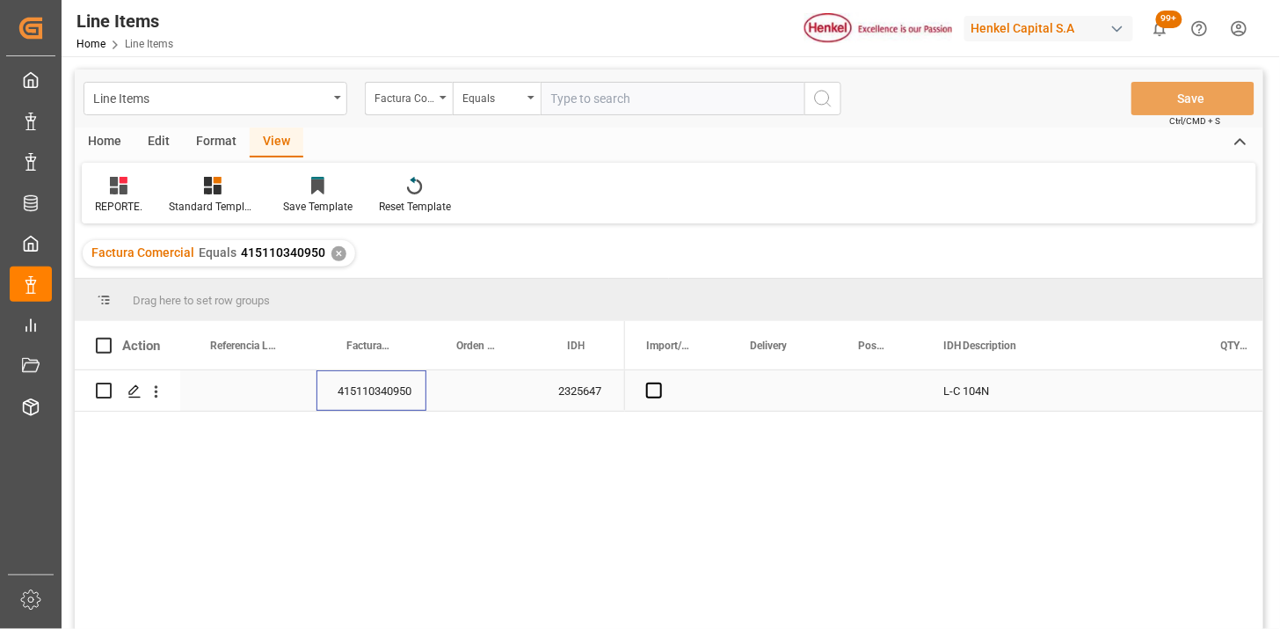
click at [363, 393] on div "415110340950" at bounding box center [372, 390] width 110 height 40
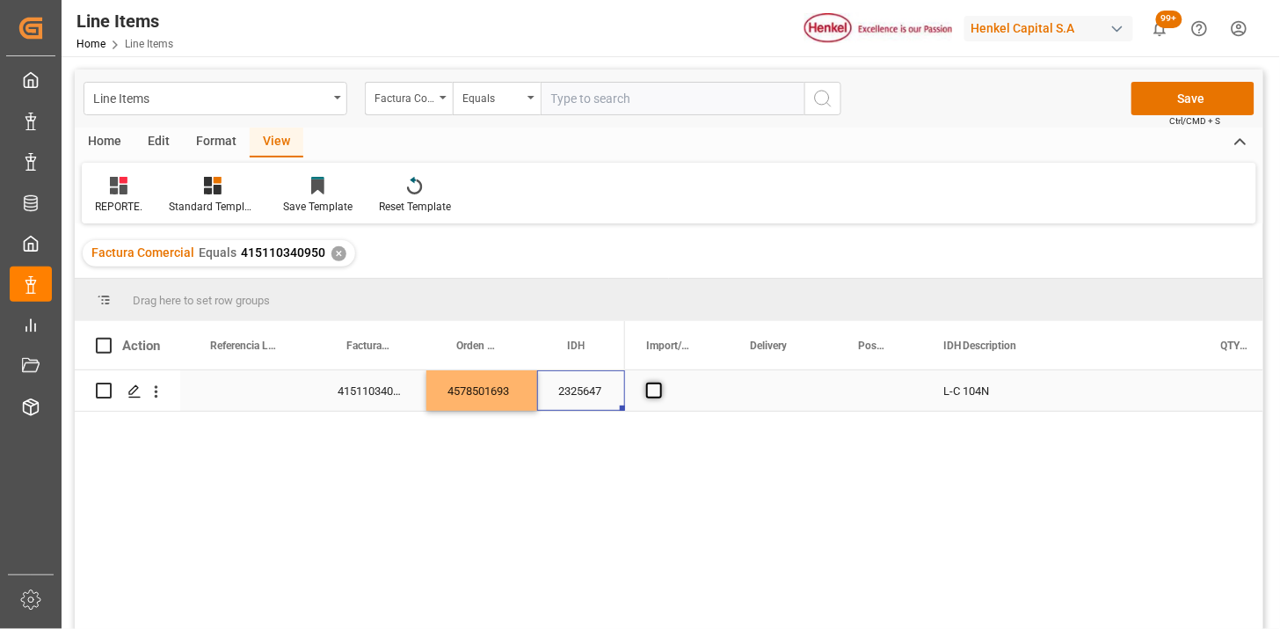
click at [652, 390] on span "Press SPACE to select this row." at bounding box center [654, 391] width 16 height 16
click at [660, 383] on input "Press SPACE to select this row." at bounding box center [660, 383] width 0 height 0
click at [888, 392] on div "Press SPACE to select this row." at bounding box center [879, 390] width 85 height 40
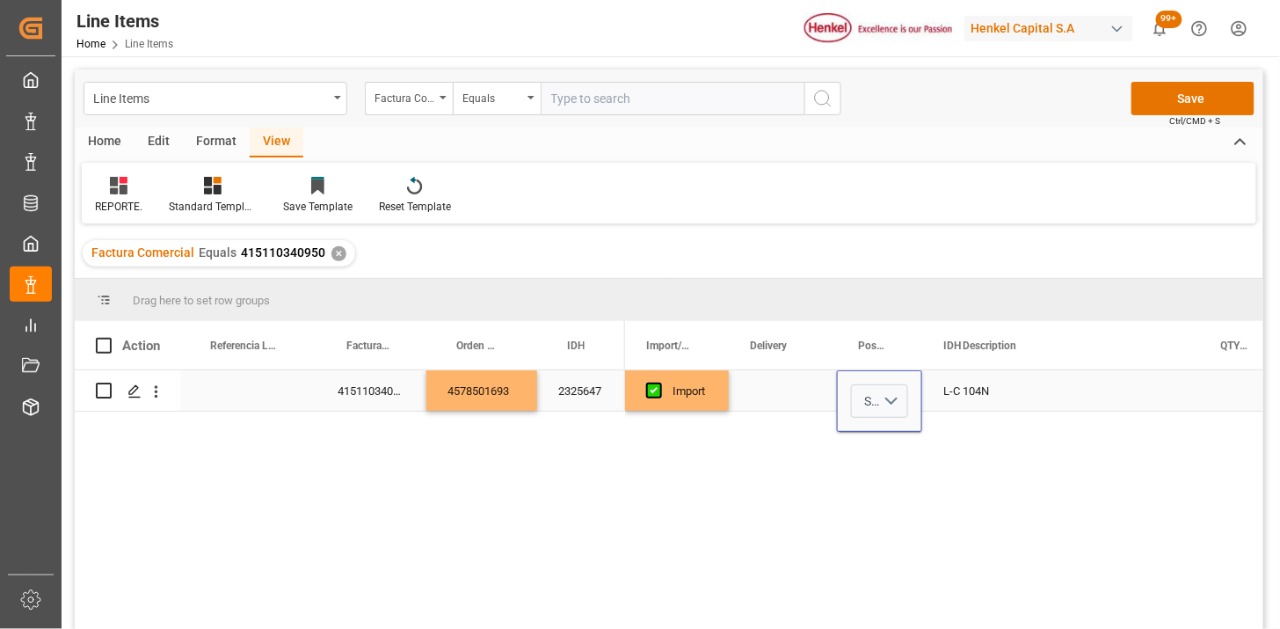
click at [888, 392] on button "Select" at bounding box center [879, 400] width 57 height 33
click at [882, 441] on div "10" at bounding box center [880, 447] width 37 height 18
click at [952, 401] on div "L-C 104N" at bounding box center [1061, 390] width 278 height 40
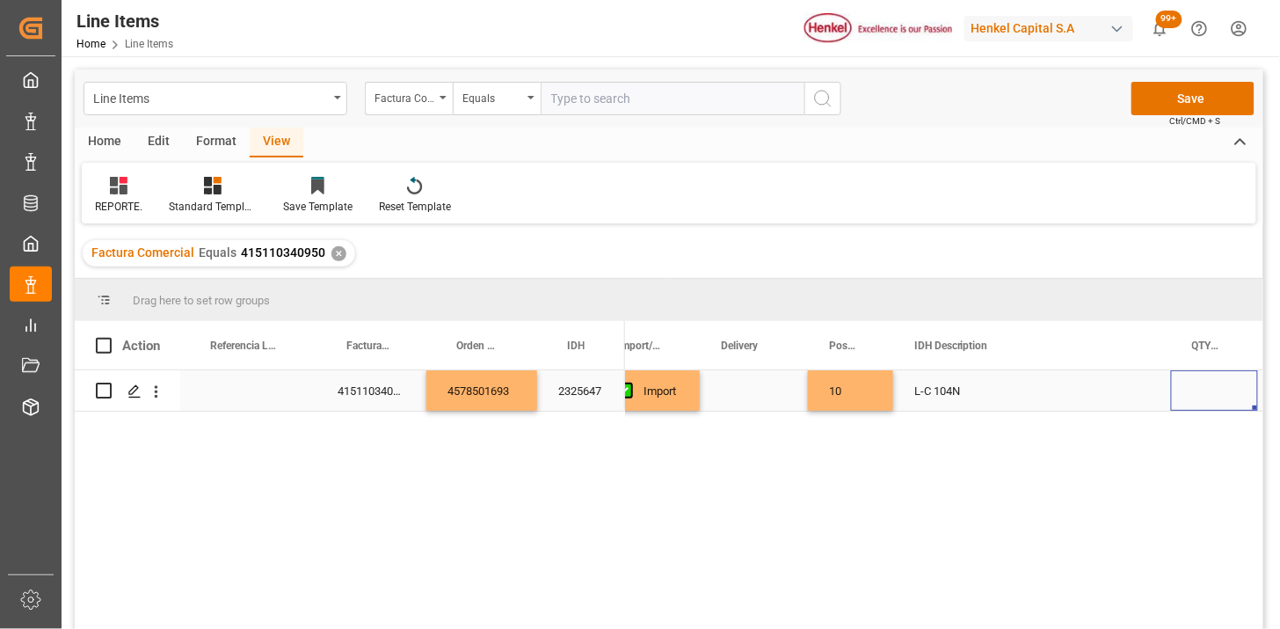
scroll to position [0, 143]
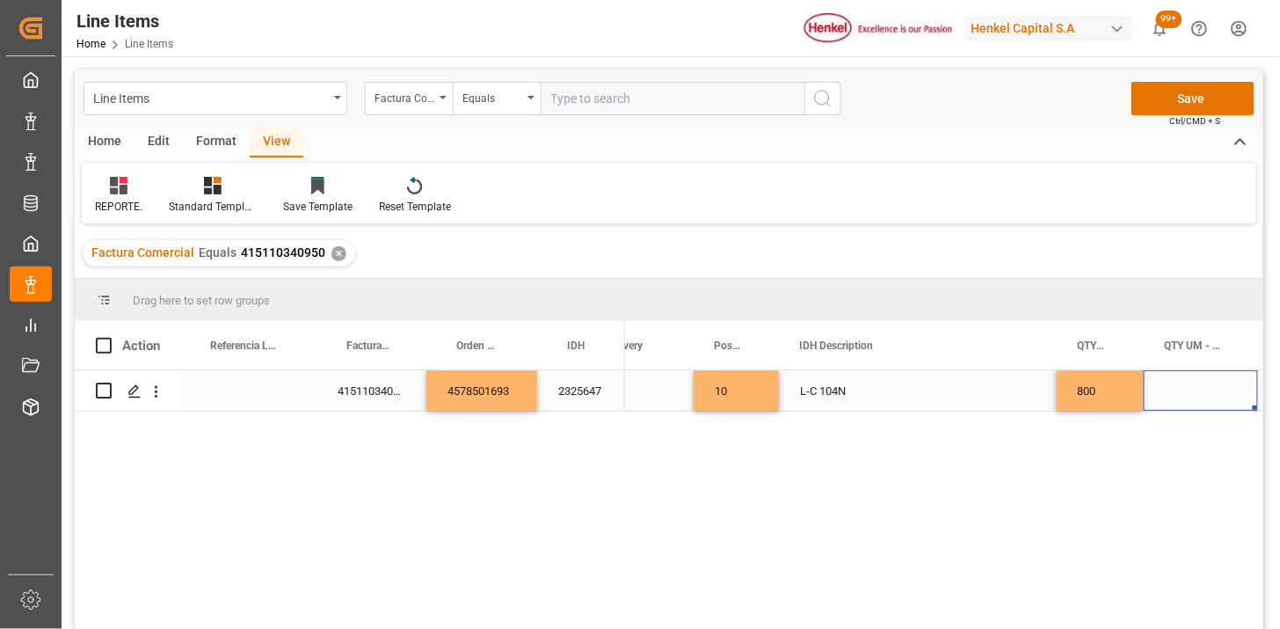
click at [1180, 390] on div "Press SPACE to select this row." at bounding box center [1201, 390] width 114 height 40
type input "BGS"
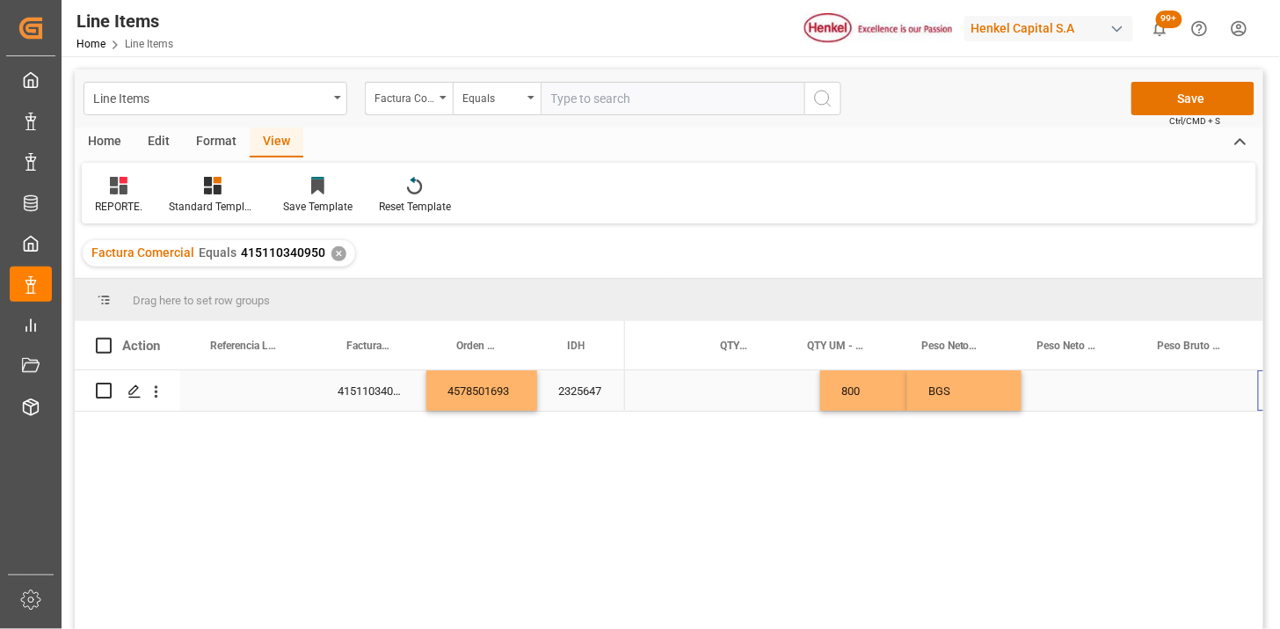
scroll to position [0, 501]
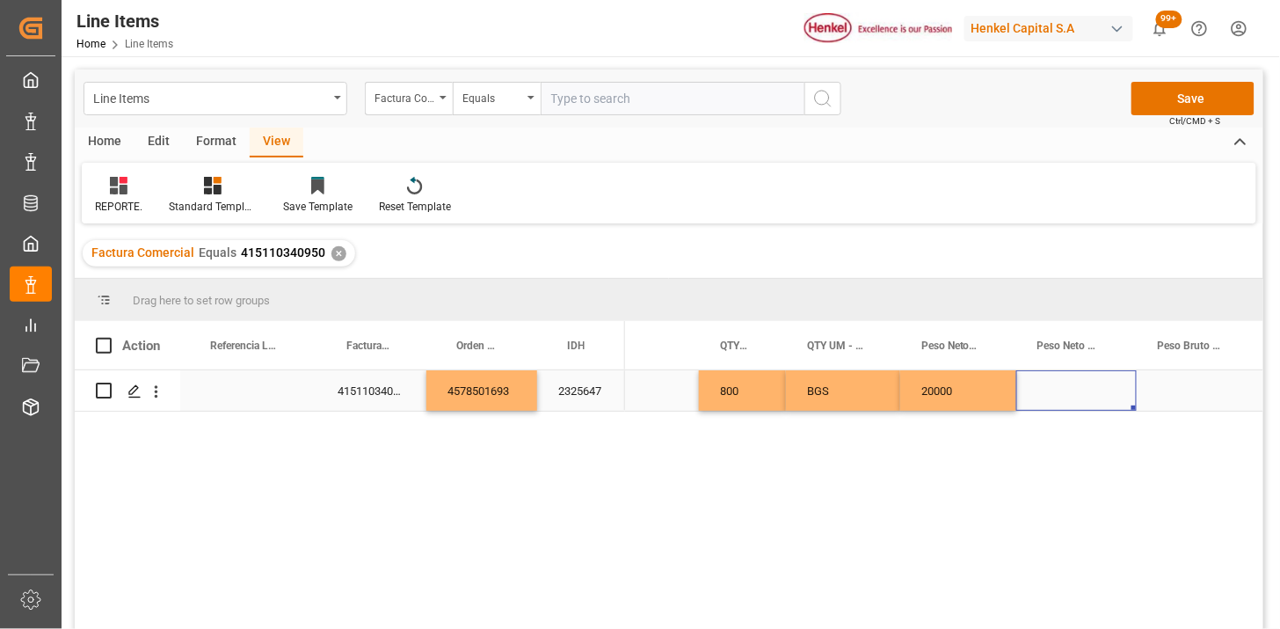
click at [1068, 389] on div "Press SPACE to select this row." at bounding box center [1077, 390] width 120 height 40
click at [1068, 389] on input "Press SPACE to select this row." at bounding box center [1077, 400] width 92 height 33
type input "KG"
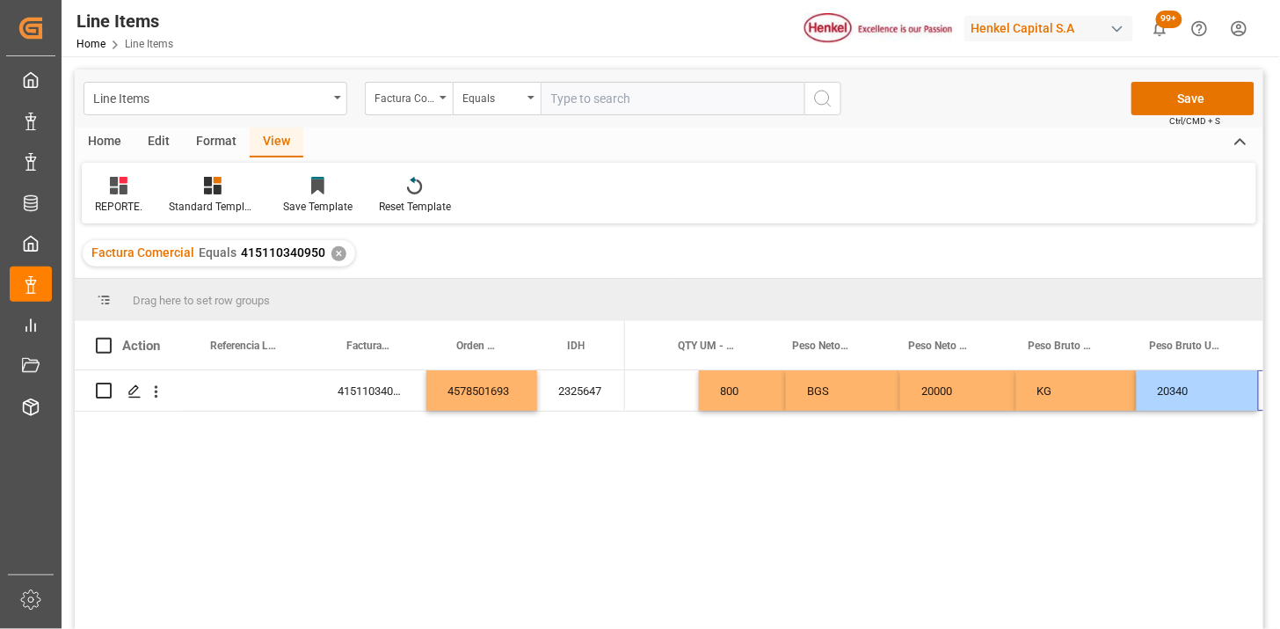
scroll to position [0, 630]
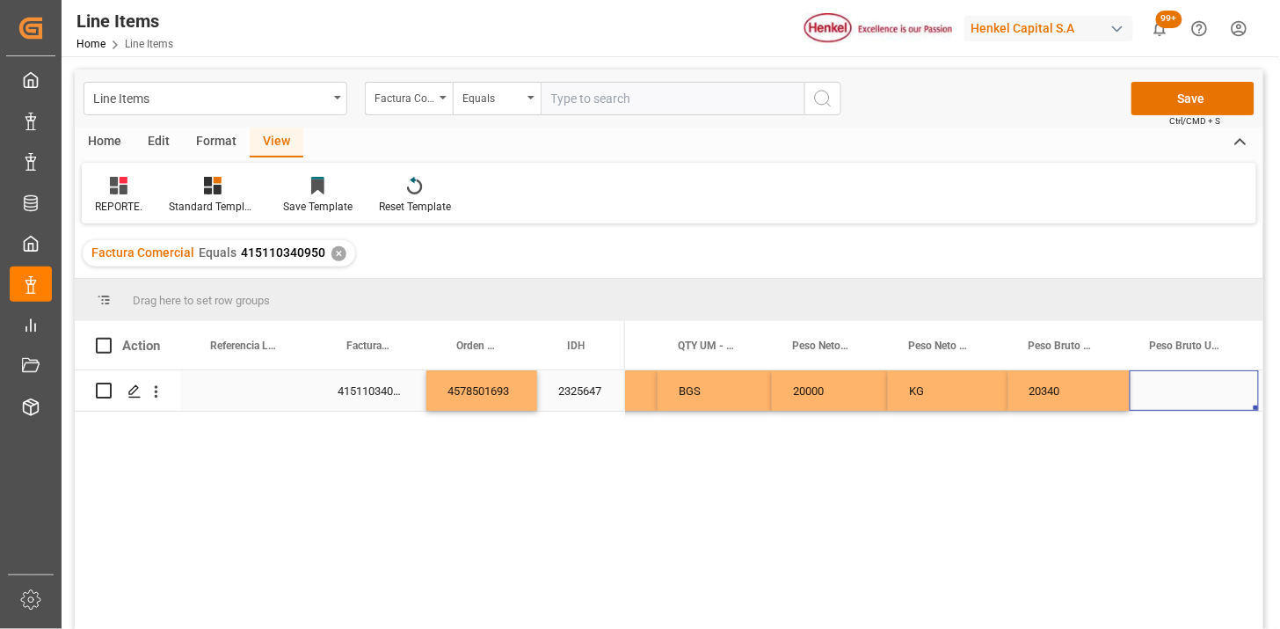
click at [1194, 396] on div "Press SPACE to select this row." at bounding box center [1194, 390] width 129 height 40
click at [1194, 396] on input "Press SPACE to select this row." at bounding box center [1194, 400] width 101 height 33
type input "KG"
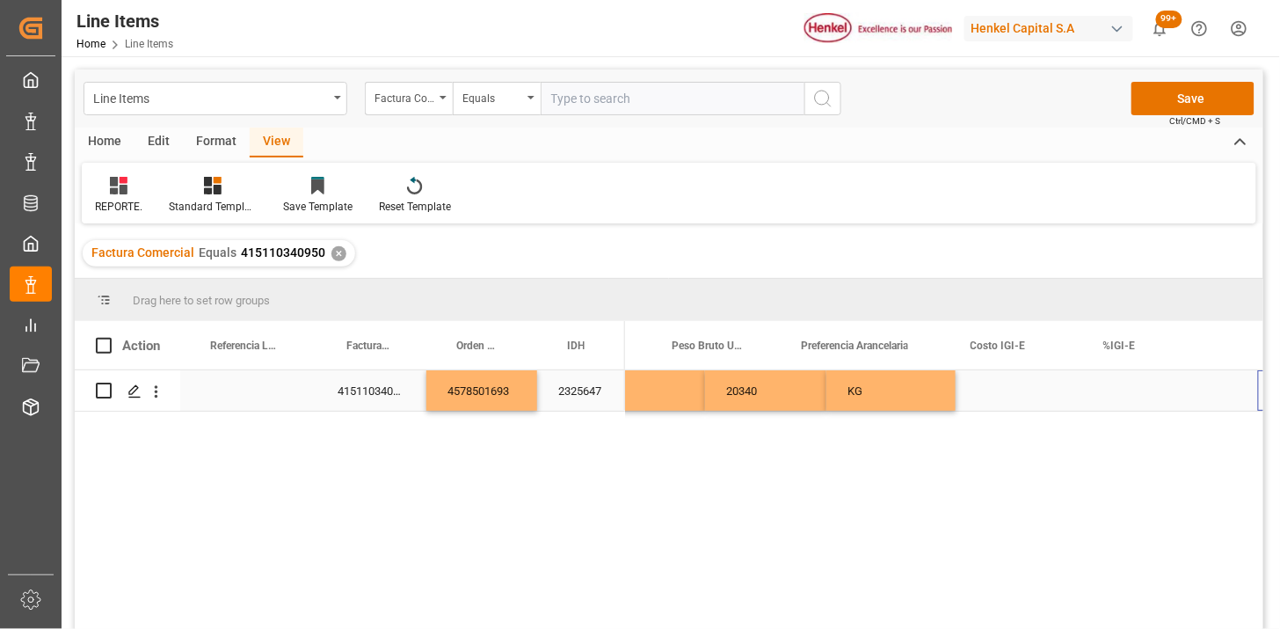
scroll to position [0, 1109]
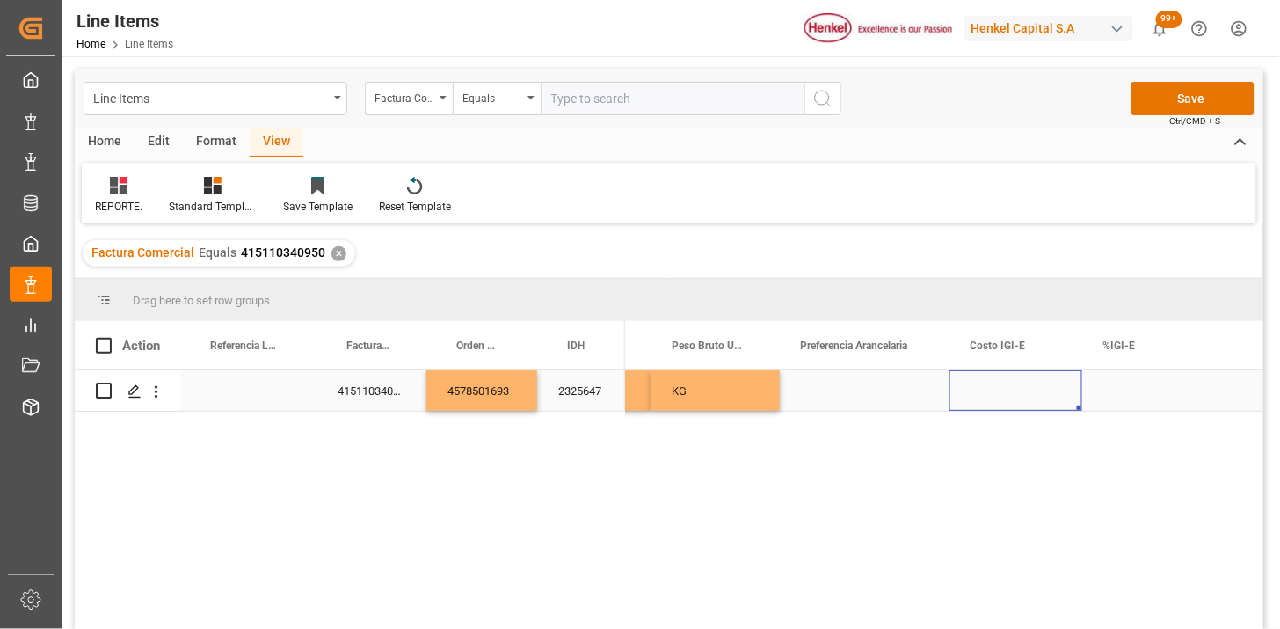
click at [899, 389] on div "Press SPACE to select this row." at bounding box center [865, 390] width 170 height 40
drag, startPoint x: 899, startPoint y: 389, endPoint x: 909, endPoint y: 393, distance: 11.4
click at [901, 390] on div "Press SPACE to select this row." at bounding box center [865, 390] width 170 height 40
click at [923, 403] on button "Select" at bounding box center [865, 400] width 142 height 33
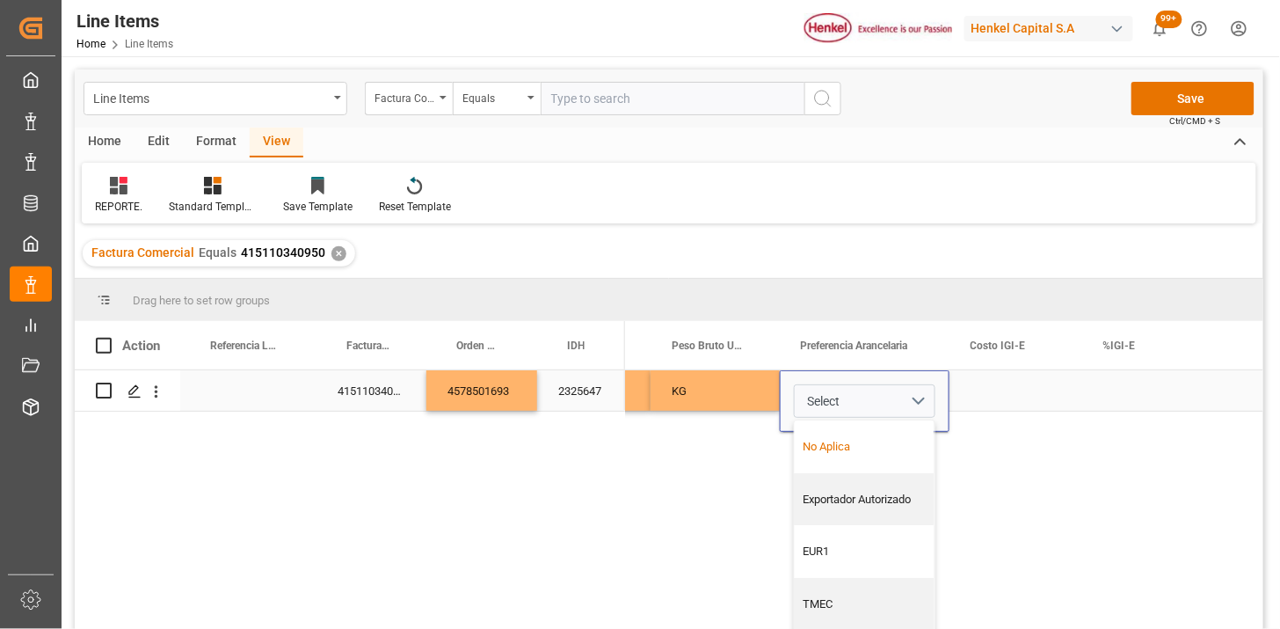
click at [871, 441] on div "No Aplica" at bounding box center [865, 447] width 121 height 18
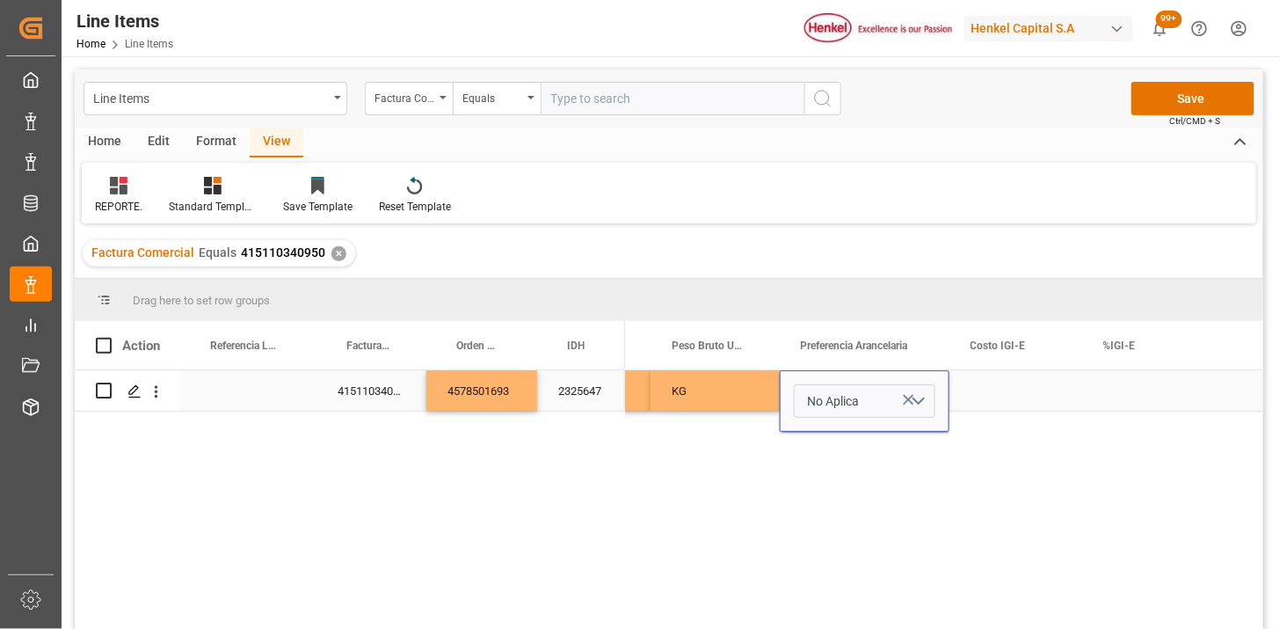
click at [994, 399] on div "Press SPACE to select this row." at bounding box center [1016, 390] width 133 height 40
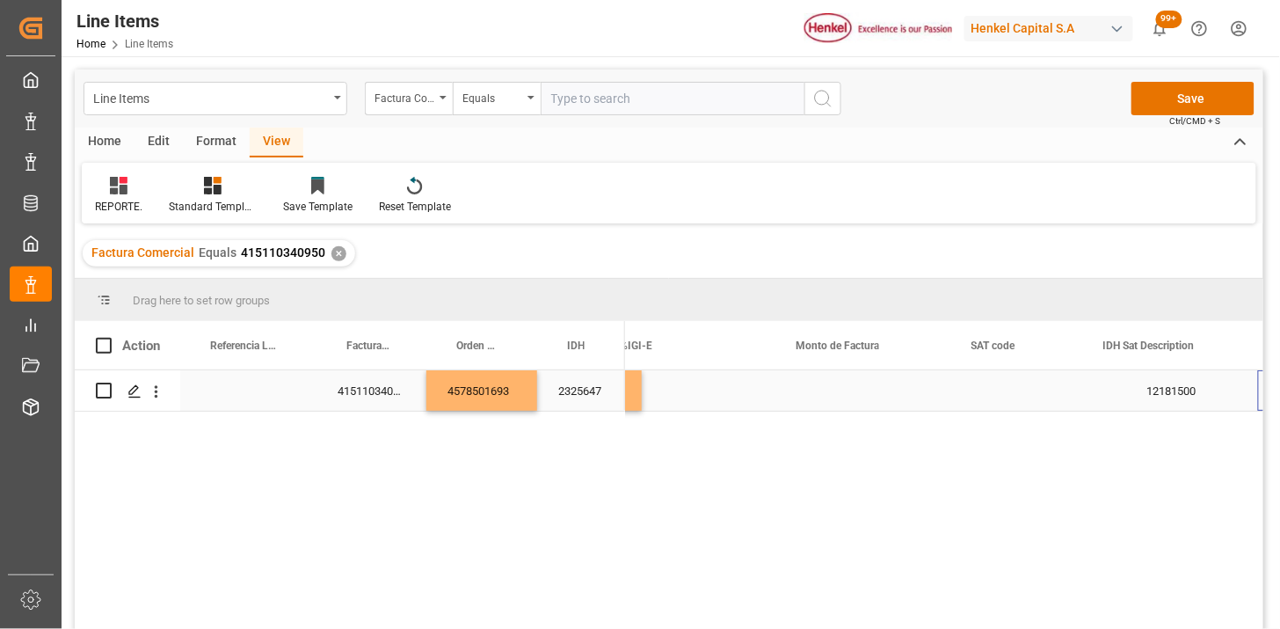
scroll to position [0, 1593]
click at [857, 381] on div "Press SPACE to select this row." at bounding box center [863, 390] width 176 height 40
click at [859, 385] on div "Press SPACE to select this row." at bounding box center [863, 390] width 176 height 40
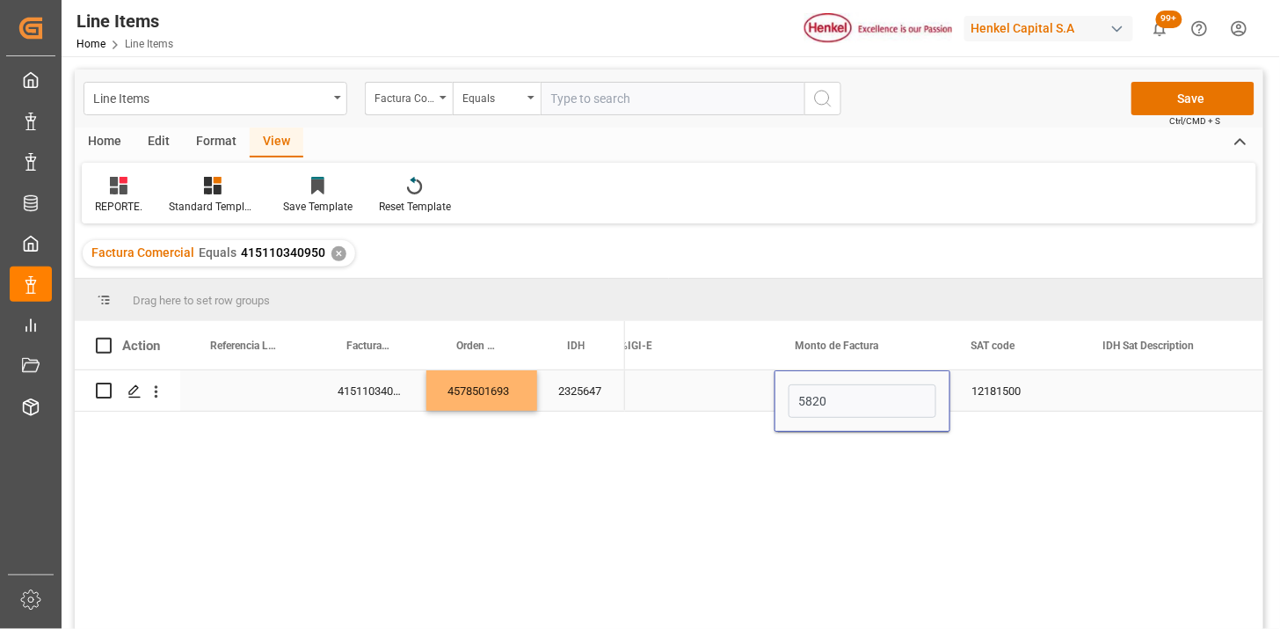
type input "58200"
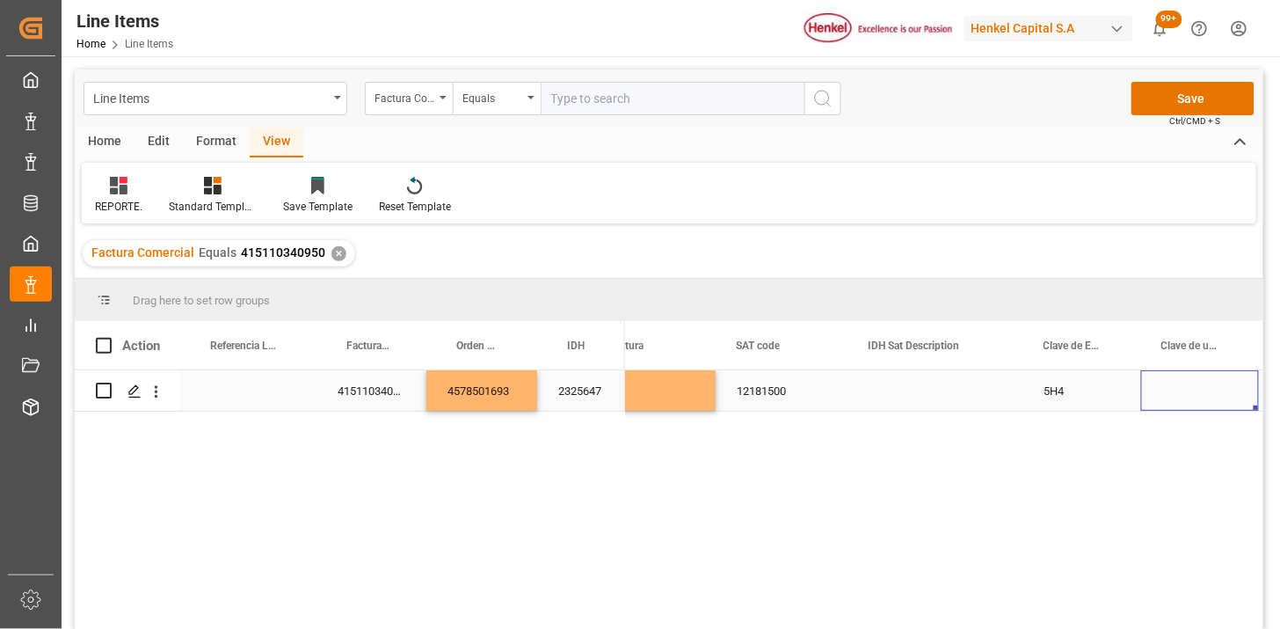
scroll to position [0, 2003]
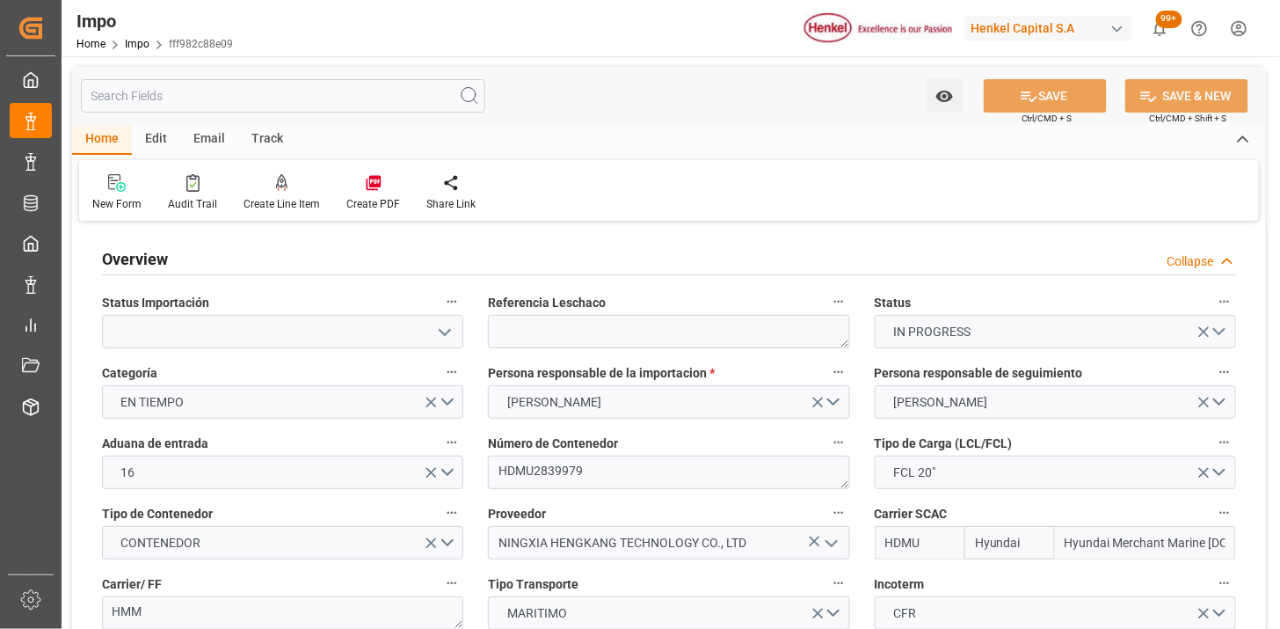
type input "Hyundai"
type input "Hyundai Merchant Marine Co.Ltd."
type input "1"
type input "12"
type input "25"
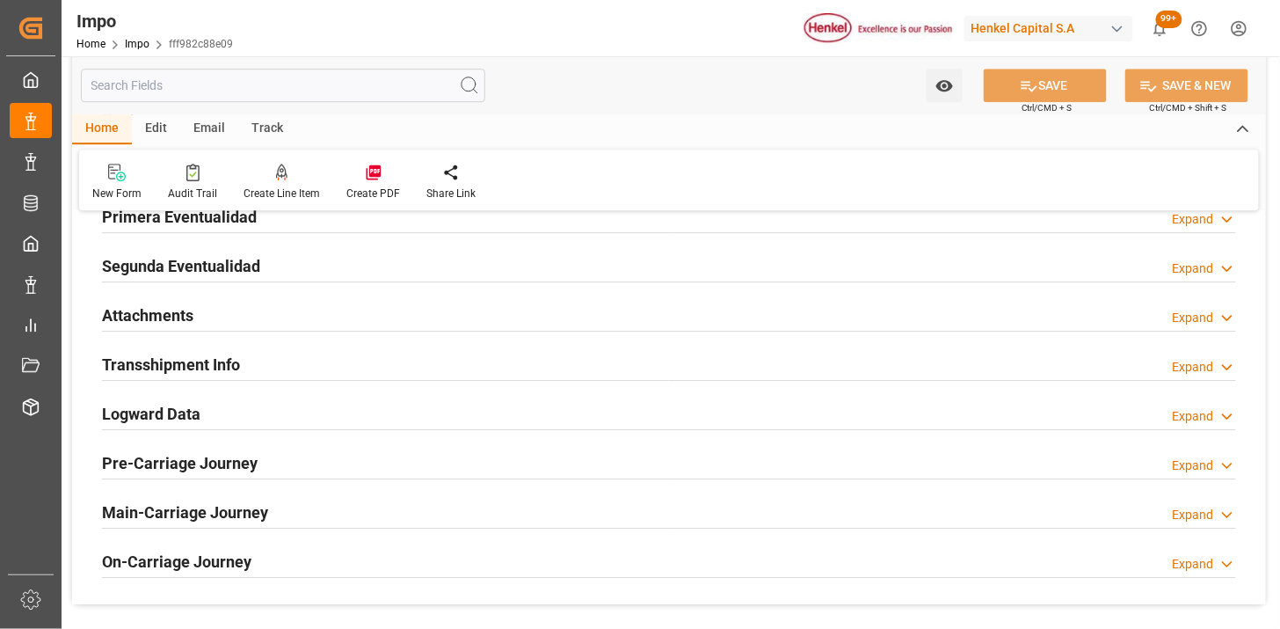
type input "[DATE]"
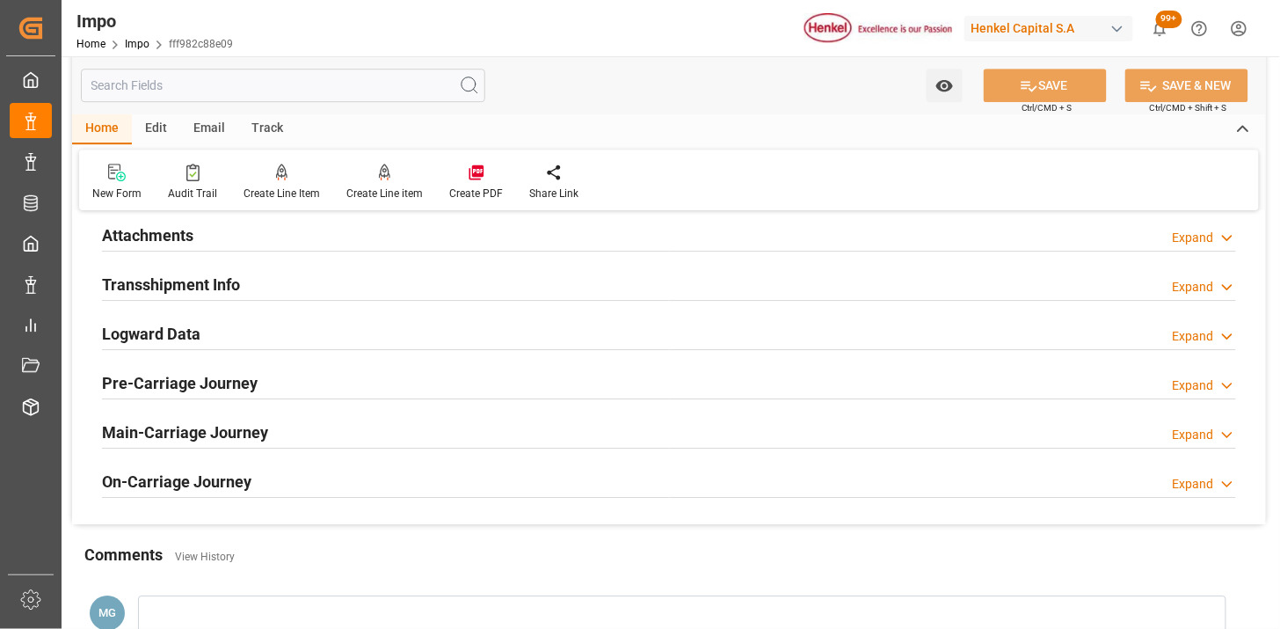
scroll to position [1501, 0]
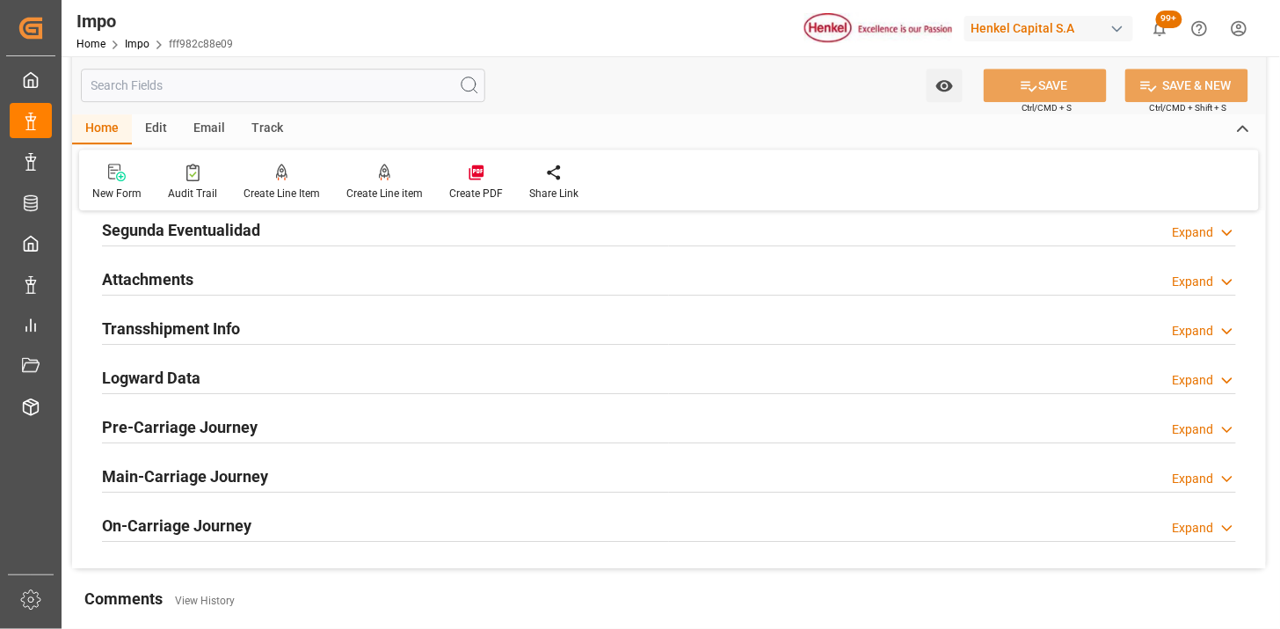
click at [319, 278] on div "Attachments Expand" at bounding box center [669, 277] width 1134 height 33
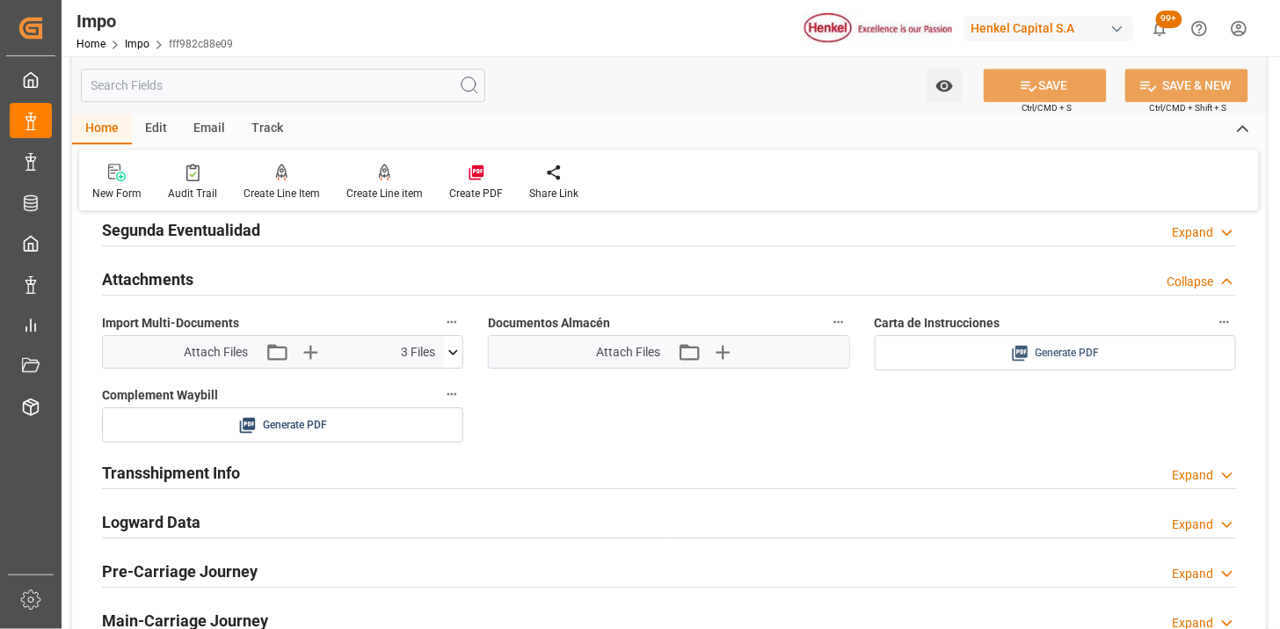
click at [1059, 346] on span "Generate PDF" at bounding box center [1068, 353] width 64 height 22
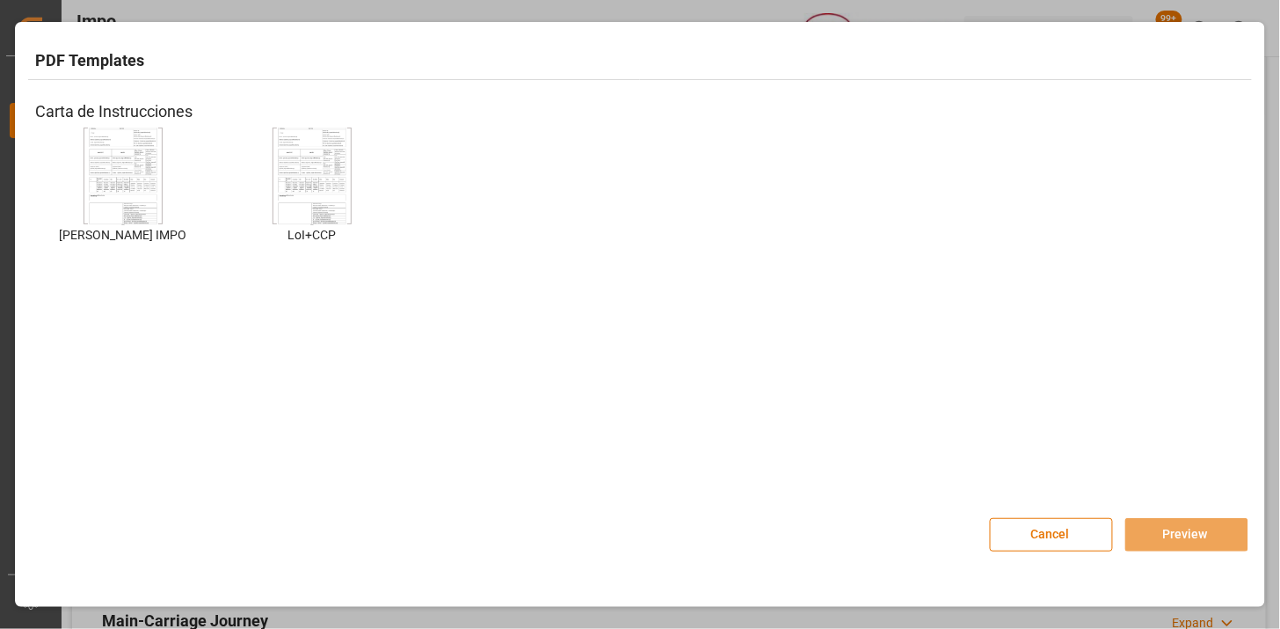
click at [142, 183] on img at bounding box center [123, 176] width 70 height 99
click at [1208, 521] on button "Preview" at bounding box center [1187, 534] width 123 height 33
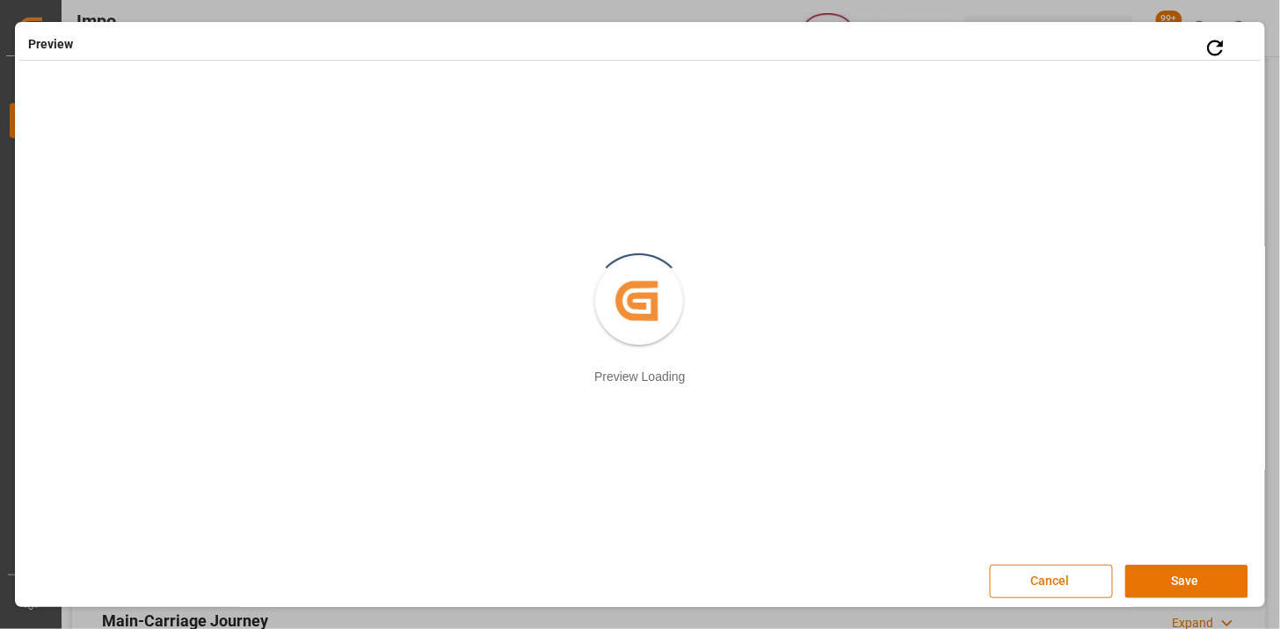
scroll to position [3, 0]
click at [1166, 580] on button "Save" at bounding box center [1187, 578] width 123 height 33
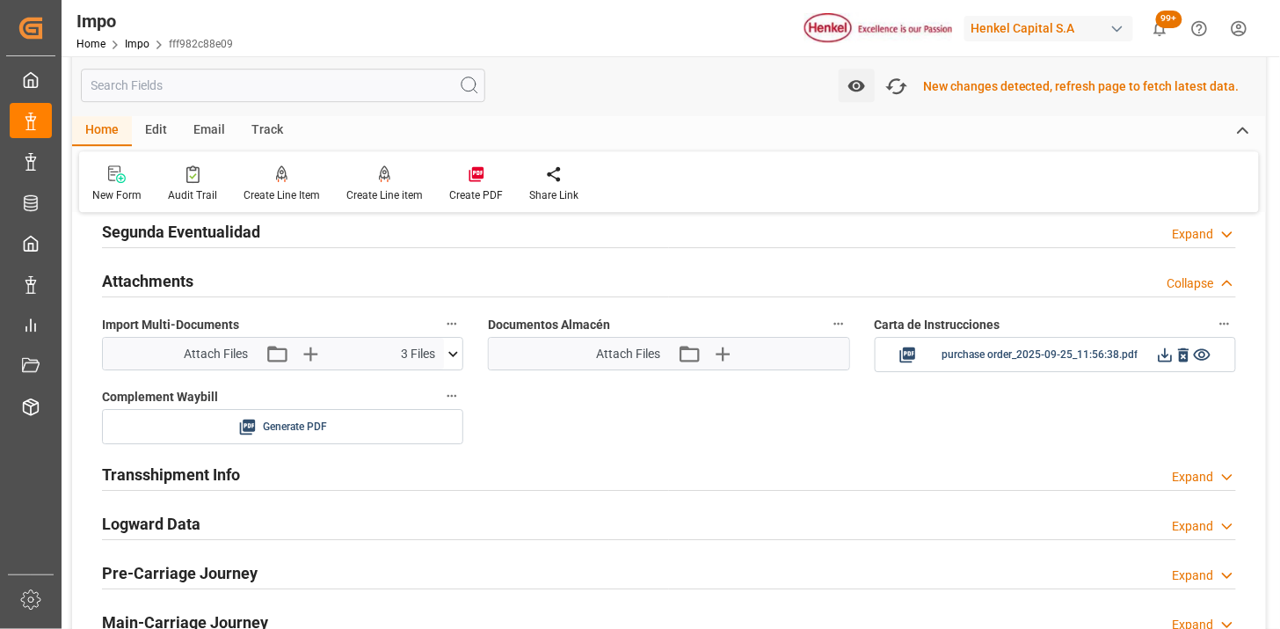
scroll to position [1504, 0]
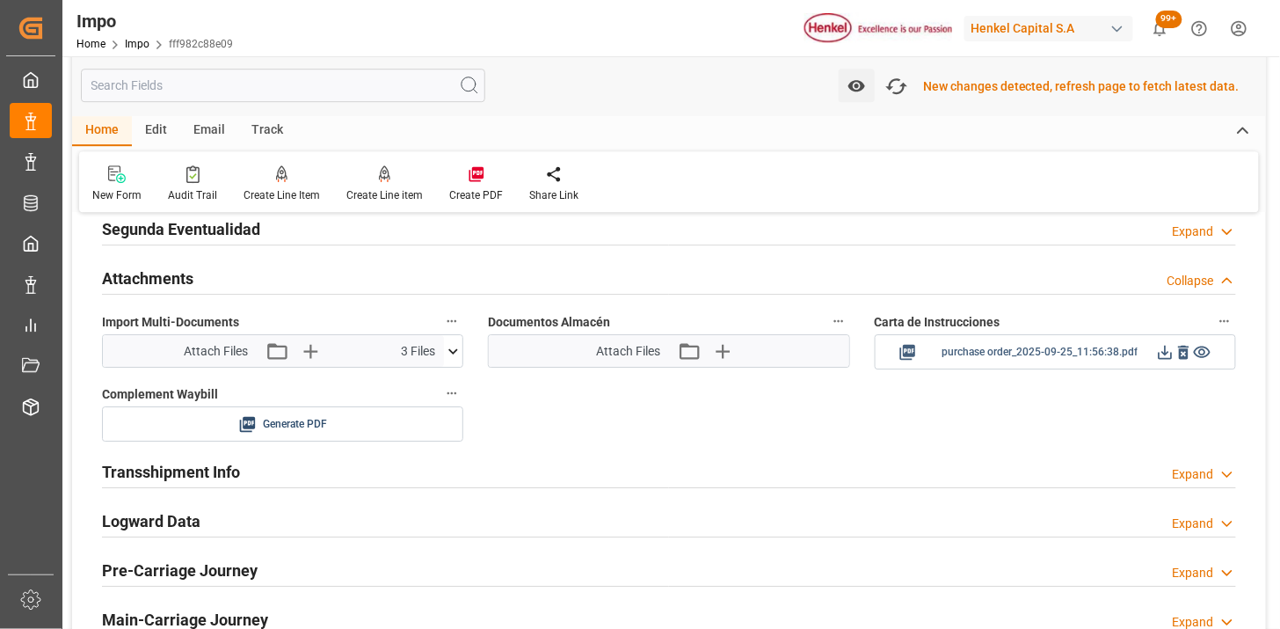
click at [1170, 358] on icon at bounding box center [1166, 353] width 14 height 14
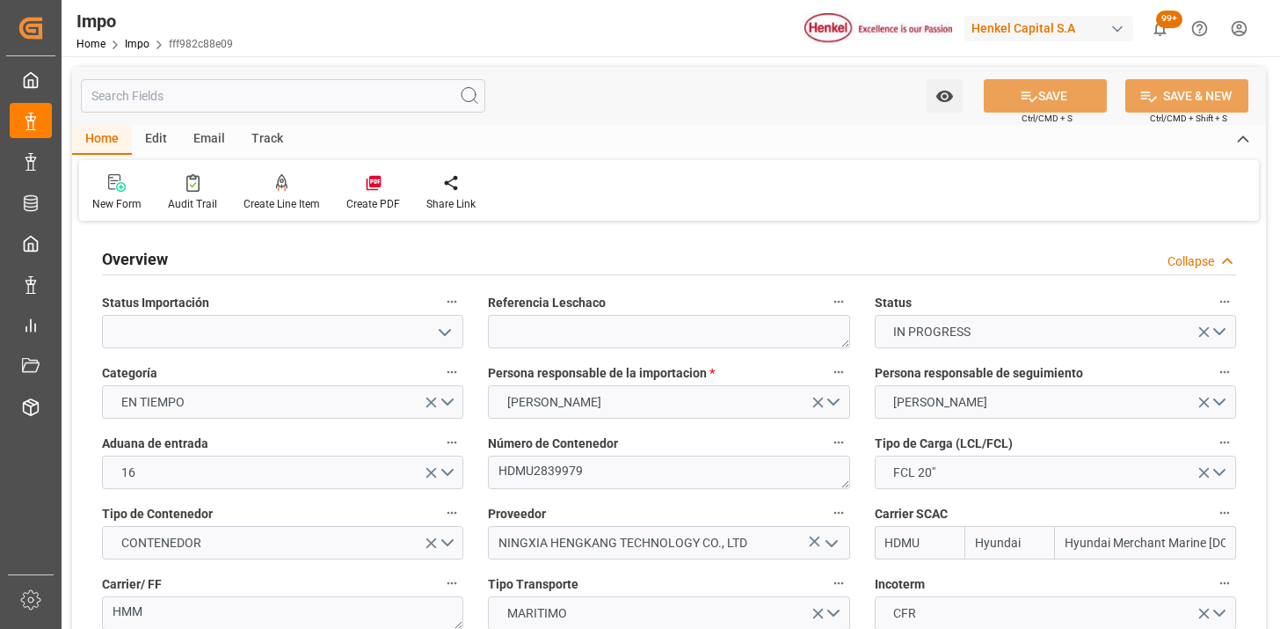
type input "Hyundai"
type input "Hyundai Merchant Marine Co.Ltd."
type input "1"
type input "12"
type input "25"
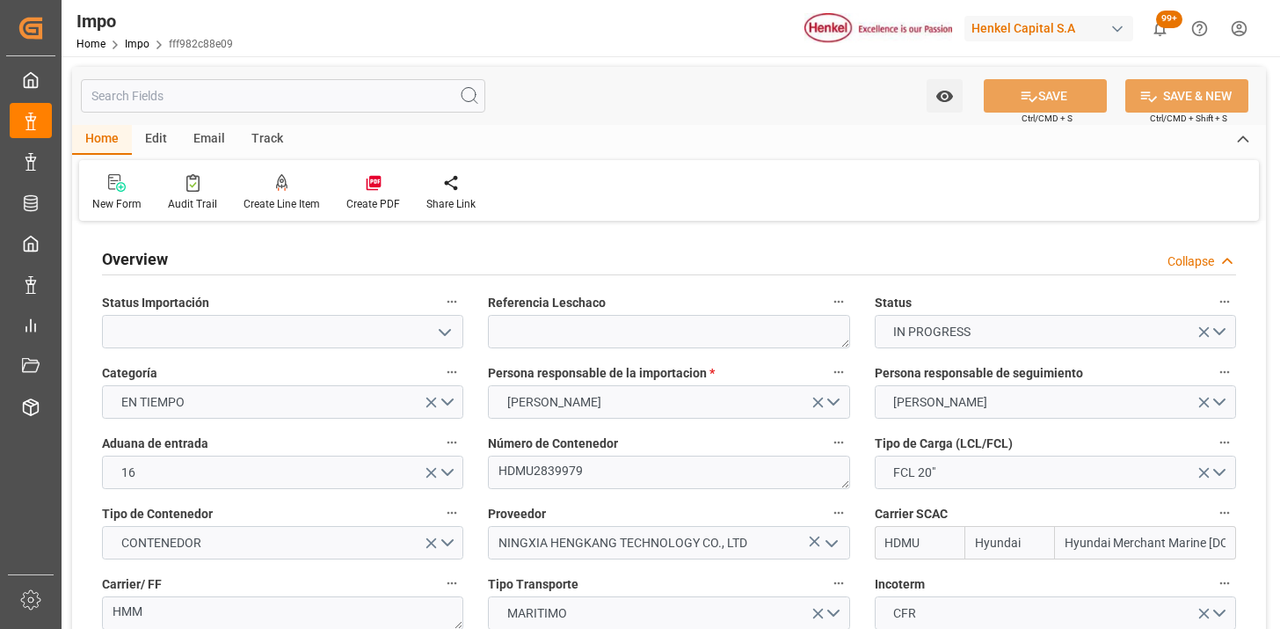
type input "[DATE]"
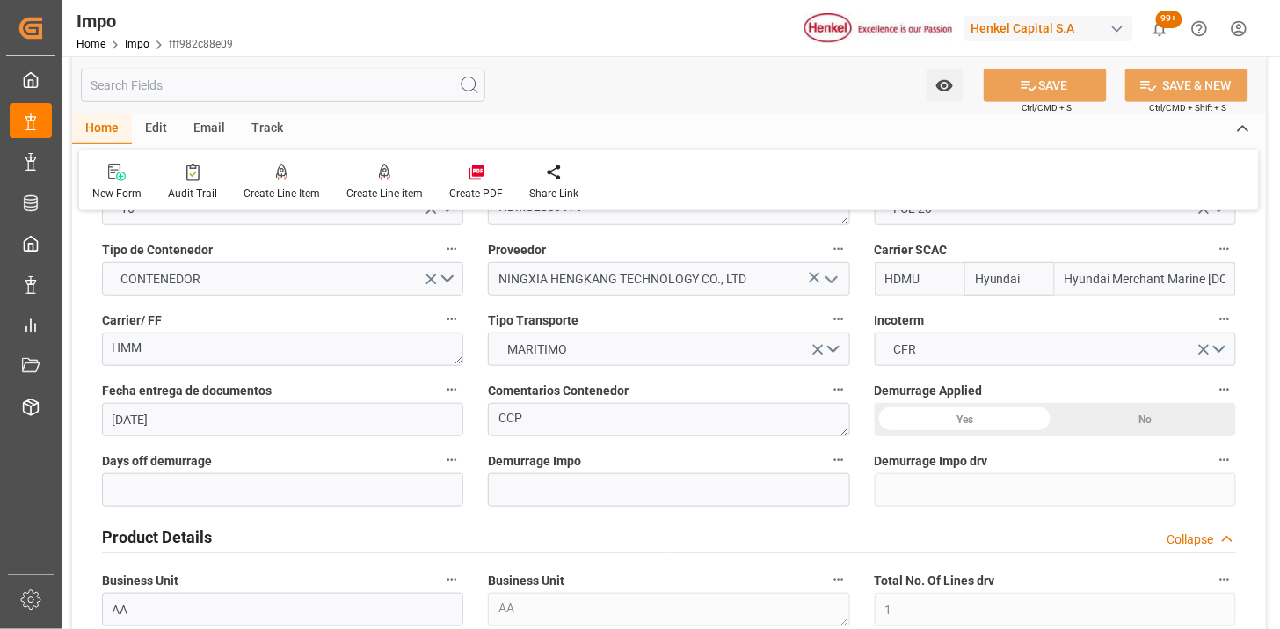
scroll to position [293, 0]
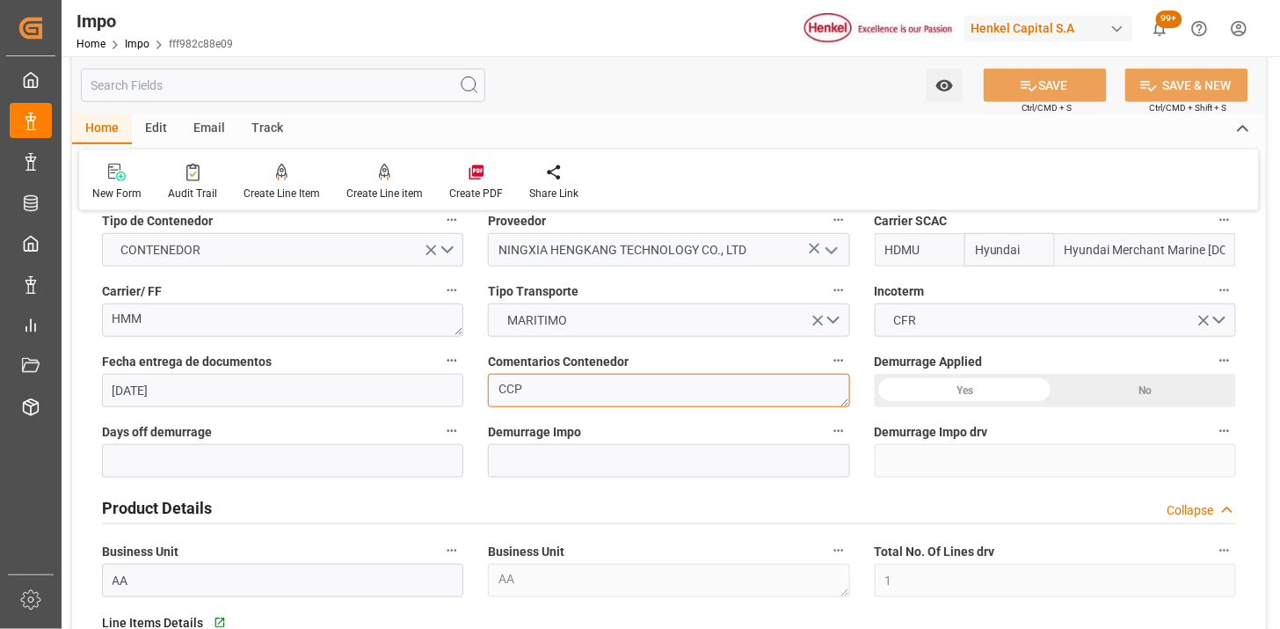
click at [636, 390] on textarea "CCP" at bounding box center [668, 390] width 361 height 33
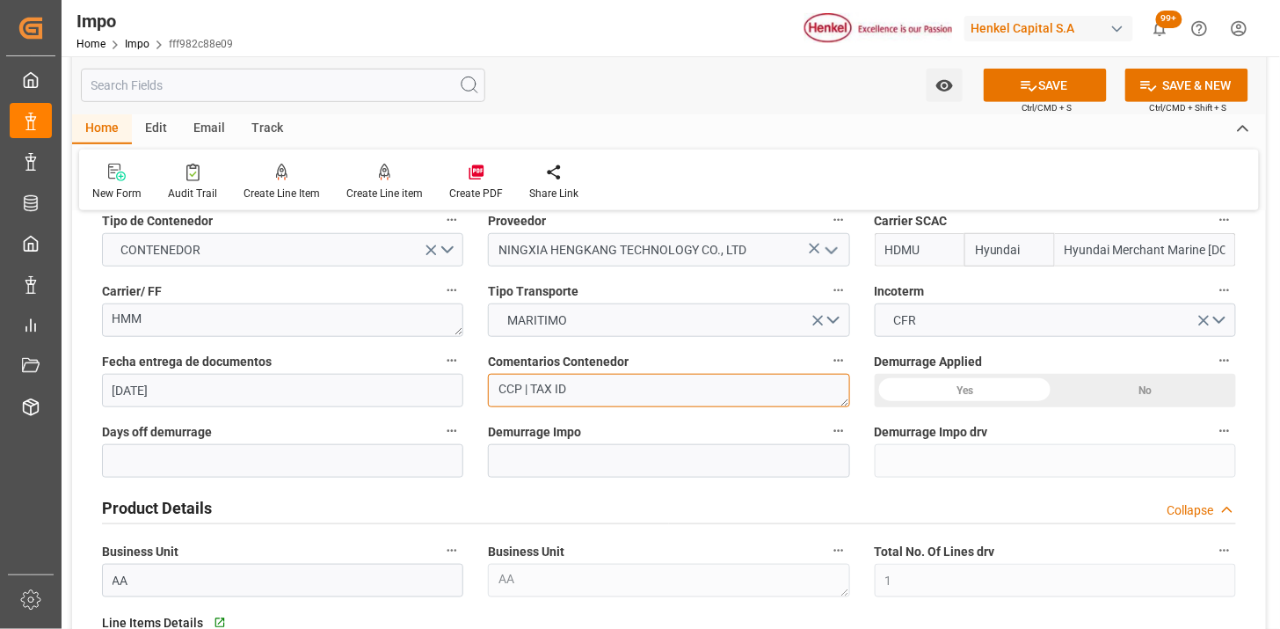
type textarea "CCP | TAX ID"
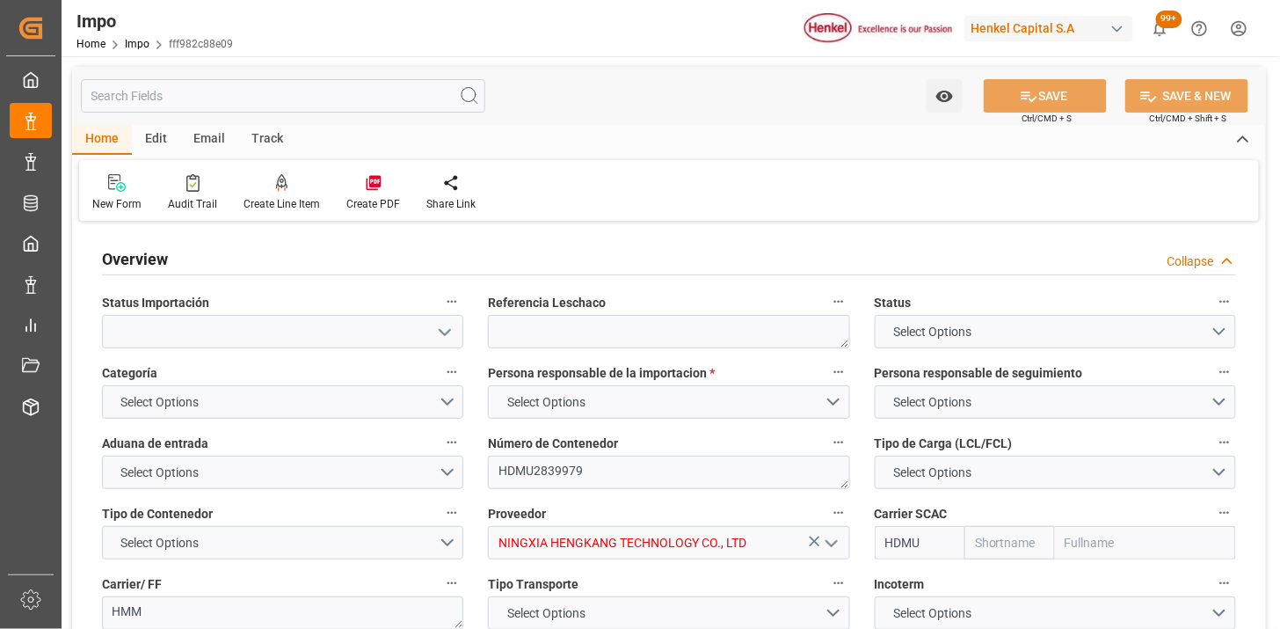
type input "Hyundai"
type input "Hyundai Merchant Marine [DOMAIN_NAME]."
type input "1"
type input "12"
type input "25"
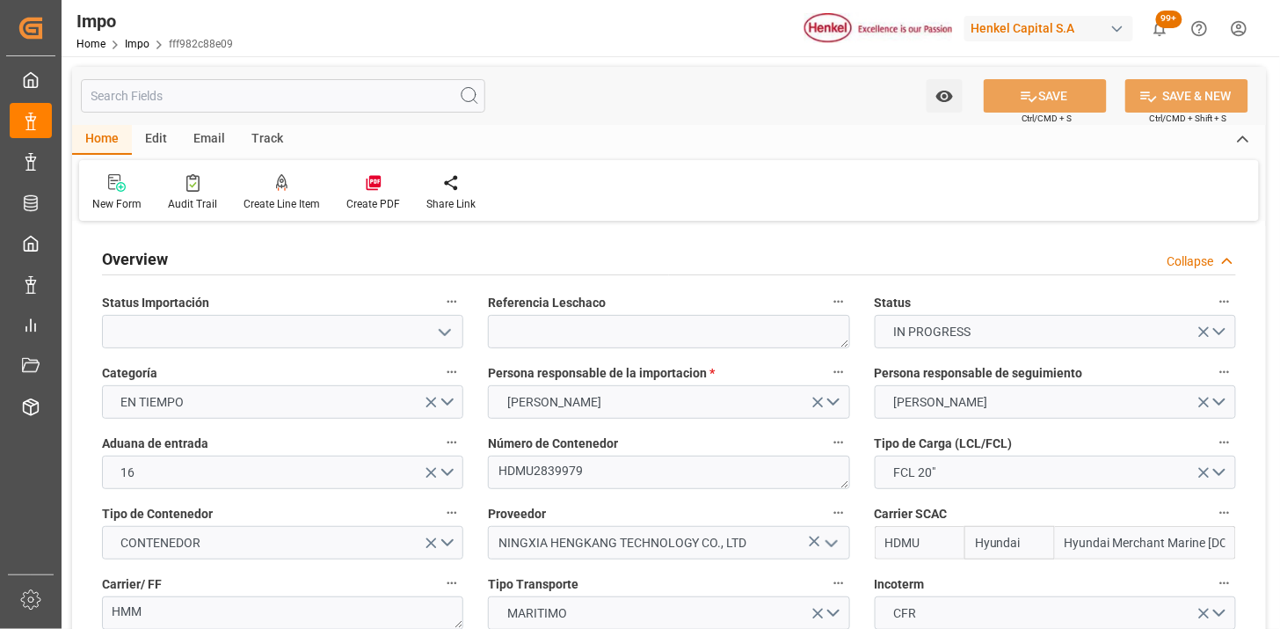
type input "[DATE]"
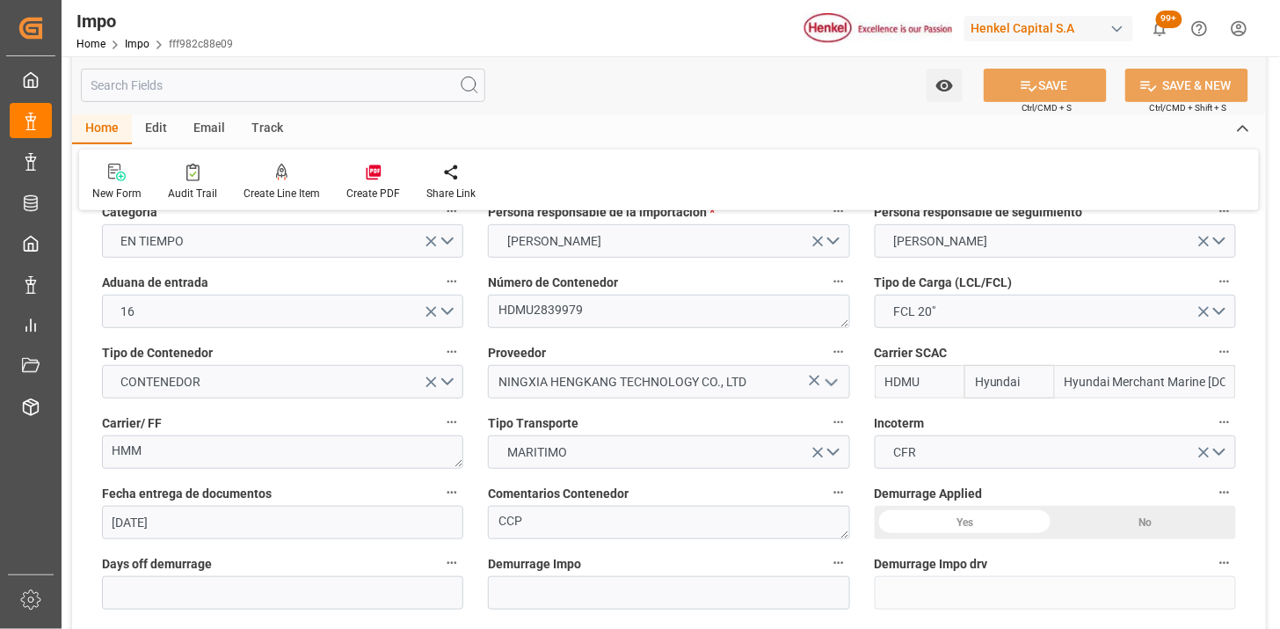
scroll to position [195, 0]
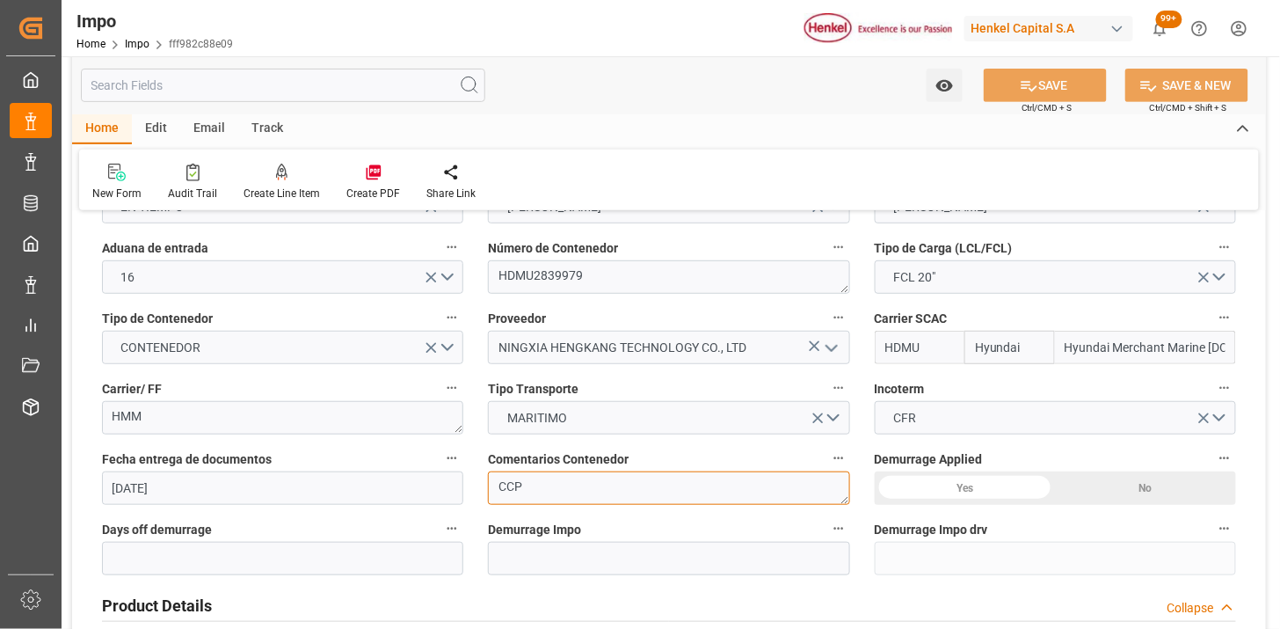
click at [630, 487] on textarea "CCP" at bounding box center [668, 487] width 361 height 33
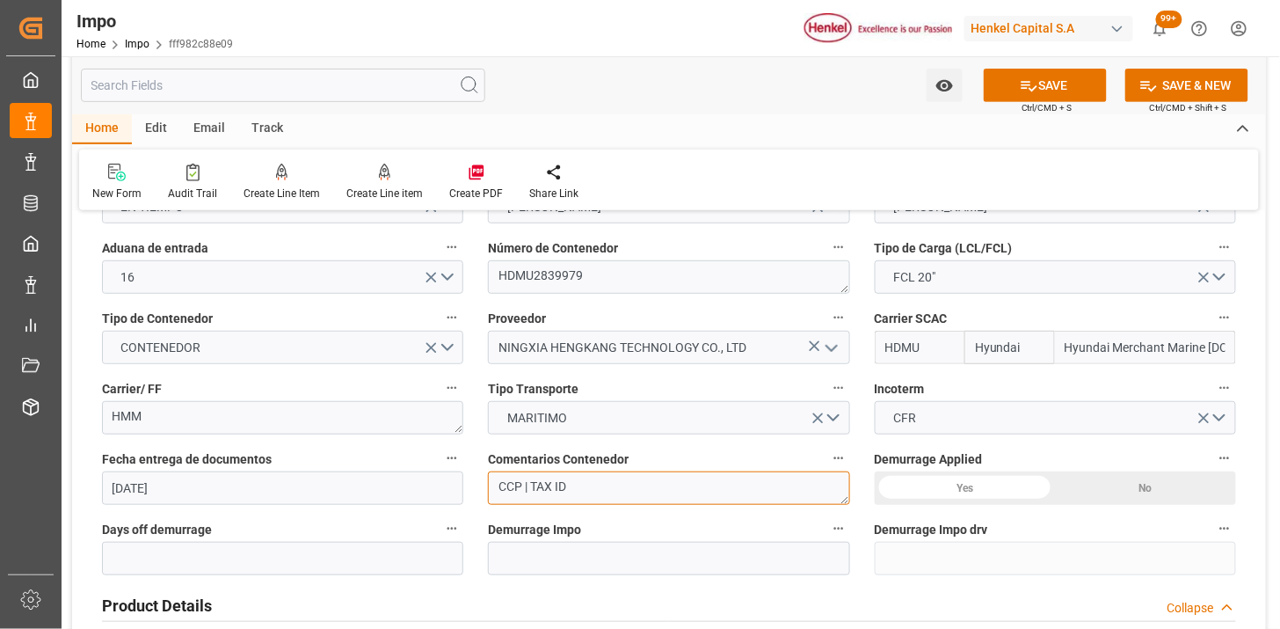
type textarea "CCP | TAX ID"
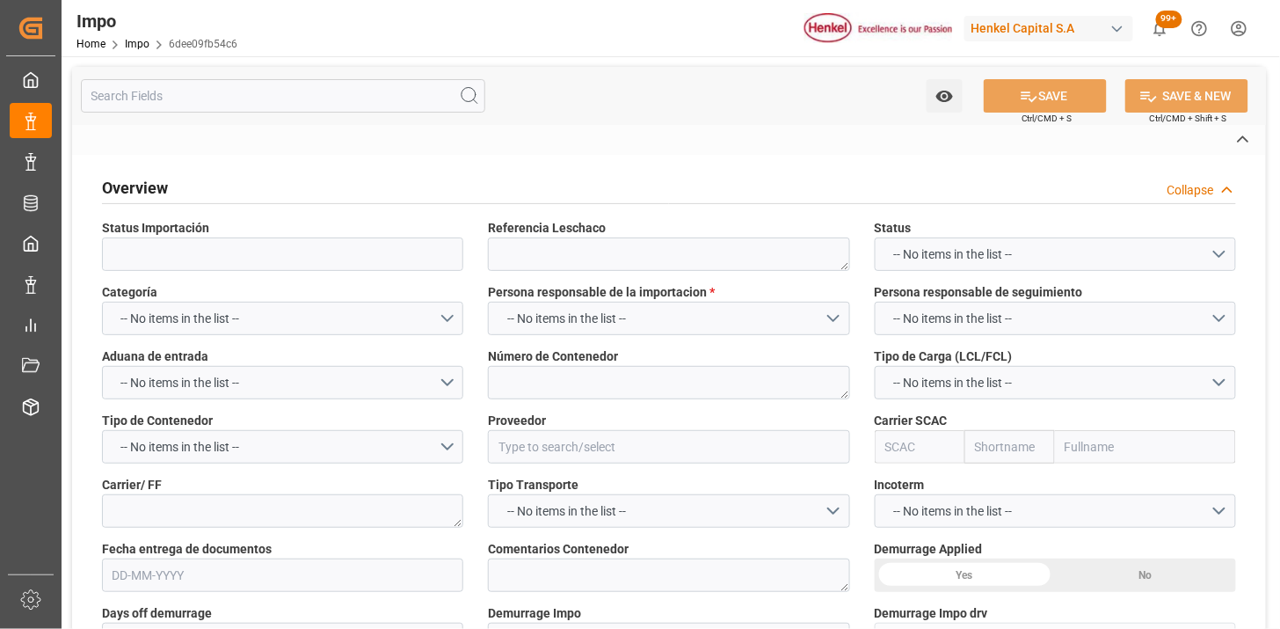
type textarea "N/A"
type input "AA"
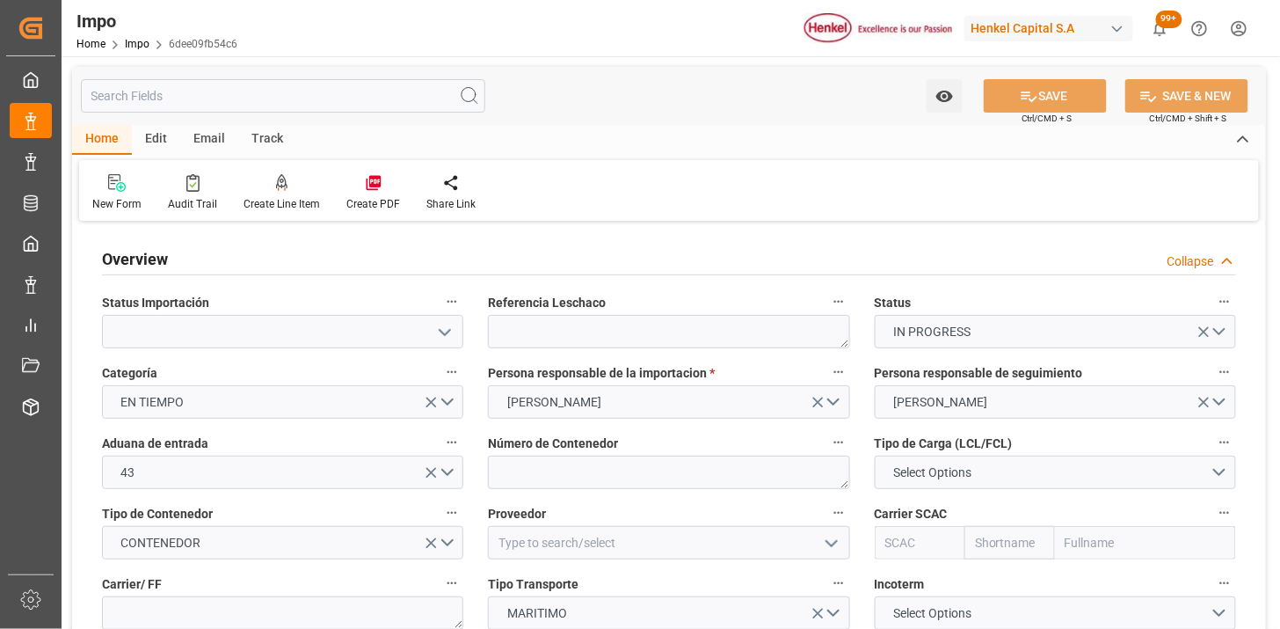
type input "[DATE]"
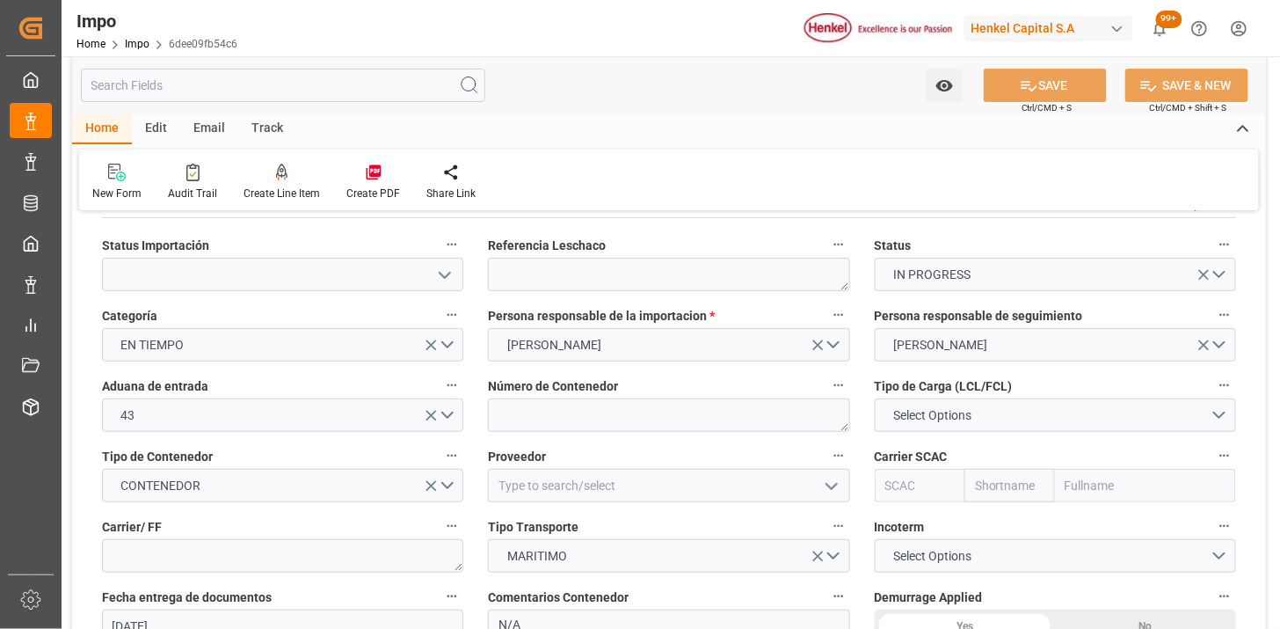
scroll to position [98, 0]
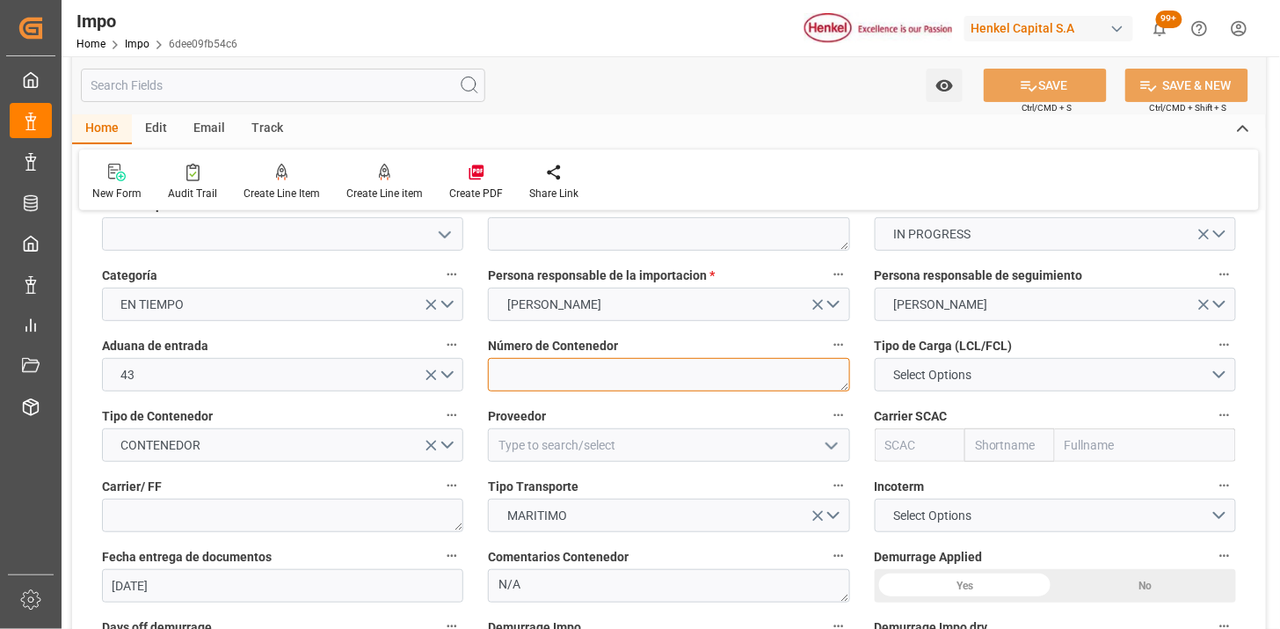
click at [565, 376] on textarea at bounding box center [668, 374] width 361 height 33
paste textarea "HAMU3152130"
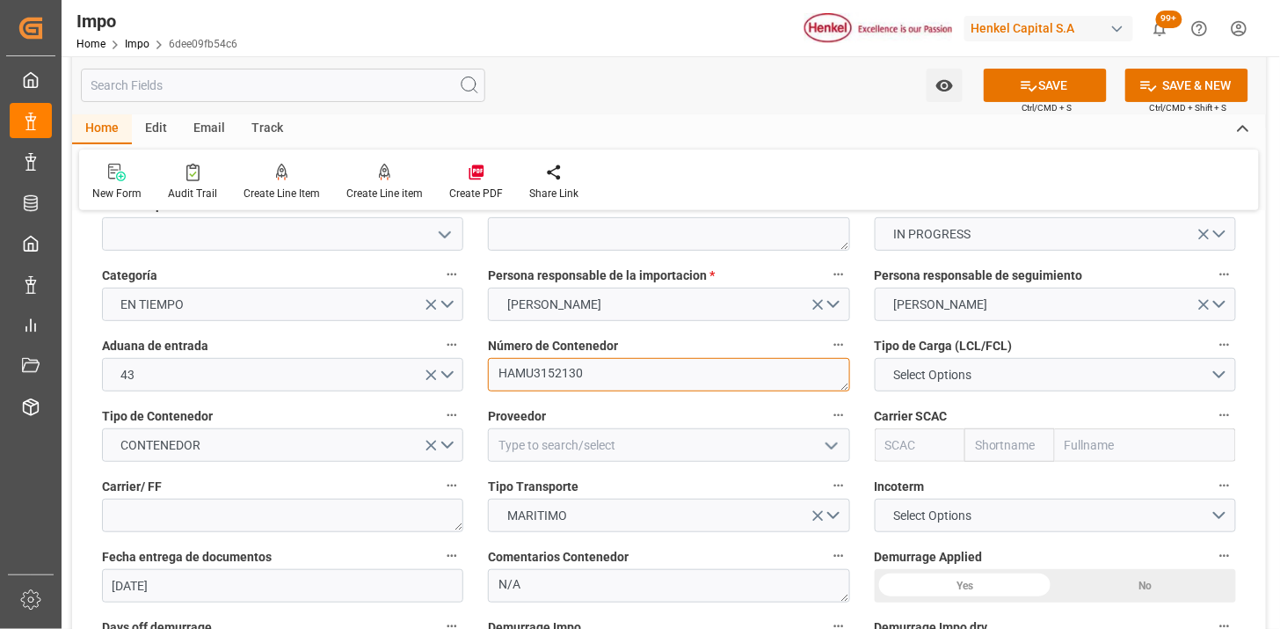
type textarea "HAMU3152130"
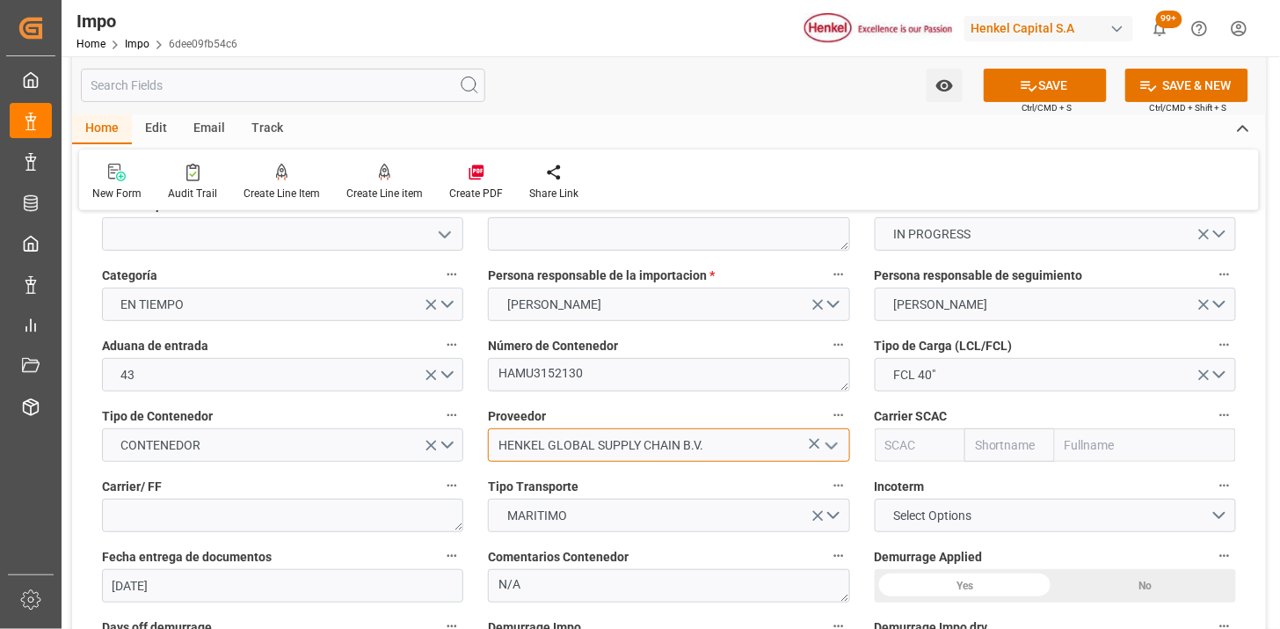
type input "HENKEL GLOBAL SUPPLY CHAIN B.V."
type input "HLCU"
type input "Hapag Lloyd"
type input "Hapag Lloyd Aktiengesellschaft"
type input "HLCU"
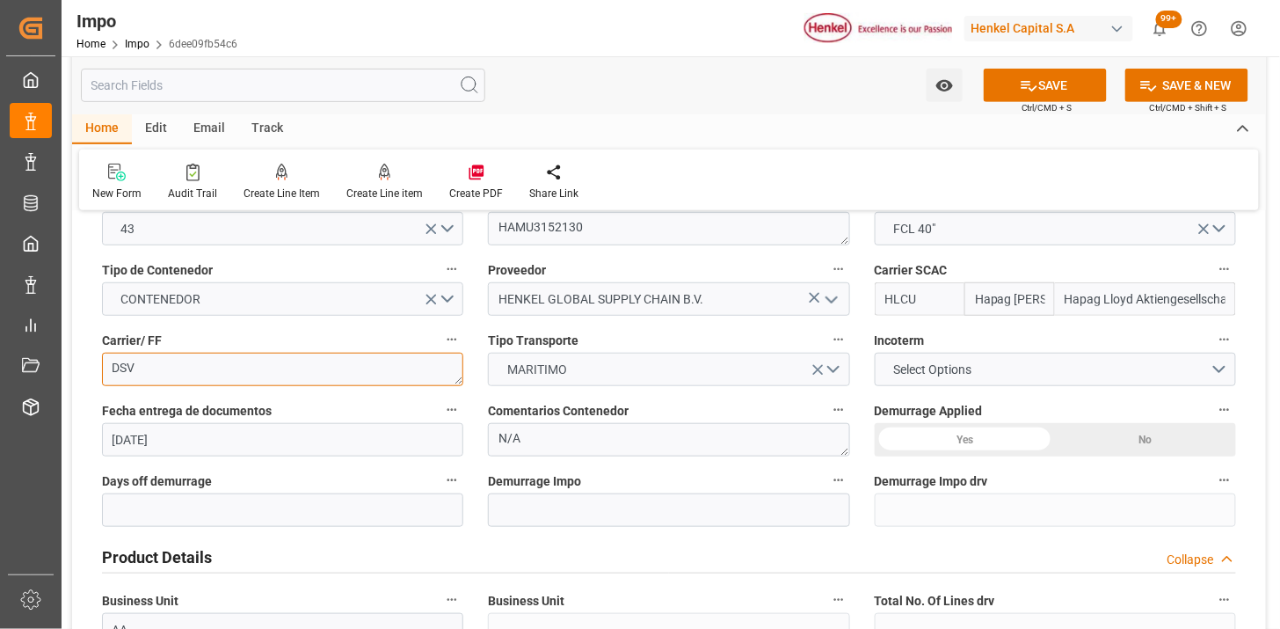
scroll to position [293, 0]
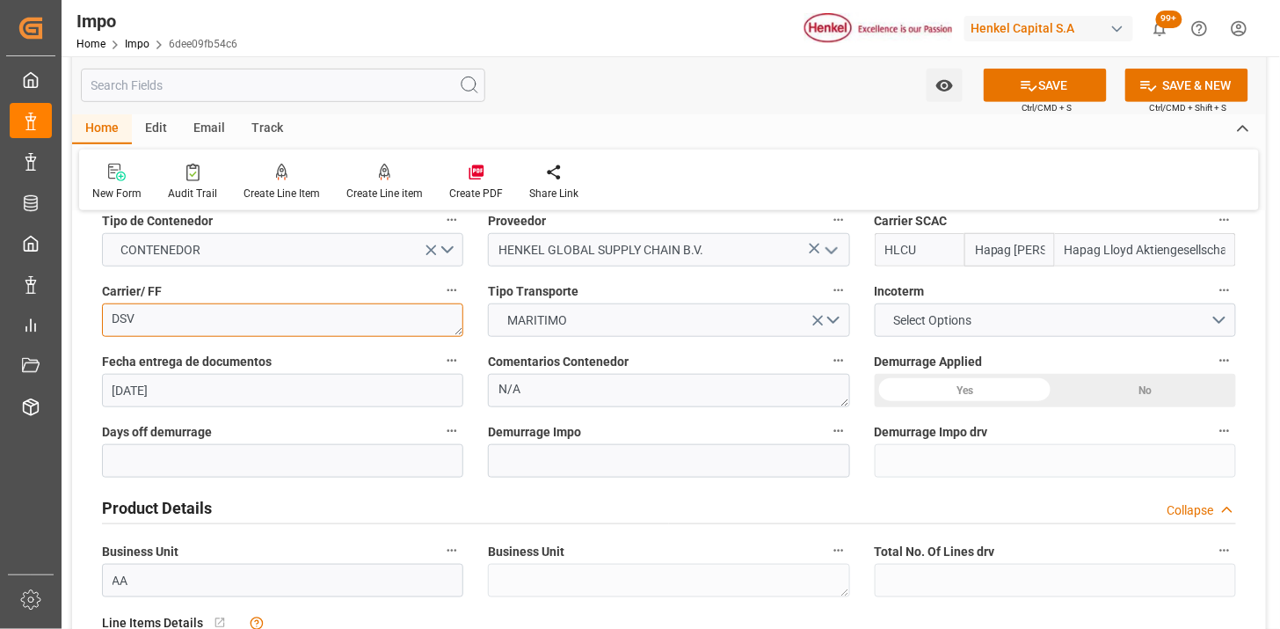
type textarea "DSV"
click at [910, 314] on span "Select Options" at bounding box center [933, 320] width 96 height 18
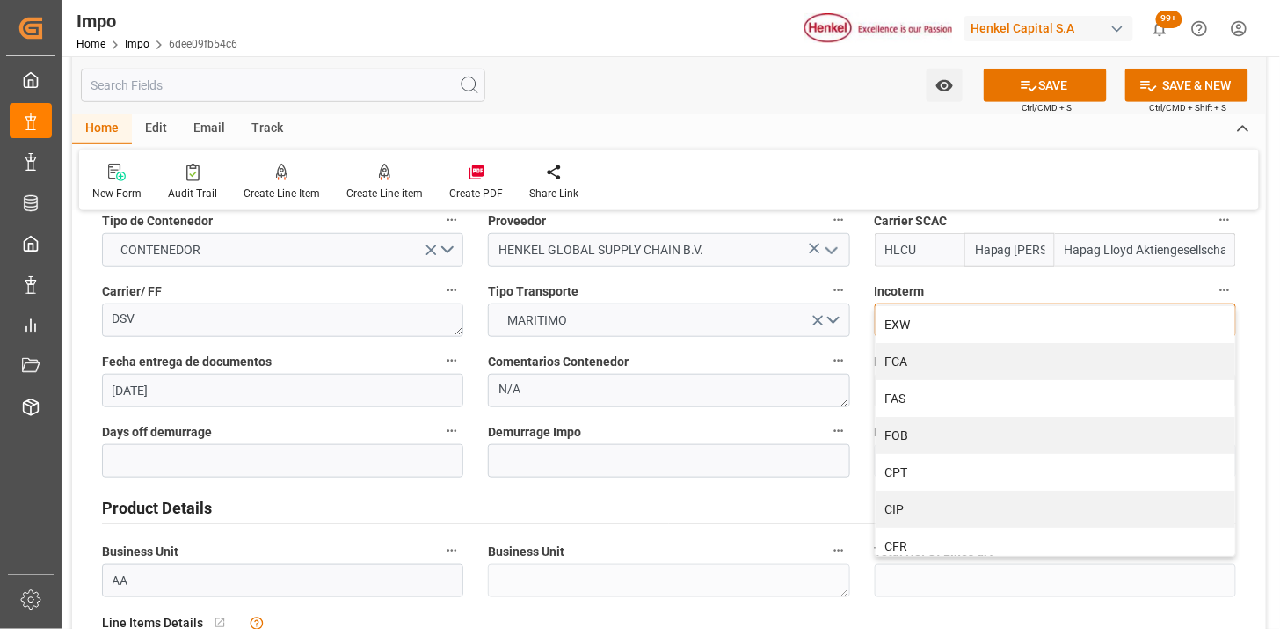
drag, startPoint x: 920, startPoint y: 477, endPoint x: 907, endPoint y: 470, distance: 14.9
click at [918, 477] on div "CPT" at bounding box center [1056, 472] width 360 height 37
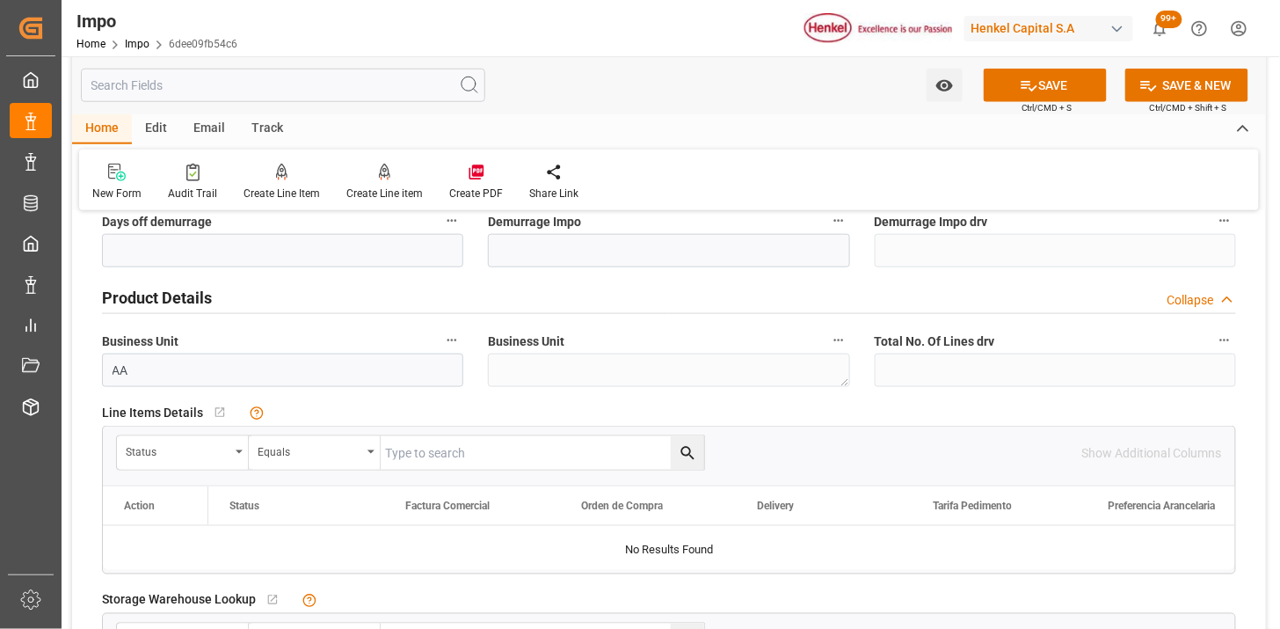
scroll to position [586, 0]
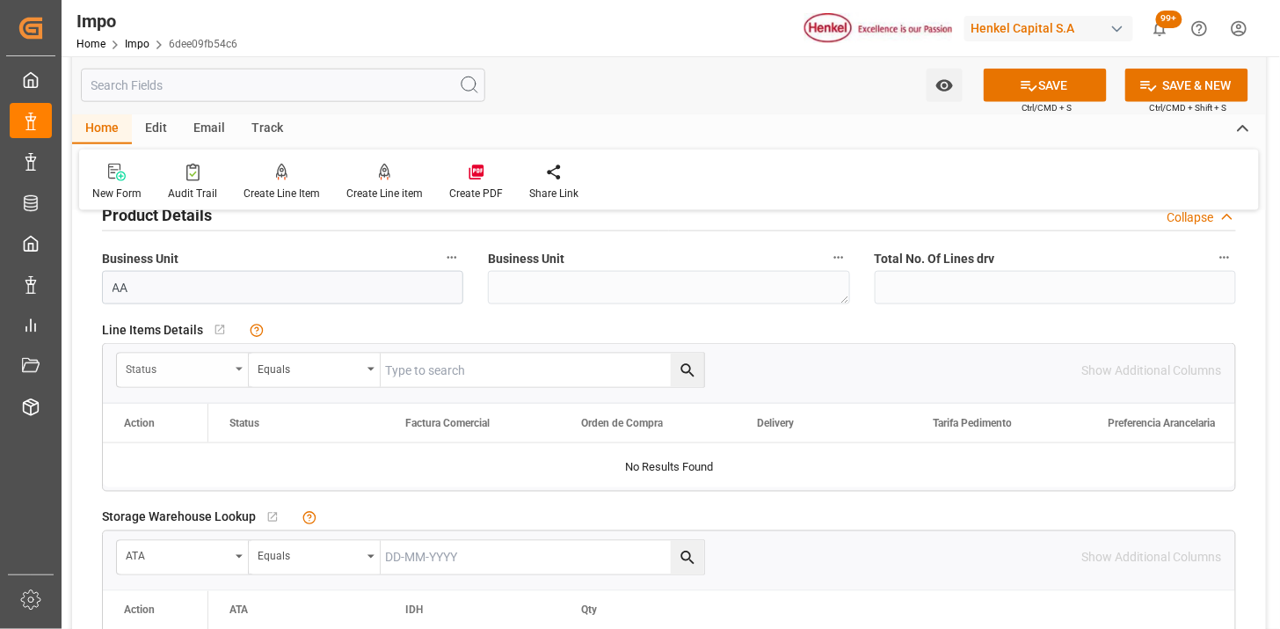
click at [183, 368] on div "Status" at bounding box center [178, 367] width 104 height 20
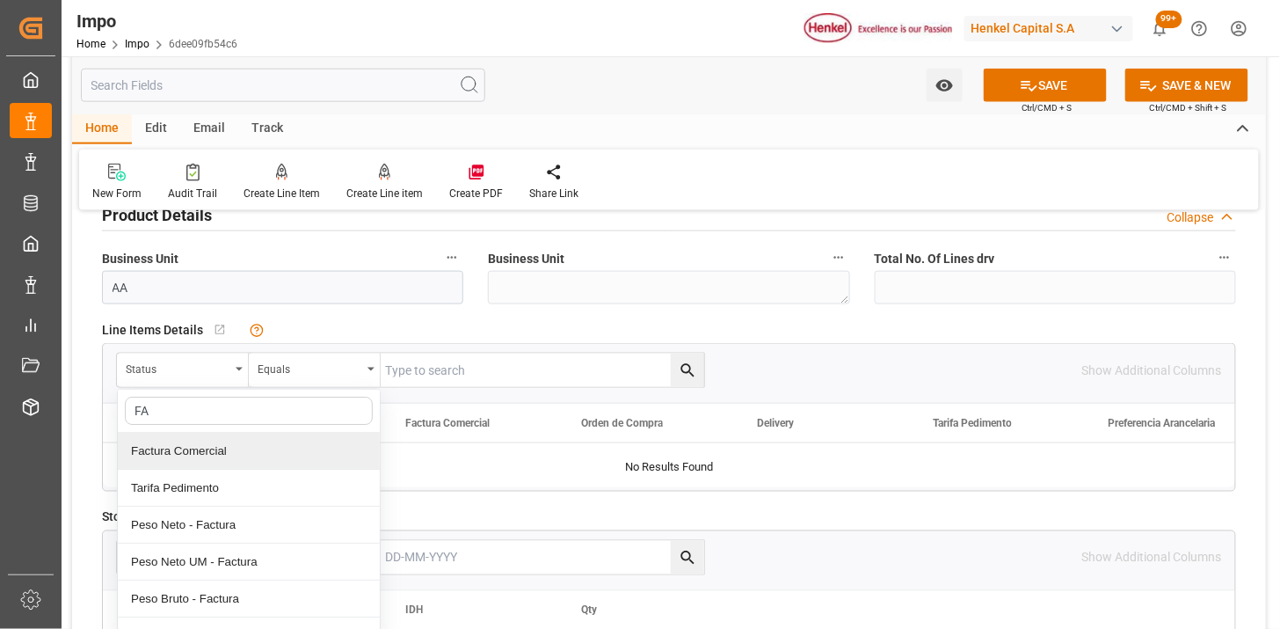
type input "FAC"
drag, startPoint x: 237, startPoint y: 451, endPoint x: 336, endPoint y: 426, distance: 101.7
click at [238, 451] on div "Factura Comercial" at bounding box center [249, 451] width 262 height 37
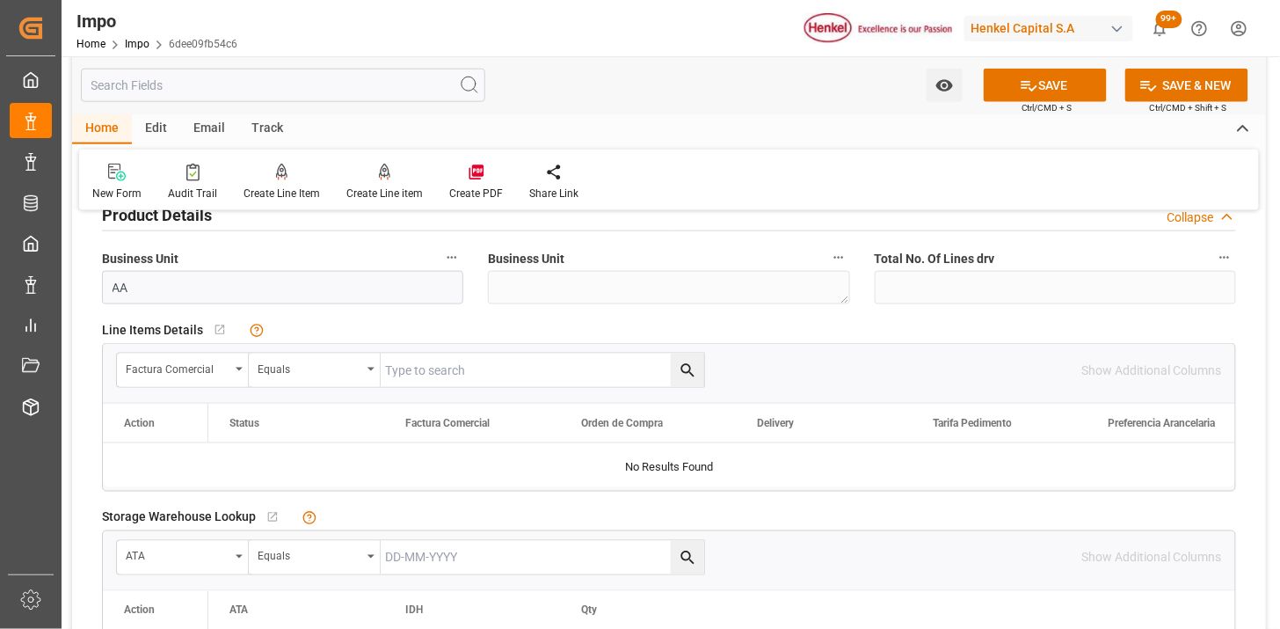
click at [412, 374] on input "text" at bounding box center [543, 370] width 324 height 33
paste input "196928908"
type input "196928908"
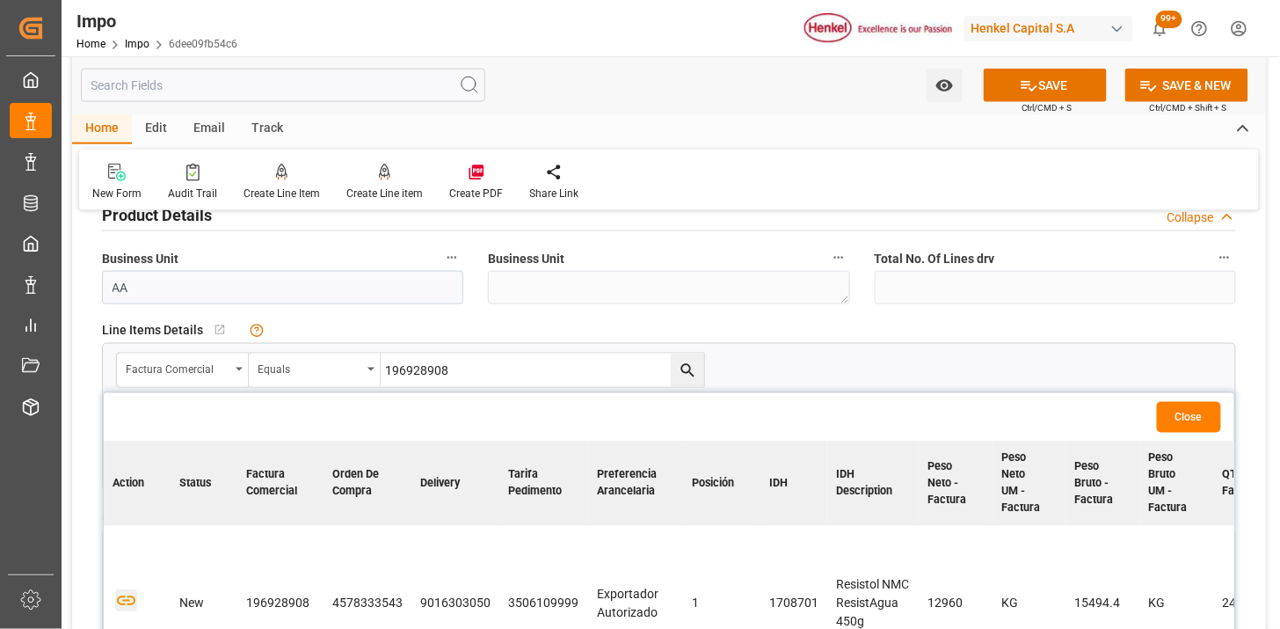
drag, startPoint x: 128, startPoint y: 599, endPoint x: 159, endPoint y: 596, distance: 31.8
click at [128, 599] on icon "button" at bounding box center [126, 601] width 22 height 22
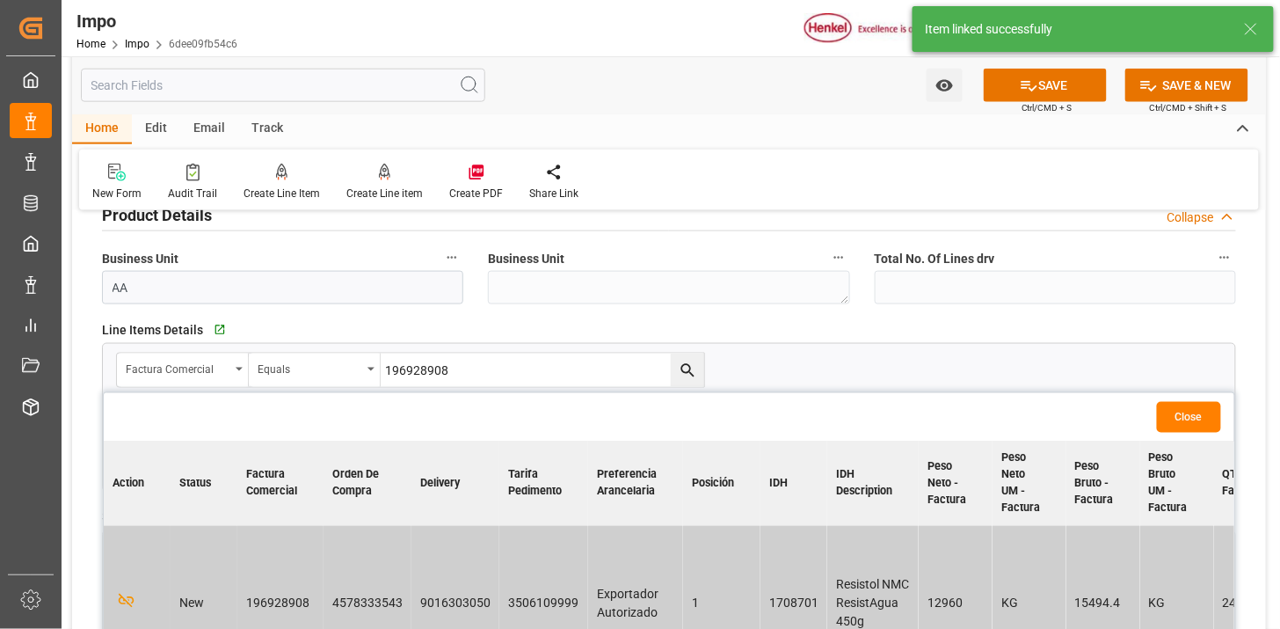
click at [1199, 409] on button "Close" at bounding box center [1189, 417] width 64 height 31
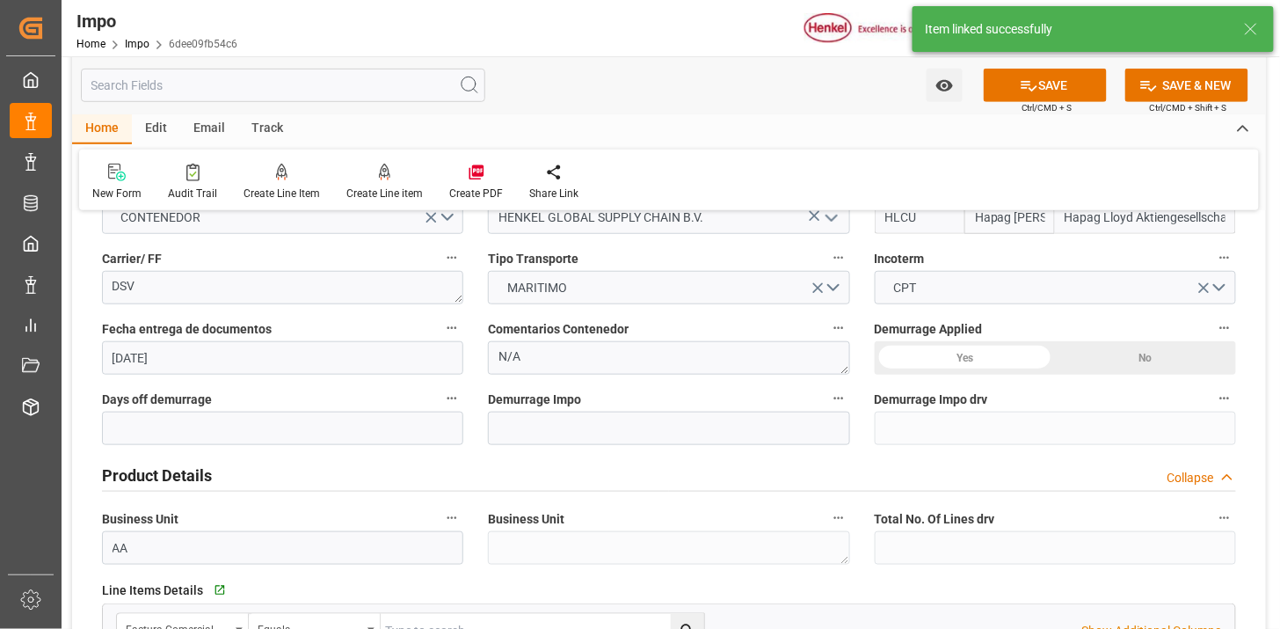
scroll to position [293, 0]
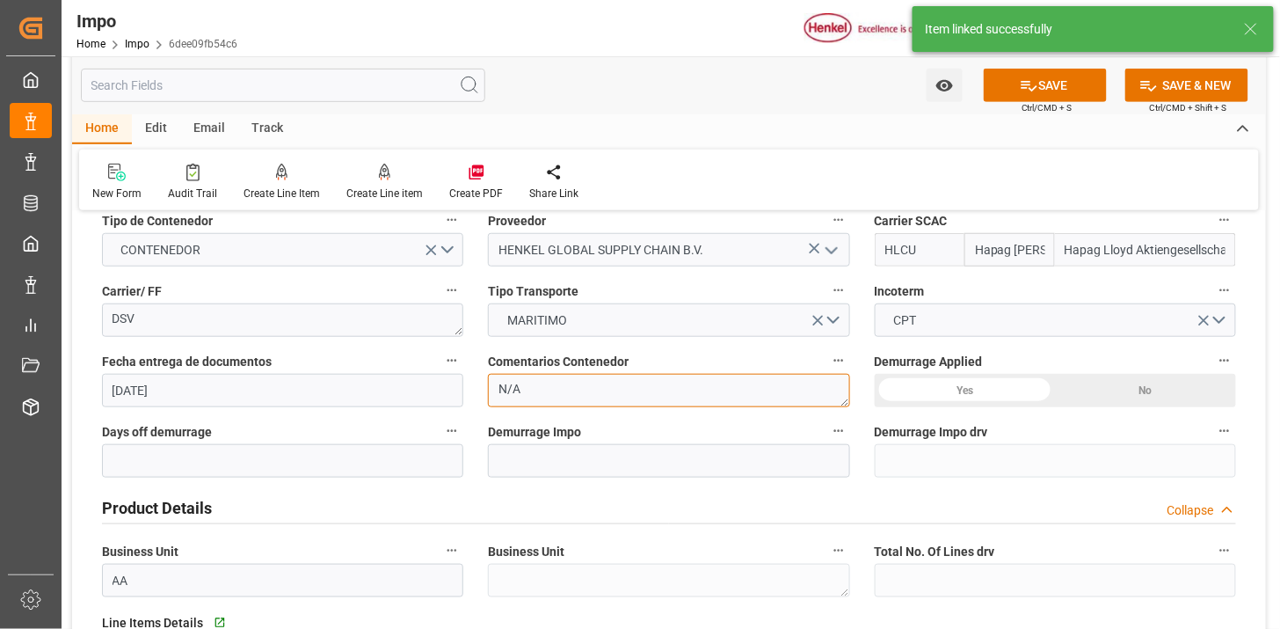
click at [627, 405] on textarea "N/A" at bounding box center [668, 390] width 361 height 33
click at [626, 401] on textarea "N/A" at bounding box center [668, 390] width 361 height 33
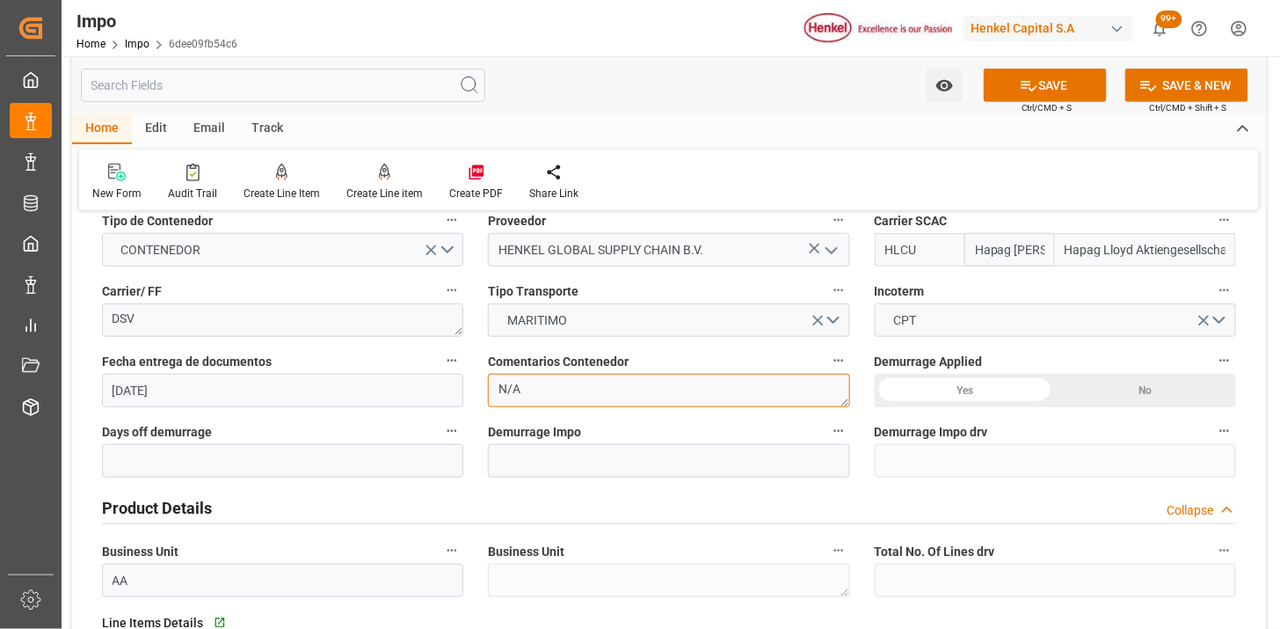
click at [626, 400] on textarea "N/A" at bounding box center [668, 390] width 361 height 33
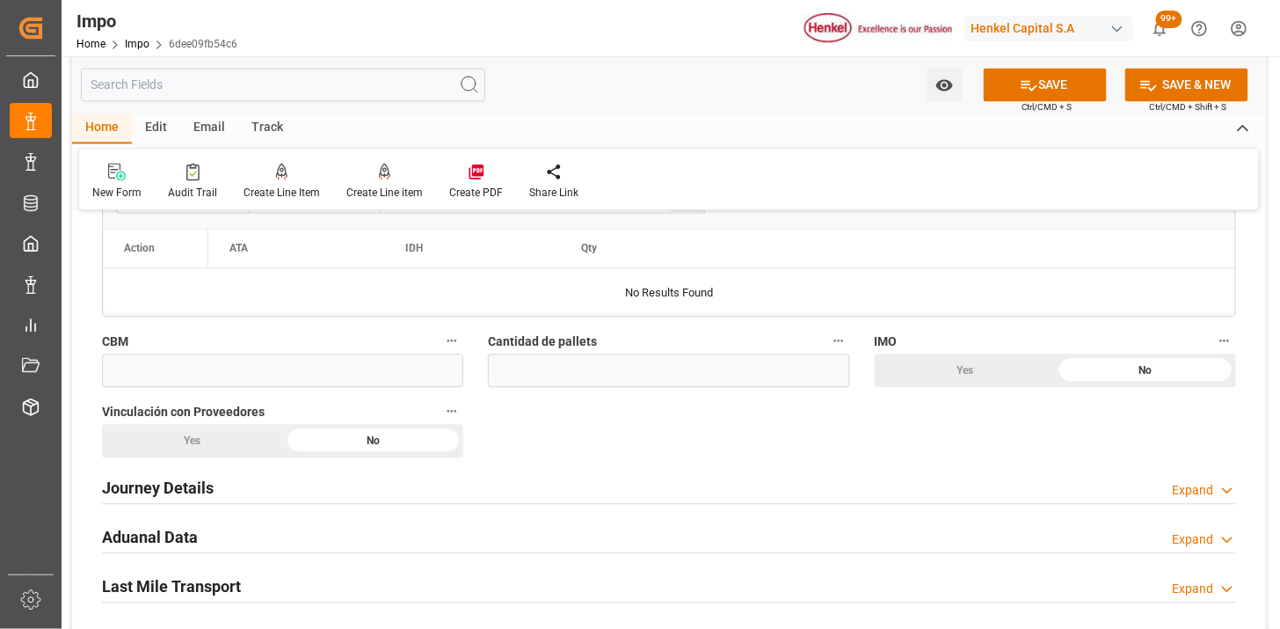
scroll to position [977, 0]
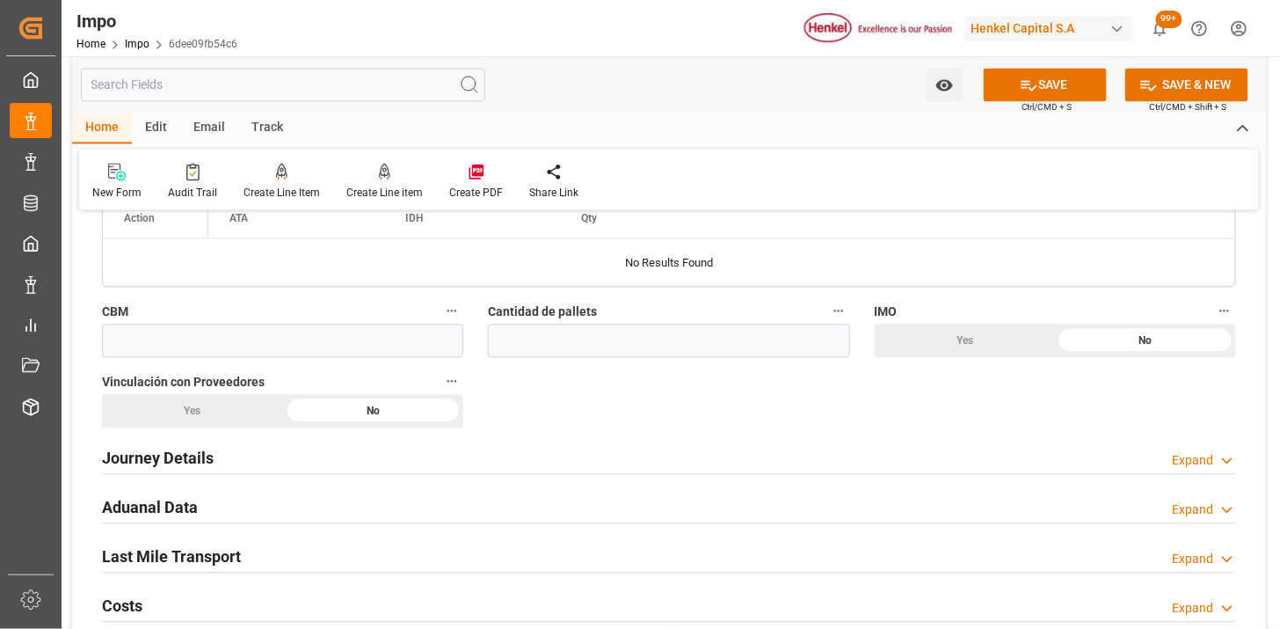
type textarea "CONFIRMAR NOM 050 EN PREVIO"
click at [315, 354] on input "text" at bounding box center [282, 340] width 361 height 33
paste input "40.000"
type input "40"
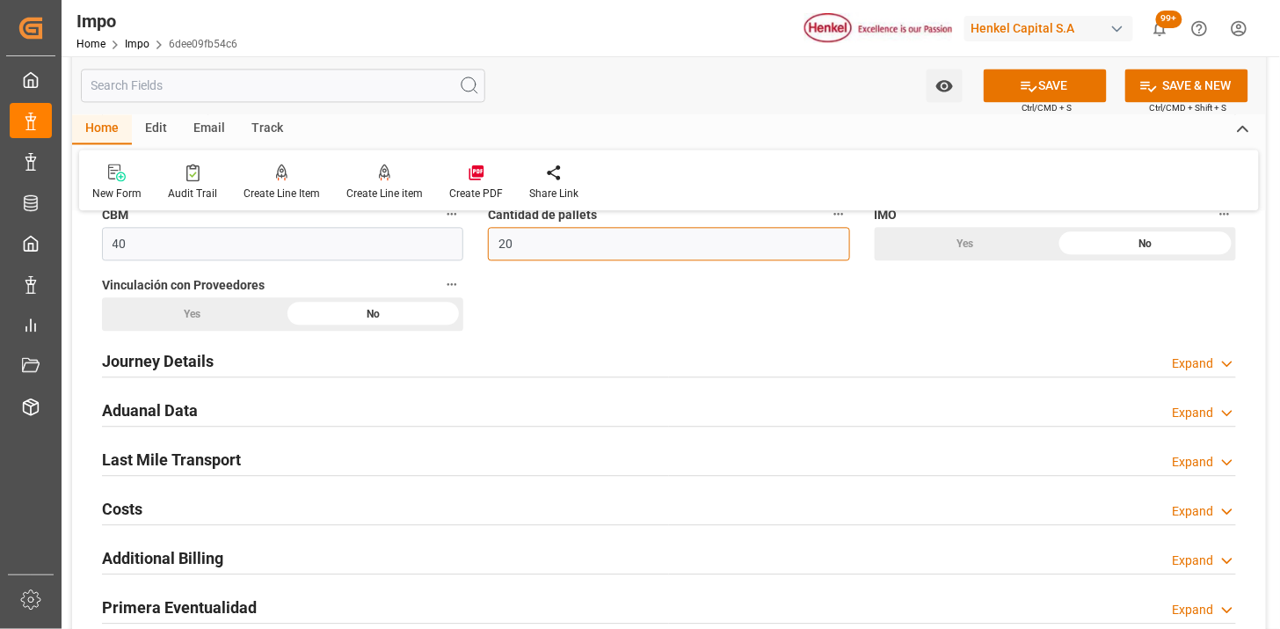
type input "20"
click at [215, 320] on div "Yes" at bounding box center [192, 313] width 181 height 33
click at [224, 361] on div "Journey Details Expand" at bounding box center [669, 359] width 1134 height 33
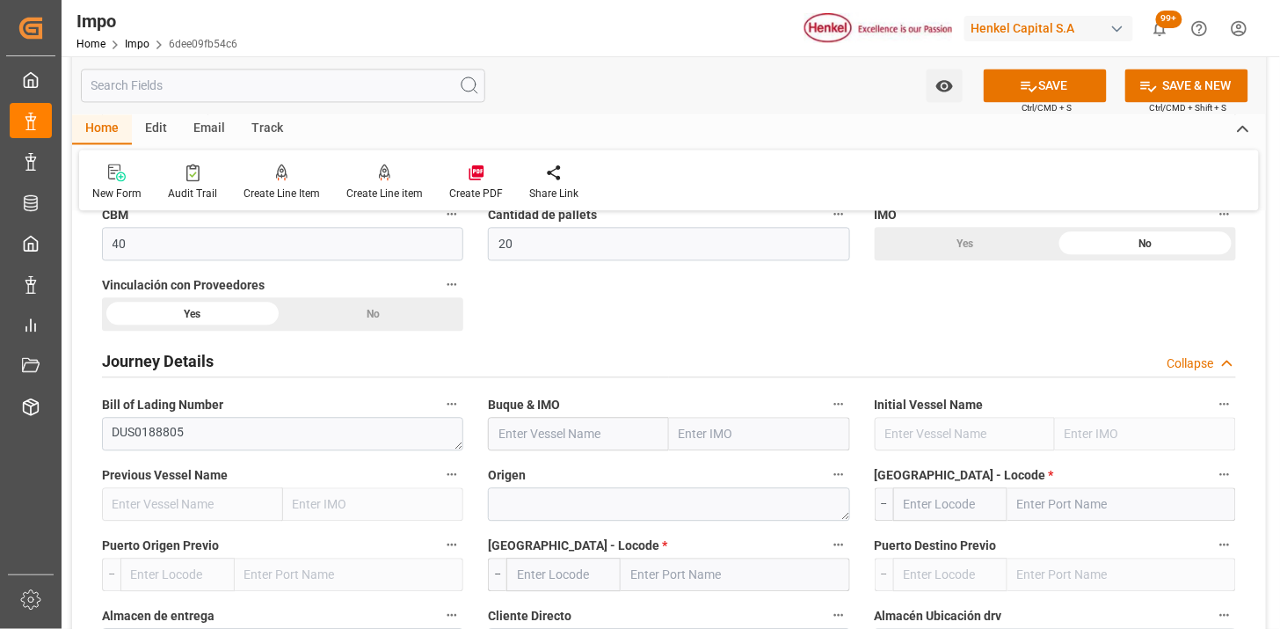
scroll to position [1172, 0]
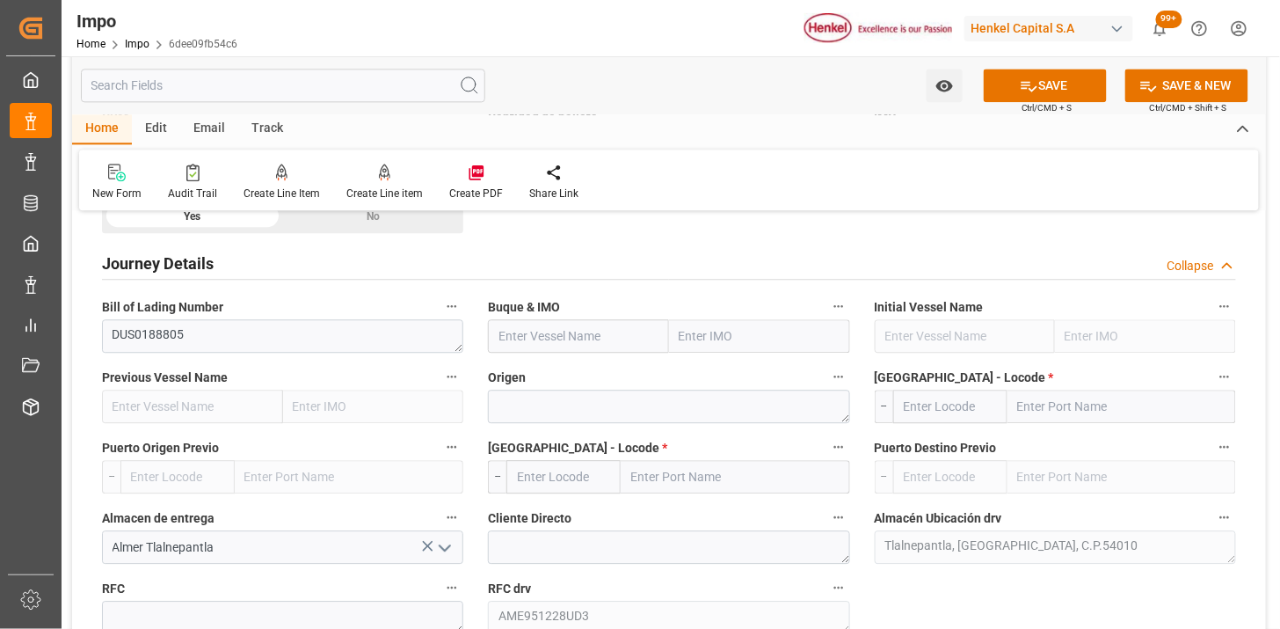
click at [530, 337] on input "text" at bounding box center [578, 335] width 181 height 33
paste input "ADAMS"
type input "ADAMS"
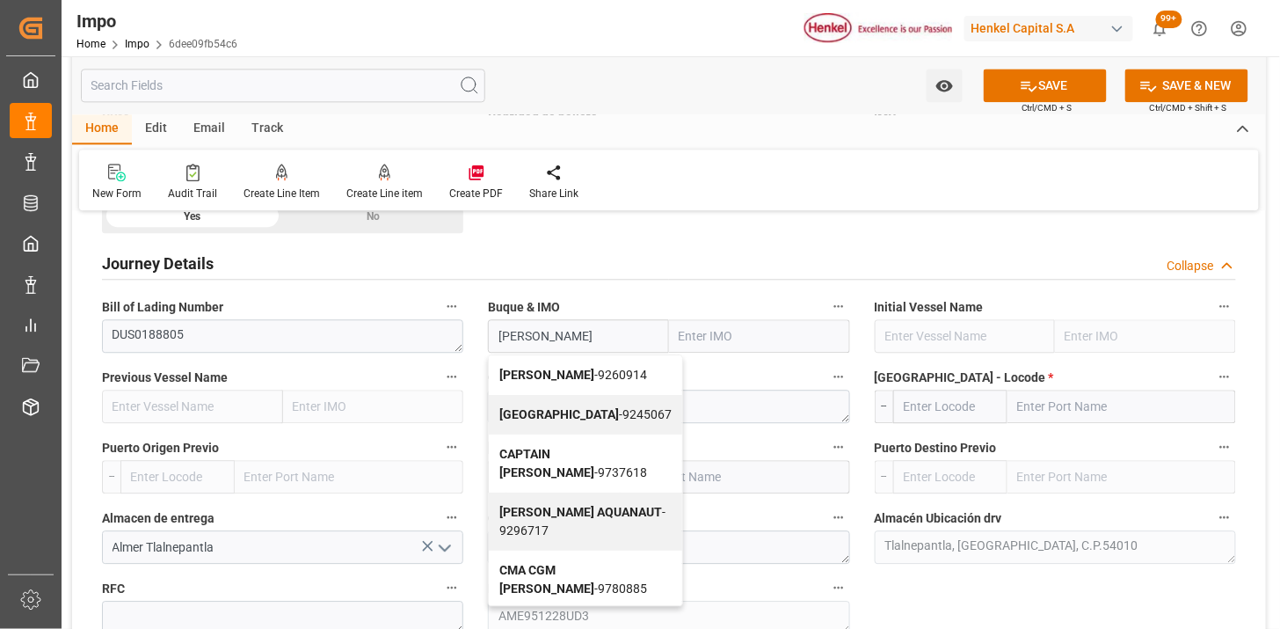
type input "9260914"
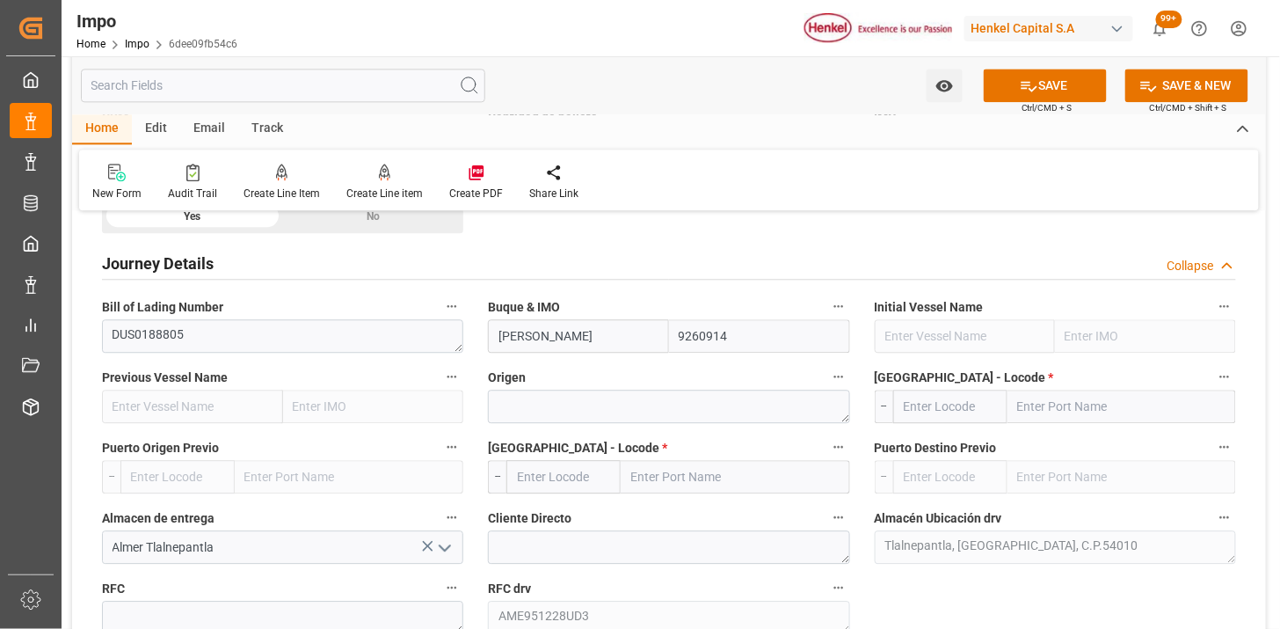
type input "ADAMS"
type textarea "BELGICA"
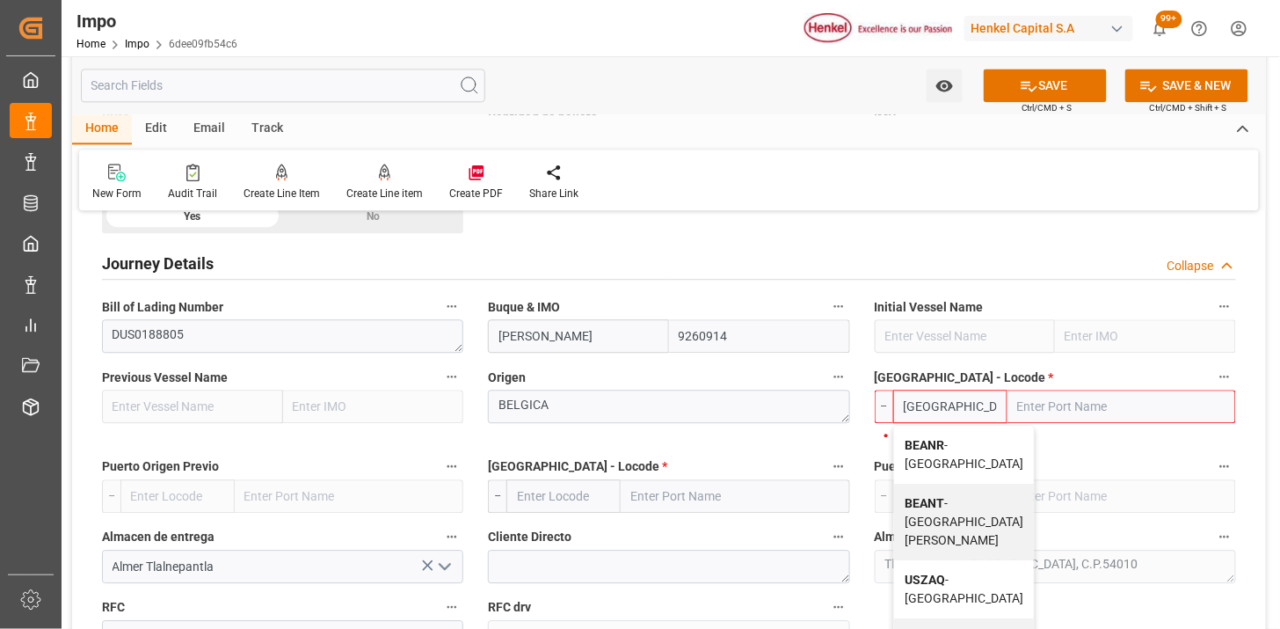
type input "BEANR"
type input "Antwerp"
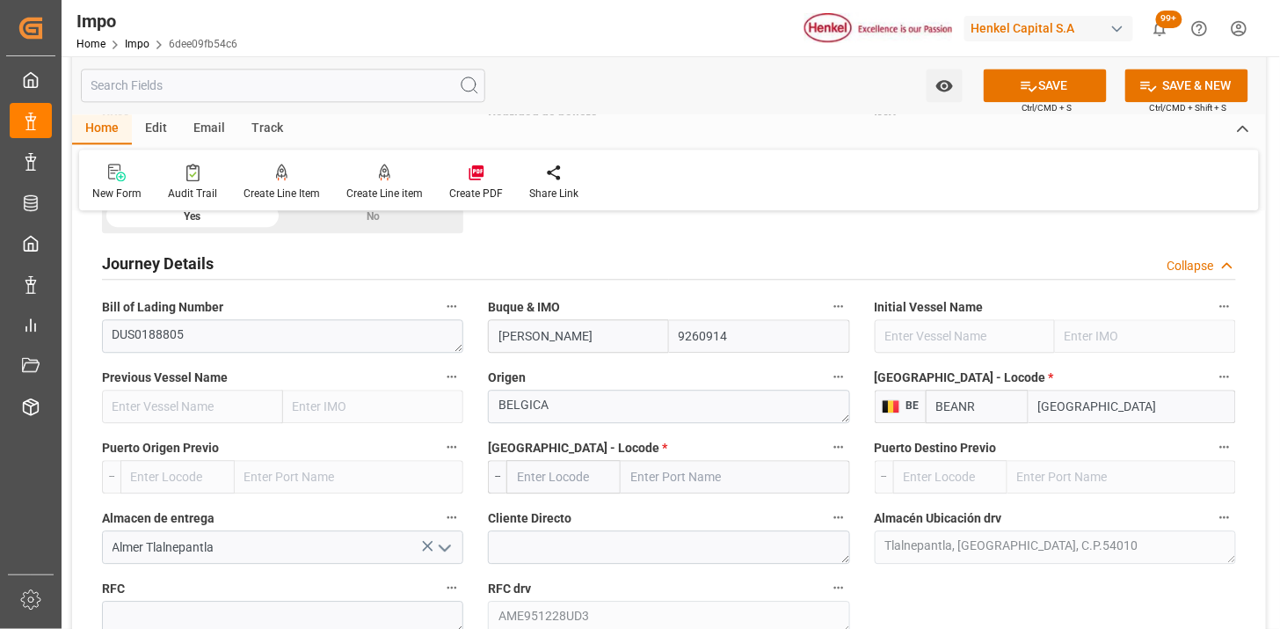
scroll to position [1270, 0]
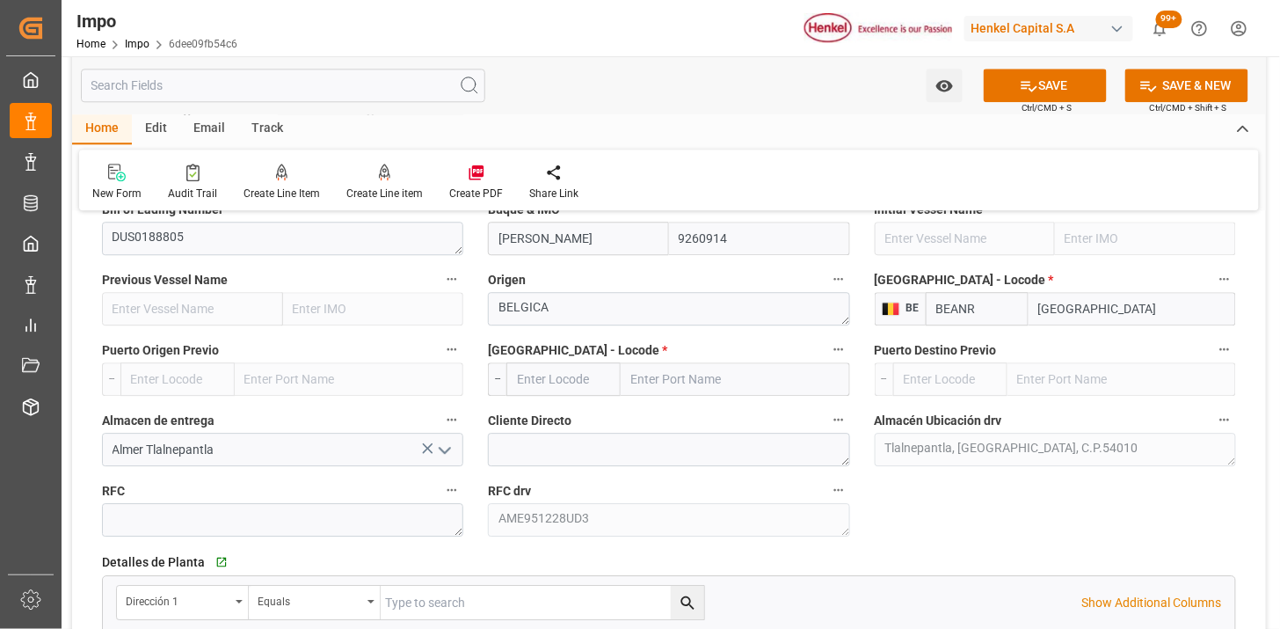
type input "BEANR"
type input "MXVER"
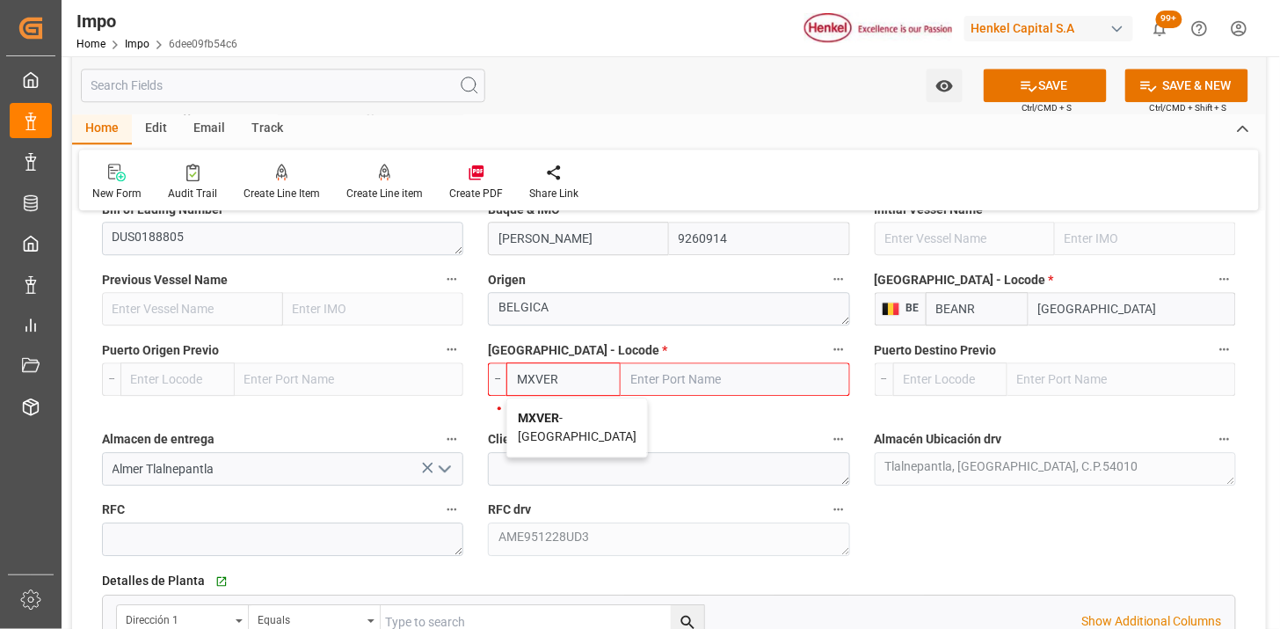
type input "Veracruz"
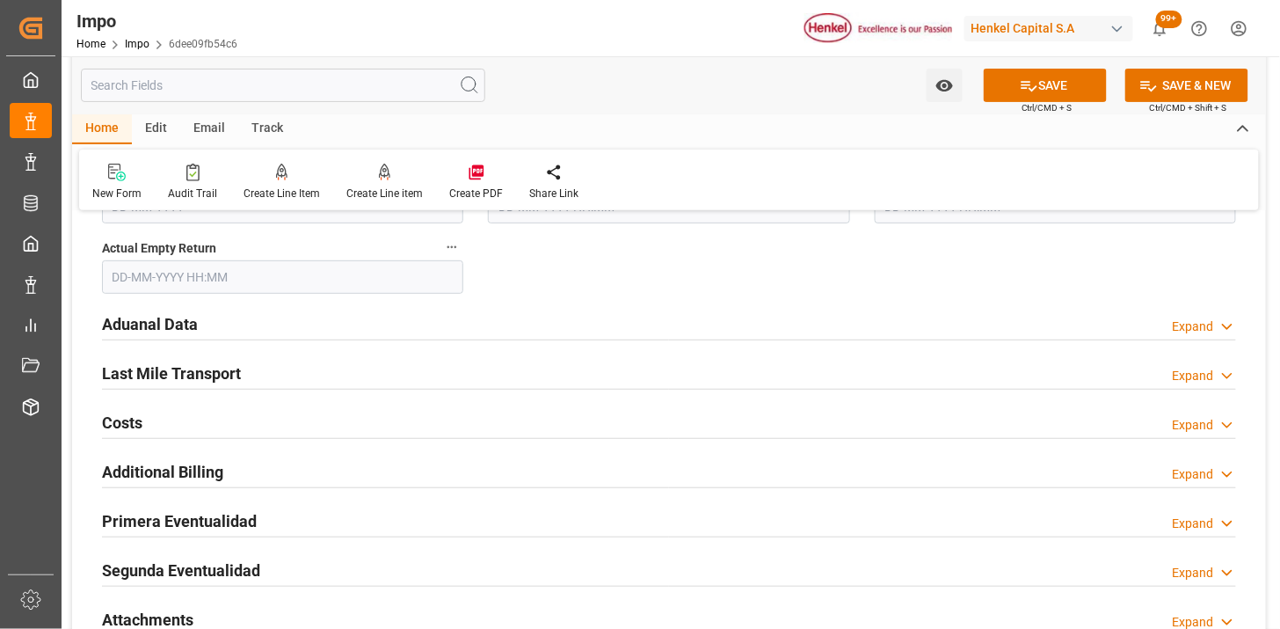
scroll to position [2149, 0]
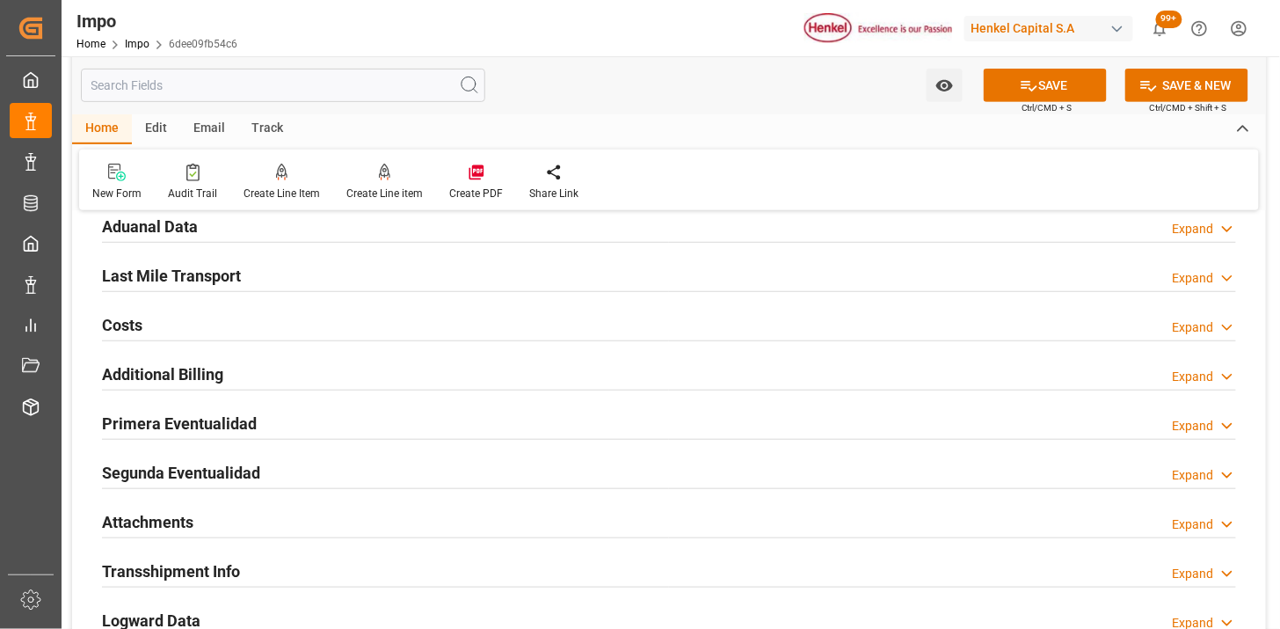
type input "MXVER"
click at [320, 232] on div "Aduanal Data Expand" at bounding box center [669, 224] width 1134 height 33
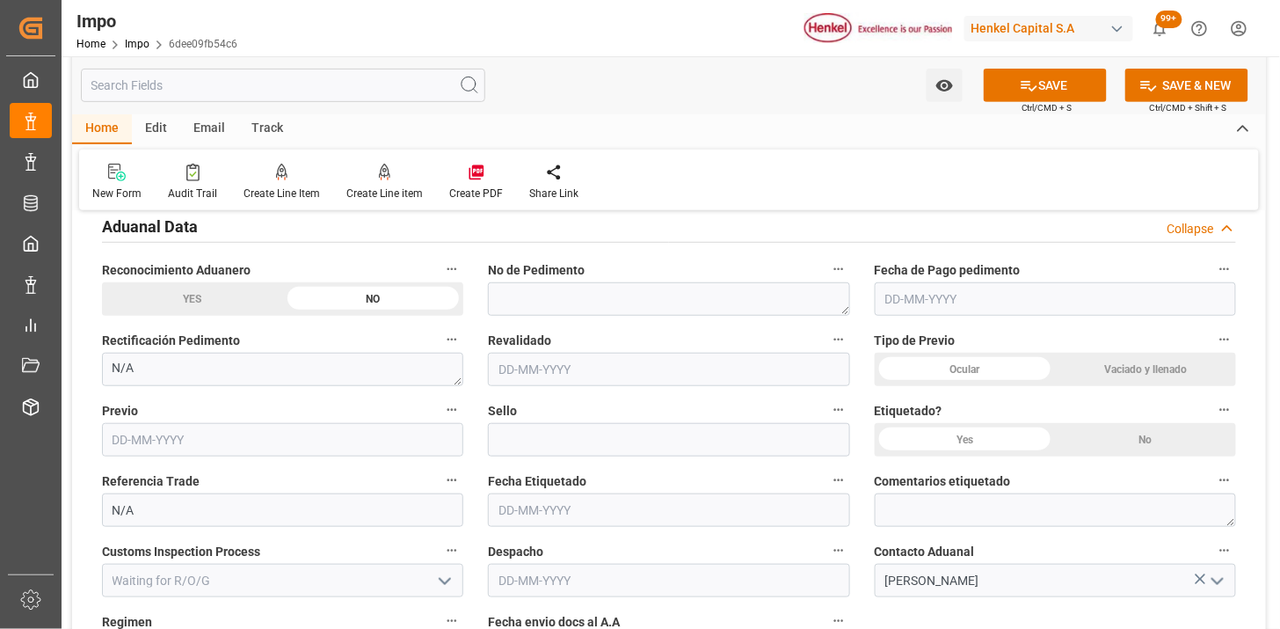
click at [1126, 365] on div "Vaciado y llenado" at bounding box center [1145, 369] width 181 height 33
drag, startPoint x: 985, startPoint y: 441, endPoint x: 938, endPoint y: 436, distance: 46.9
click at [985, 441] on div "Yes" at bounding box center [965, 439] width 181 height 33
click at [1148, 426] on div "No" at bounding box center [1145, 439] width 181 height 33
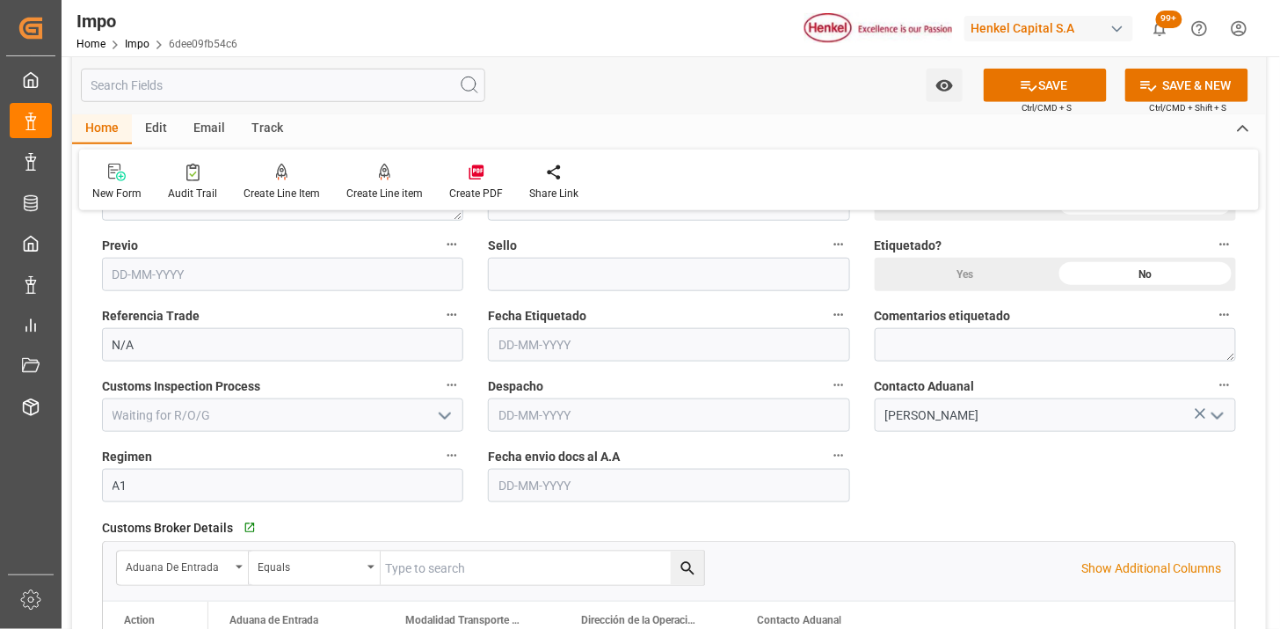
scroll to position [2344, 0]
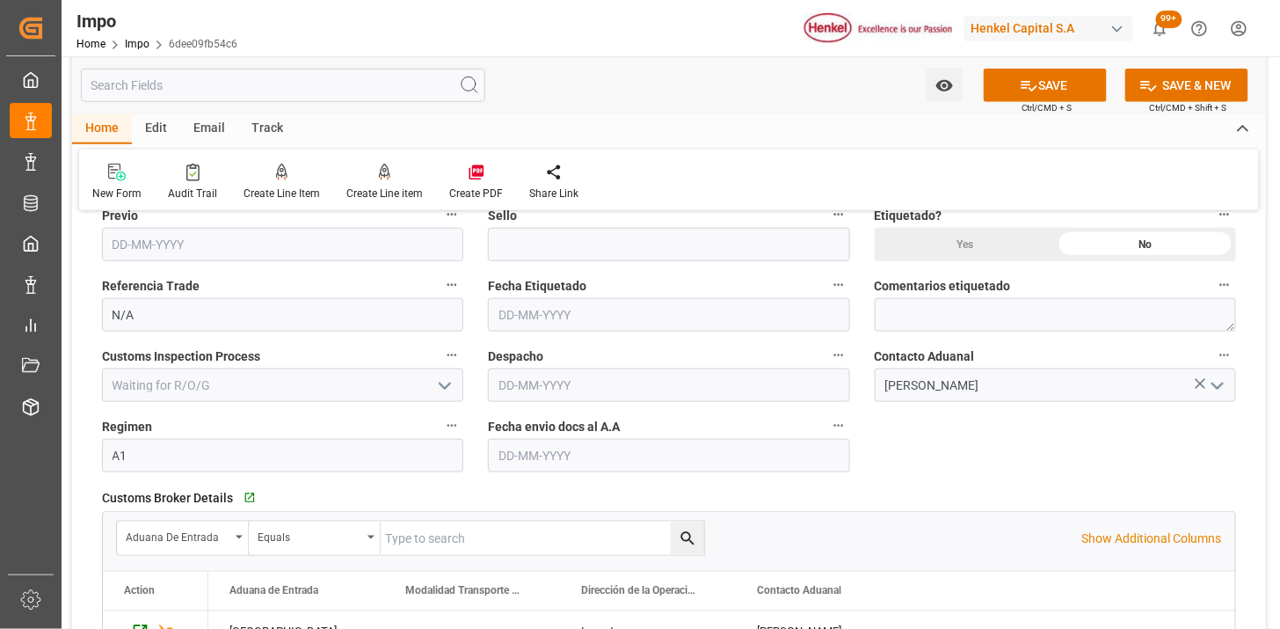
click at [549, 457] on input "text" at bounding box center [668, 455] width 361 height 33
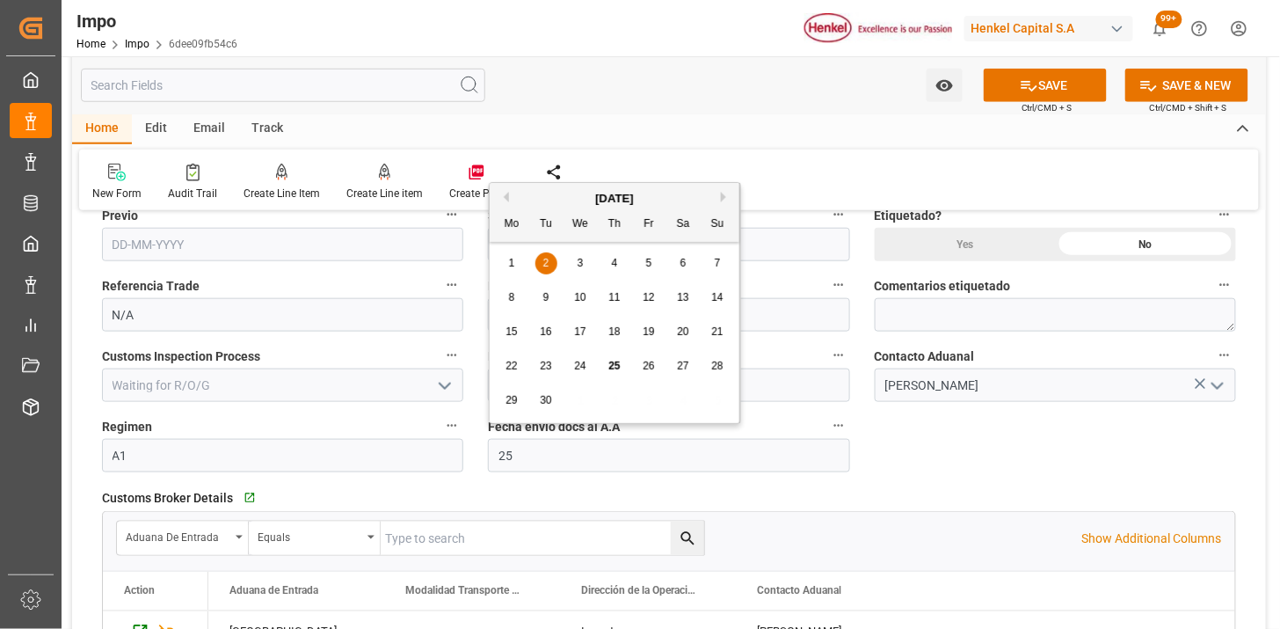
type input "25-09-2025"
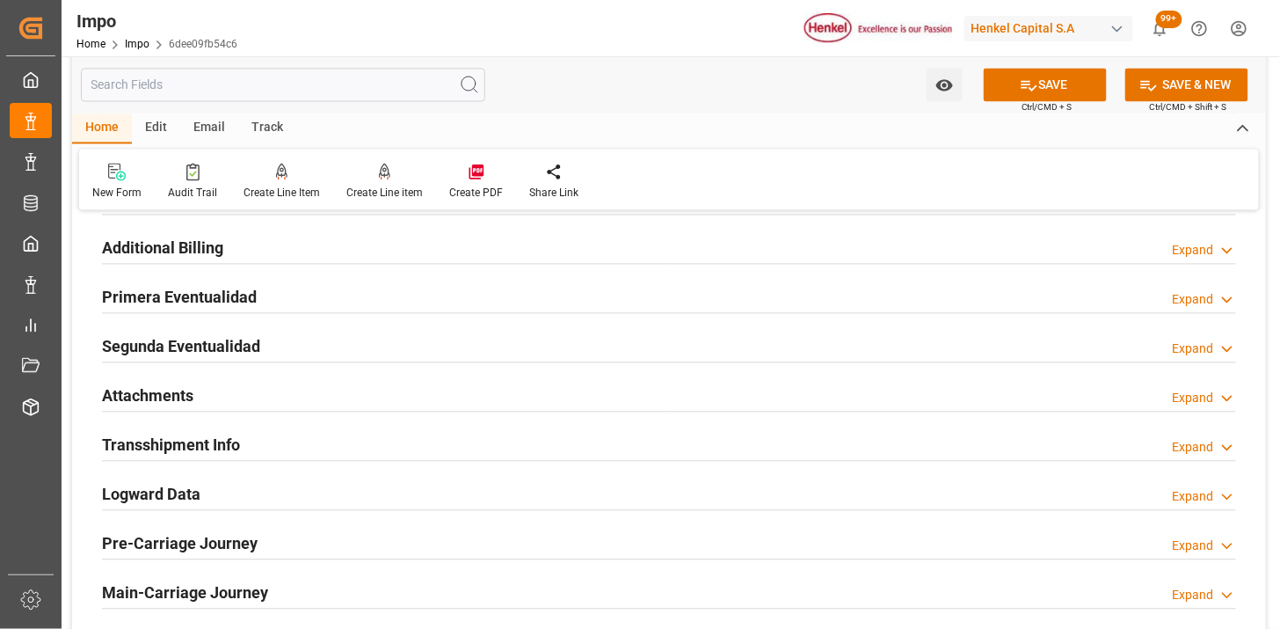
scroll to position [2931, 0]
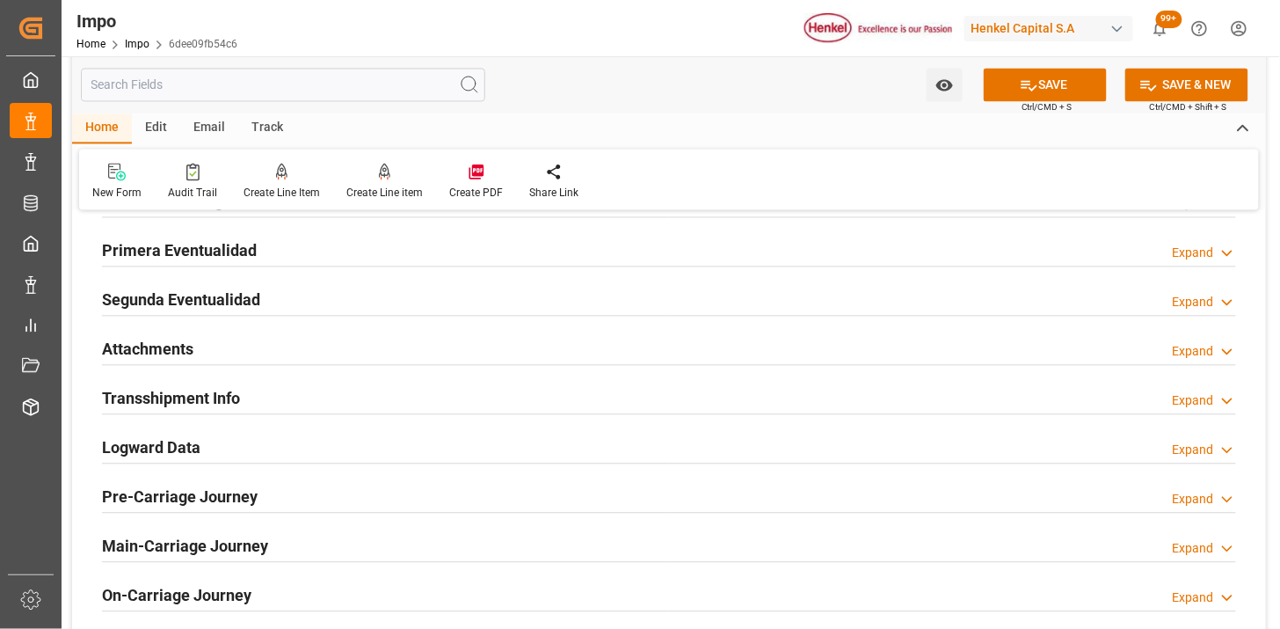
click at [340, 339] on div "Attachments Expand" at bounding box center [669, 348] width 1134 height 33
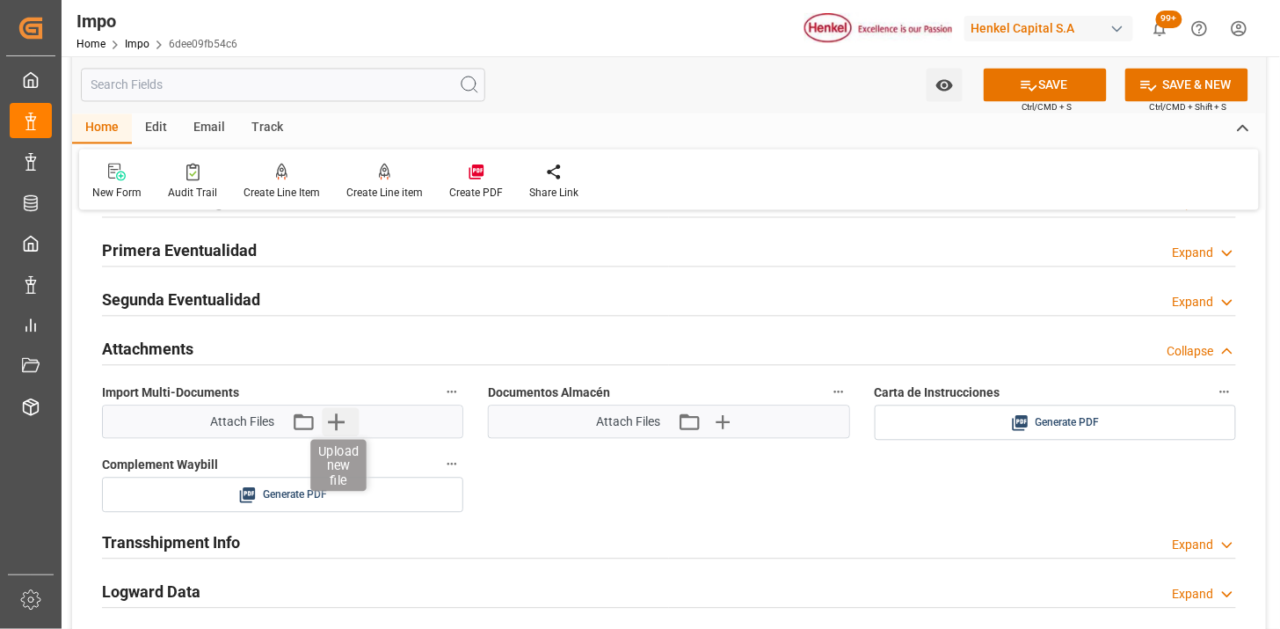
click at [339, 428] on icon "button" at bounding box center [336, 422] width 28 height 28
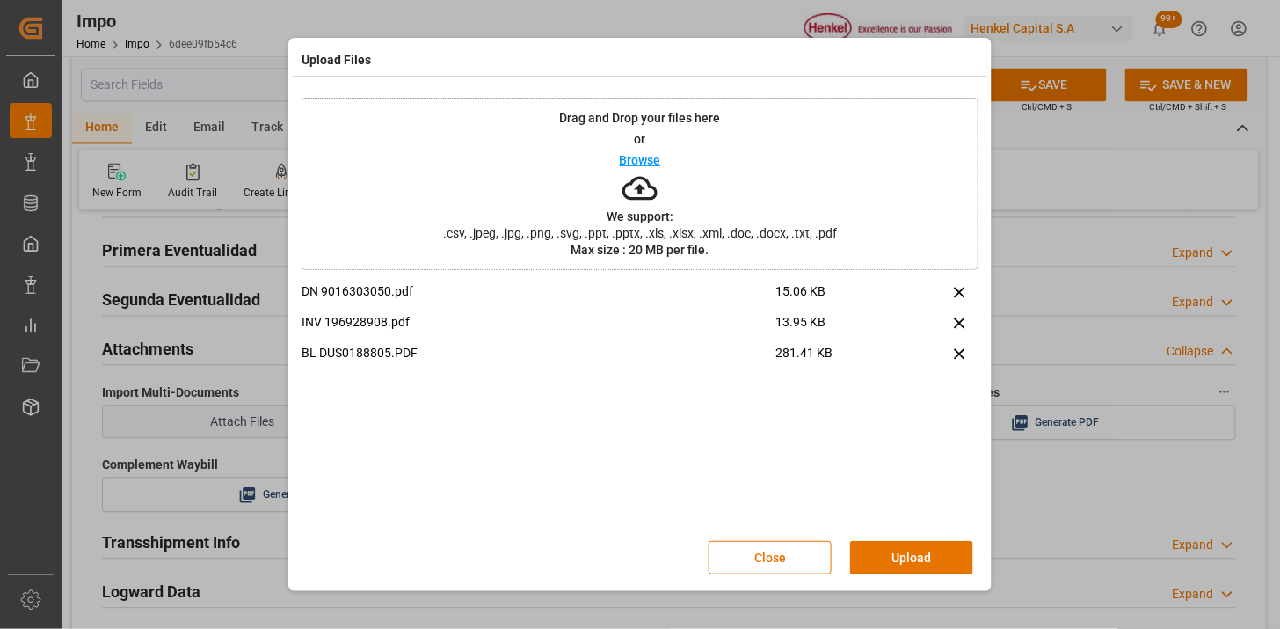
drag, startPoint x: 937, startPoint y: 557, endPoint x: 728, endPoint y: 383, distance: 272.2
click at [930, 540] on div "Close Upload" at bounding box center [640, 557] width 677 height 58
click at [915, 559] on button "Upload" at bounding box center [911, 557] width 123 height 33
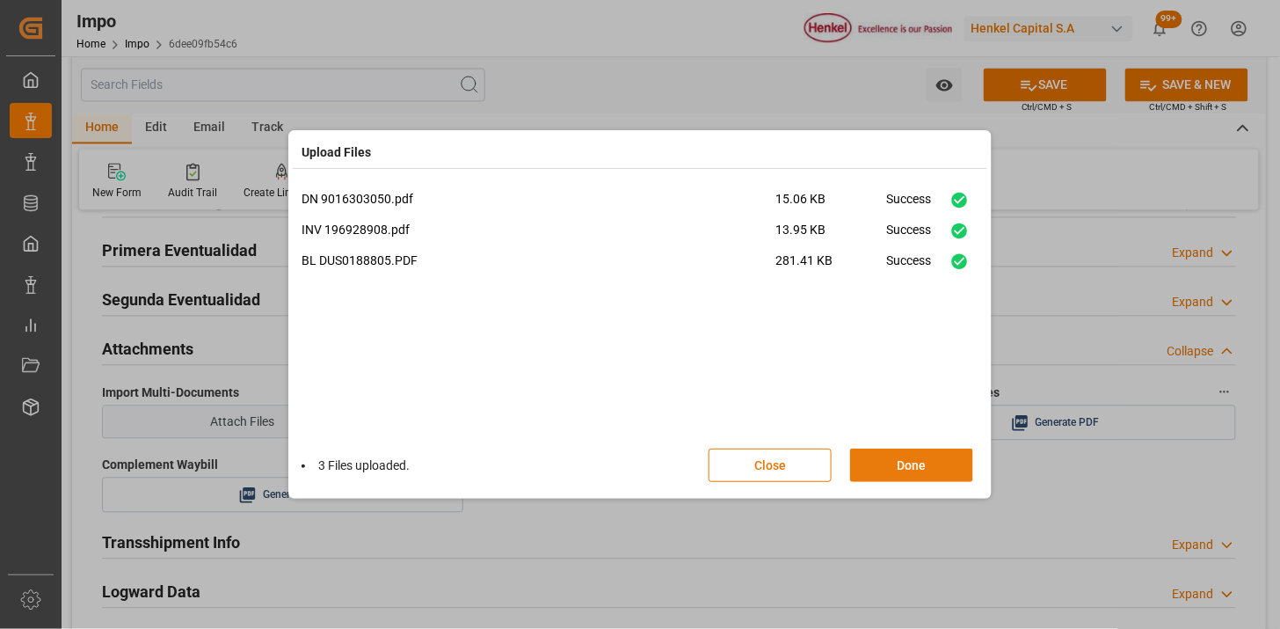
click at [888, 459] on button "Done" at bounding box center [911, 464] width 123 height 33
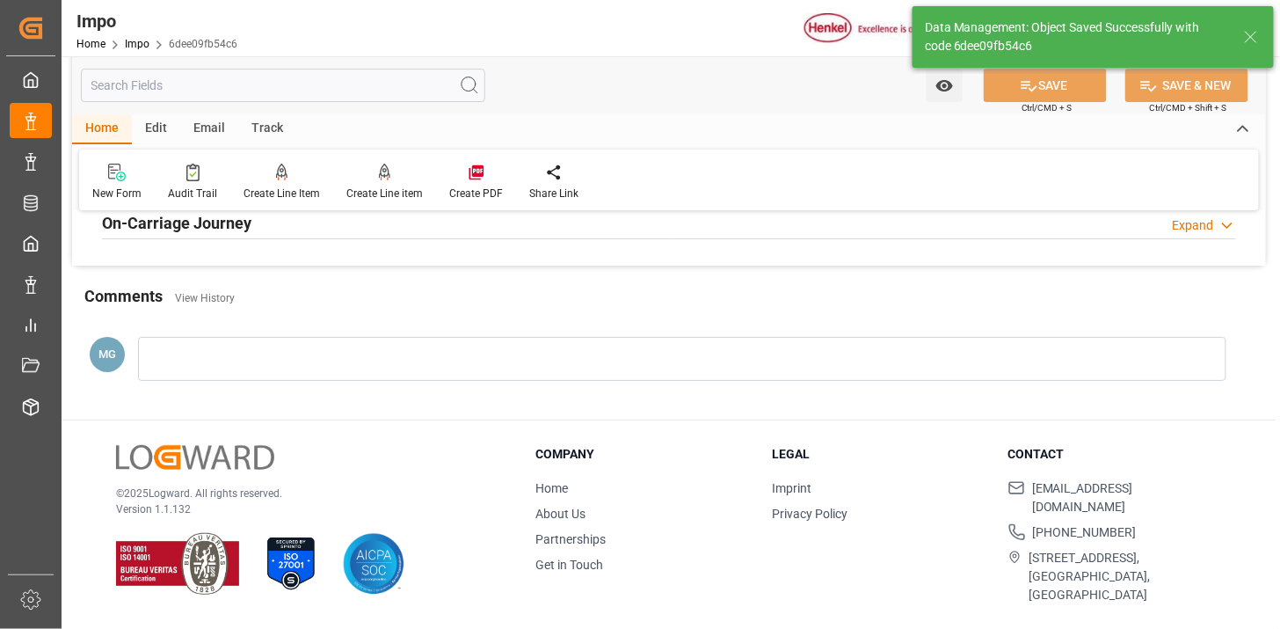
type textarea "AA"
type input "1"
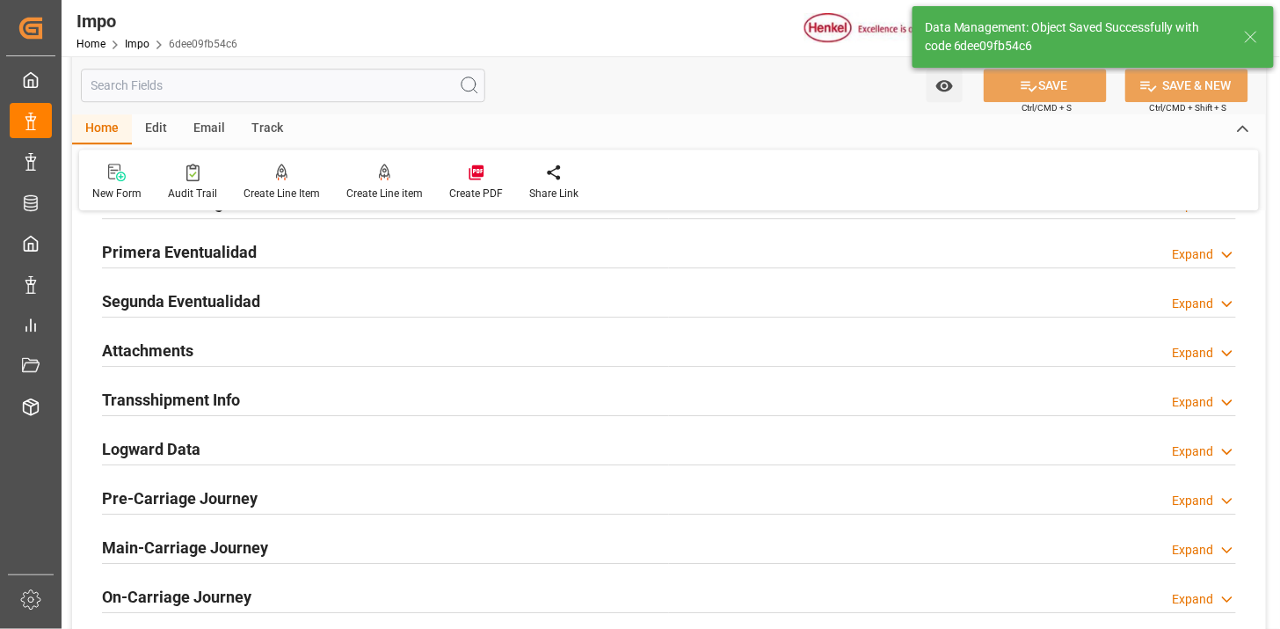
drag, startPoint x: 125, startPoint y: 355, endPoint x: 188, endPoint y: 358, distance: 63.4
click at [126, 356] on h2 "Attachments" at bounding box center [147, 351] width 91 height 24
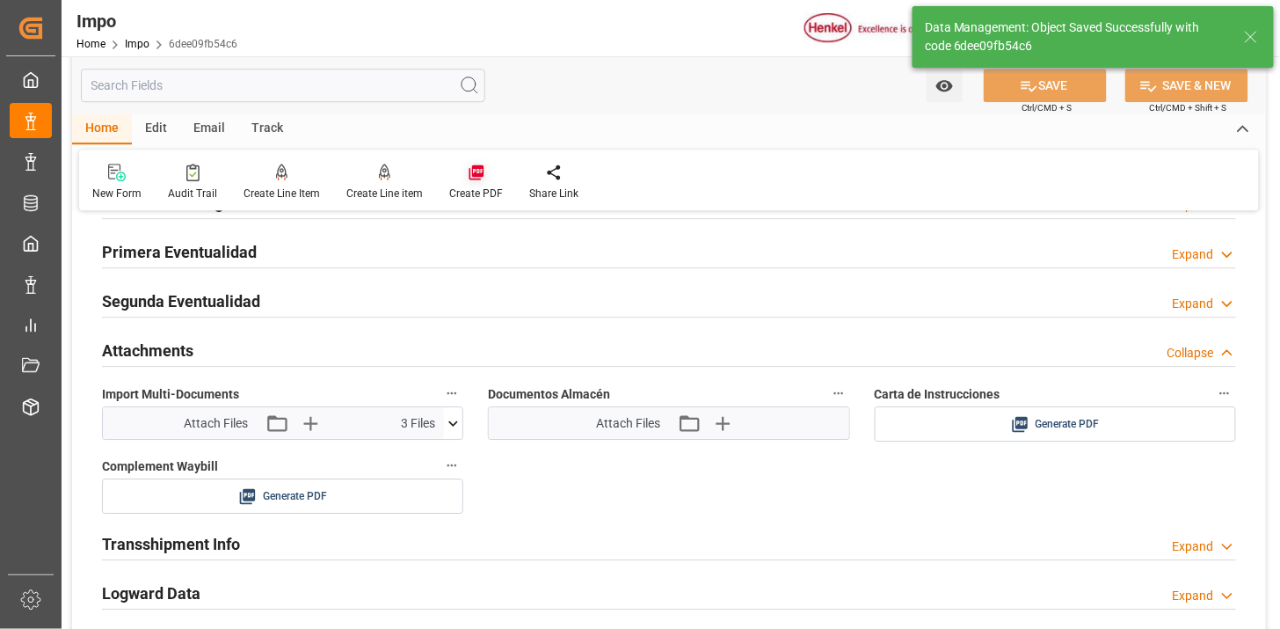
click at [479, 164] on icon at bounding box center [477, 173] width 18 height 18
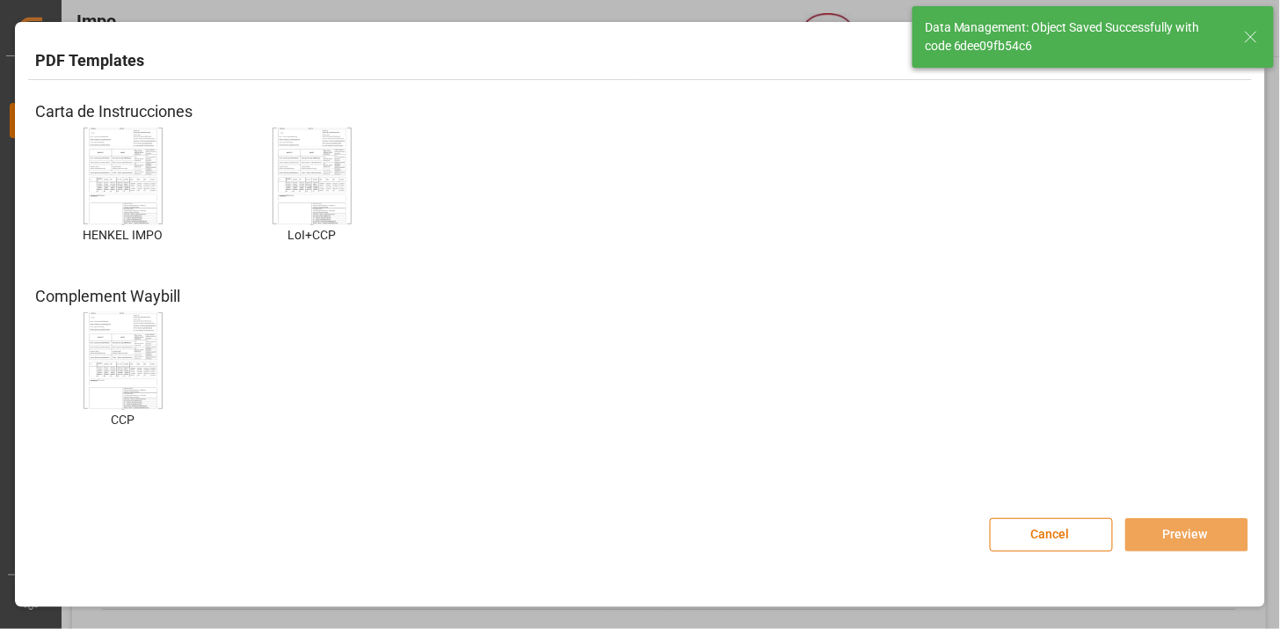
click at [118, 173] on img at bounding box center [123, 176] width 70 height 99
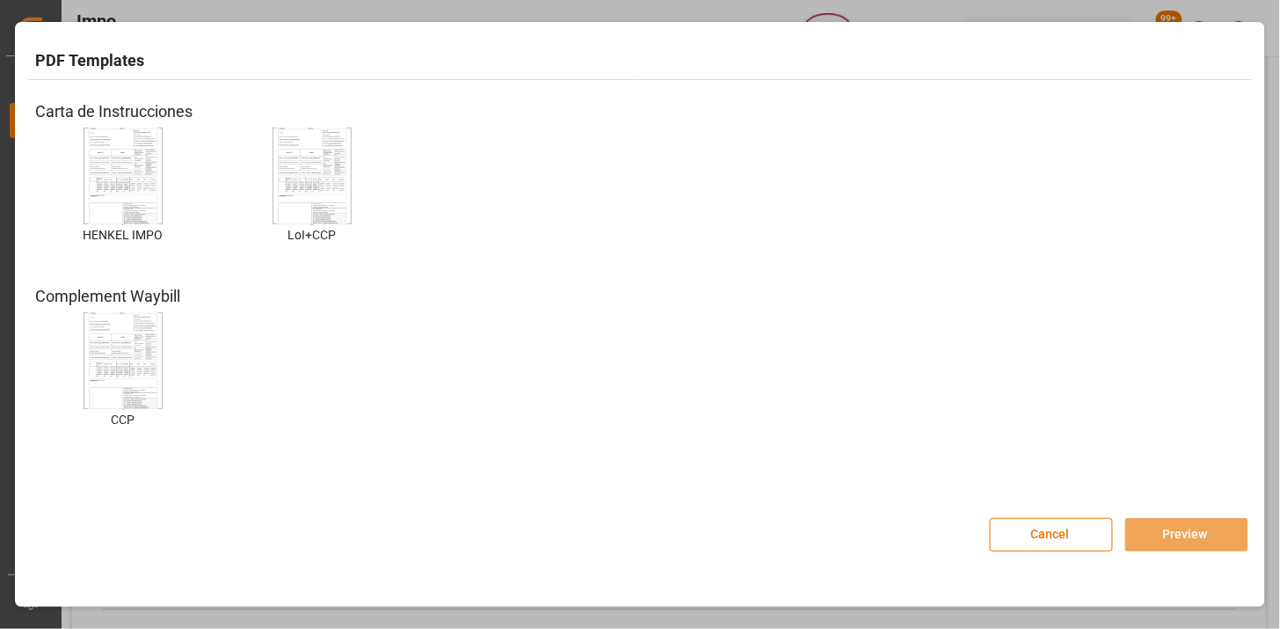
click at [138, 196] on img at bounding box center [123, 176] width 70 height 99
click at [128, 207] on img at bounding box center [123, 176] width 70 height 99
click at [1189, 532] on button "Preview" at bounding box center [1187, 534] width 123 height 33
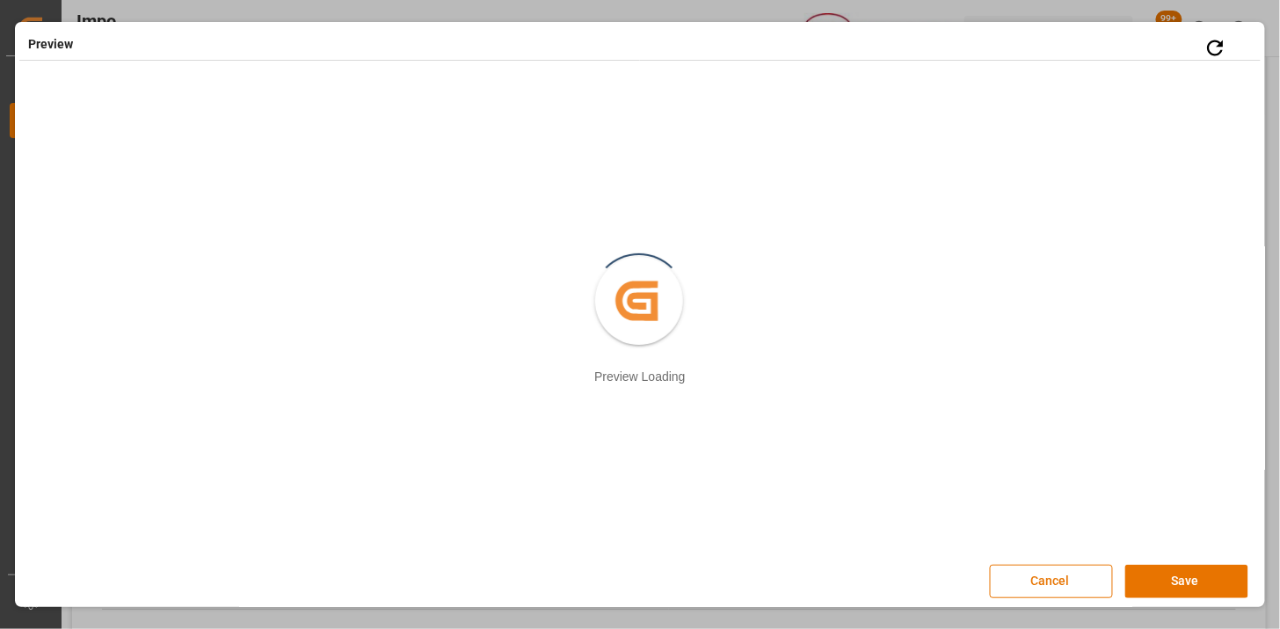
drag, startPoint x: 1161, startPoint y: 573, endPoint x: 684, endPoint y: 493, distance: 483.3
click at [1161, 576] on button "Save" at bounding box center [1187, 581] width 123 height 33
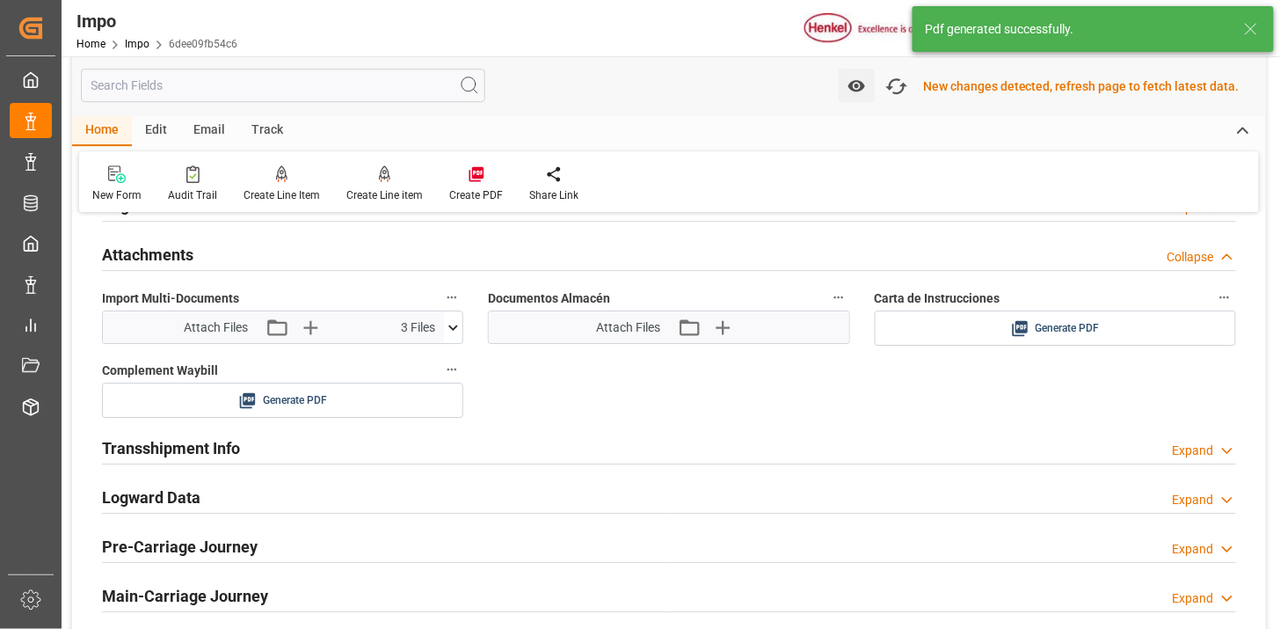
scroll to position [1530, 0]
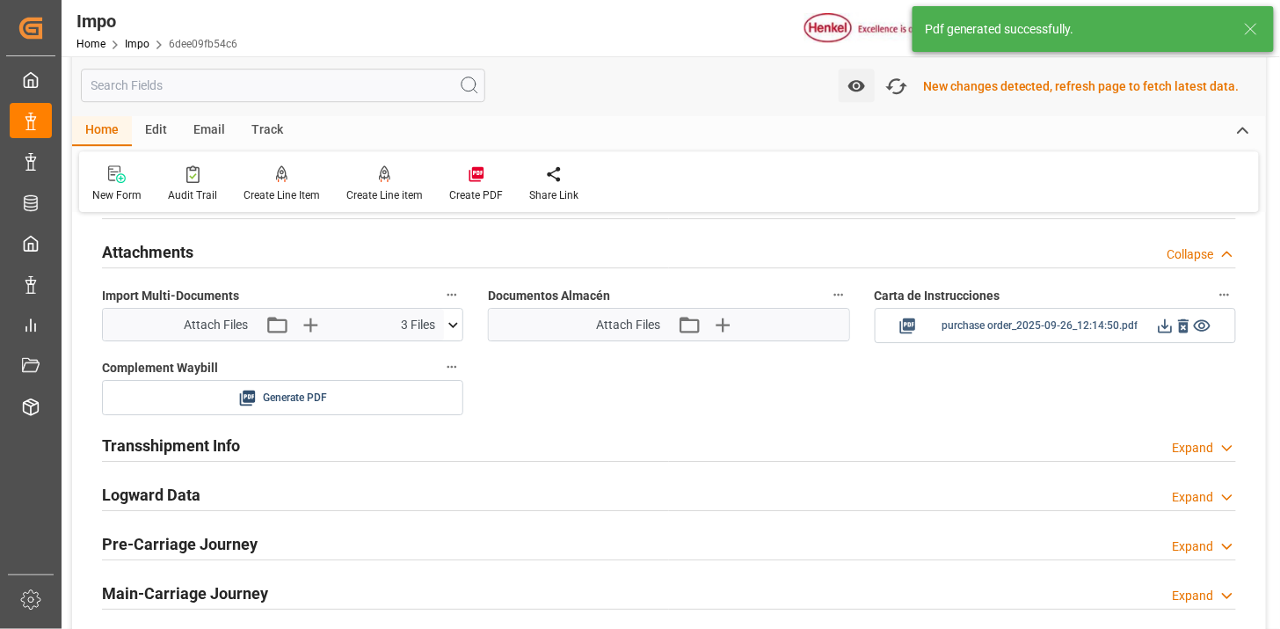
click at [1167, 331] on icon at bounding box center [1165, 326] width 18 height 18
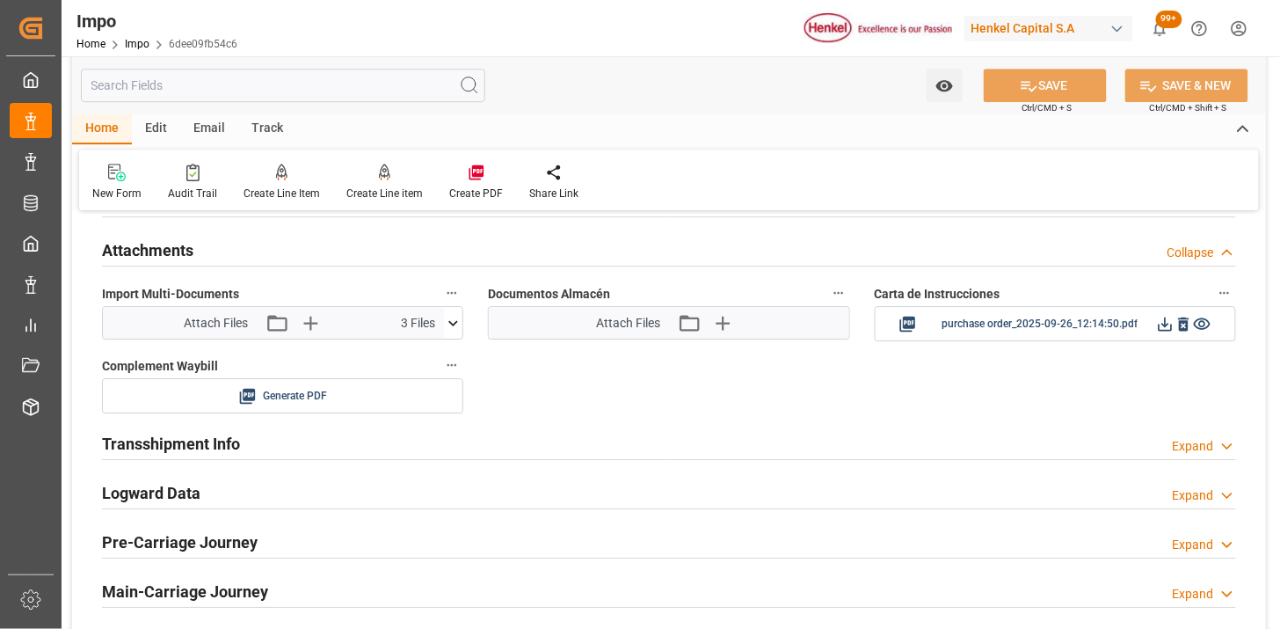
scroll to position [1527, 0]
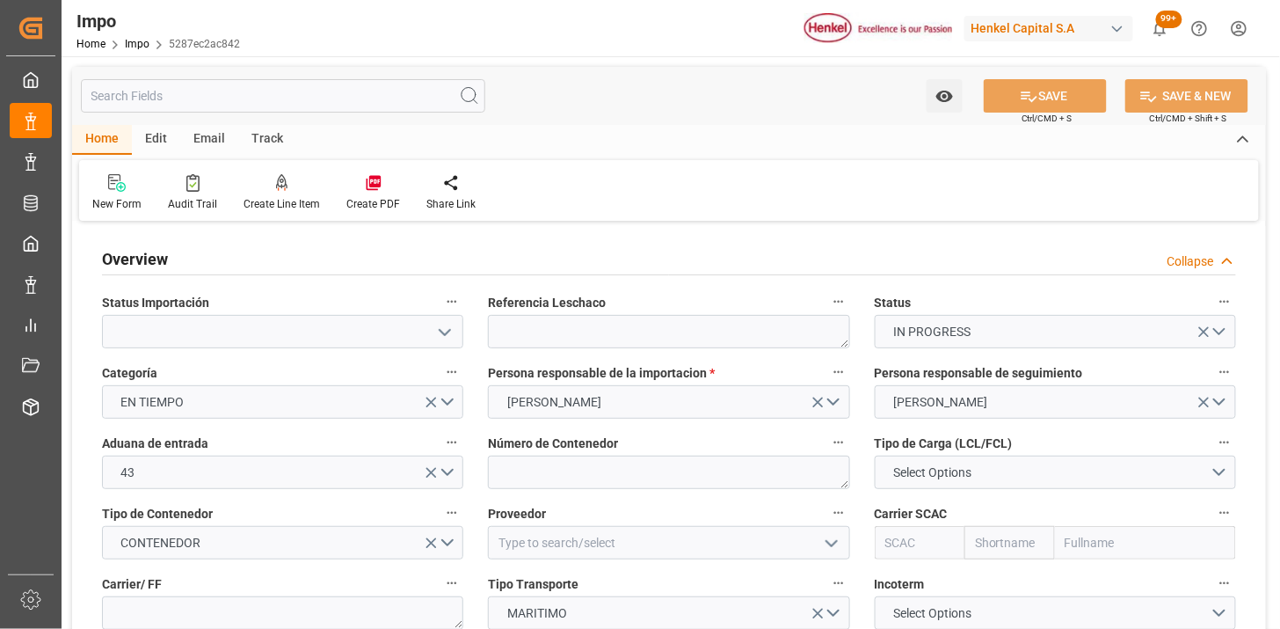
type input "[DATE]"
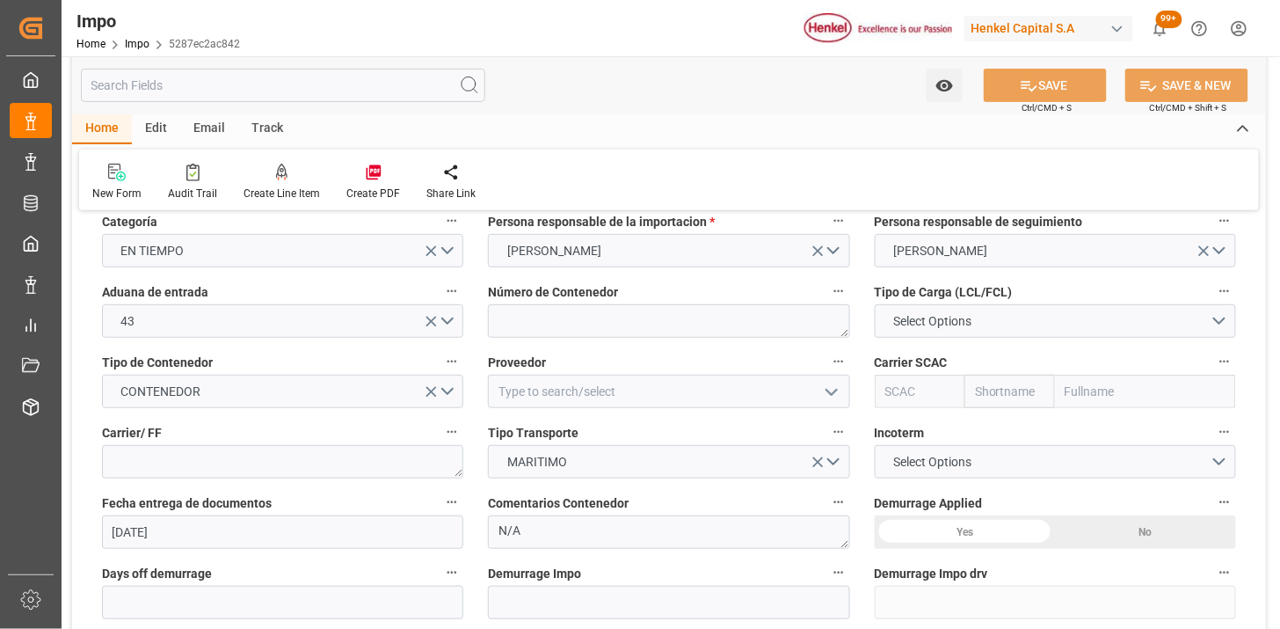
scroll to position [195, 0]
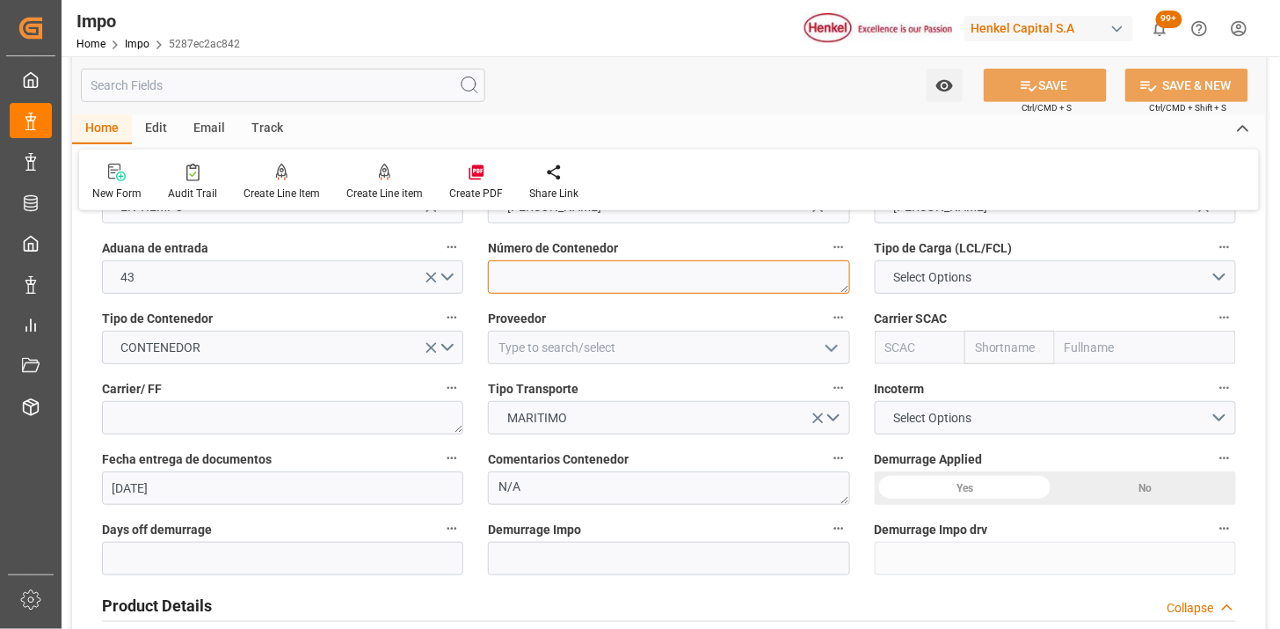
click at [556, 279] on textarea at bounding box center [668, 276] width 361 height 33
paste textarea "MSDU5404113"
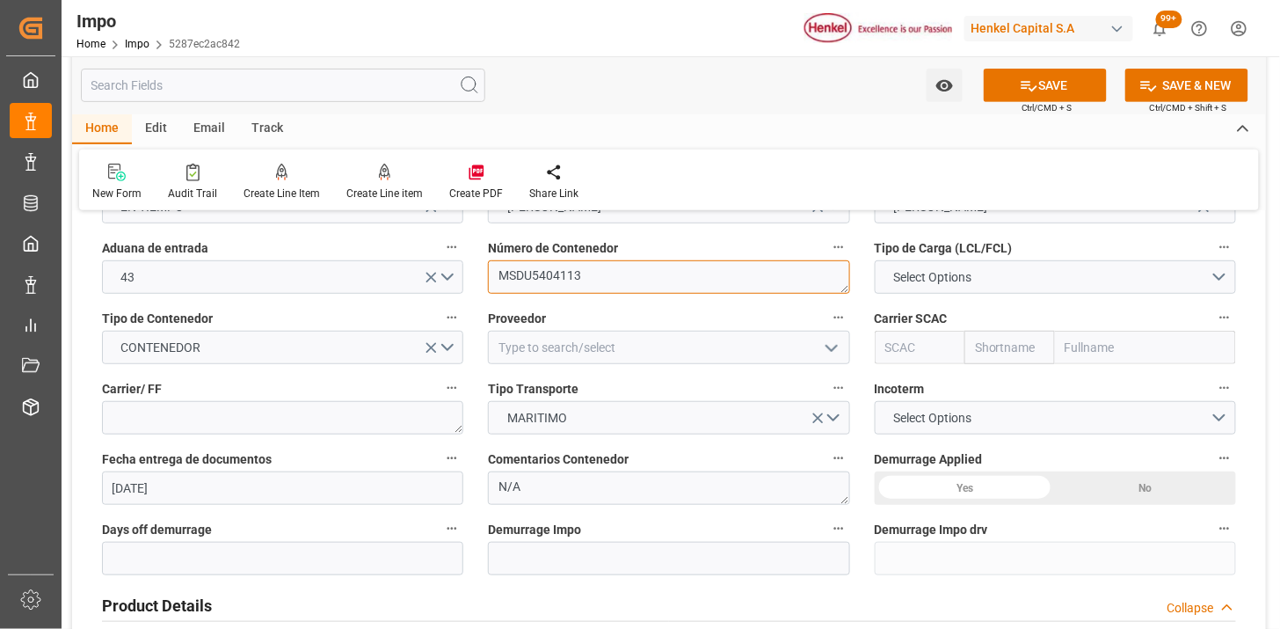
type textarea "MSDU5404113"
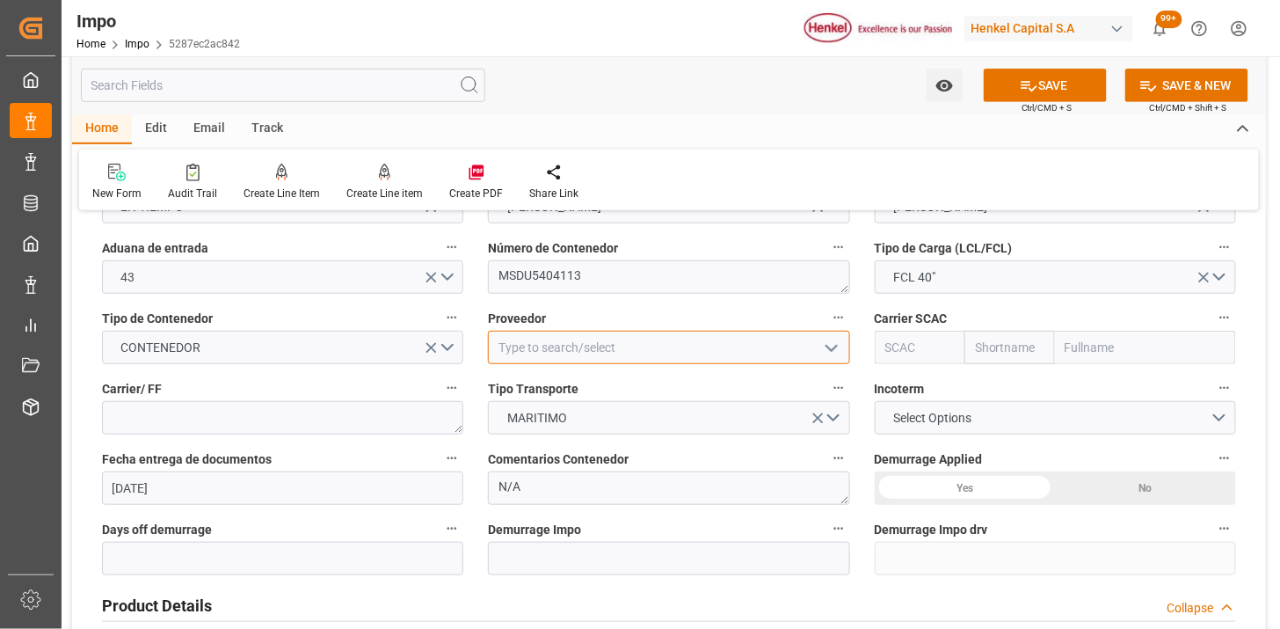
click at [534, 350] on input at bounding box center [668, 347] width 361 height 33
type input "ALPHAMIN INC"
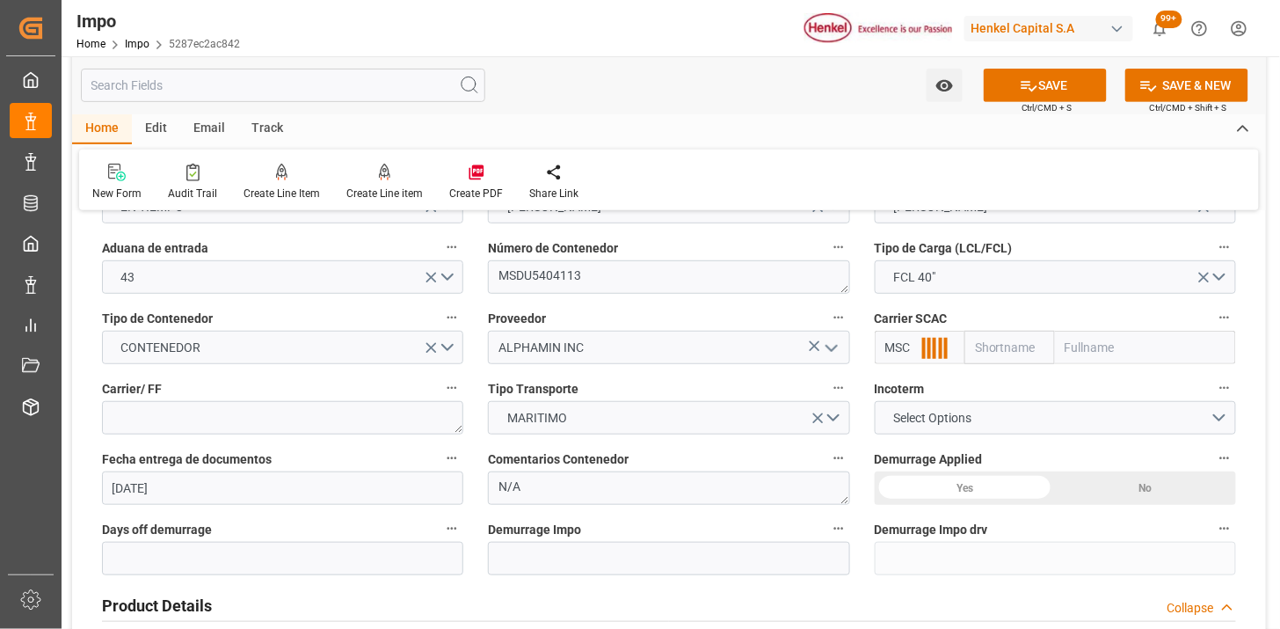
type input "MSCU"
type input "MSC"
type input "Mediterranean Shipping Company"
type input "MSCU"
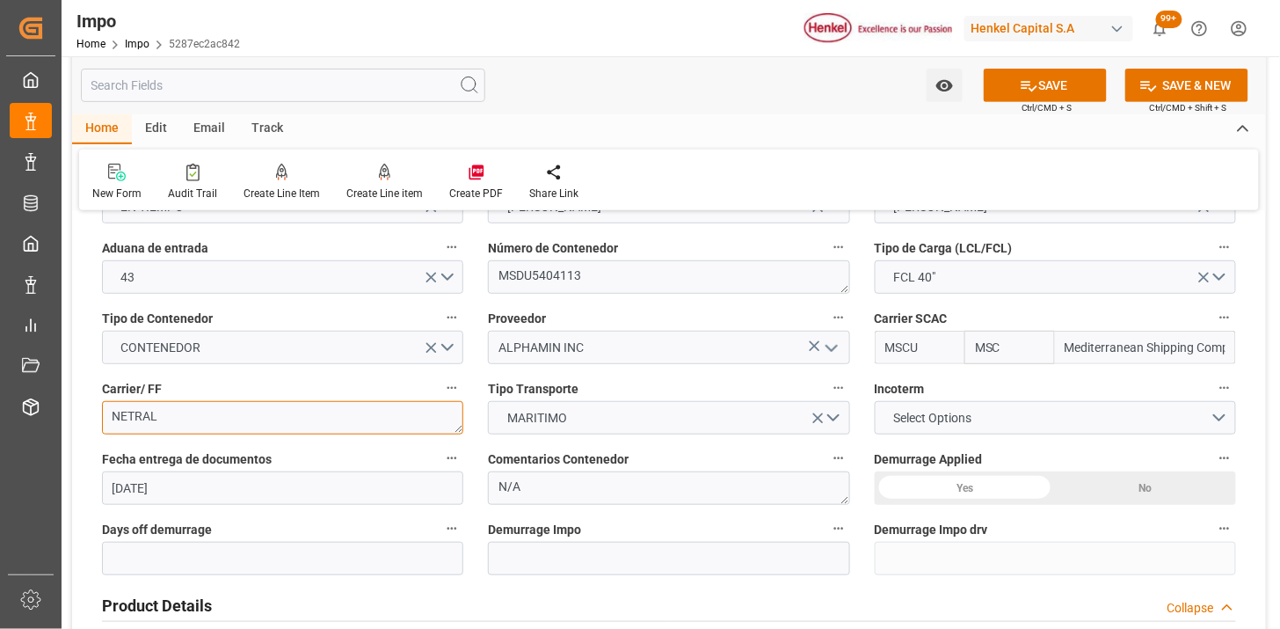
drag, startPoint x: 251, startPoint y: 417, endPoint x: 130, endPoint y: 414, distance: 120.5
click at [130, 414] on textarea "NETRAL" at bounding box center [282, 417] width 361 height 33
click at [130, 410] on textarea "NETRAL" at bounding box center [282, 417] width 361 height 33
type textarea "CNC GLOBAL"
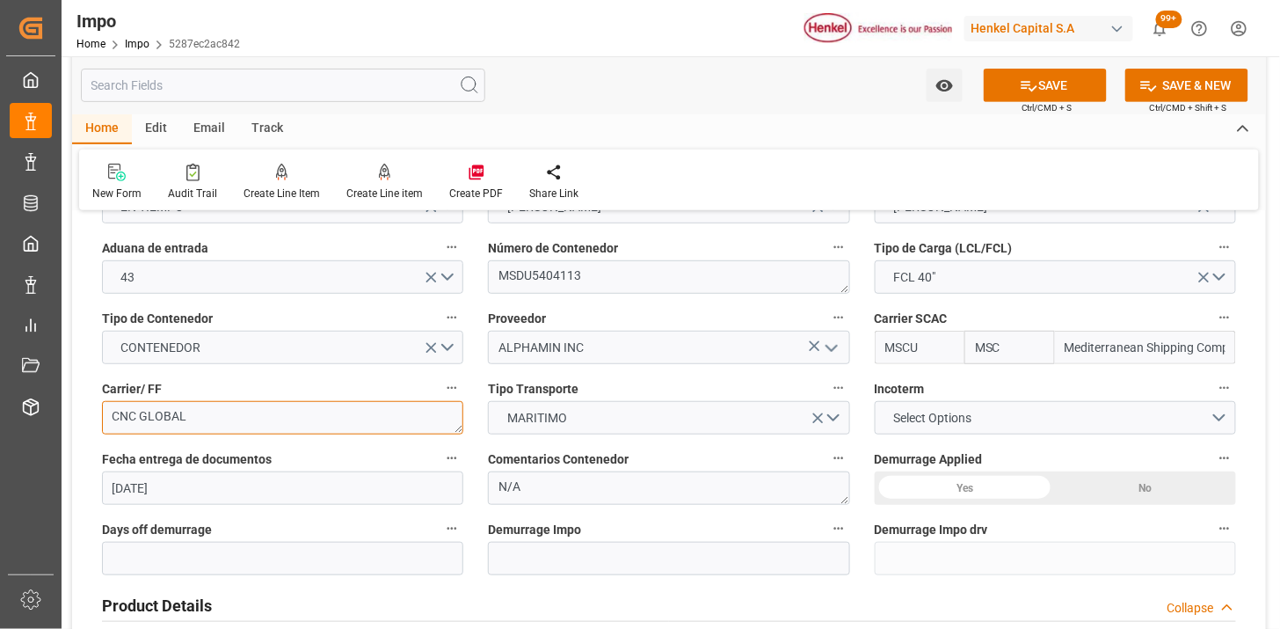
scroll to position [293, 0]
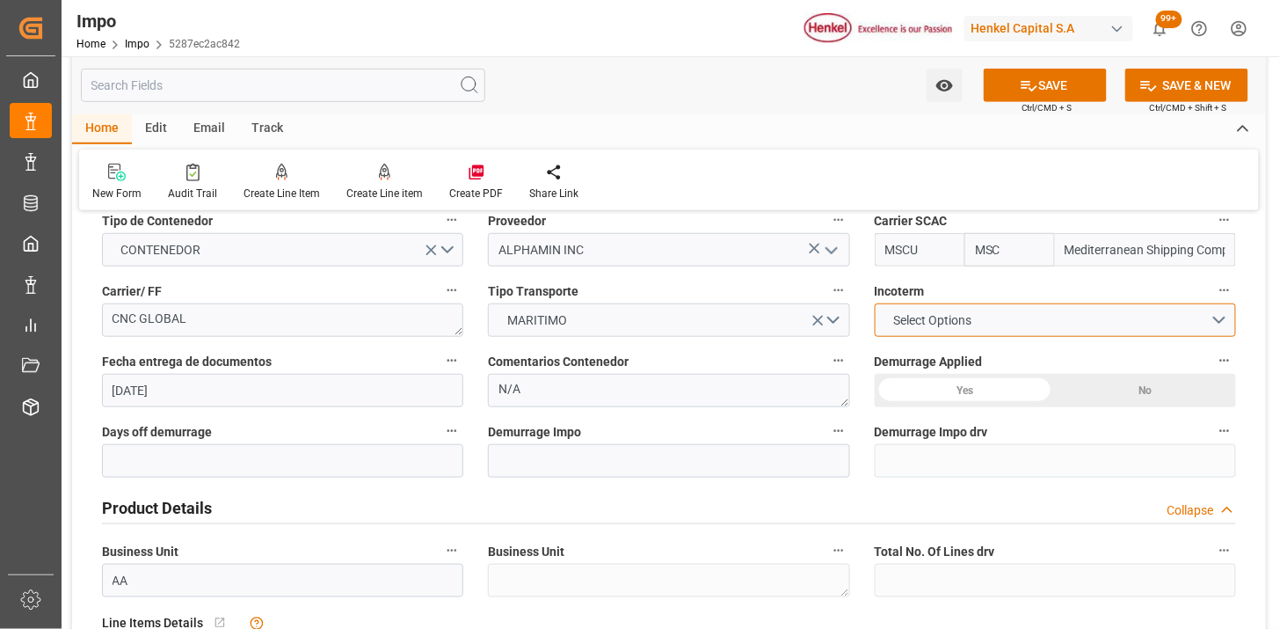
click at [919, 319] on span "Select Options" at bounding box center [933, 320] width 96 height 18
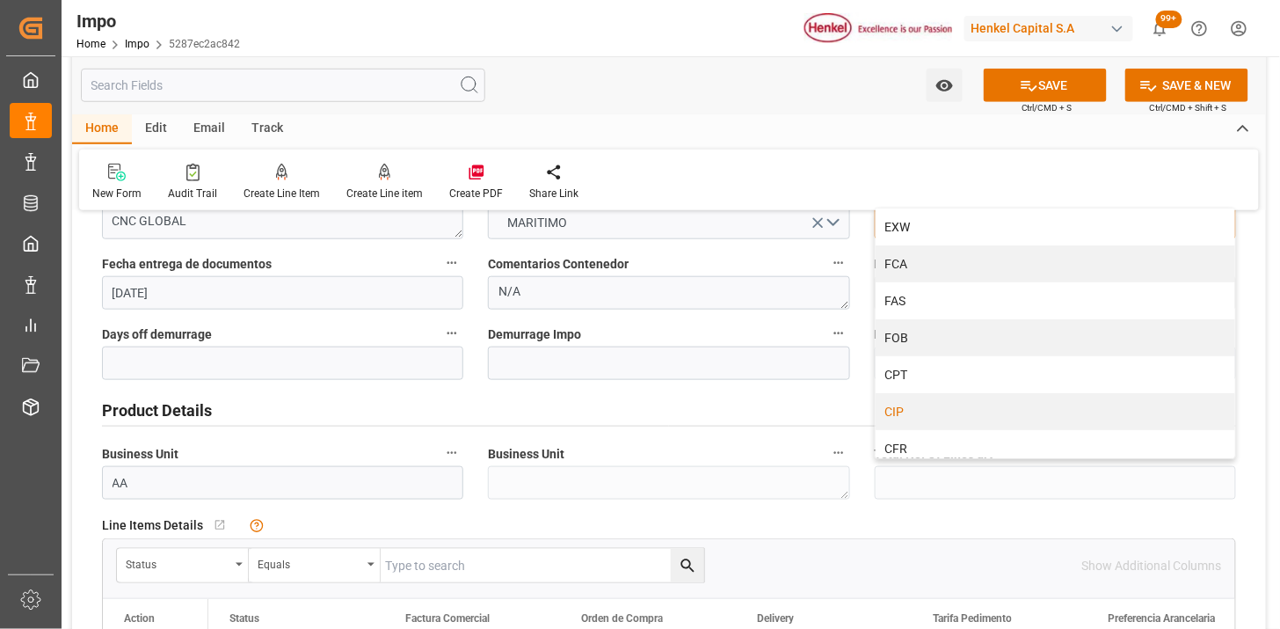
scroll to position [98, 0]
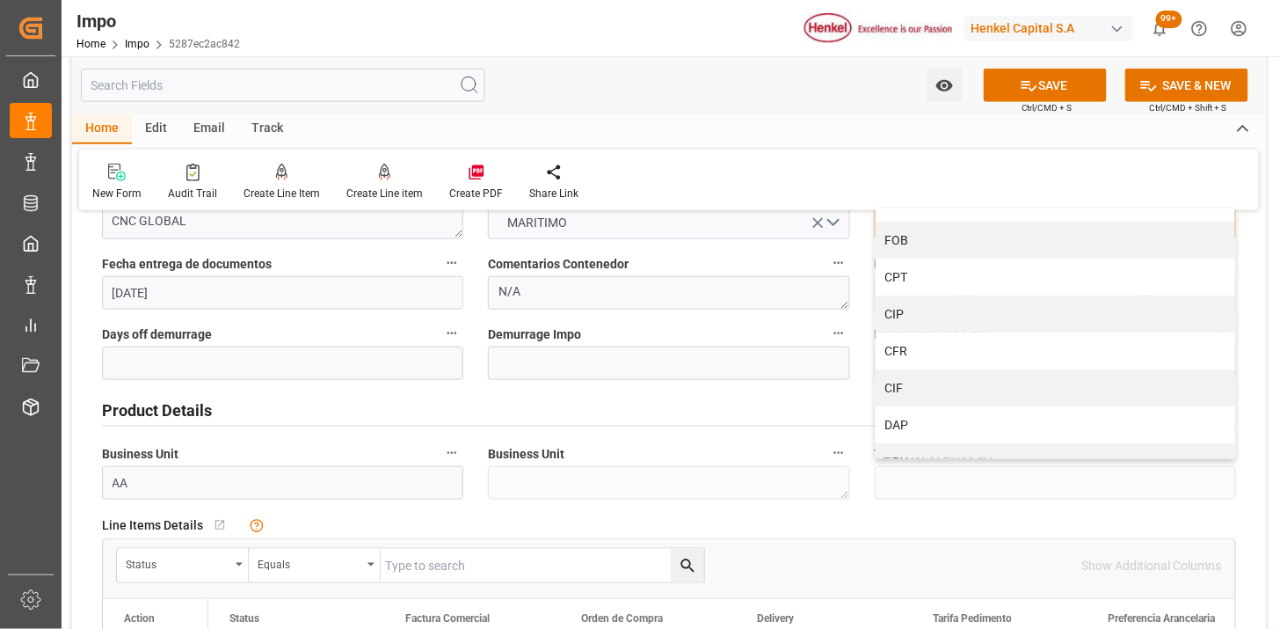
drag, startPoint x: 932, startPoint y: 394, endPoint x: 883, endPoint y: 411, distance: 52.0
click at [929, 396] on div "CIF" at bounding box center [1056, 387] width 360 height 37
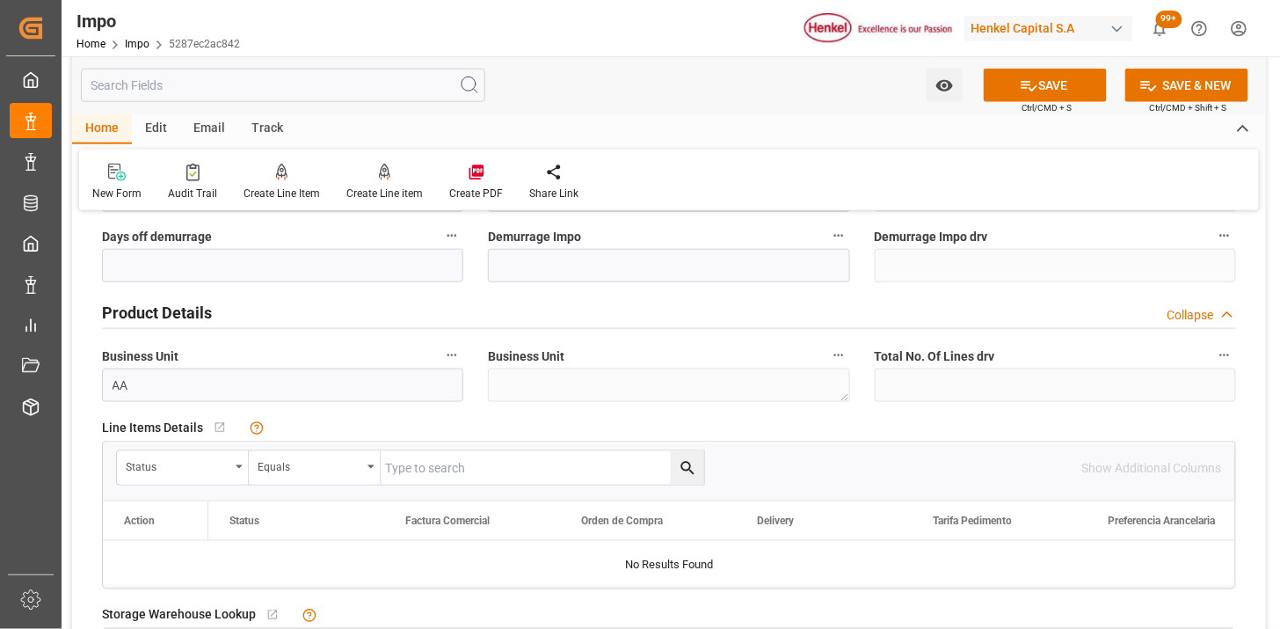
scroll to position [586, 0]
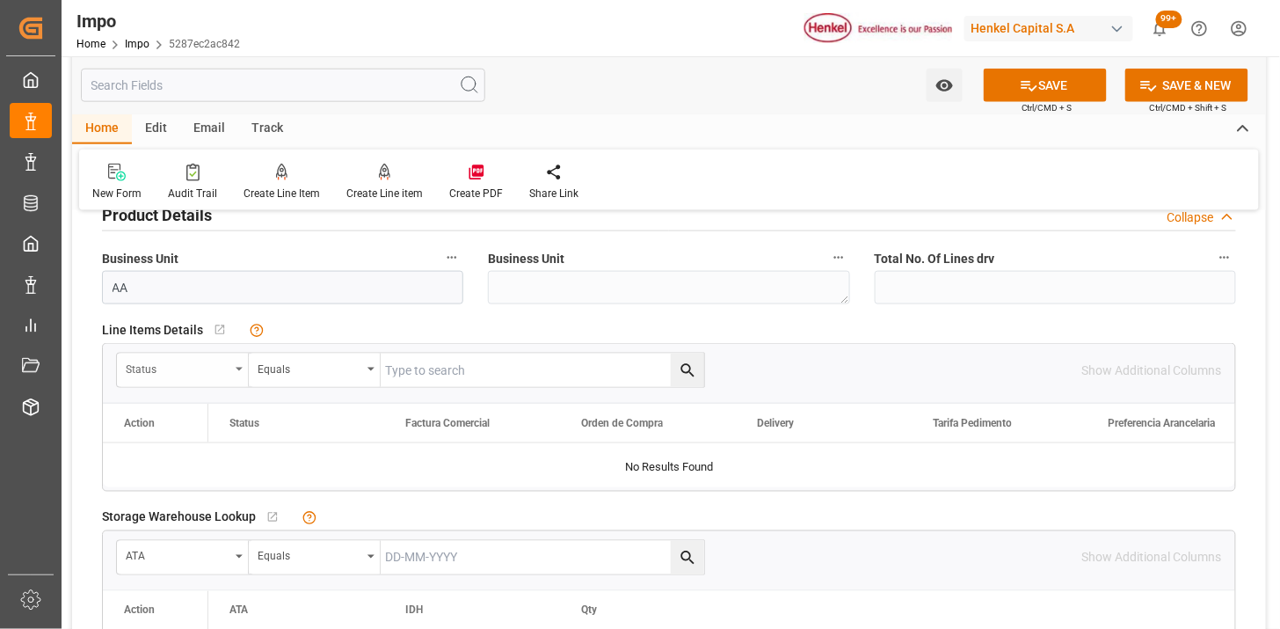
click at [199, 370] on div "Status" at bounding box center [178, 367] width 104 height 20
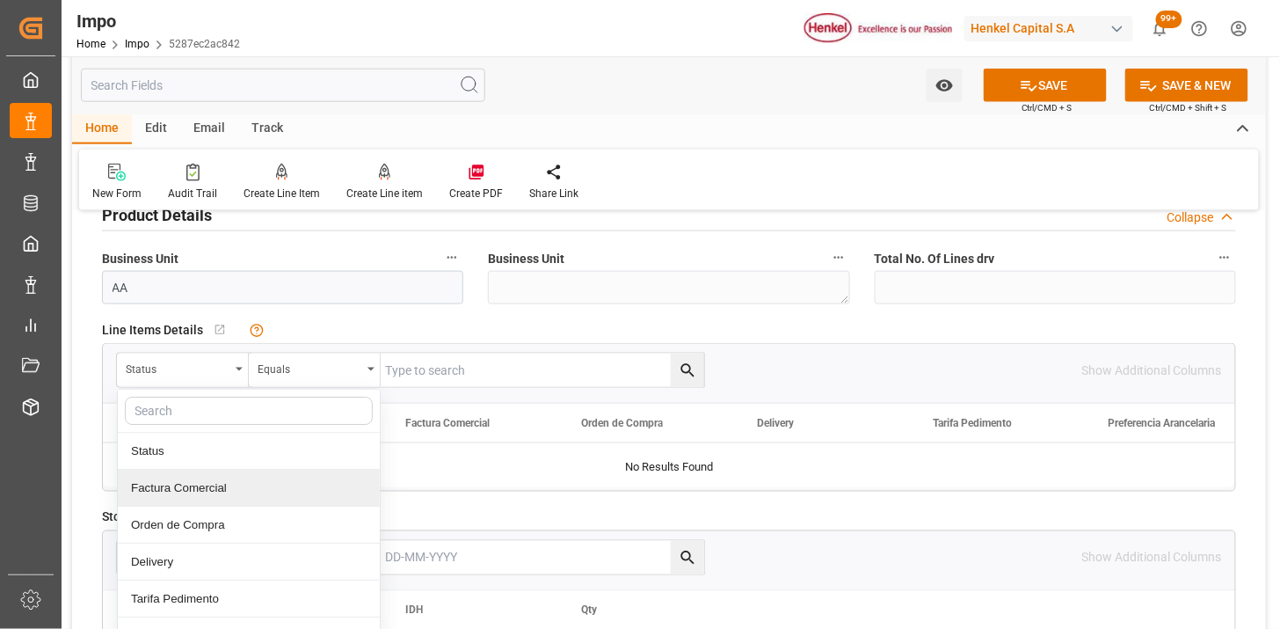
drag, startPoint x: 200, startPoint y: 482, endPoint x: 217, endPoint y: 477, distance: 18.1
click at [199, 485] on div "Factura Comercial" at bounding box center [249, 488] width 262 height 37
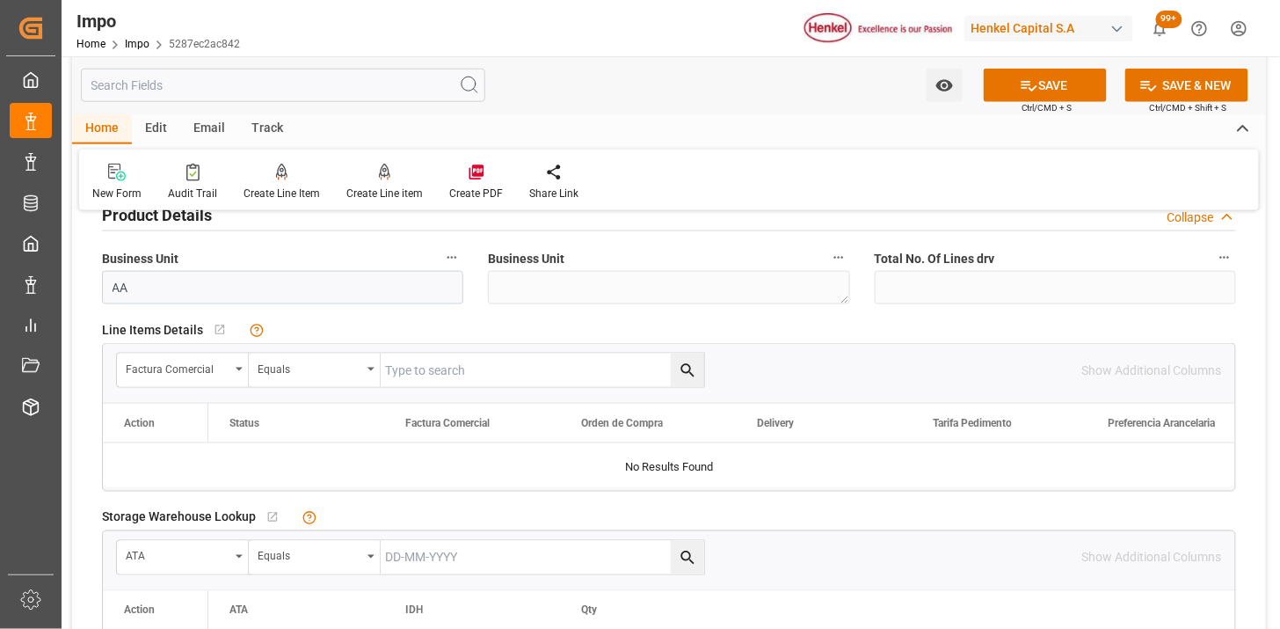
click at [469, 368] on input "text" at bounding box center [543, 370] width 324 height 33
paste input "415110340950"
type input "415110340950"
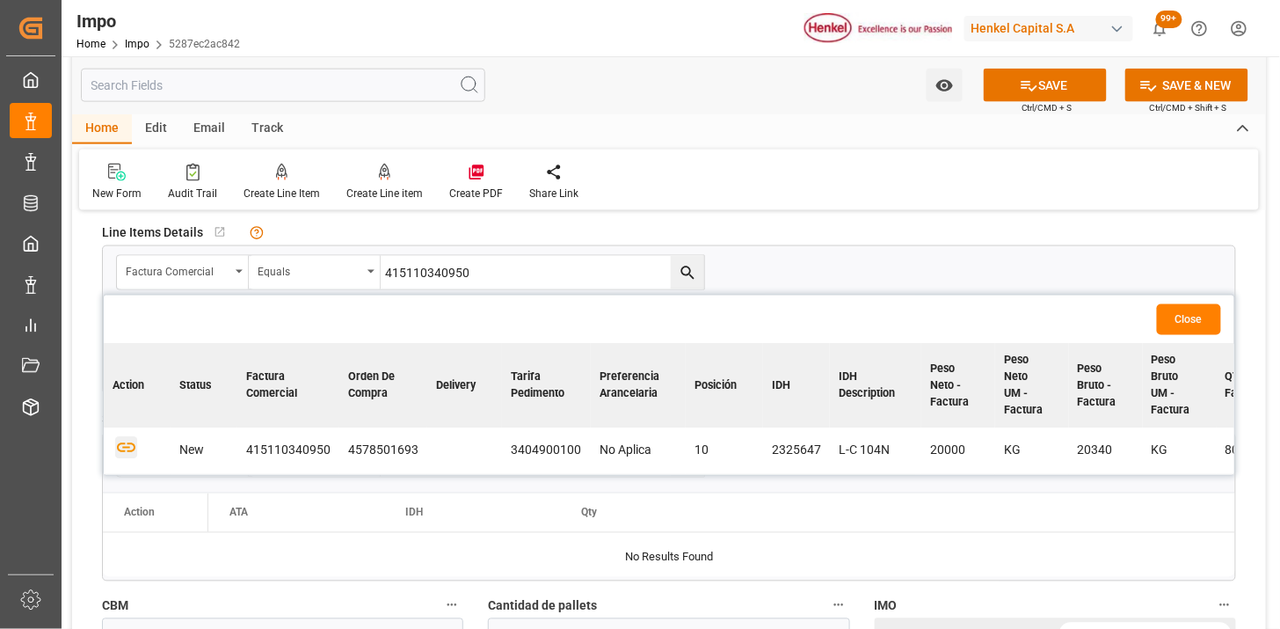
click at [130, 450] on icon "button" at bounding box center [126, 449] width 18 height 10
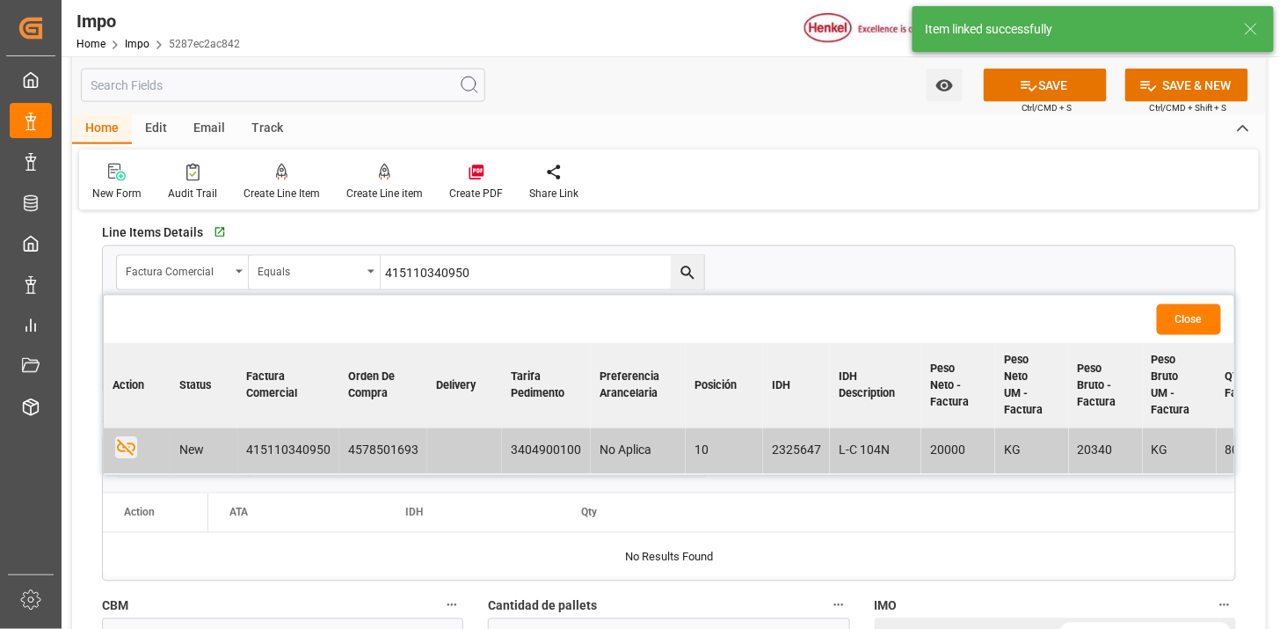
click at [1185, 317] on button "Close" at bounding box center [1189, 319] width 64 height 31
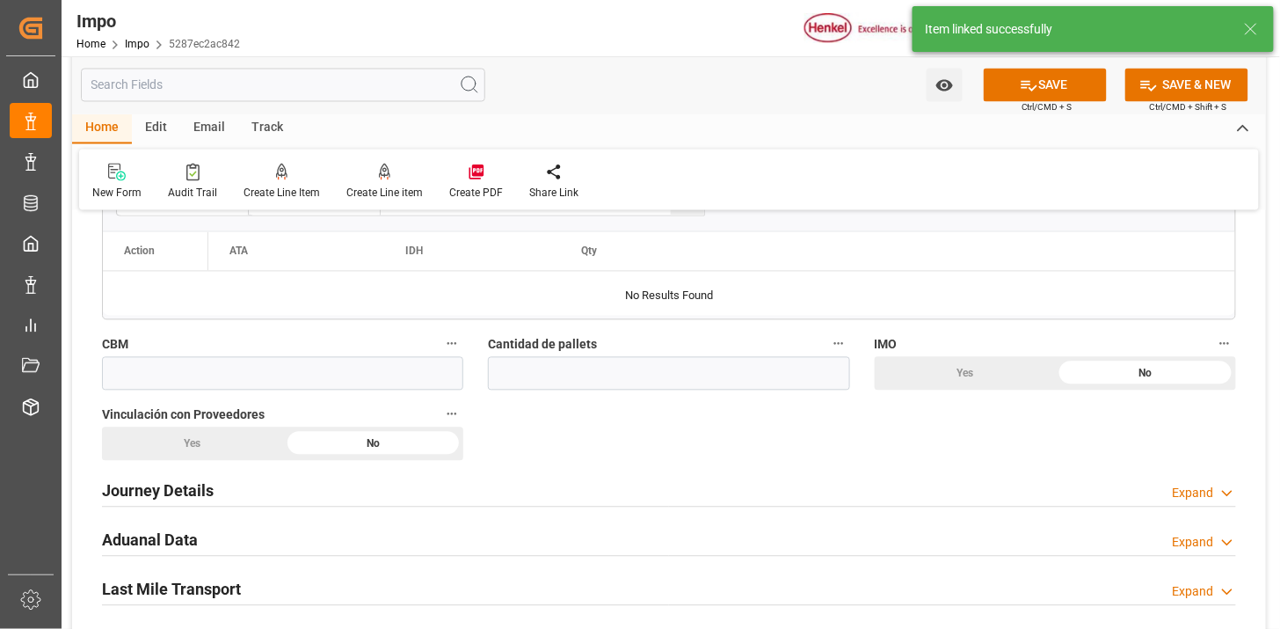
scroll to position [977, 0]
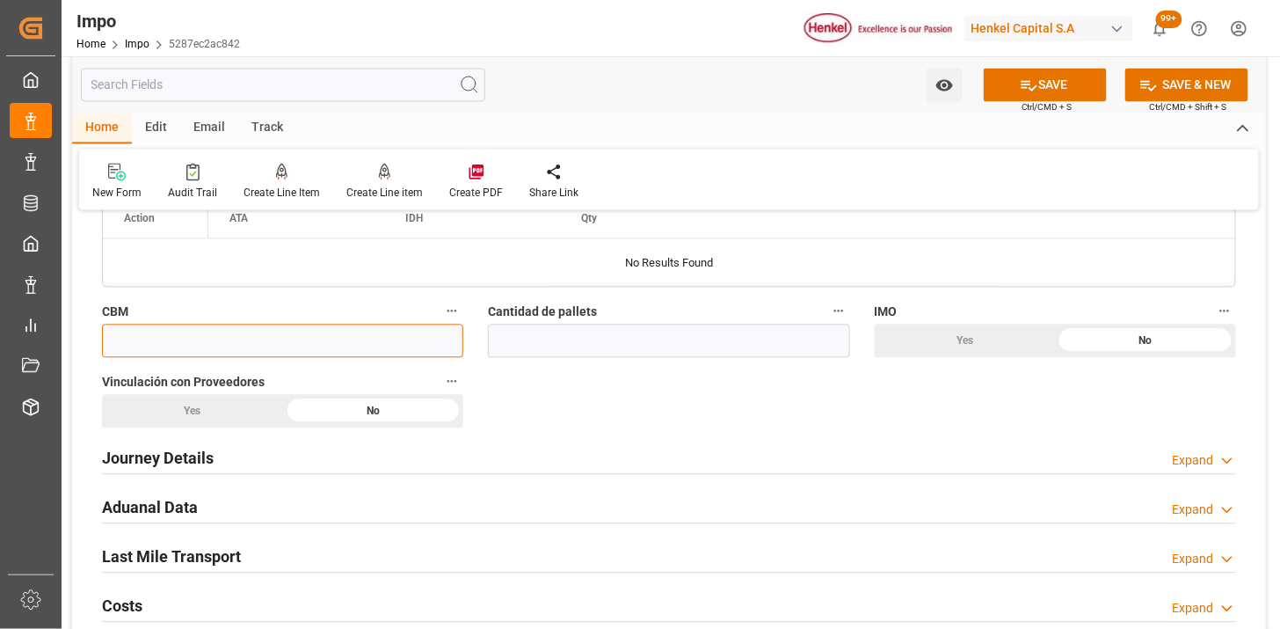
click at [241, 353] on input "text" at bounding box center [282, 340] width 361 height 33
type input "44.04"
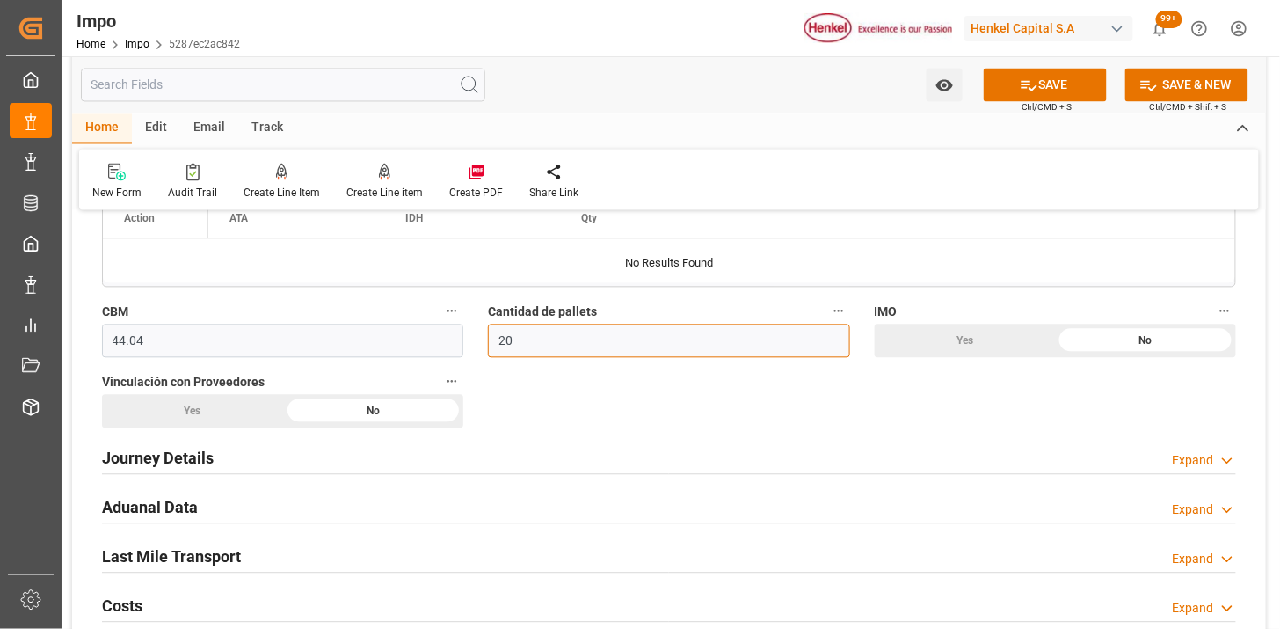
type input "20"
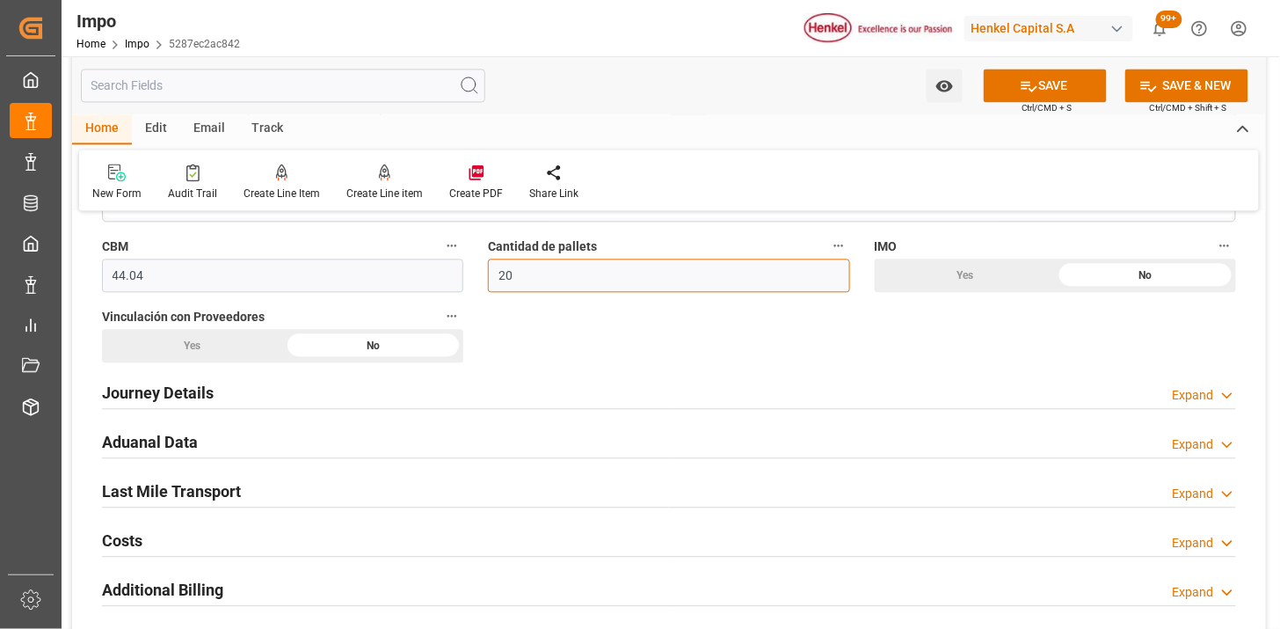
scroll to position [1075, 0]
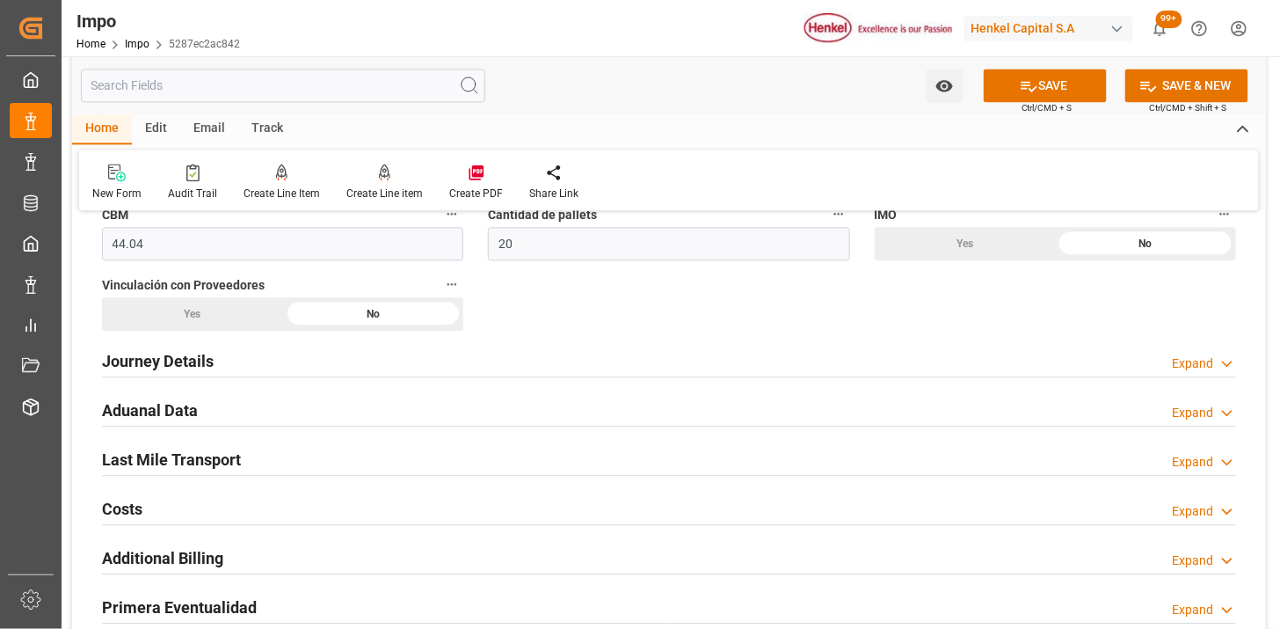
click at [227, 364] on div "Journey Details Expand" at bounding box center [669, 359] width 1134 height 33
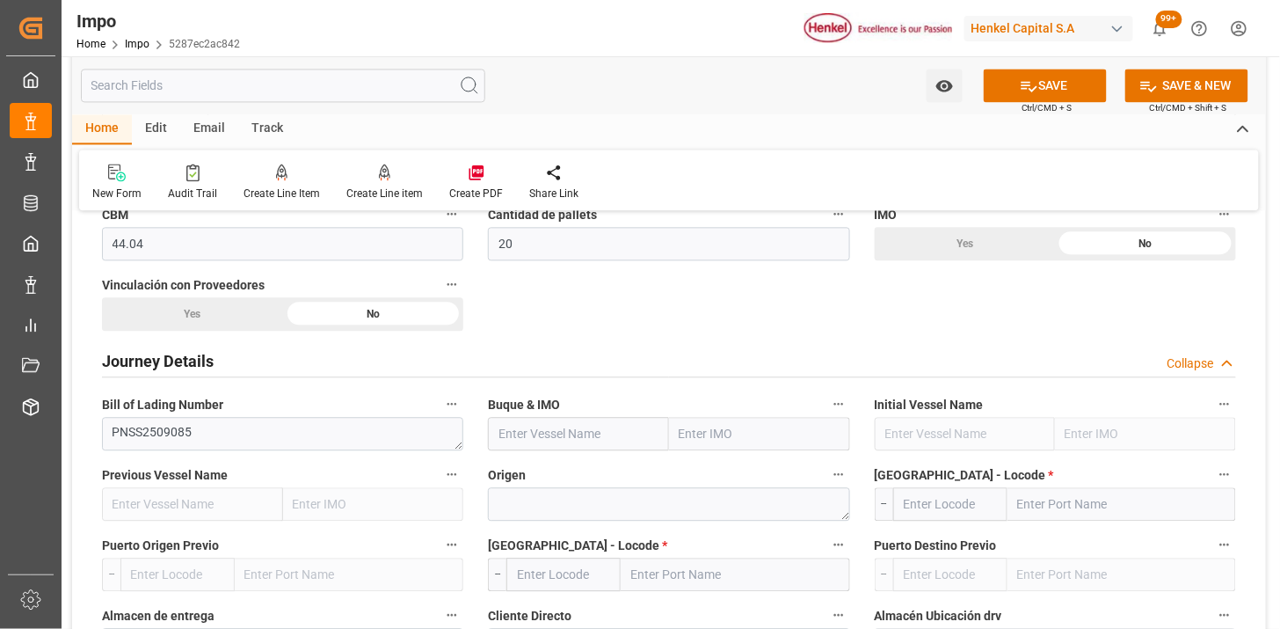
scroll to position [1172, 0]
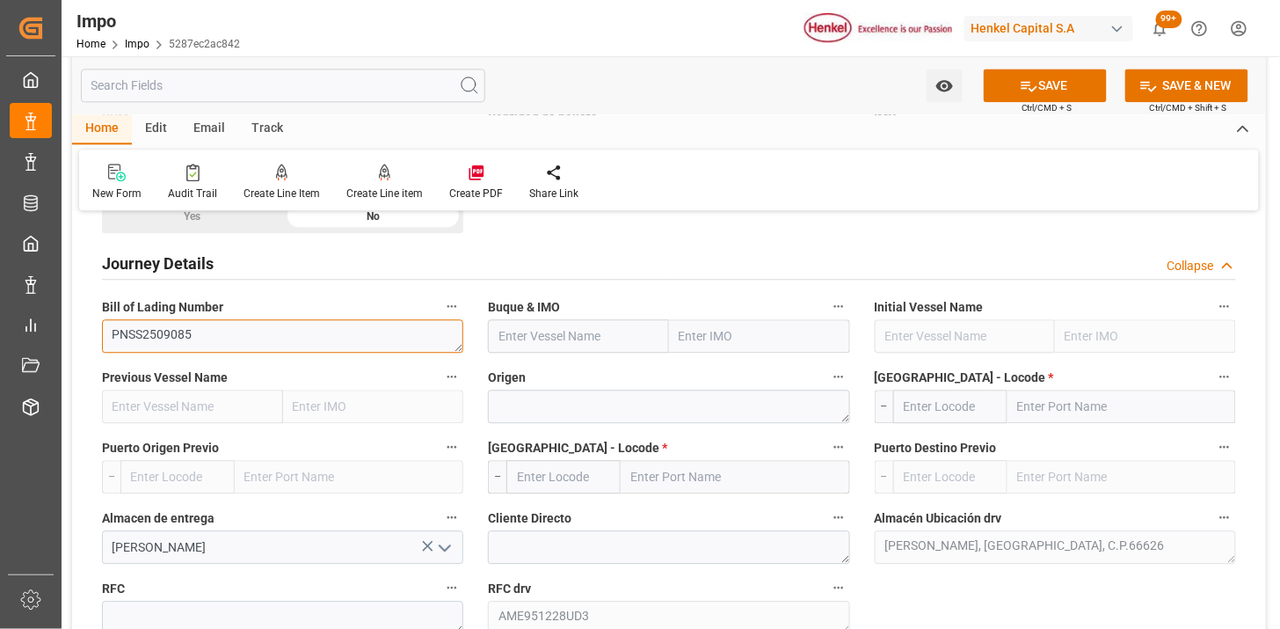
click at [345, 326] on textarea "PNSS2509085" at bounding box center [282, 335] width 361 height 33
click at [619, 345] on input "text" at bounding box center [578, 335] width 181 height 33
paste input "ZIM WILMINGTON"
type input "ZIM WILMINGTON"
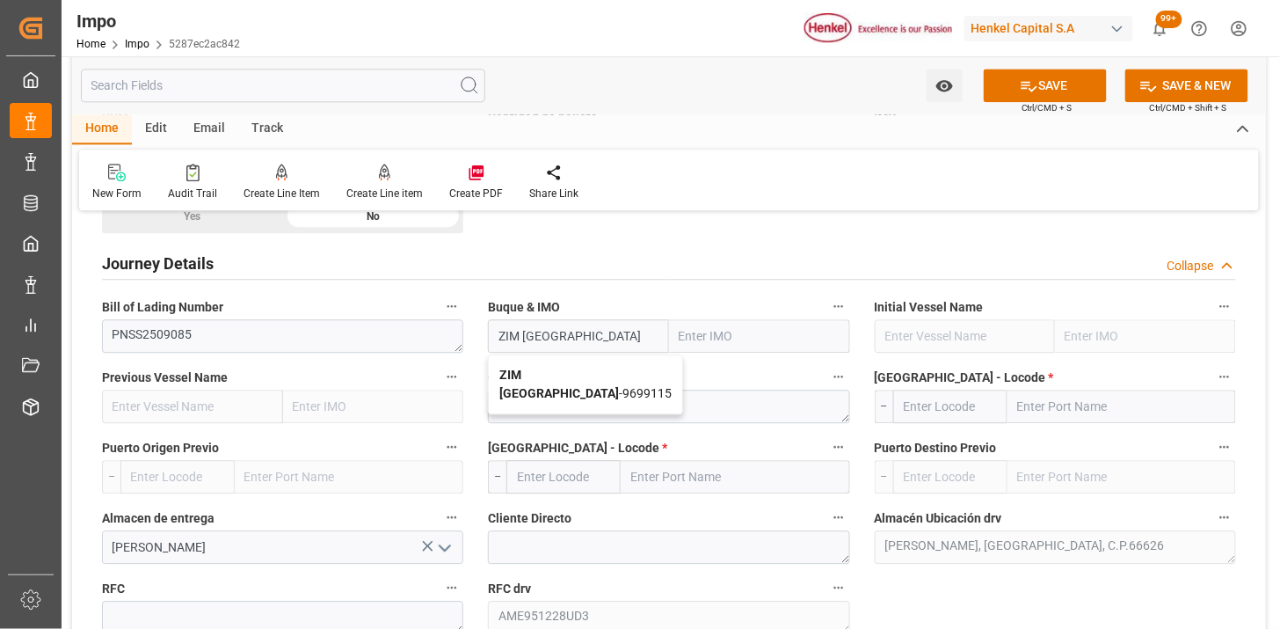
type input "9699115"
type input "ZIM WILMINGTON"
click at [555, 405] on textarea at bounding box center [668, 406] width 361 height 33
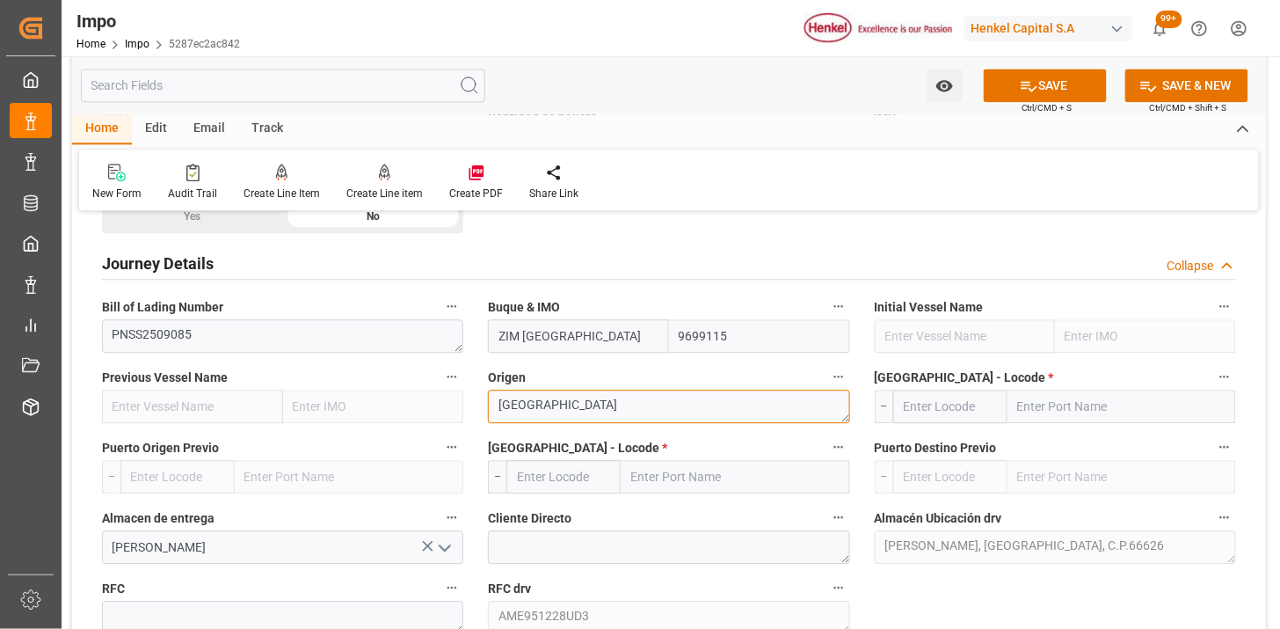
type textarea "KOREA"
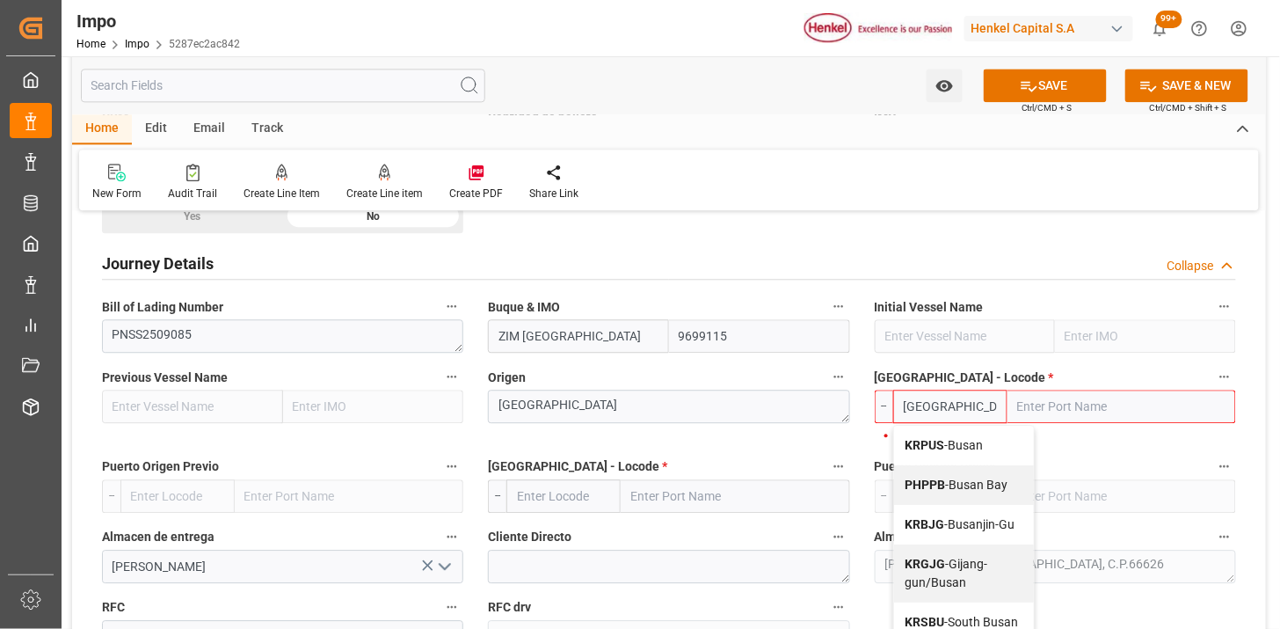
type input "KRPUS"
type input "Busan"
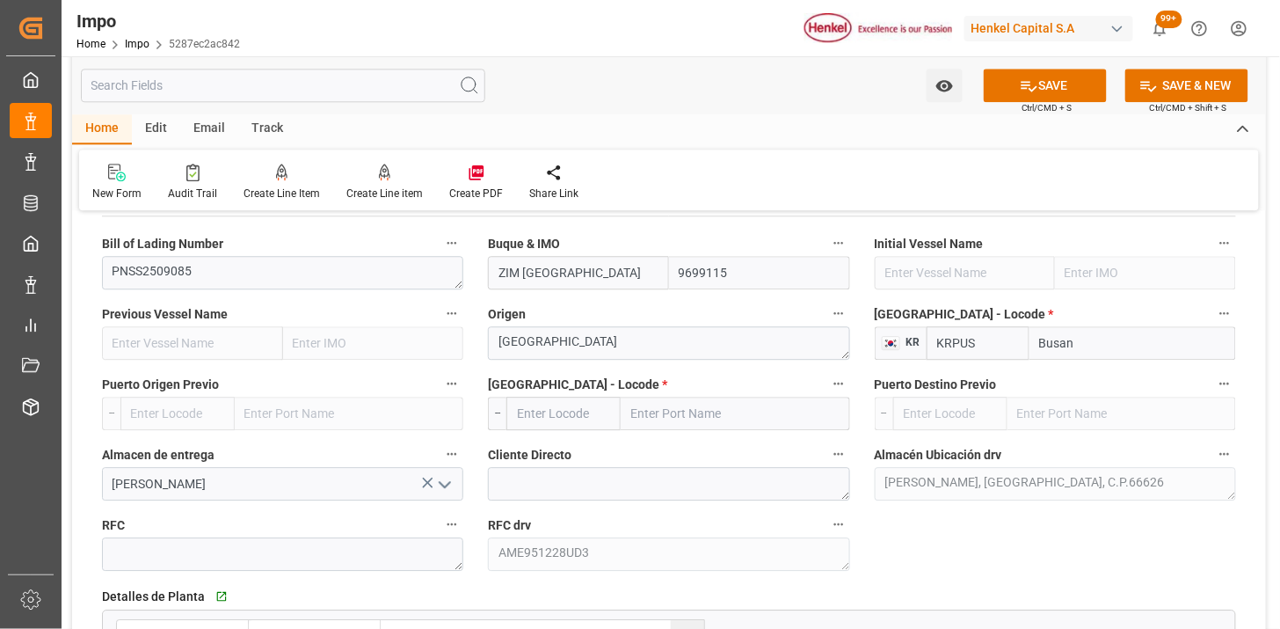
scroll to position [1270, 0]
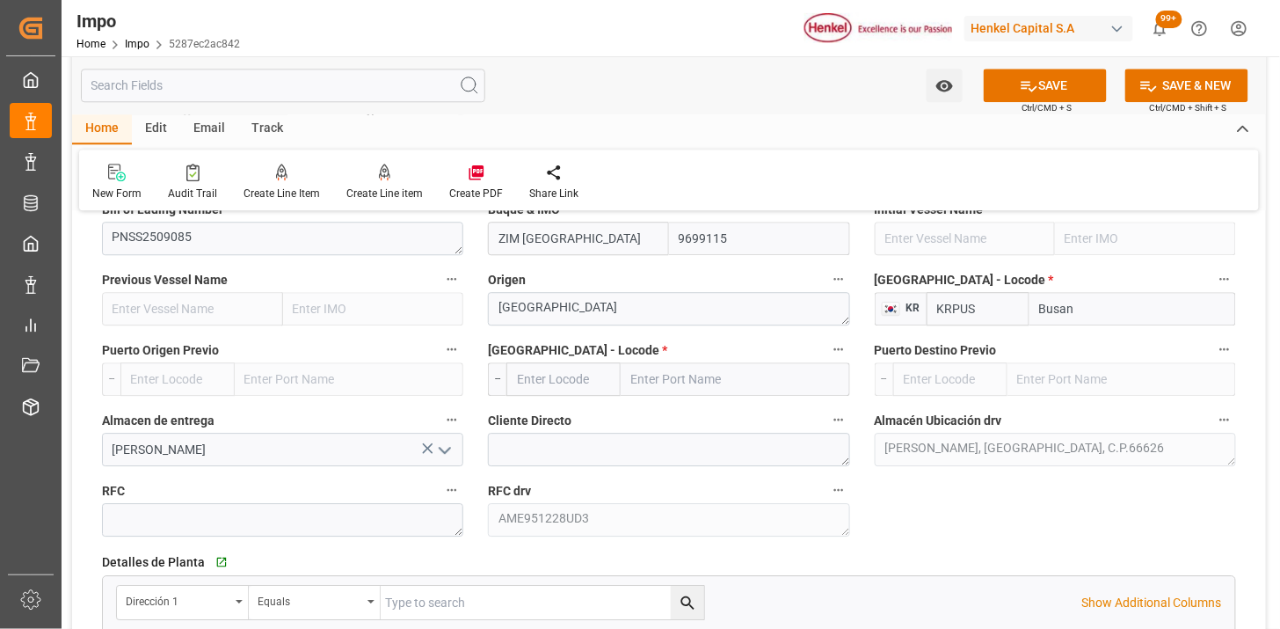
type input "KRPUS"
click at [567, 390] on input "text" at bounding box center [564, 378] width 114 height 33
type input "MXVER"
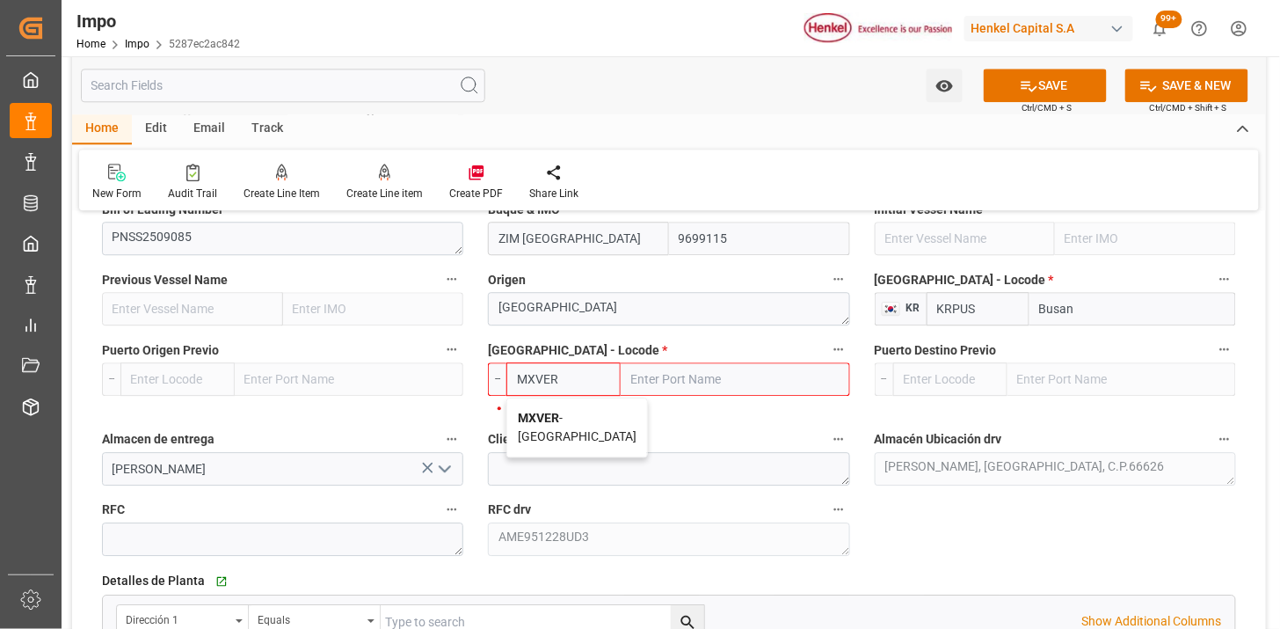
type input "Veracruz"
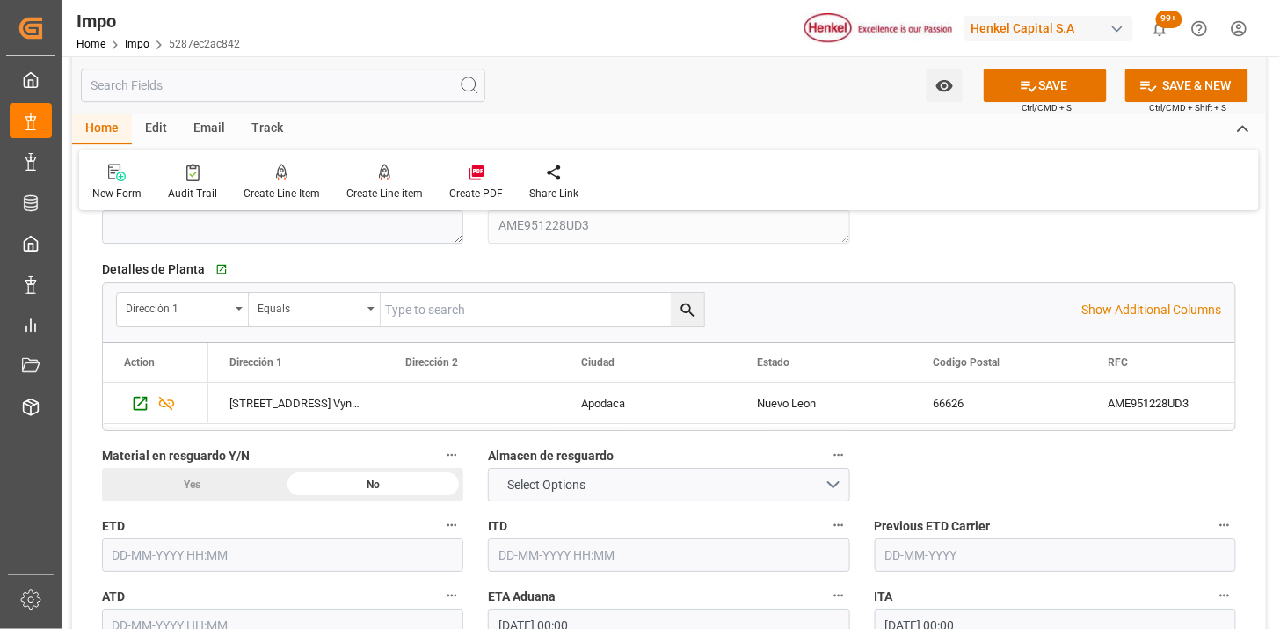
scroll to position [1660, 0]
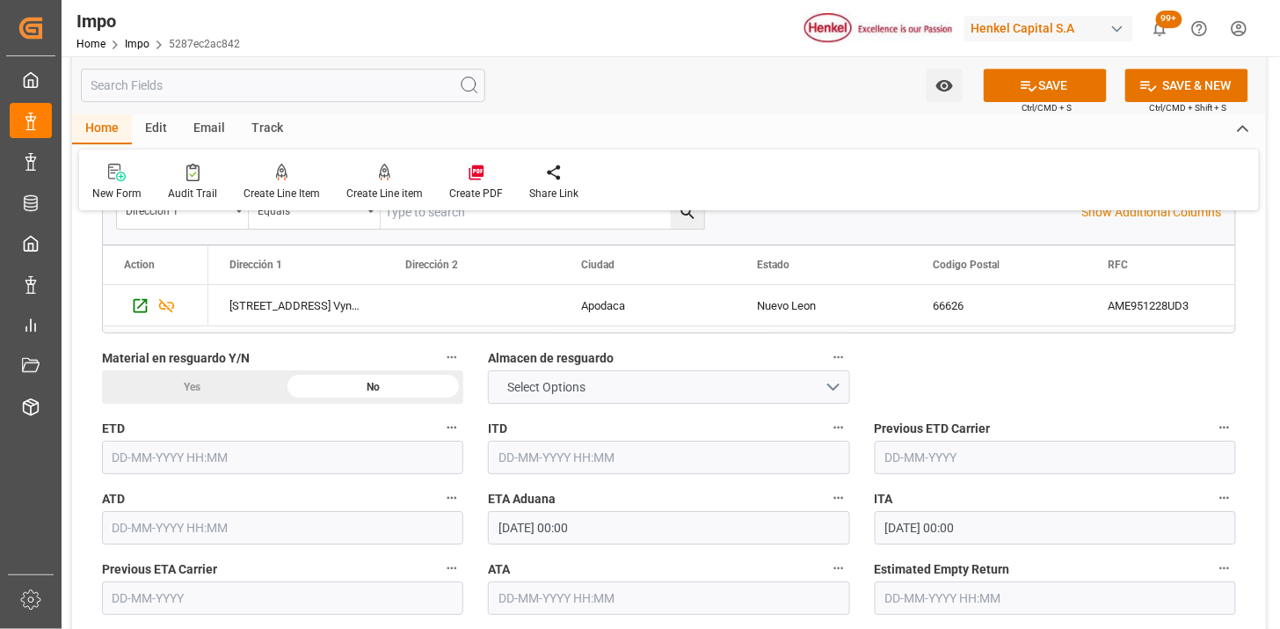
type input "MXVER"
click at [541, 391] on span "Select Options" at bounding box center [547, 387] width 96 height 18
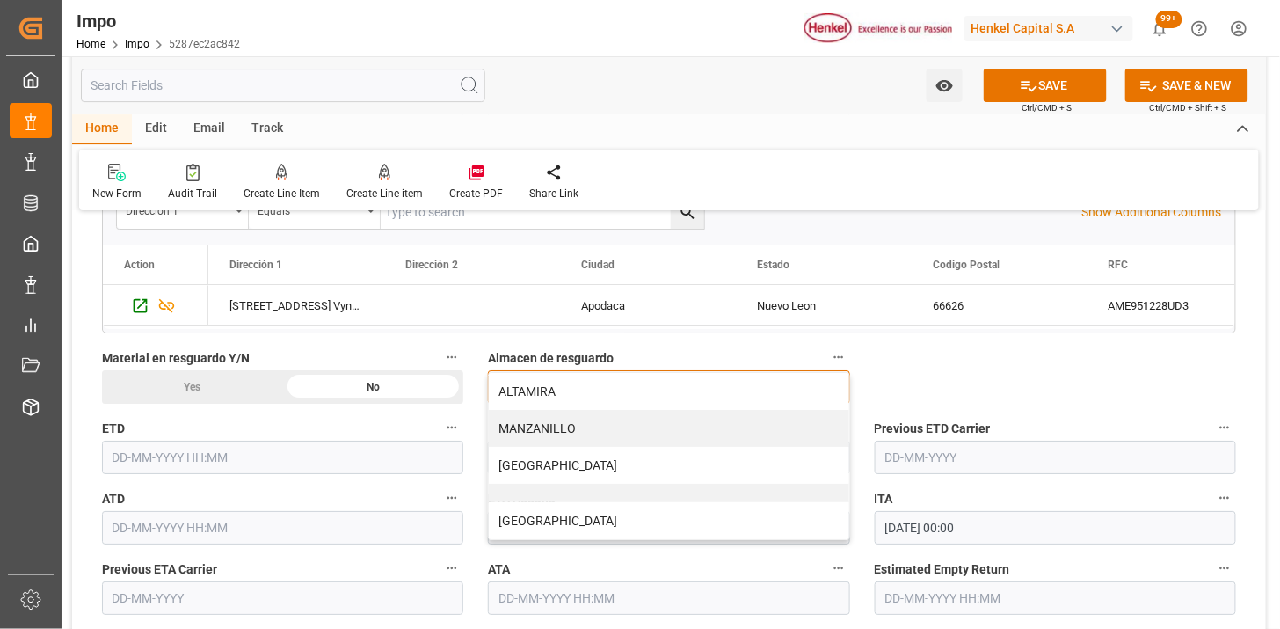
drag, startPoint x: 529, startPoint y: 470, endPoint x: 243, endPoint y: 396, distance: 296.0
click at [523, 462] on div "VERACRUZ" at bounding box center [669, 465] width 360 height 37
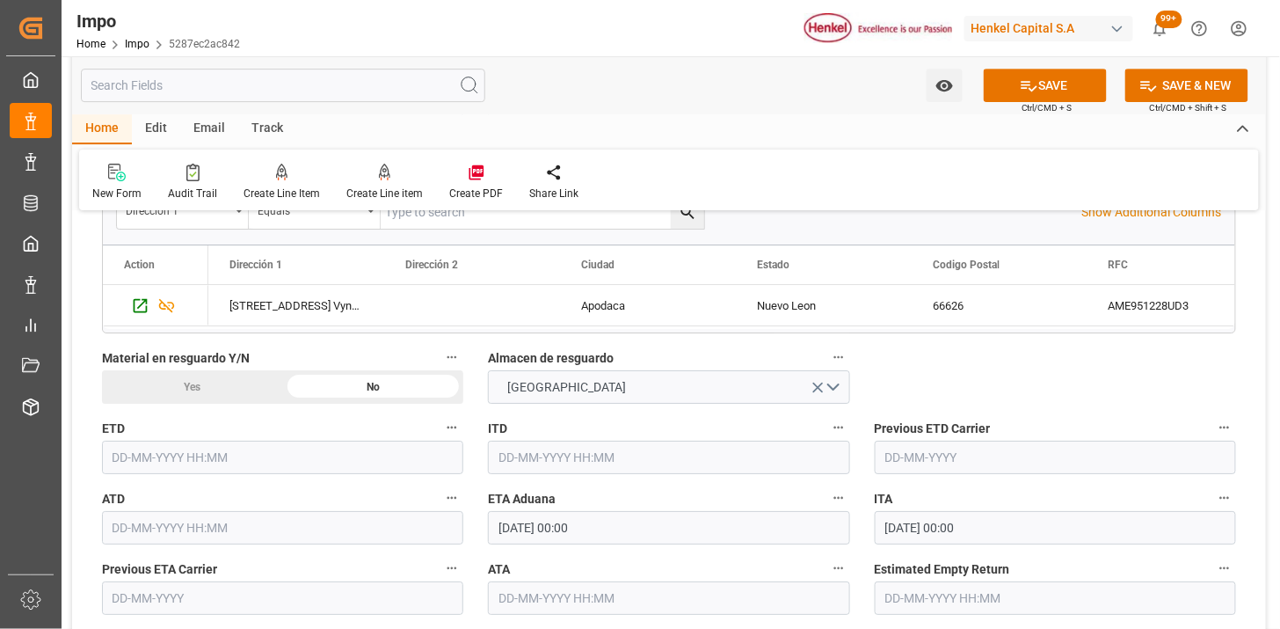
click at [177, 387] on div "Yes" at bounding box center [192, 386] width 181 height 33
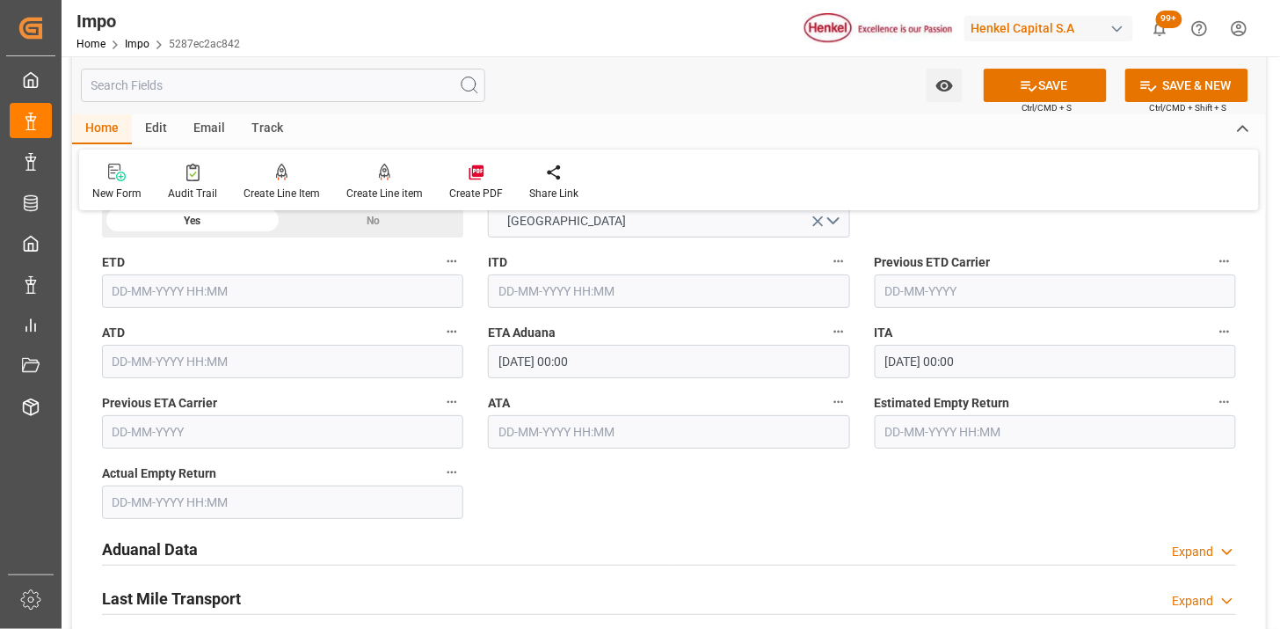
scroll to position [1856, 0]
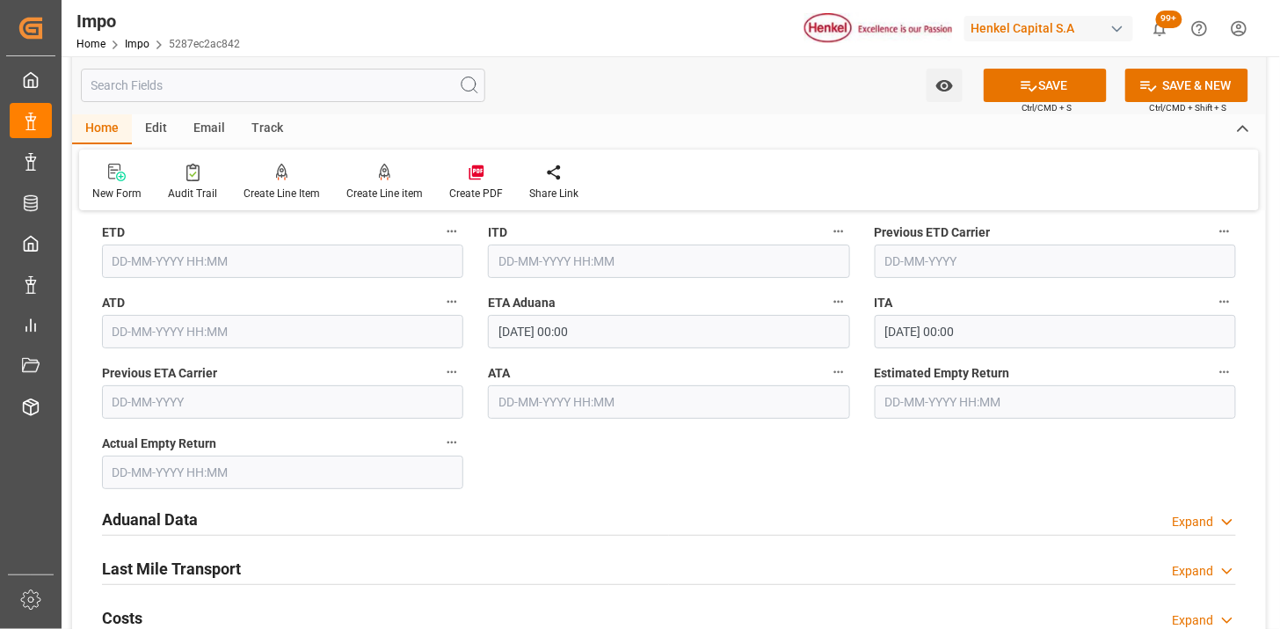
click at [616, 330] on input "27-10-2025 00:00" at bounding box center [668, 331] width 361 height 33
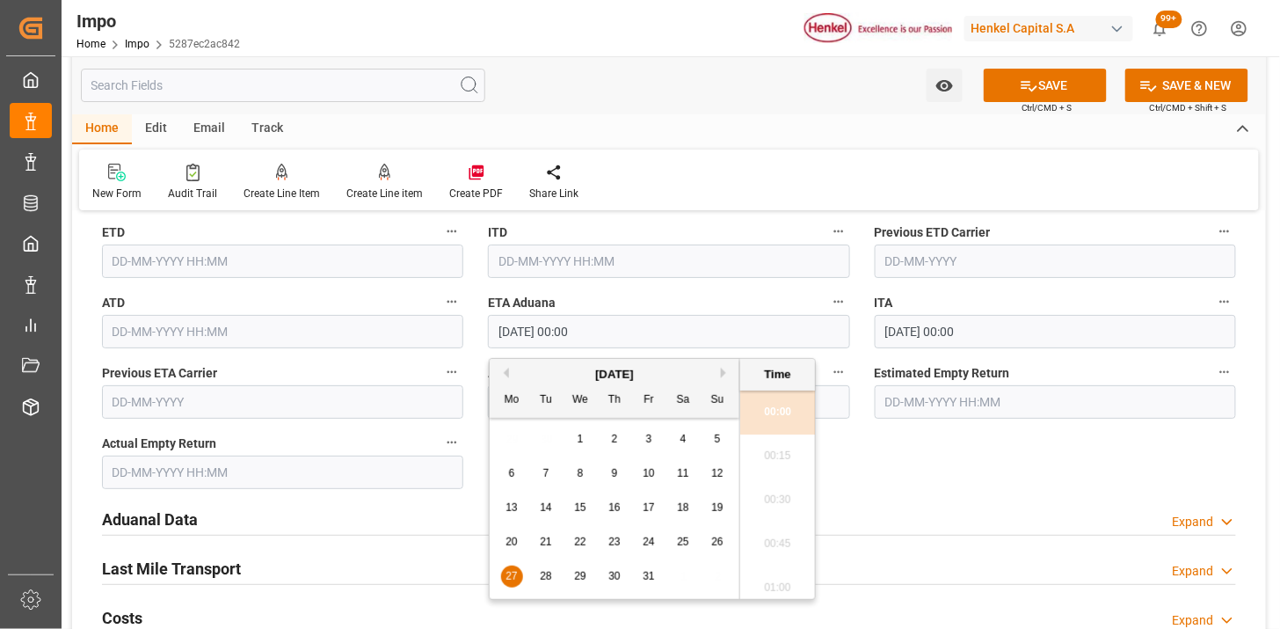
click at [616, 330] on input "27-10-2025 00:00" at bounding box center [668, 331] width 361 height 33
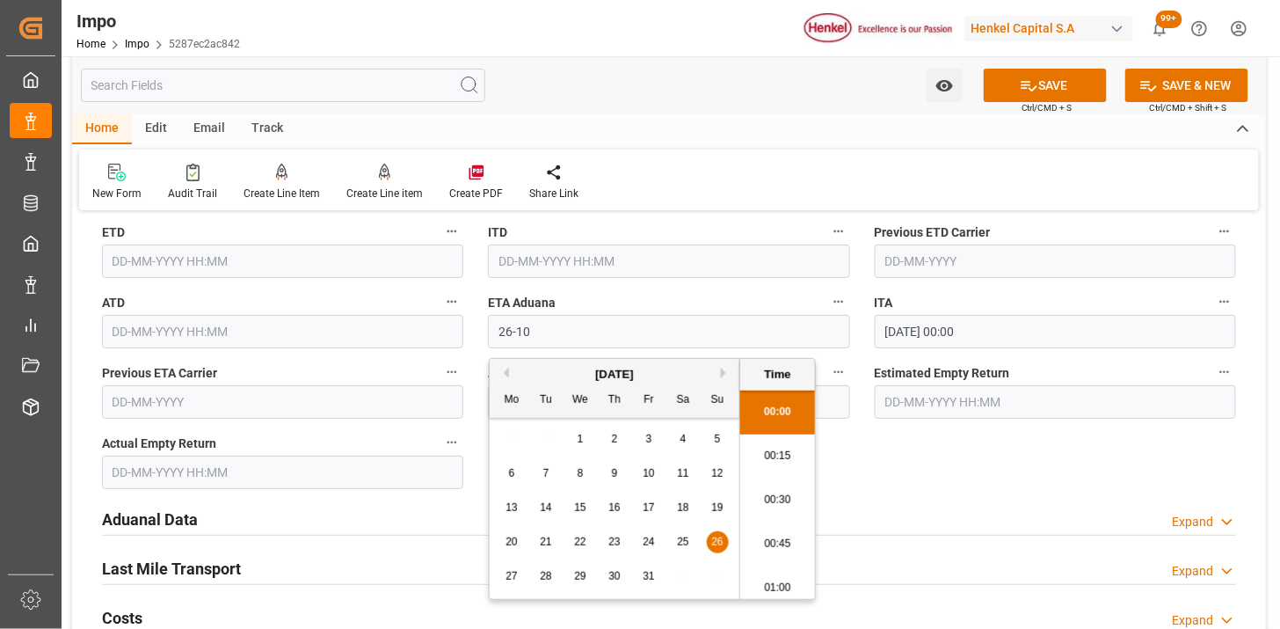
type input "26-10-2025 00:00"
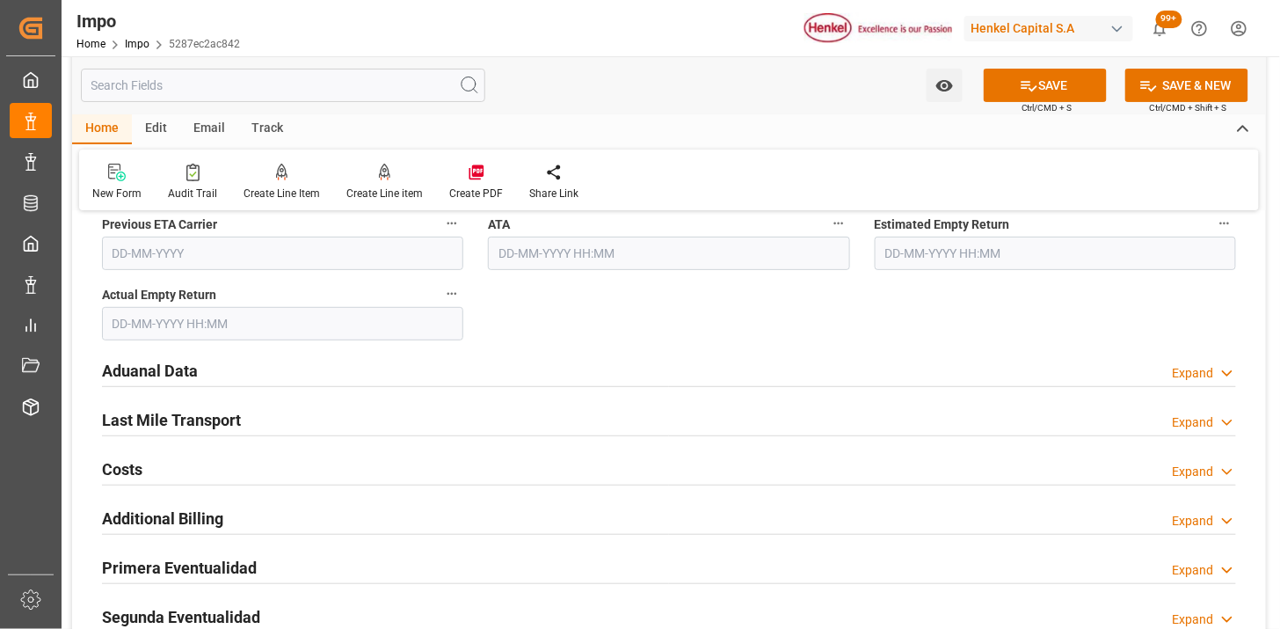
scroll to position [2052, 0]
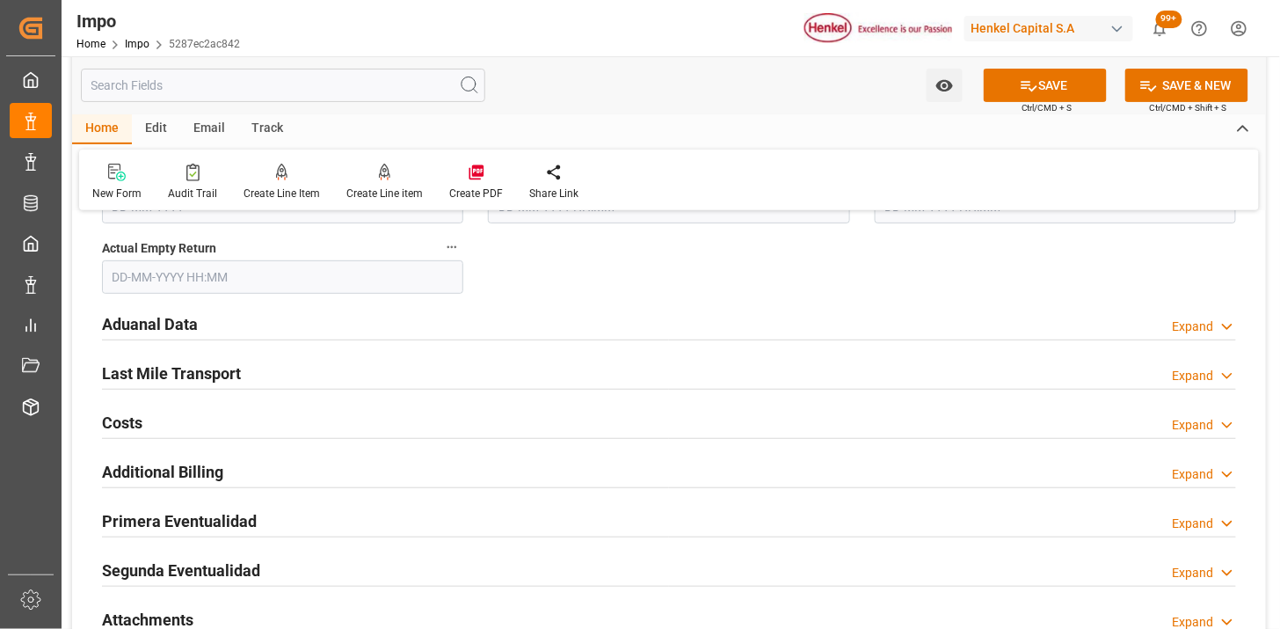
click at [422, 317] on div "Aduanal Data Expand" at bounding box center [669, 322] width 1134 height 33
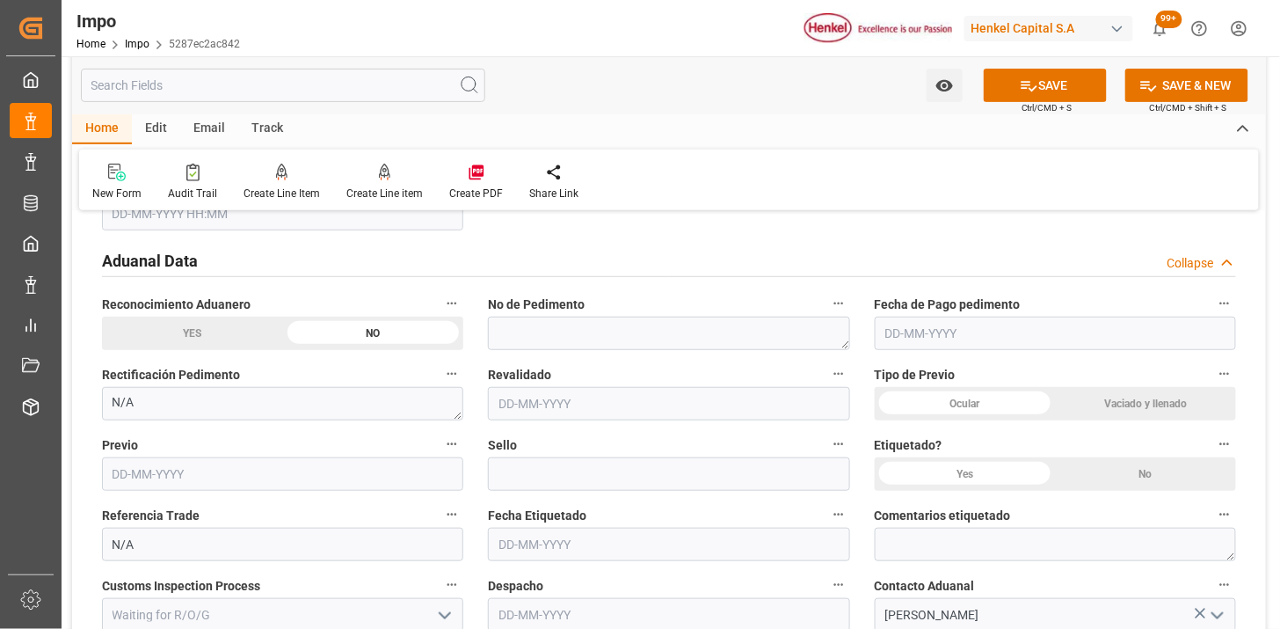
scroll to position [2149, 0]
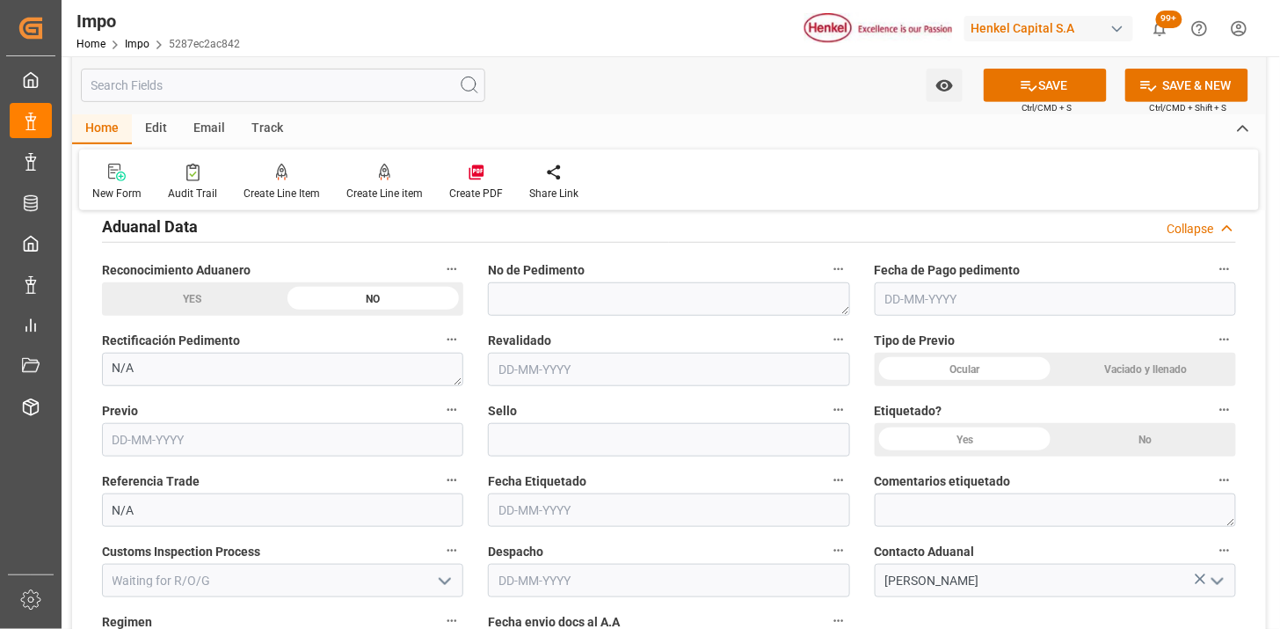
click at [1100, 369] on div "Vaciado y llenado" at bounding box center [1145, 369] width 181 height 33
click at [1133, 446] on div "No" at bounding box center [1145, 439] width 181 height 33
drag, startPoint x: 909, startPoint y: 370, endPoint x: 760, endPoint y: 327, distance: 155.6
click at [909, 369] on div "Ocular" at bounding box center [965, 369] width 181 height 33
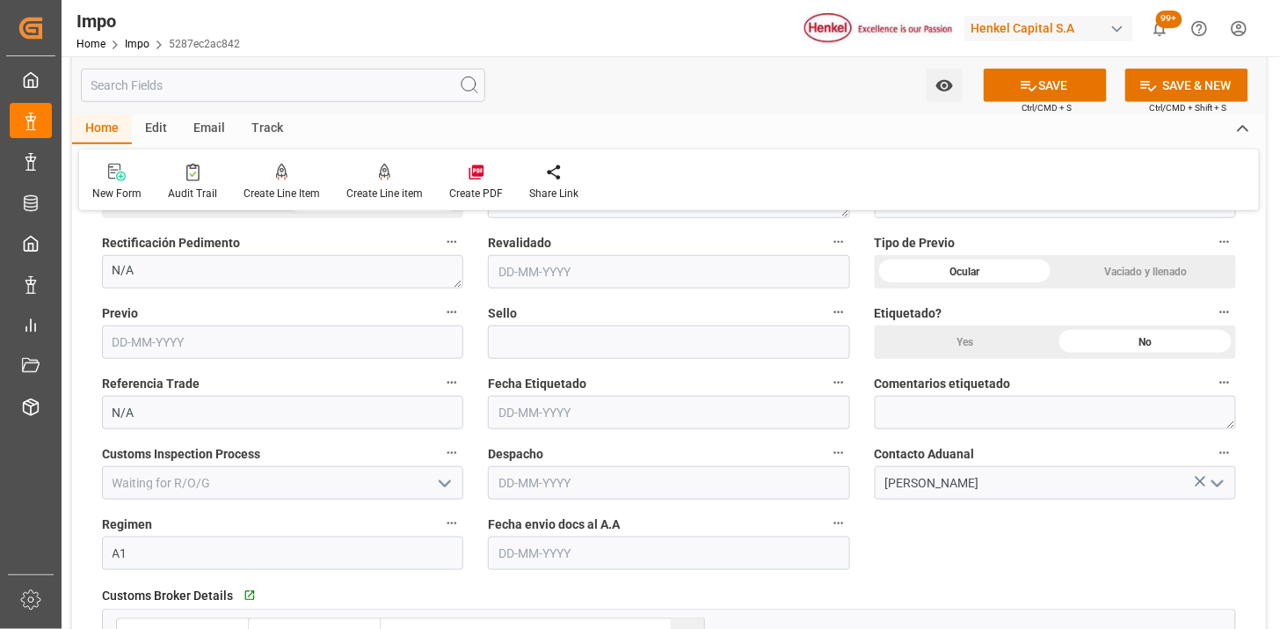
click at [1120, 270] on div "Vaciado y llenado" at bounding box center [1145, 271] width 181 height 33
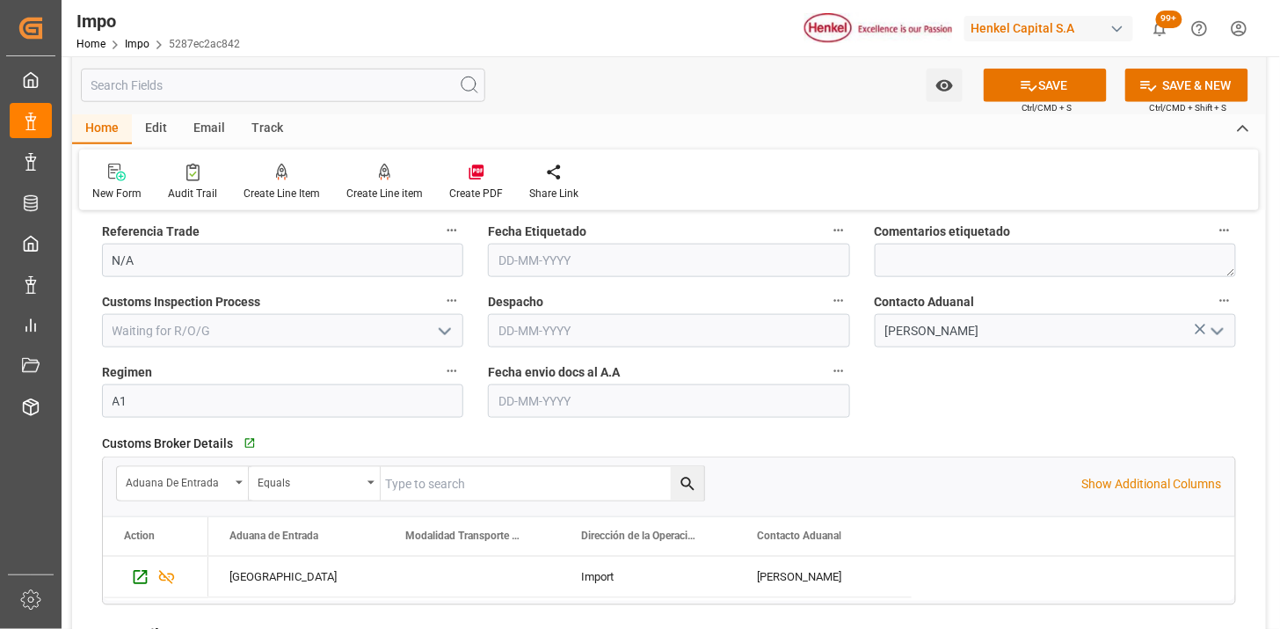
scroll to position [2442, 0]
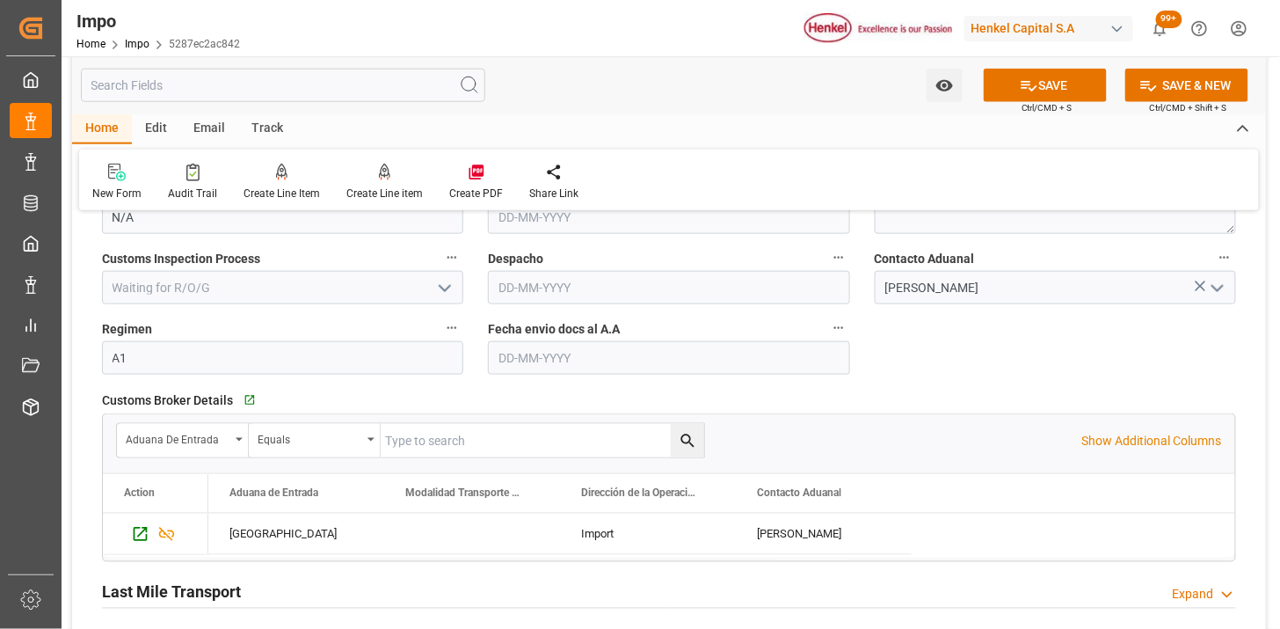
click at [557, 353] on input "text" at bounding box center [668, 357] width 361 height 33
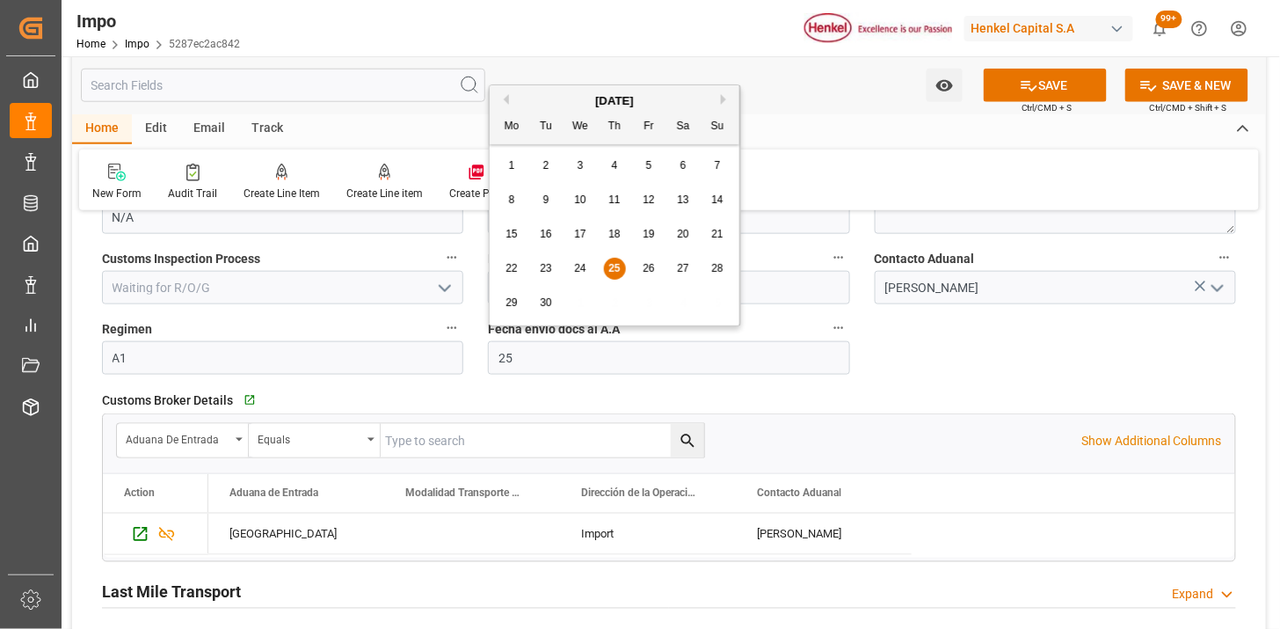
type input "25-09-2025"
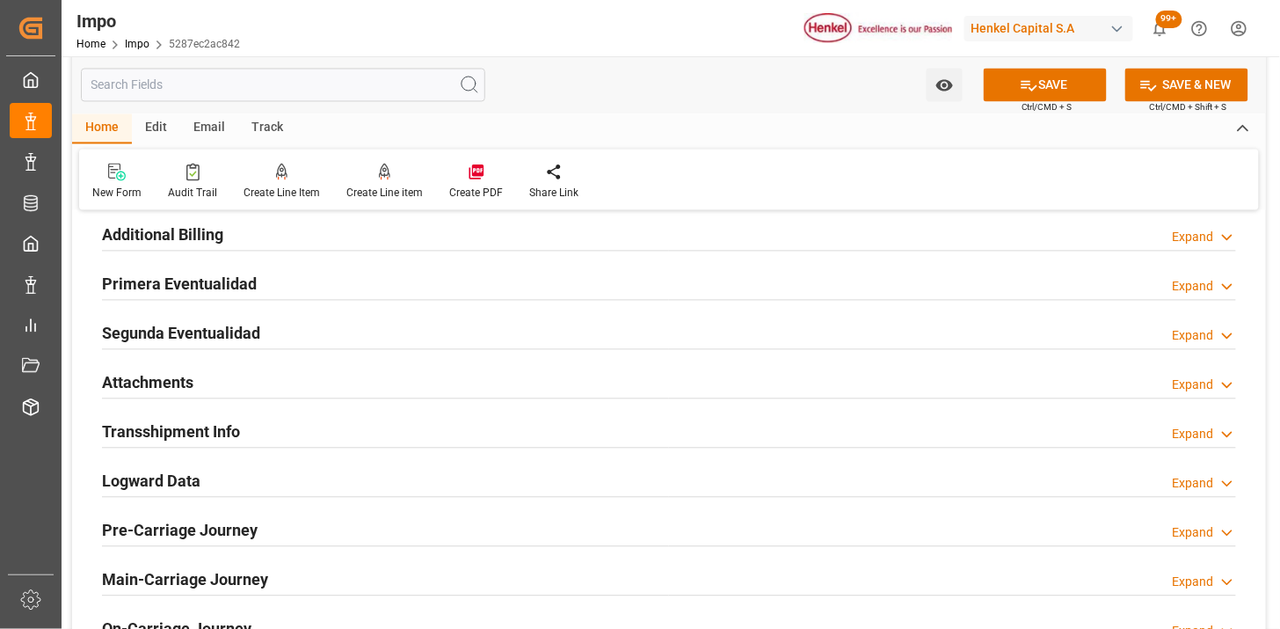
scroll to position [2931, 0]
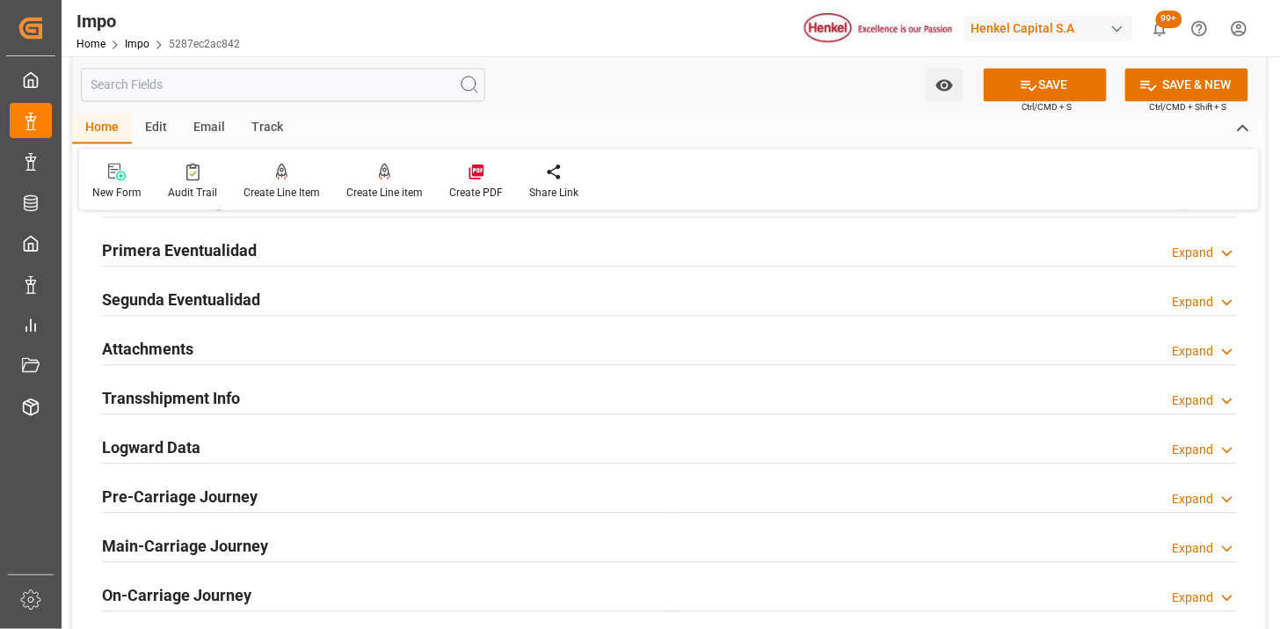
drag, startPoint x: 344, startPoint y: 346, endPoint x: 398, endPoint y: 486, distance: 150.1
click at [344, 347] on div "Attachments Expand" at bounding box center [669, 348] width 1134 height 33
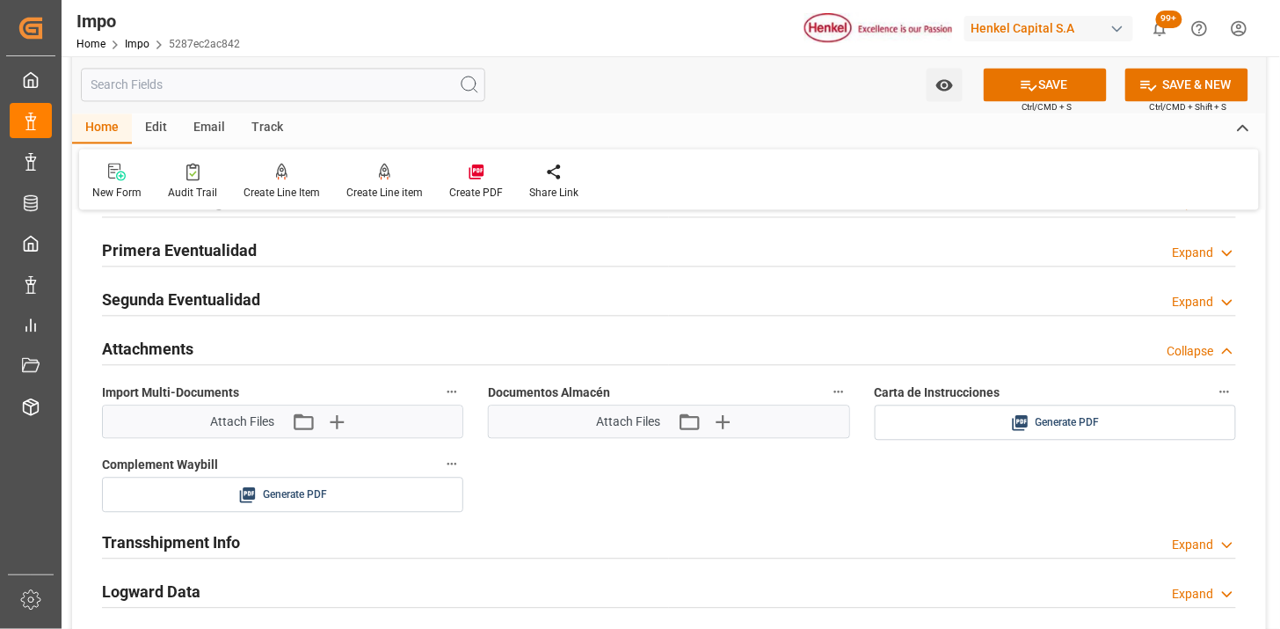
click at [344, 436] on div "Attach Files Attach existing file Upload new file" at bounding box center [283, 422] width 360 height 32
click at [336, 422] on icon "button" at bounding box center [336, 422] width 17 height 17
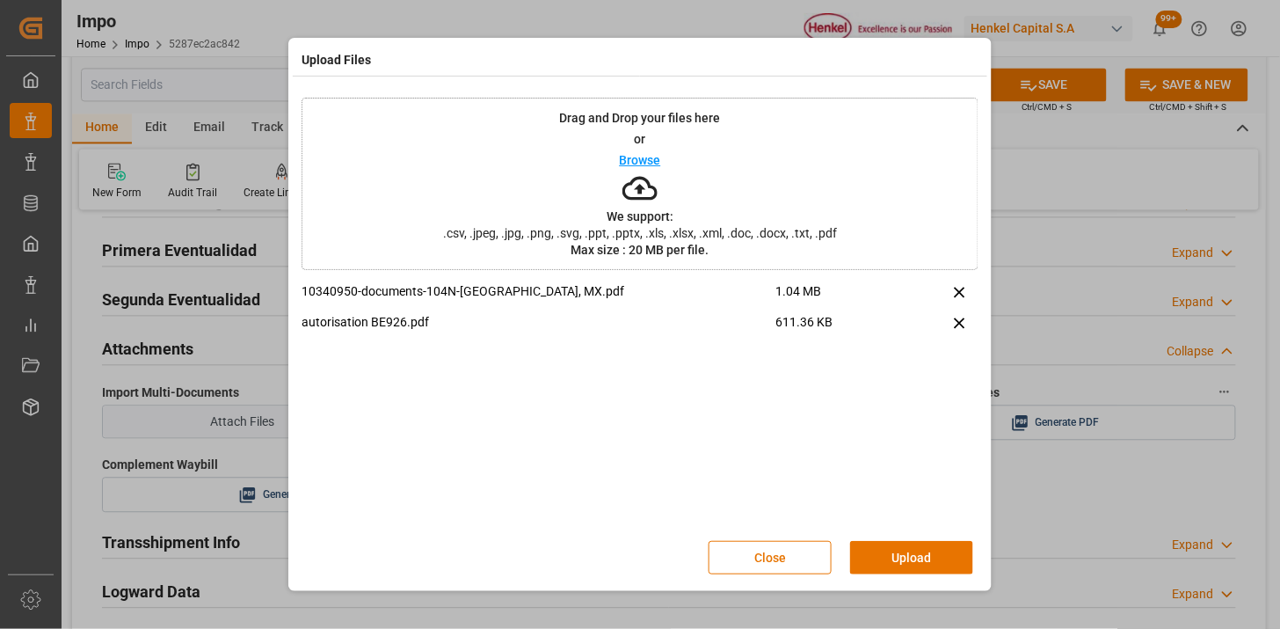
click at [921, 556] on button "Upload" at bounding box center [911, 557] width 123 height 33
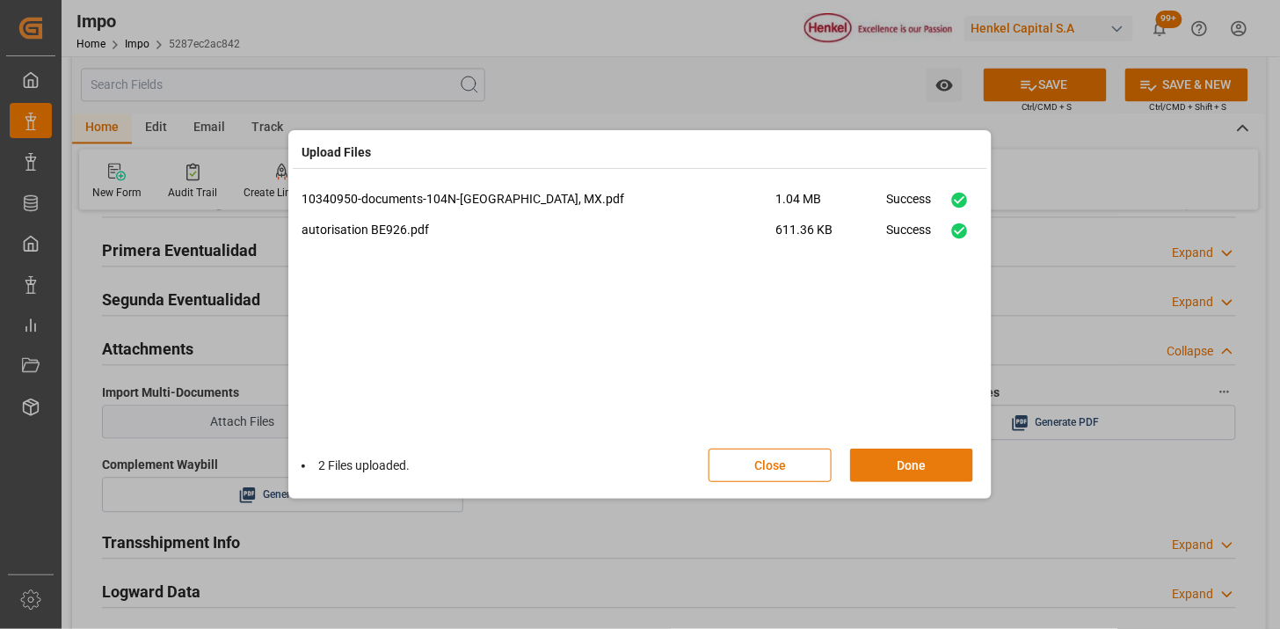
click at [926, 457] on button "Done" at bounding box center [911, 464] width 123 height 33
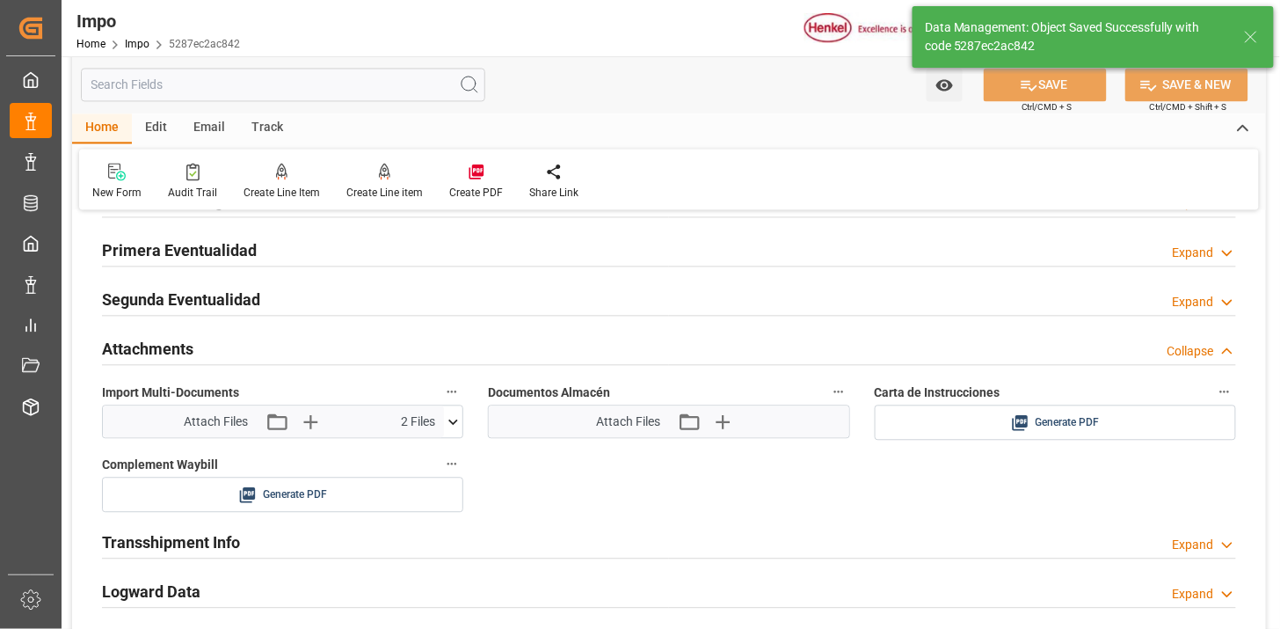
type textarea "AA"
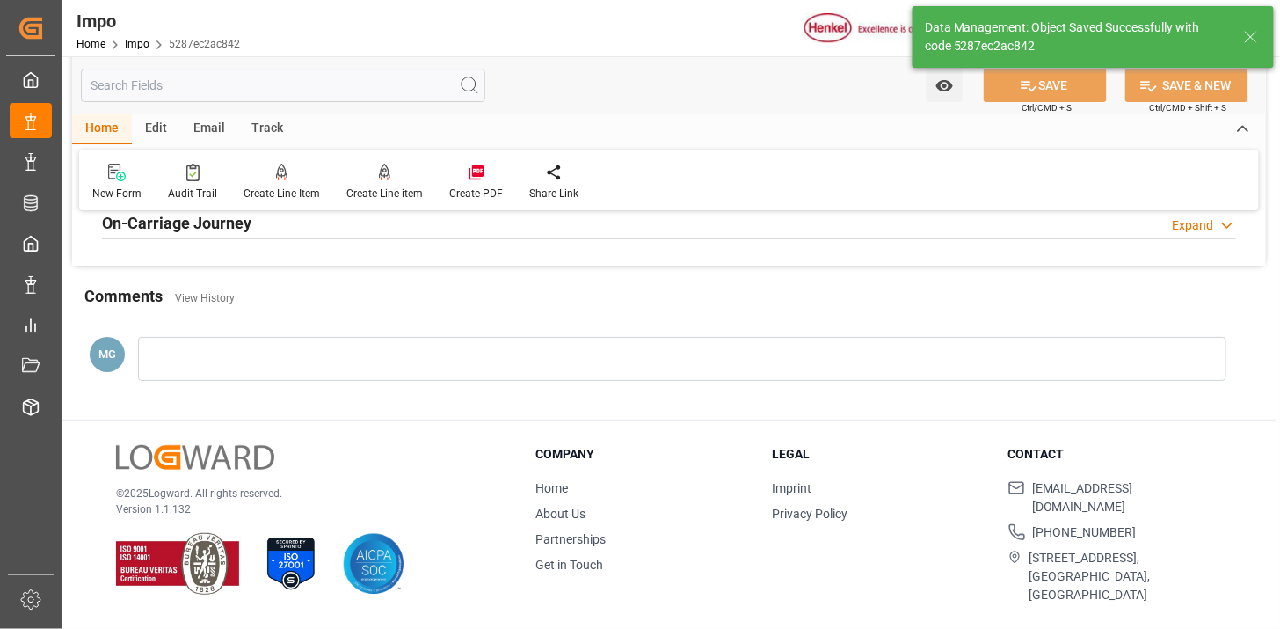
type input "1"
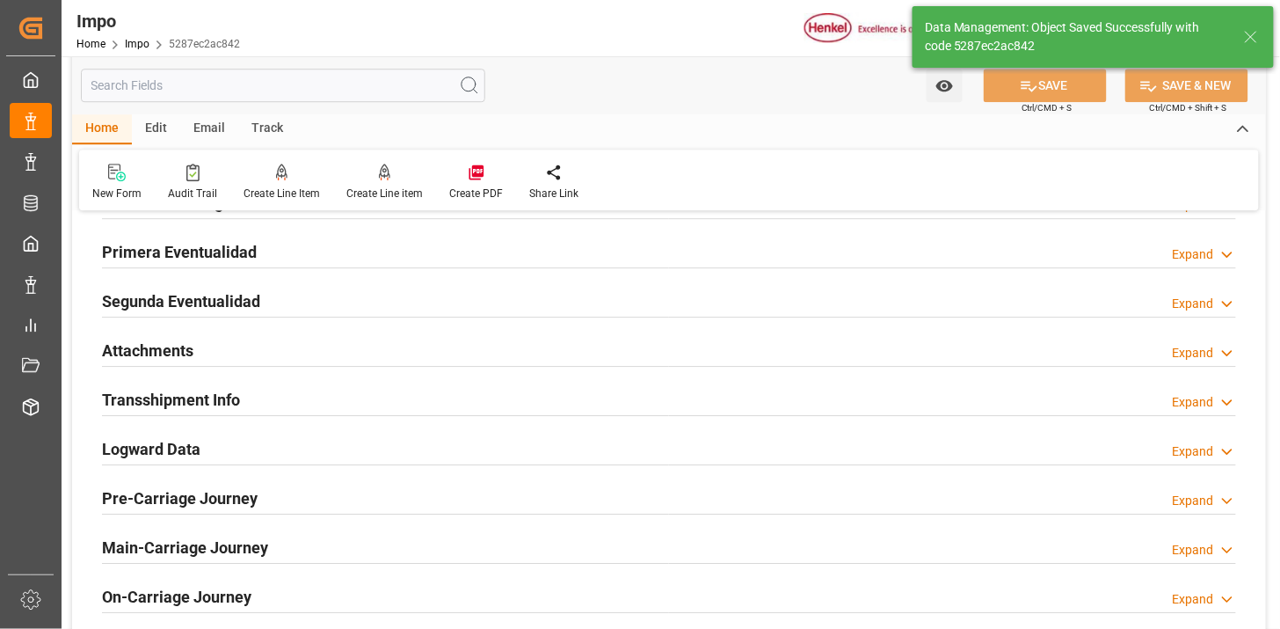
click at [608, 361] on div "Attachments Expand" at bounding box center [669, 348] width 1134 height 33
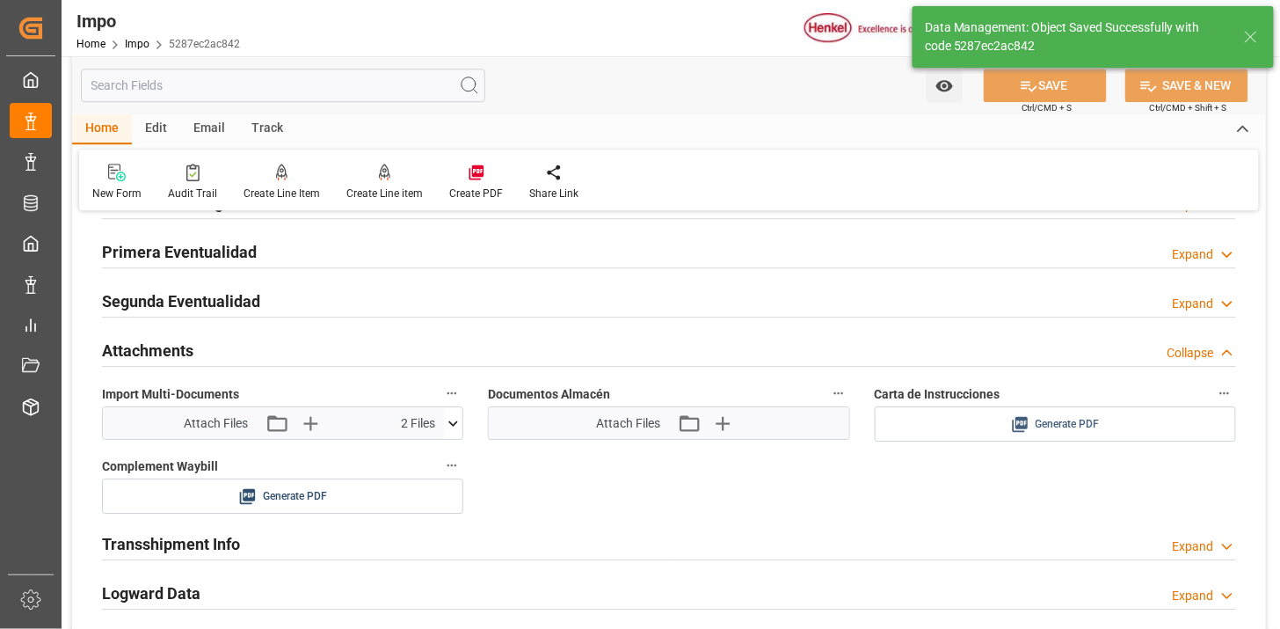
click at [1084, 422] on span "Generate PDF" at bounding box center [1068, 424] width 64 height 22
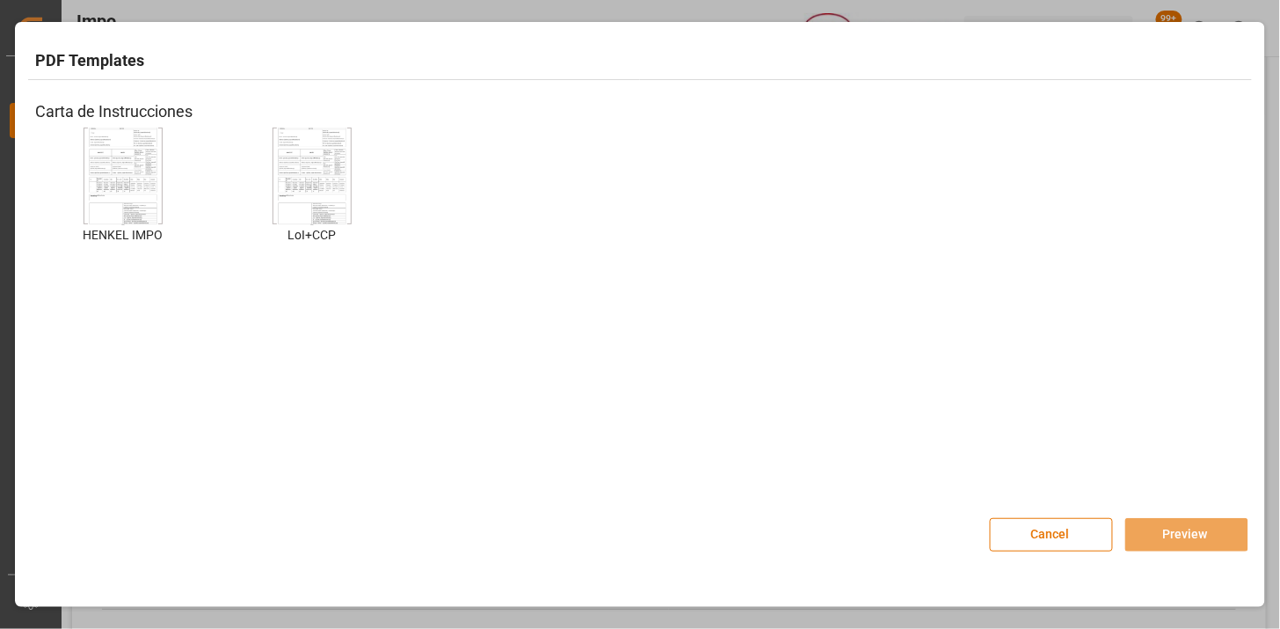
click at [112, 171] on img at bounding box center [123, 176] width 70 height 99
click at [119, 182] on img at bounding box center [123, 176] width 70 height 99
click at [1148, 539] on button "Preview" at bounding box center [1187, 534] width 123 height 33
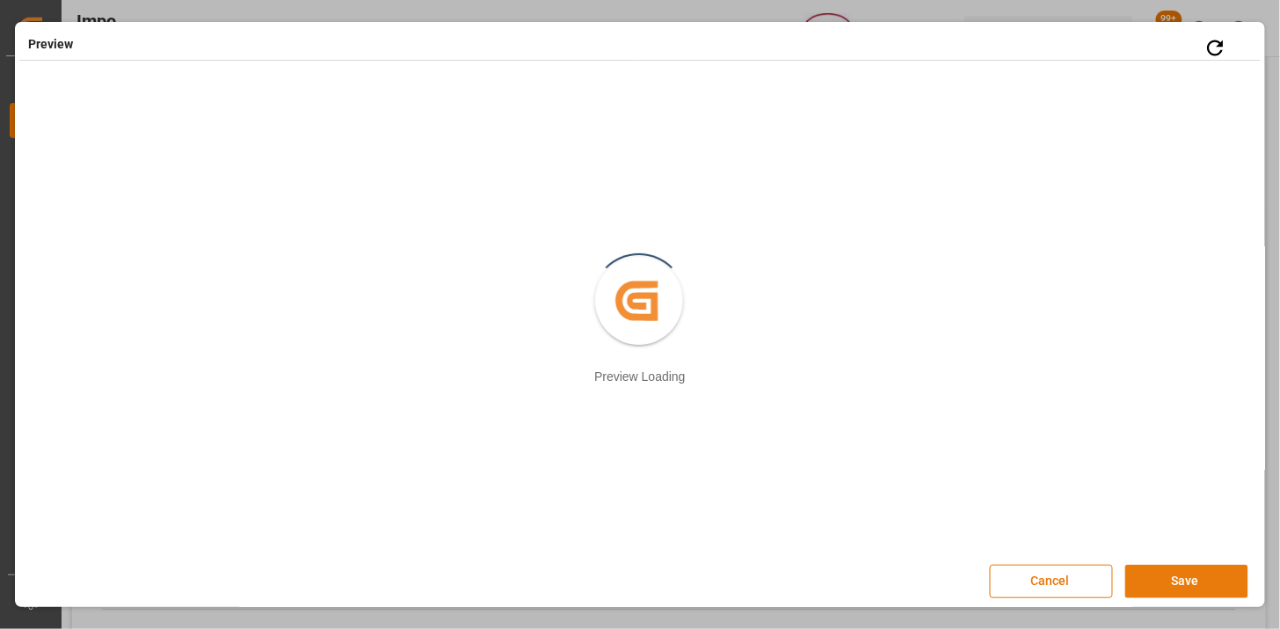
click at [1147, 587] on button "Save" at bounding box center [1187, 581] width 123 height 33
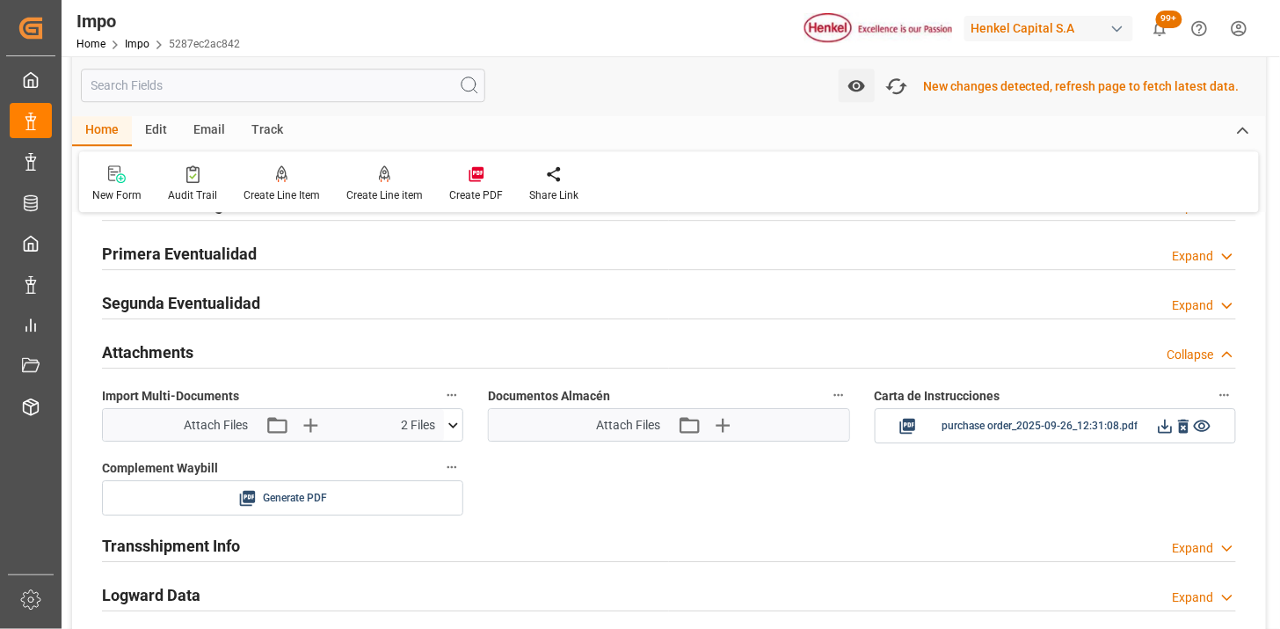
scroll to position [1530, 0]
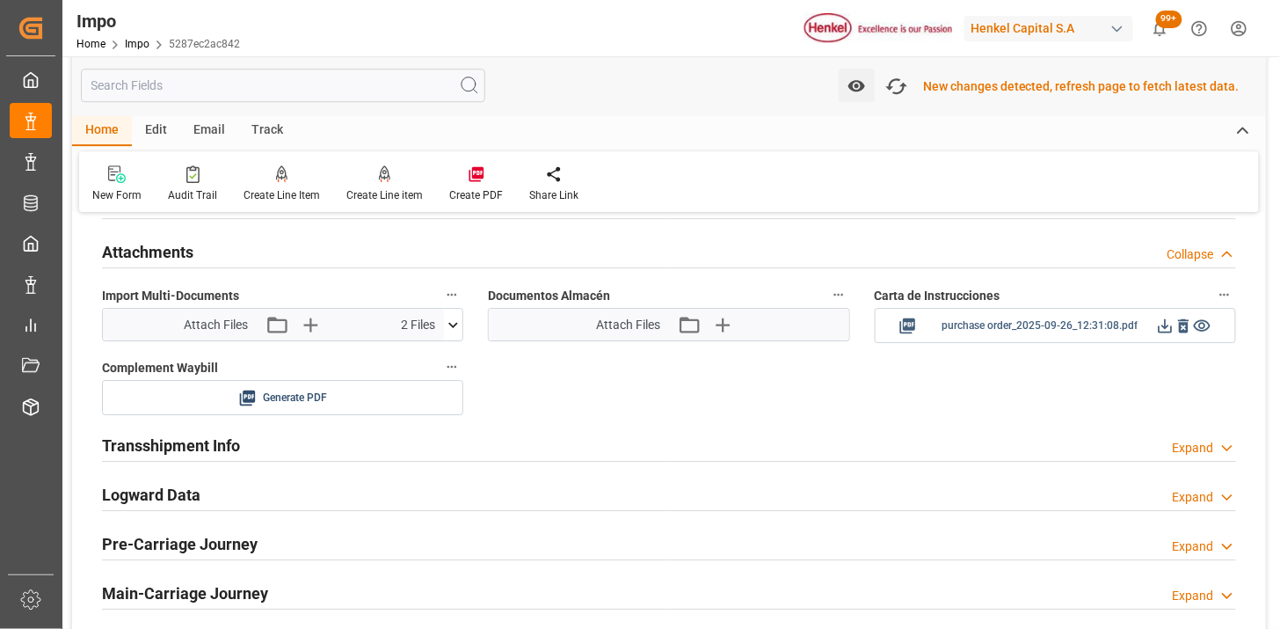
click at [1168, 330] on icon at bounding box center [1165, 326] width 18 height 18
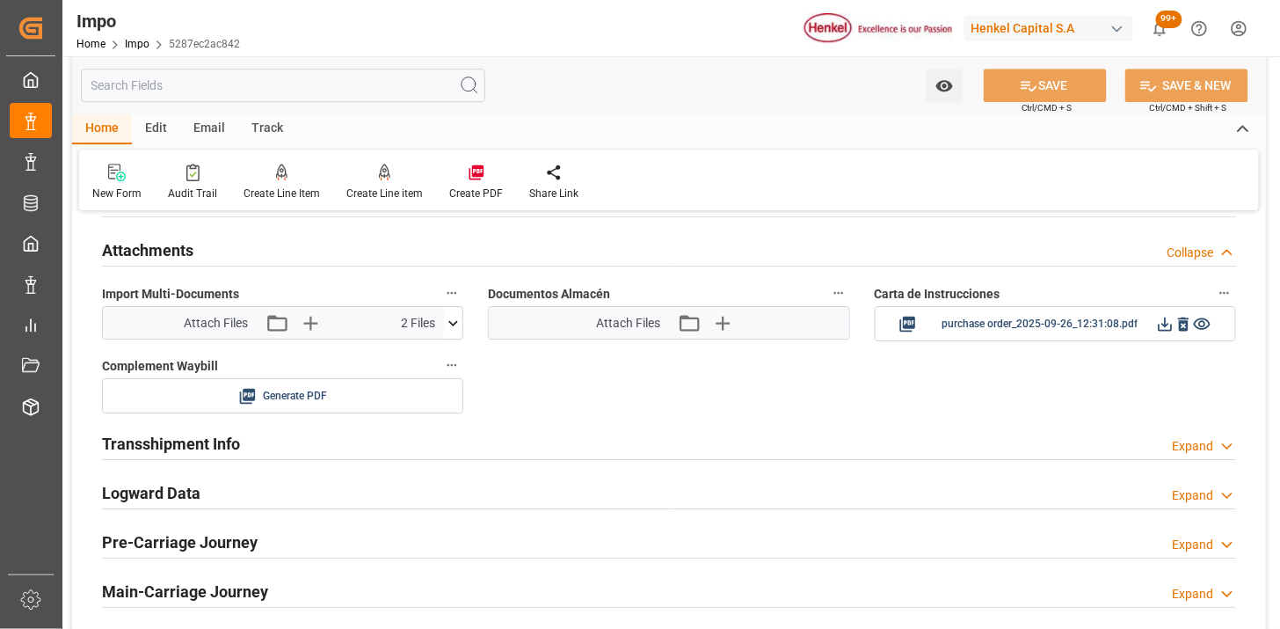
scroll to position [1527, 0]
